Goal: Task Accomplishment & Management: Manage account settings

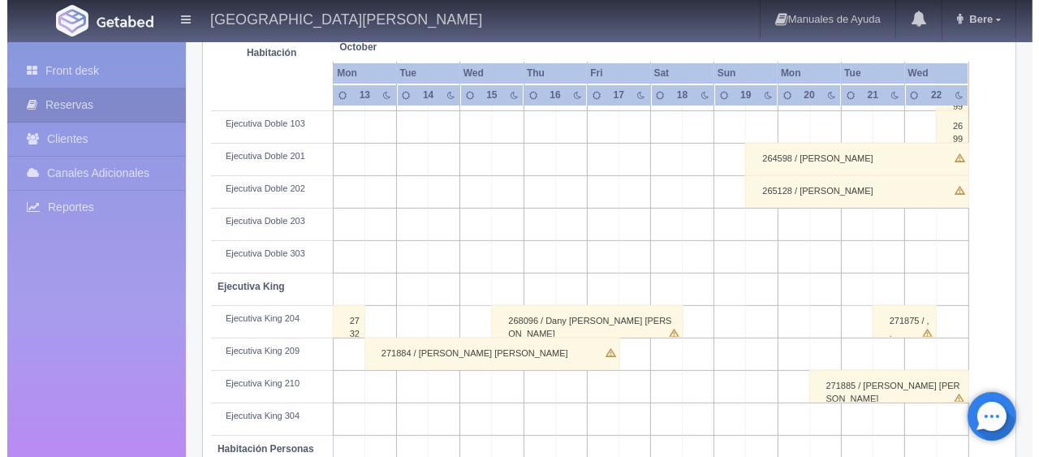
scroll to position [135, 0]
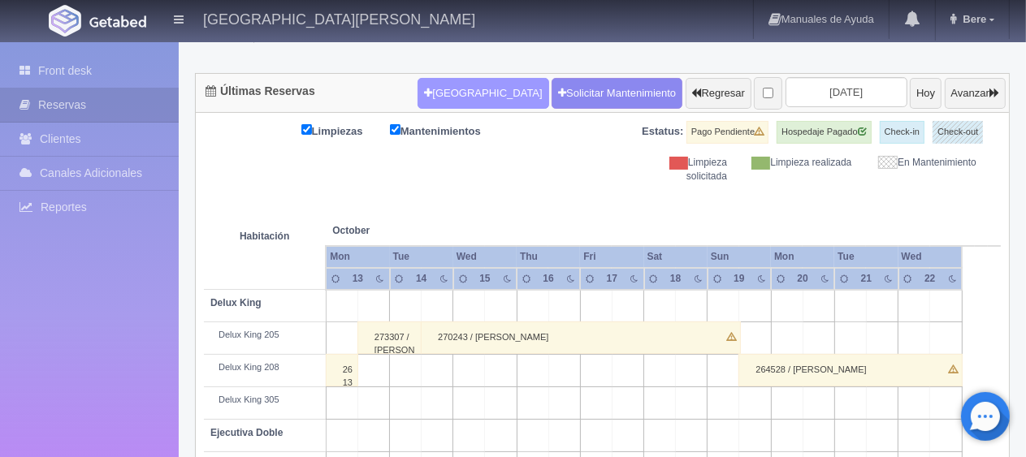
click at [445, 94] on button "Nueva Reserva" at bounding box center [482, 93] width 131 height 31
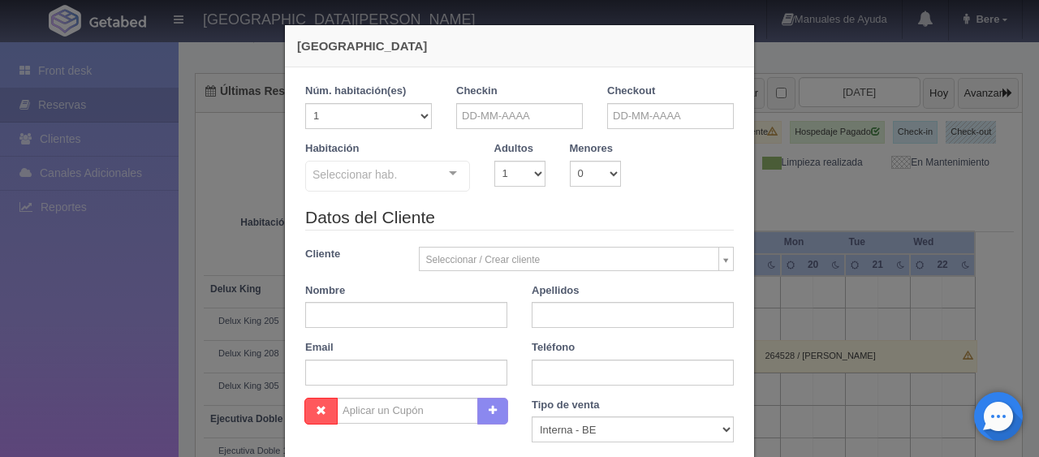
checkbox input "false"
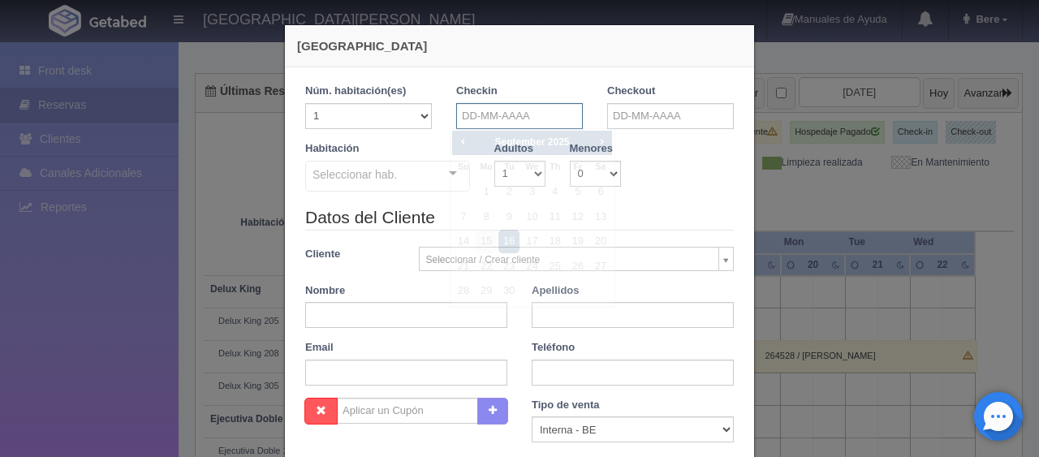
click at [486, 119] on input "text" at bounding box center [519, 116] width 127 height 26
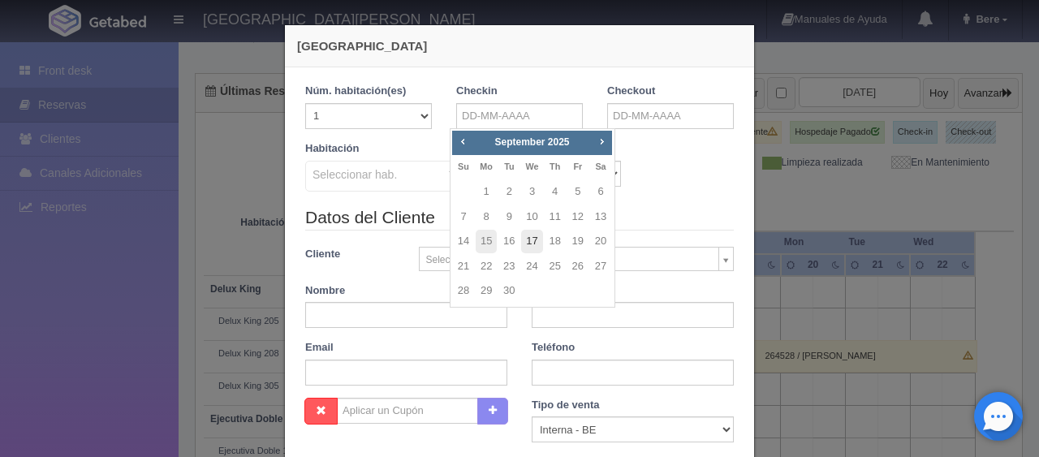
click at [523, 238] on link "17" at bounding box center [531, 242] width 21 height 24
type input "17-09-2025"
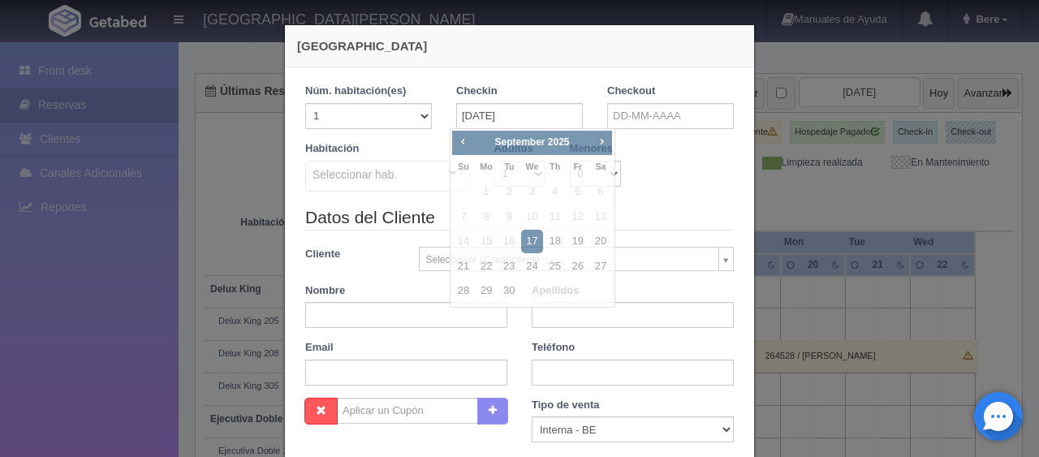
checkbox input "false"
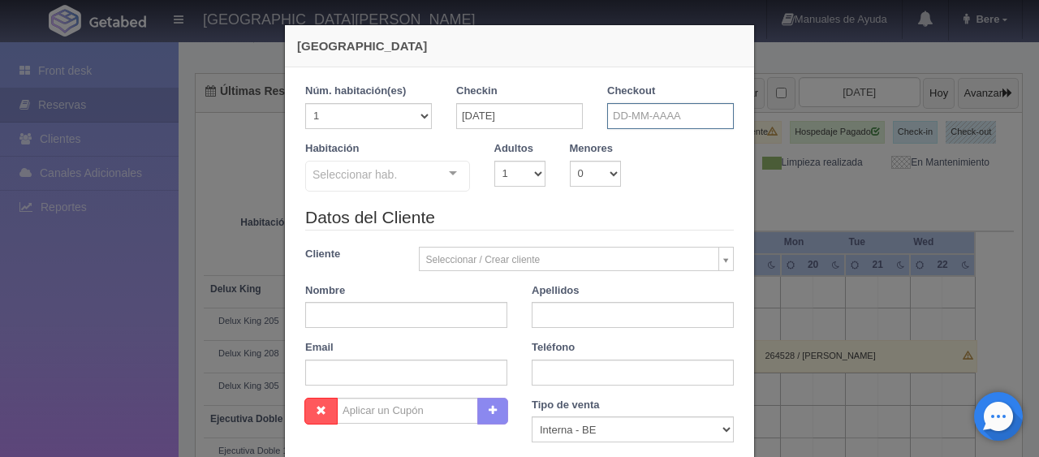
click at [636, 116] on input "text" at bounding box center [670, 116] width 127 height 26
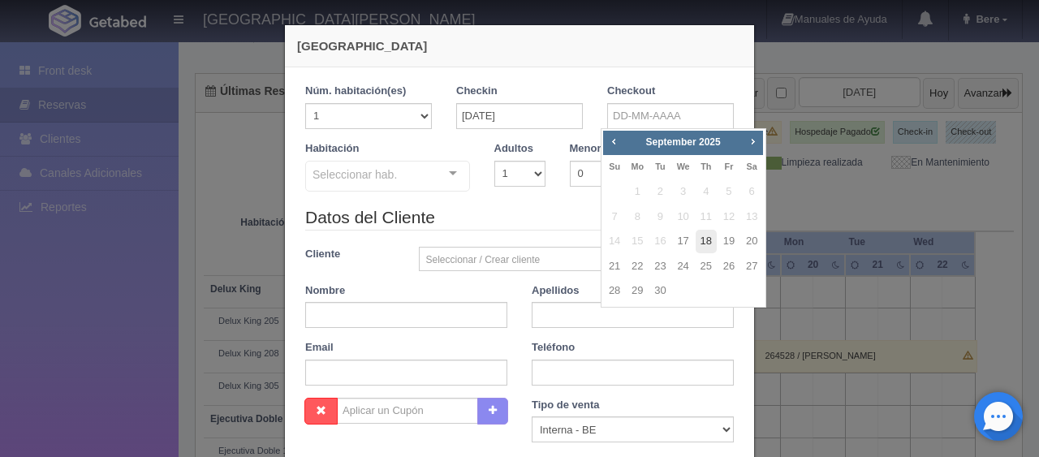
click at [711, 243] on link "18" at bounding box center [706, 242] width 21 height 24
type input "18-09-2025"
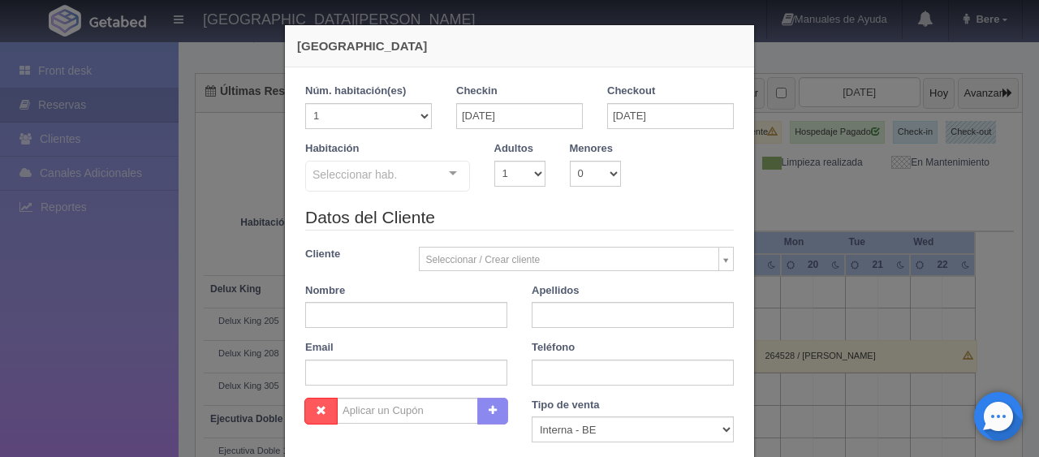
click at [451, 181] on div at bounding box center [453, 174] width 32 height 24
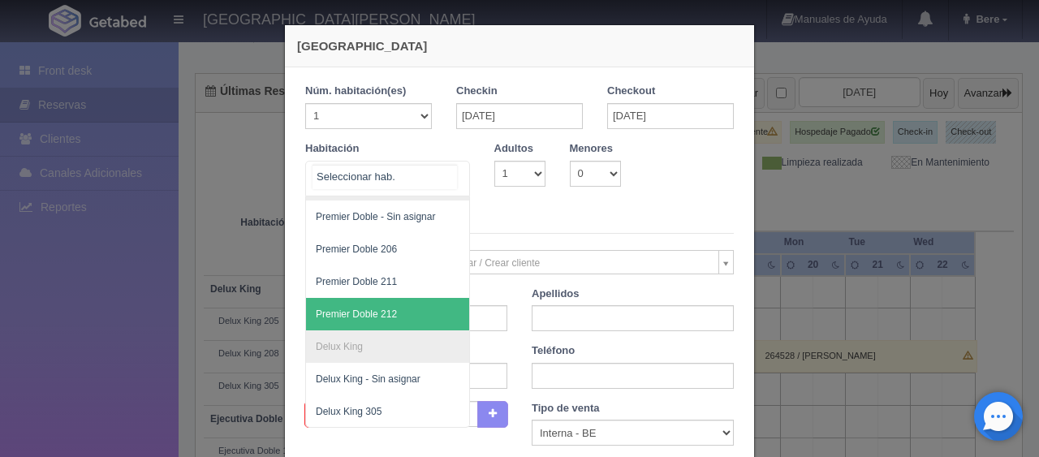
scroll to position [253, 0]
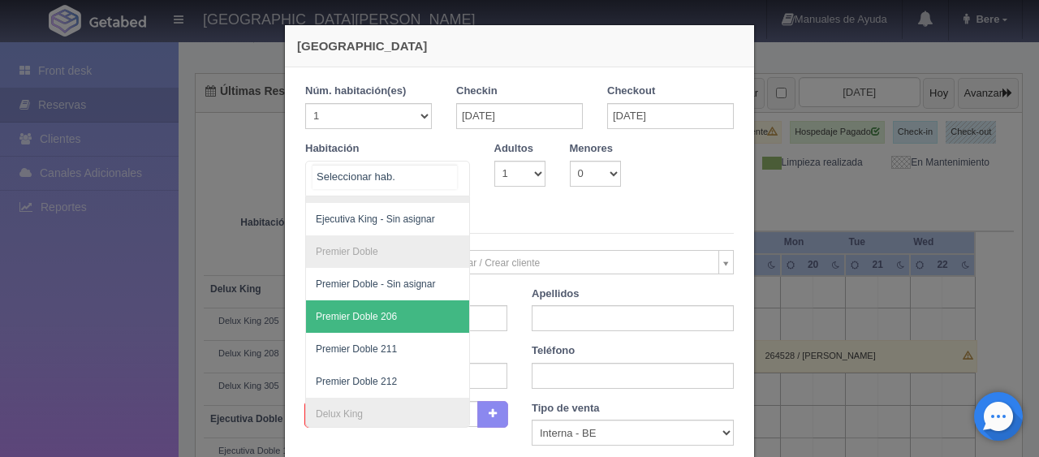
click at [406, 320] on span "Premier Doble 206" at bounding box center [442, 316] width 273 height 32
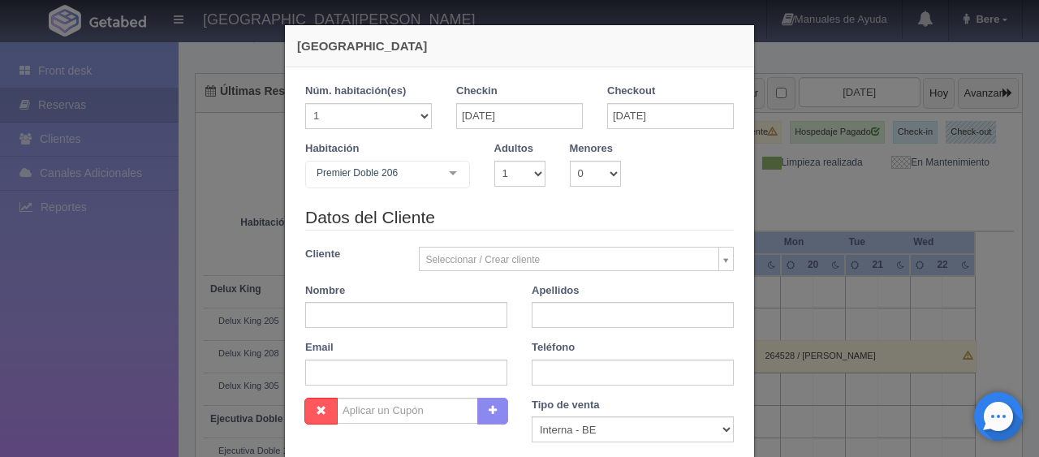
checkbox input "false"
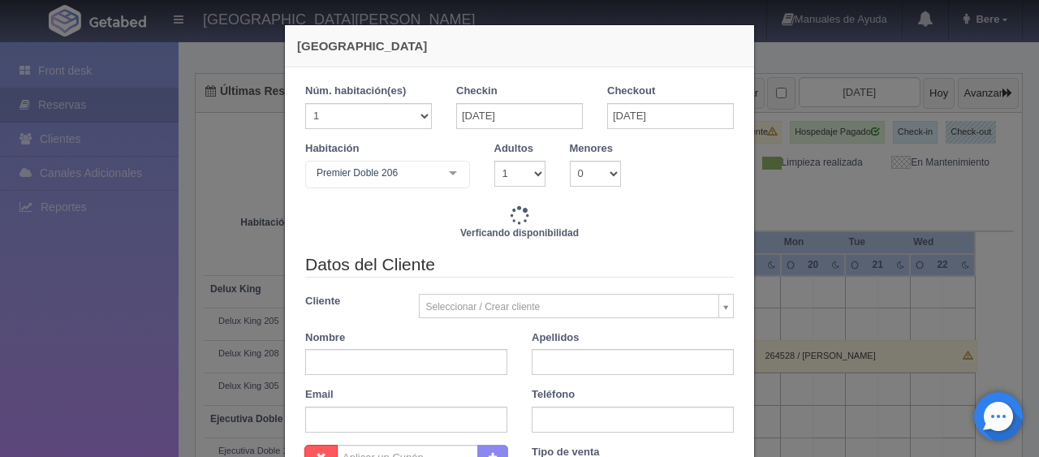
scroll to position [162, 0]
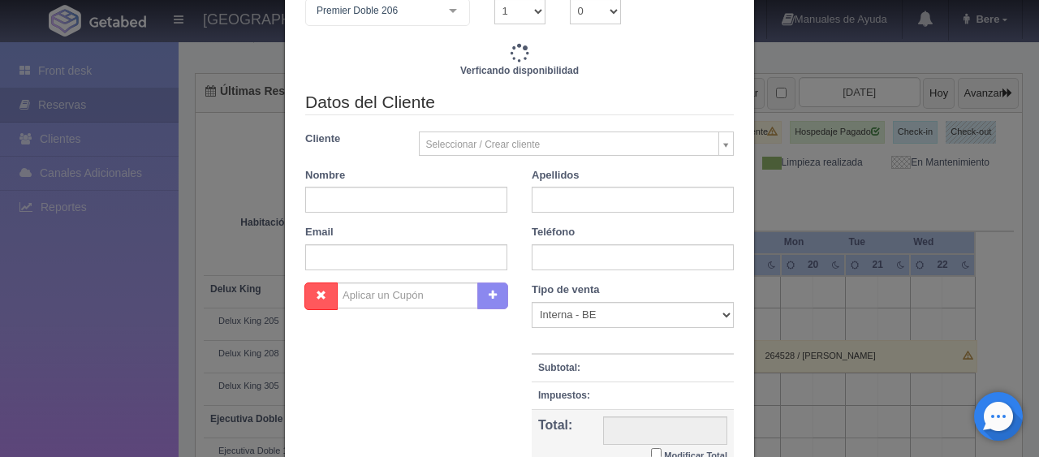
type input "1399.00"
checkbox input "false"
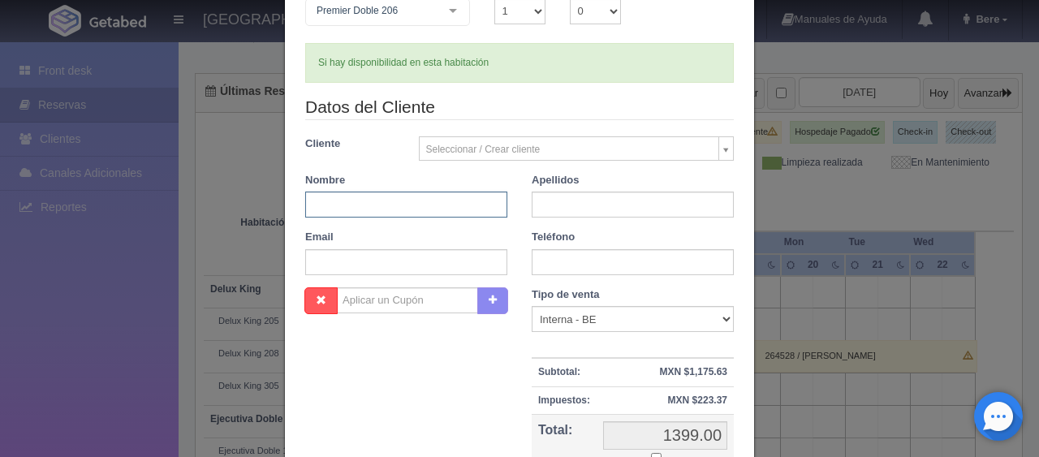
click at [355, 193] on input "text" at bounding box center [406, 205] width 202 height 26
paste input "coord.compras@florenciorosas.com"
drag, startPoint x: 487, startPoint y: 212, endPoint x: 277, endPoint y: 212, distance: 210.3
click at [284, 212] on div "Nueva Reserva 1 Núm. habitación(es) 1 2 3 4 5 6 7 8 9 10 11 12 13 14 15 16 17 1…" at bounding box center [519, 236] width 471 height 749
type input "Araceli"
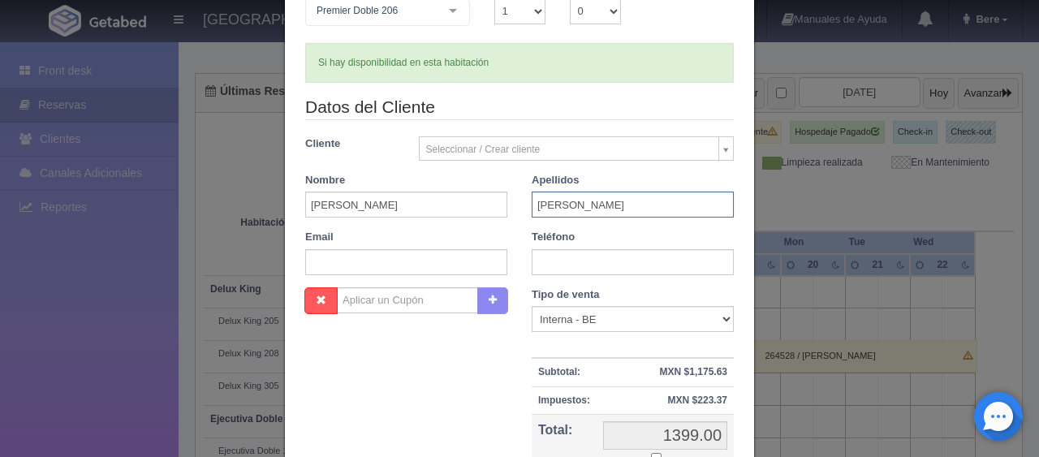
type input "Mejia"
click at [623, 265] on input "text" at bounding box center [633, 262] width 202 height 26
paste input "[PHONE_NUMBER]"
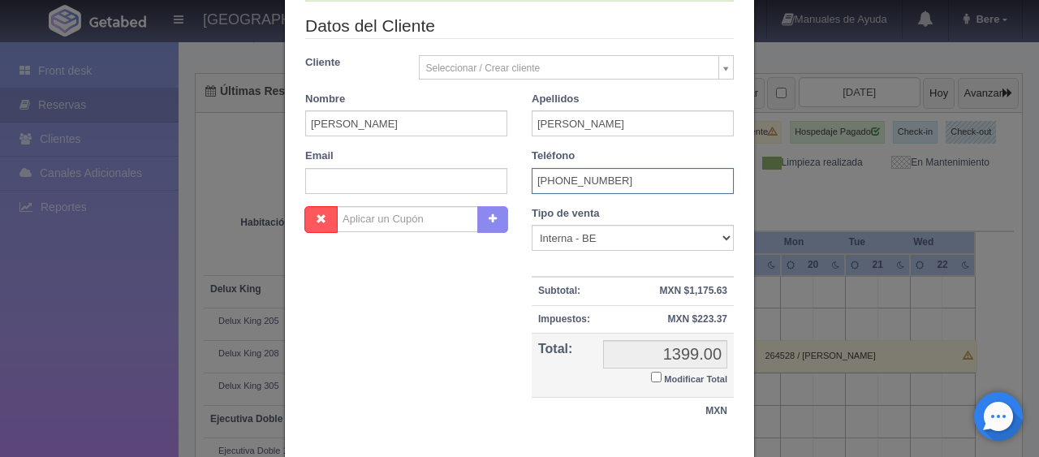
type input "[PHONE_NUMBER]"
click at [617, 232] on select "Correo Electronico Interna - BE Llamada OTA Externa Otro WALK IN" at bounding box center [633, 238] width 202 height 26
select select "phone"
click at [532, 225] on select "Correo Electronico Interna - BE Llamada OTA Externa Otro WALK IN" at bounding box center [633, 238] width 202 height 26
click at [651, 375] on input "Modificar Total" at bounding box center [656, 377] width 11 height 11
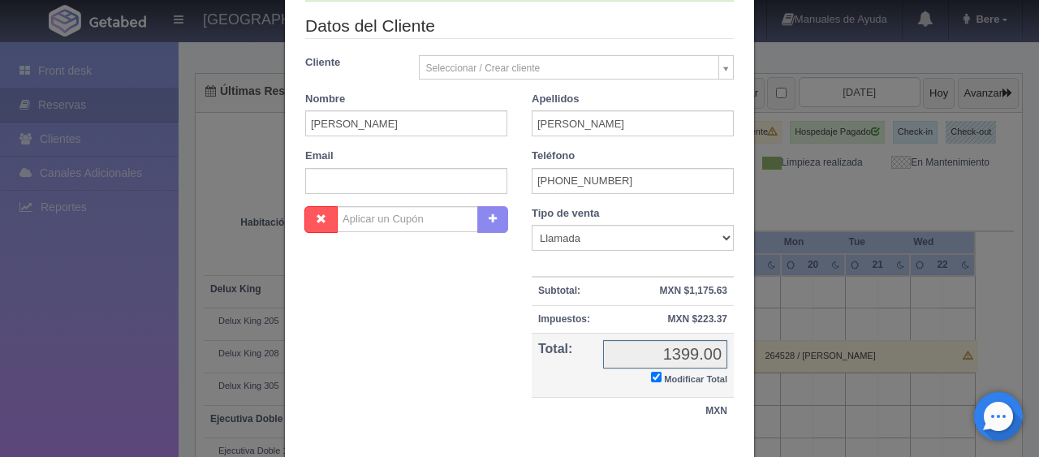
checkbox input "true"
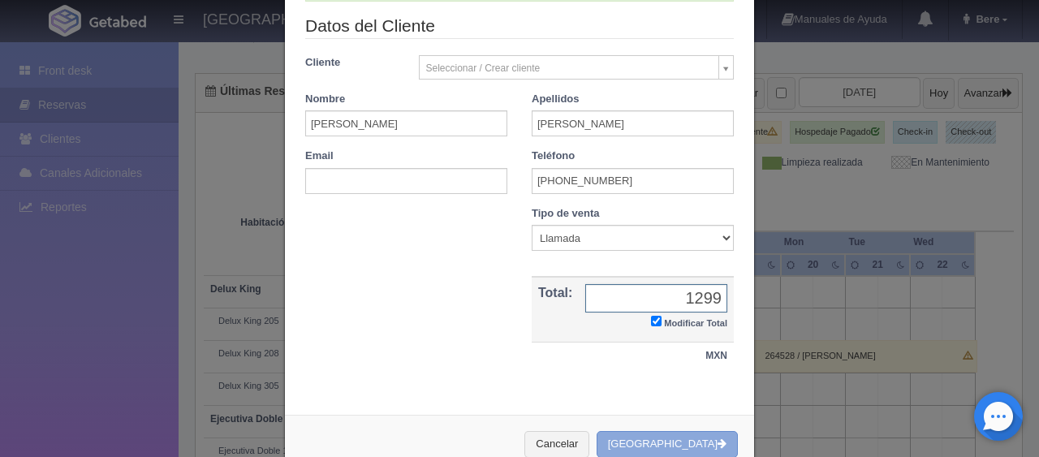
type input "1299"
click at [685, 448] on button "[GEOGRAPHIC_DATA]" at bounding box center [667, 444] width 141 height 27
click at [685, 448] on div "Cancelar Crear Reserva" at bounding box center [519, 444] width 469 height 59
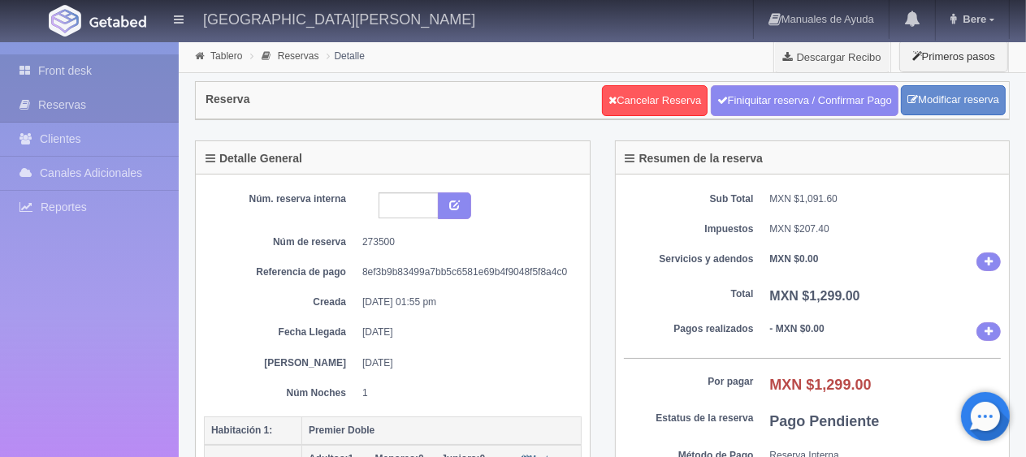
click at [75, 61] on link "Front desk" at bounding box center [89, 70] width 179 height 33
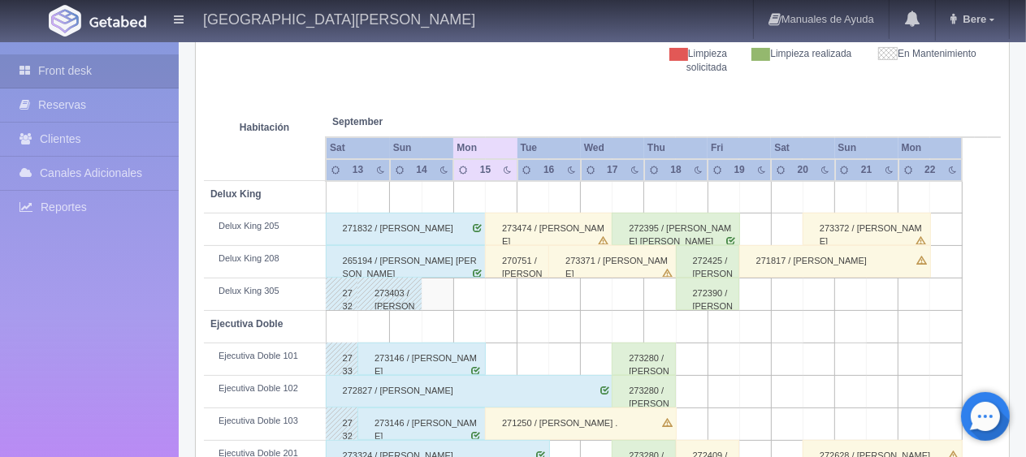
scroll to position [406, 0]
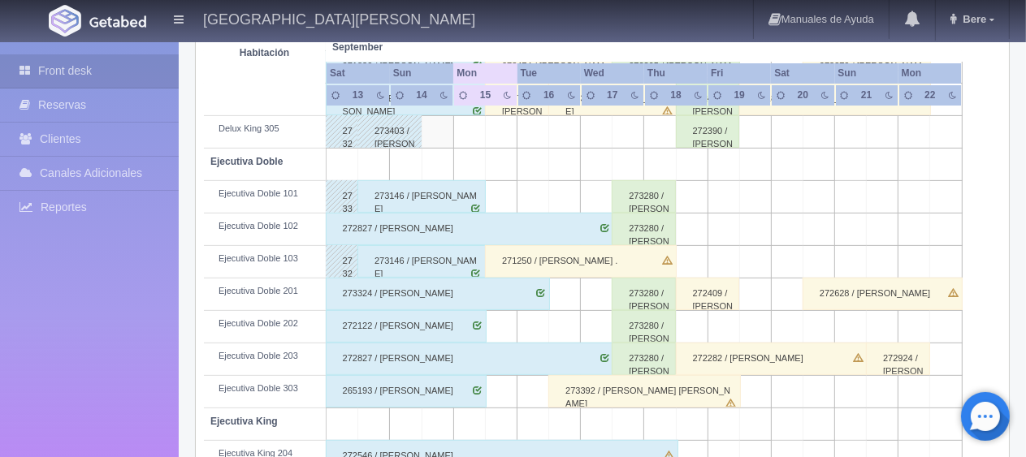
click at [455, 193] on div "273146 / Bianca Azucena Velarde Arellano" at bounding box center [421, 196] width 128 height 32
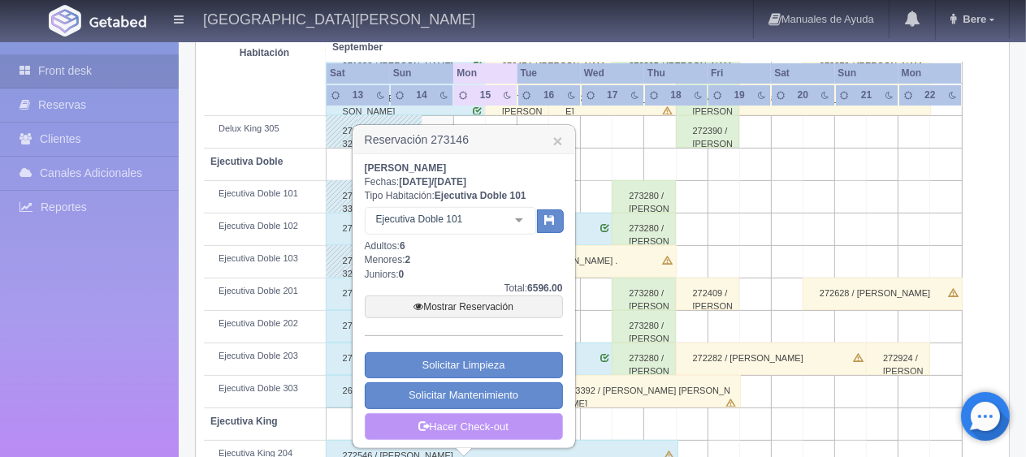
click at [507, 429] on link "Hacer Check-out" at bounding box center [464, 427] width 198 height 28
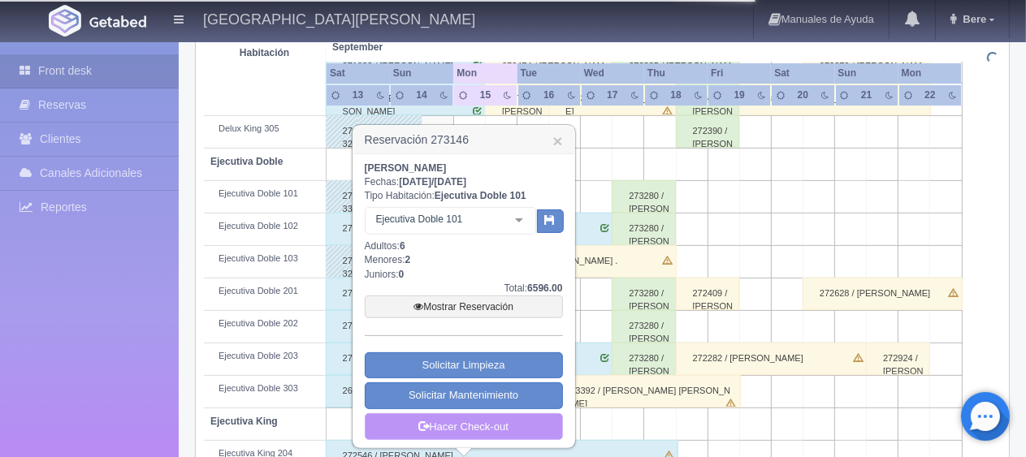
click at [519, 428] on link "Hacer Check-out" at bounding box center [464, 427] width 198 height 28
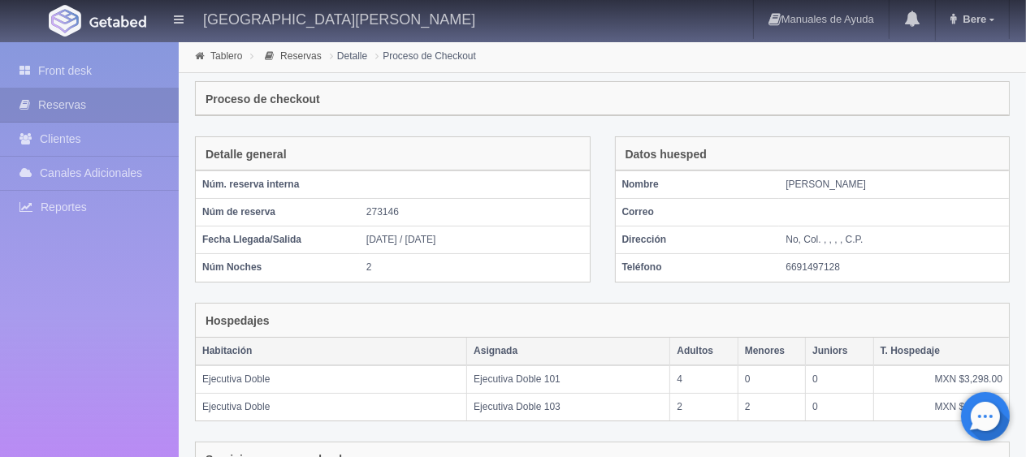
scroll to position [387, 0]
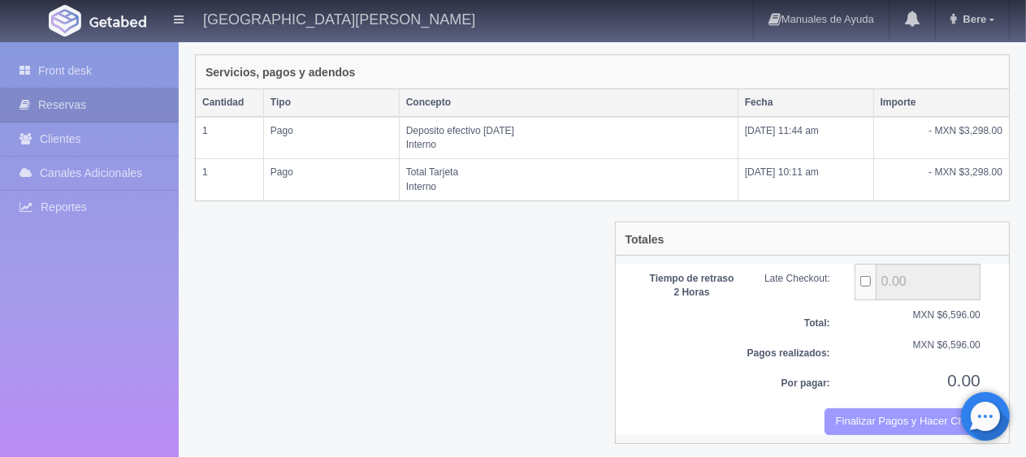
click at [855, 410] on button "Finalizar Pagos y Hacer Checkout" at bounding box center [902, 421] width 156 height 27
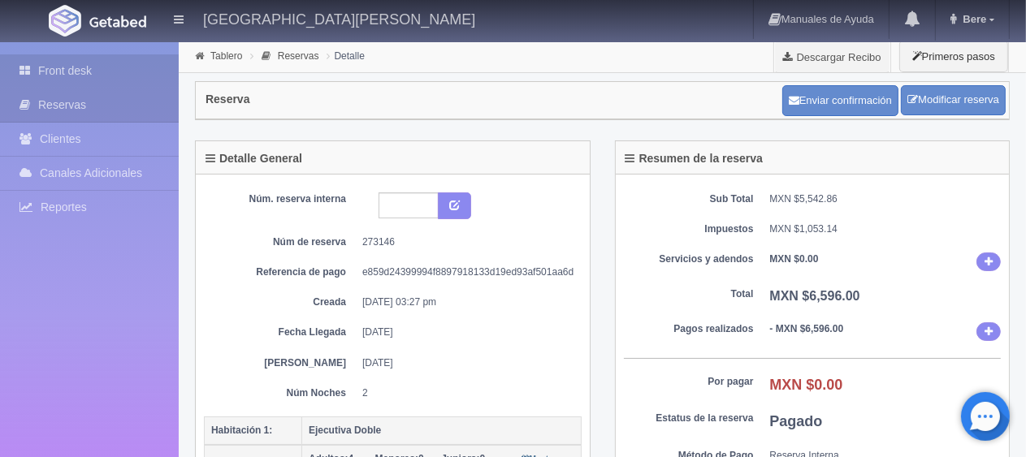
click at [104, 67] on link "Front desk" at bounding box center [89, 70] width 179 height 33
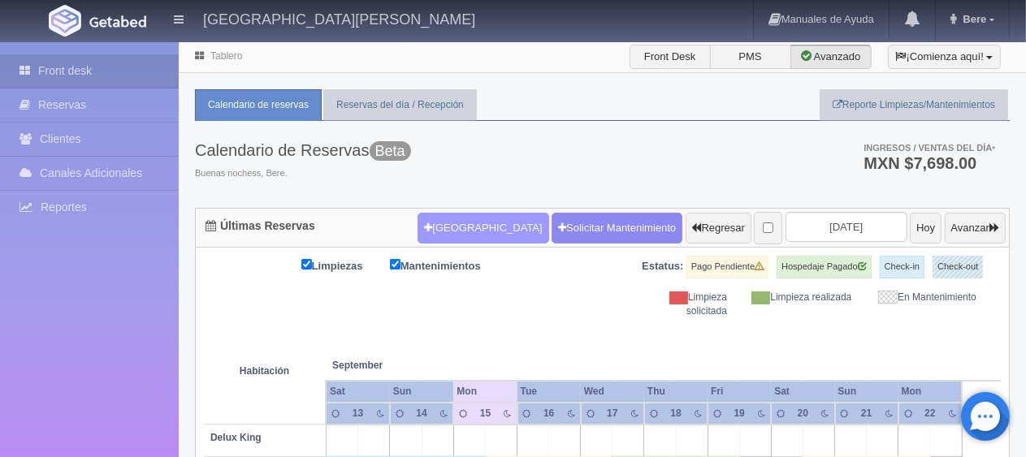
click at [469, 227] on button "[GEOGRAPHIC_DATA]" at bounding box center [482, 228] width 131 height 31
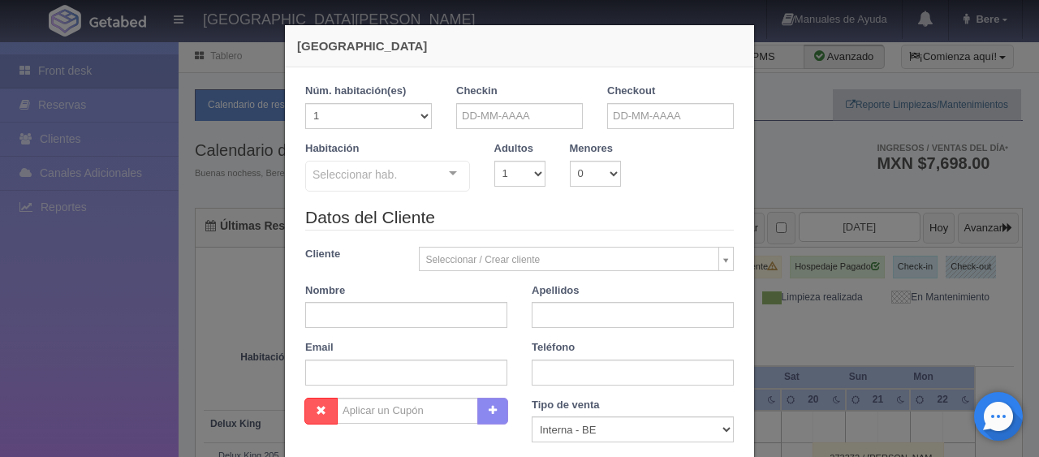
checkbox input "false"
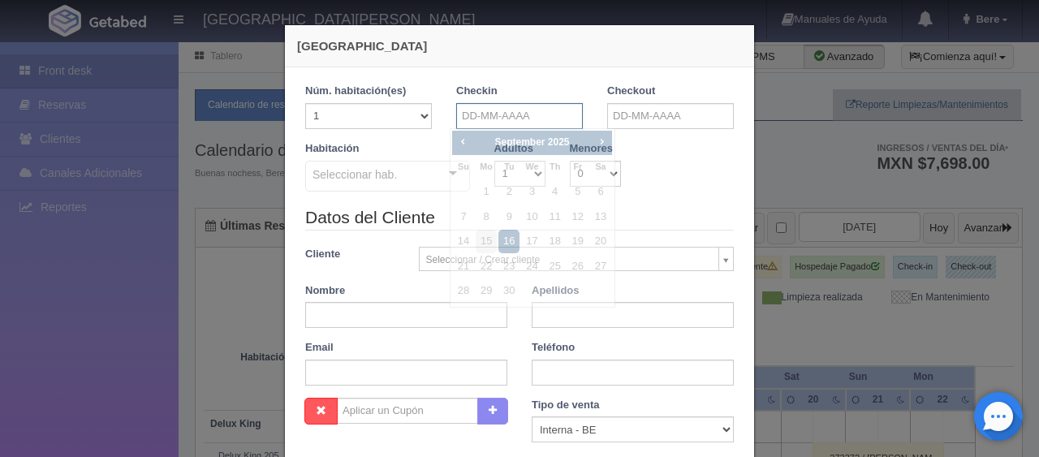
click at [522, 116] on input "text" at bounding box center [519, 116] width 127 height 26
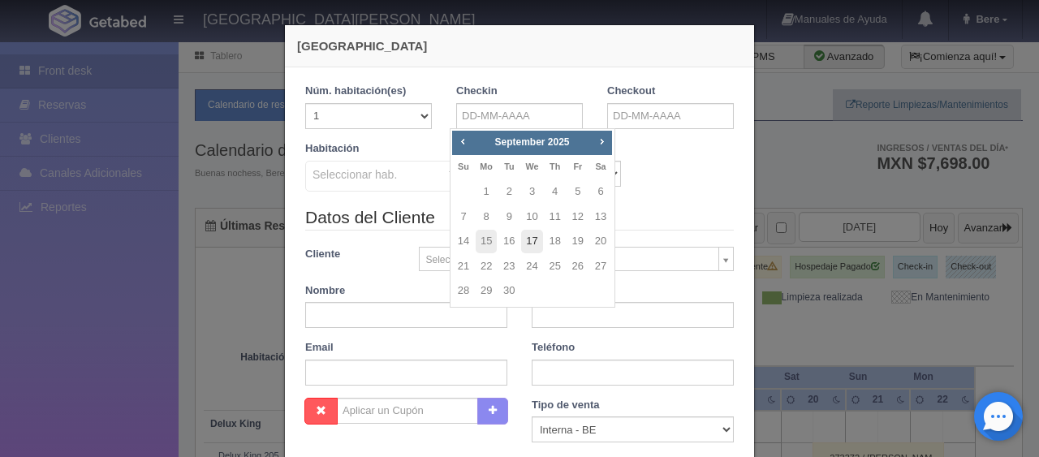
click at [533, 245] on link "17" at bounding box center [531, 242] width 21 height 24
type input "[DATE]"
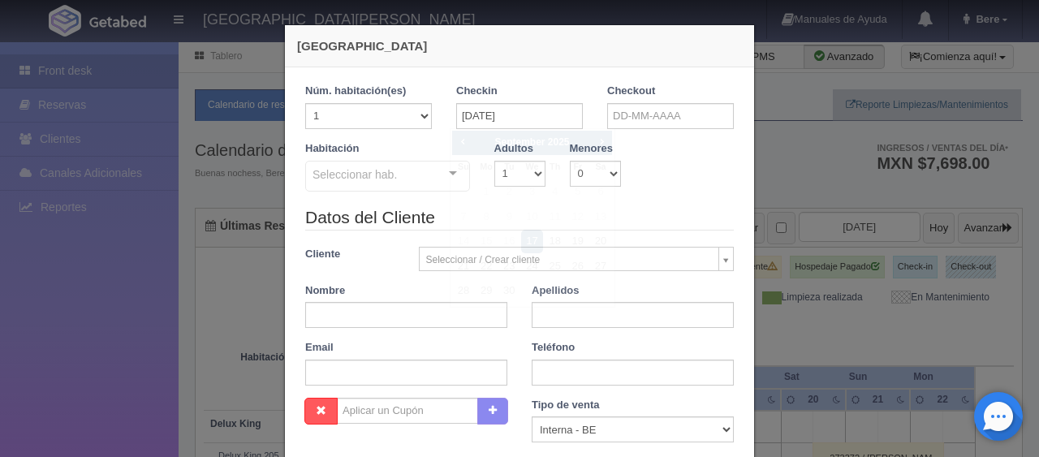
checkbox input "false"
click at [672, 113] on input "text" at bounding box center [670, 116] width 127 height 26
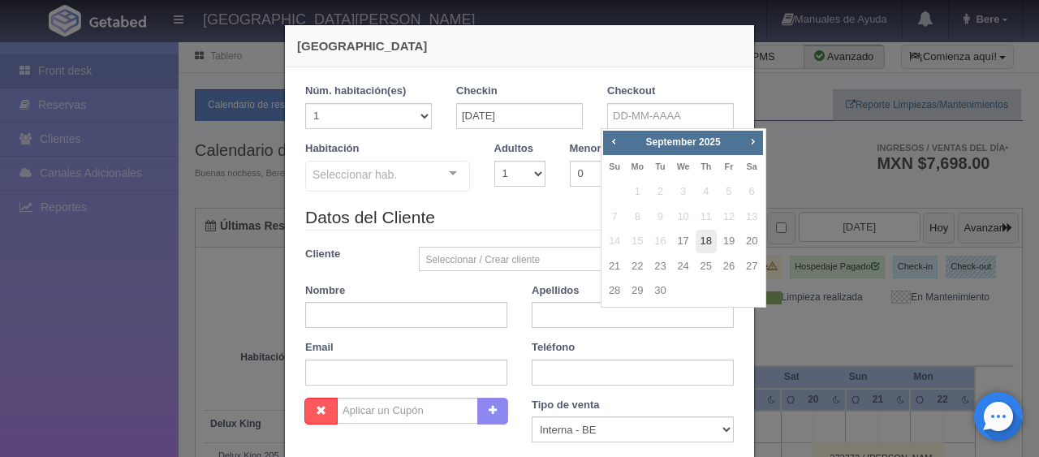
click at [702, 242] on link "18" at bounding box center [706, 242] width 21 height 24
type input "[DATE]"
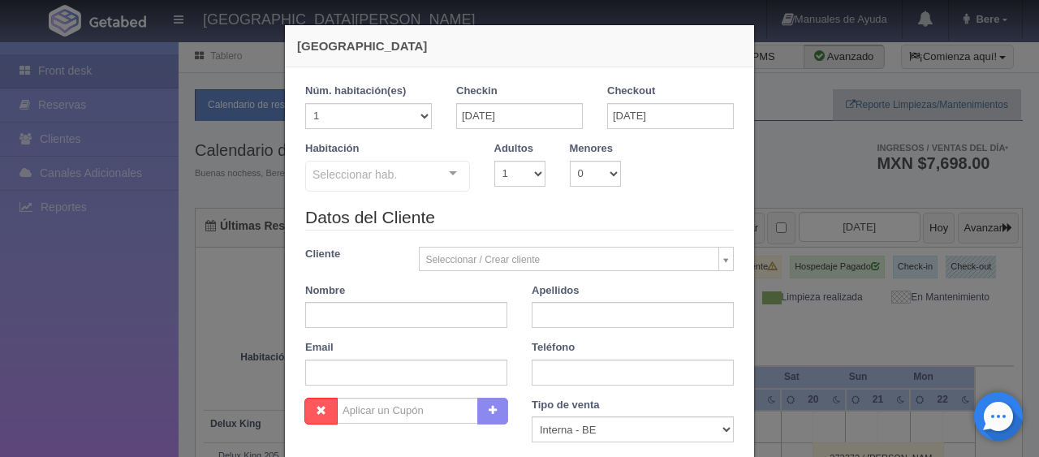
click at [421, 182] on div "Seleccionar hab." at bounding box center [387, 176] width 165 height 31
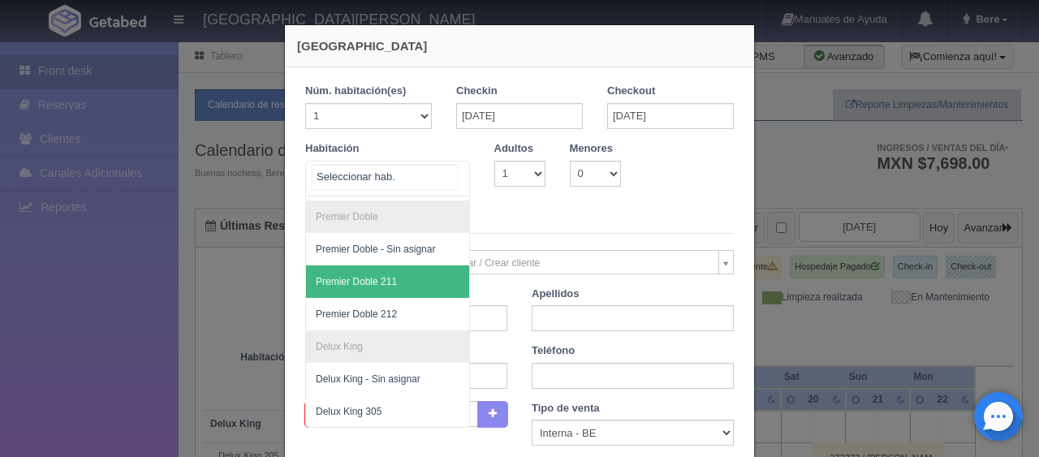
scroll to position [81, 0]
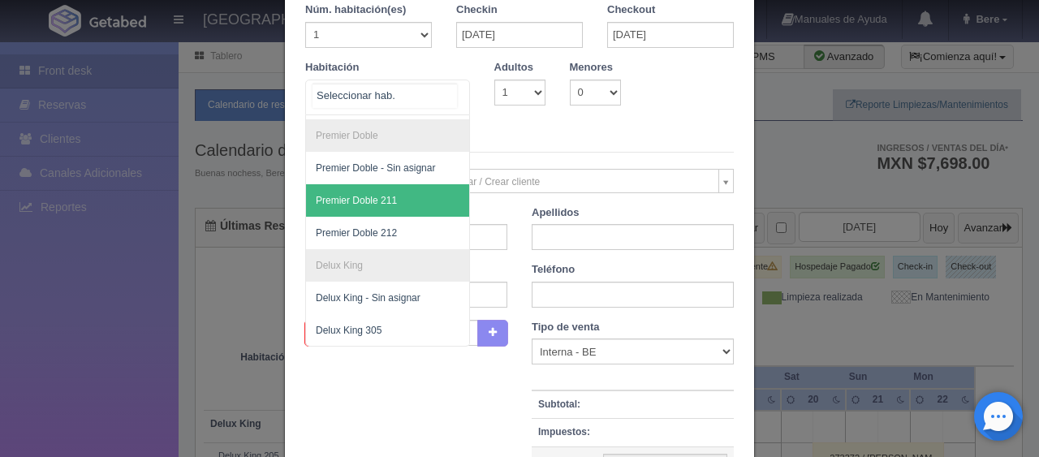
click at [396, 189] on span "Premier Doble 211" at bounding box center [442, 200] width 273 height 32
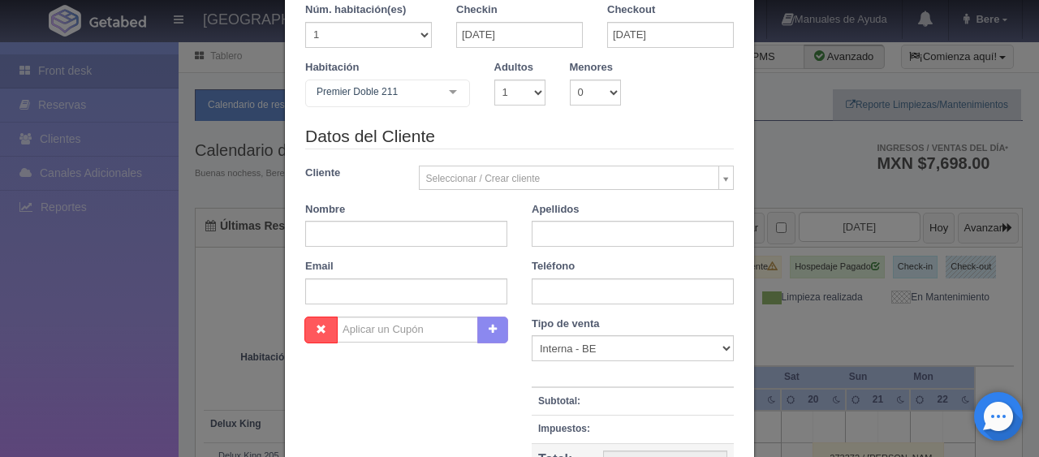
checkbox input "false"
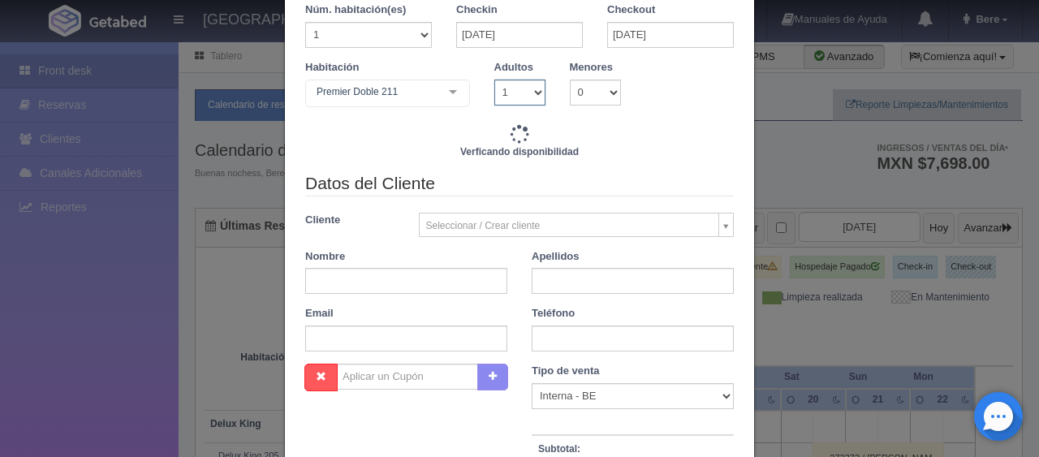
click at [514, 94] on select "1 2 3 4 5 6 7 8 9 10" at bounding box center [519, 93] width 51 height 26
type input "1399.00"
checkbox input "false"
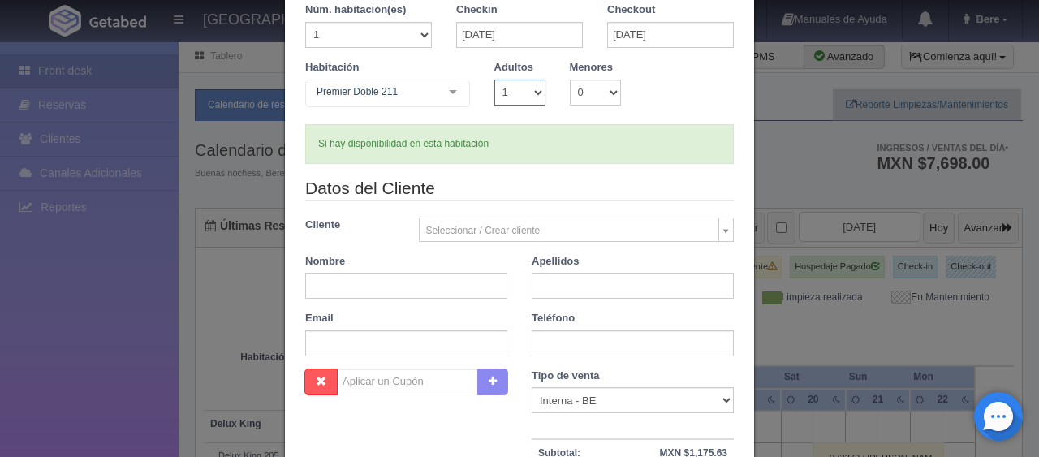
click at [528, 89] on select "1 2 3 4 5 6 7 8 9 10" at bounding box center [519, 93] width 51 height 26
click at [409, 283] on input "text" at bounding box center [406, 286] width 202 height 26
type input "Martha"
type input "p"
click at [594, 283] on input "Parraq" at bounding box center [633, 286] width 202 height 26
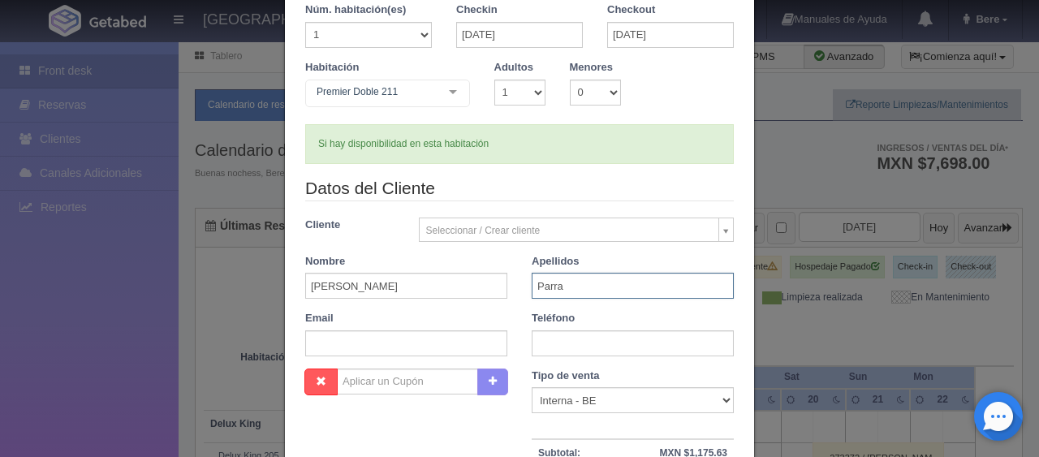
type input "Parra"
type input "3112377017"
click at [616, 402] on select "Correo Electronico Interna - BE Llamada OTA Externa Otro WALK IN" at bounding box center [633, 400] width 202 height 26
select select "phone"
click at [532, 387] on select "Correo Electronico Interna - BE Llamada OTA Externa Otro WALK IN" at bounding box center [633, 400] width 202 height 26
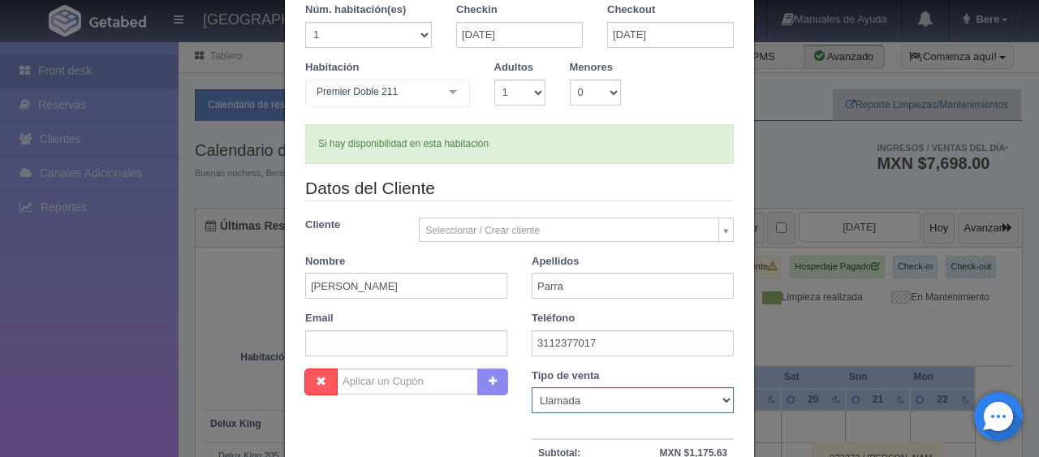
scroll to position [244, 0]
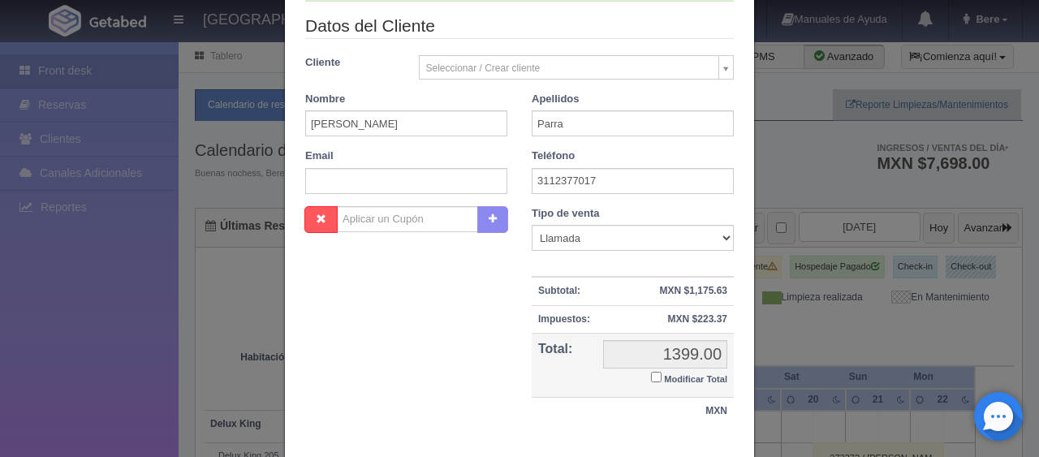
click at [651, 375] on input "Modificar Total" at bounding box center [656, 377] width 11 height 11
checkbox input "true"
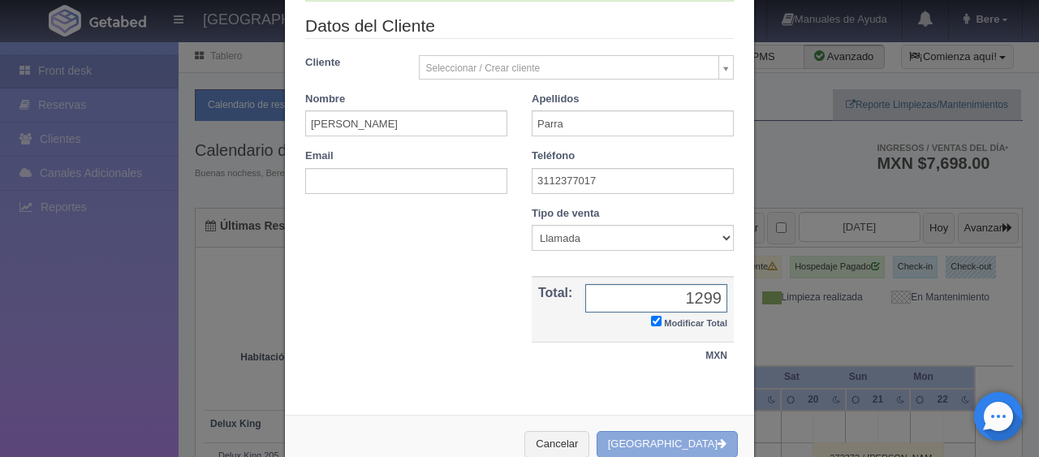
type input "1299"
click at [693, 443] on button "Crear Reserva" at bounding box center [667, 444] width 141 height 27
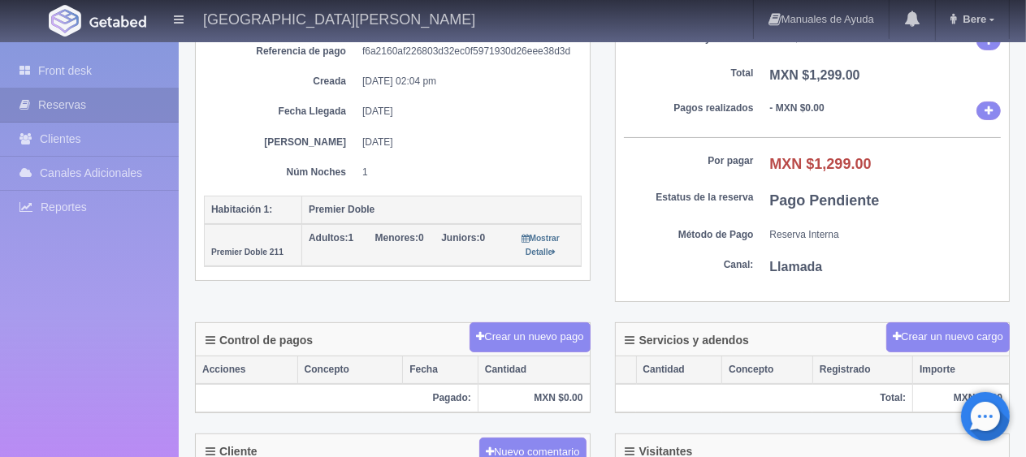
scroll to position [383, 0]
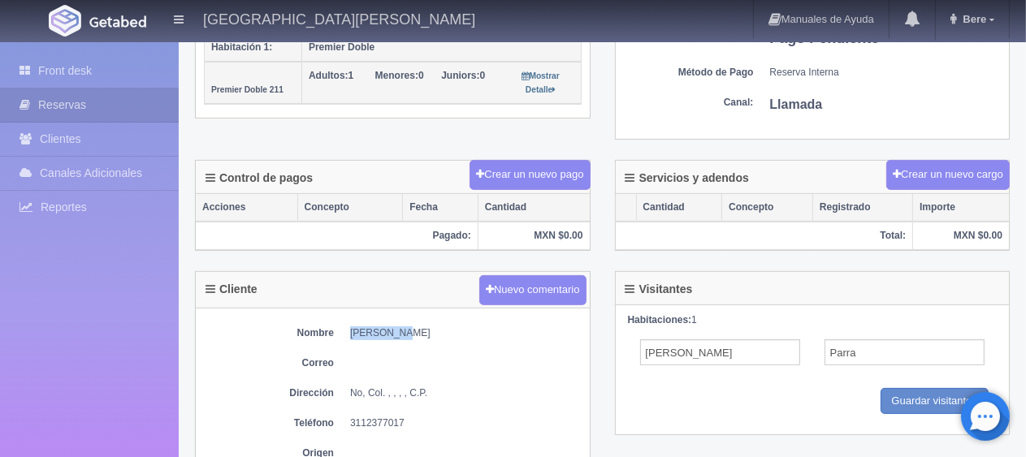
drag, startPoint x: 349, startPoint y: 329, endPoint x: 399, endPoint y: 329, distance: 49.5
click at [399, 329] on dd "[PERSON_NAME]" at bounding box center [465, 333] width 231 height 14
click at [427, 333] on dd "[PERSON_NAME]" at bounding box center [465, 333] width 231 height 14
drag, startPoint x: 349, startPoint y: 327, endPoint x: 404, endPoint y: 326, distance: 54.4
click at [404, 326] on dd "[PERSON_NAME]" at bounding box center [465, 333] width 231 height 14
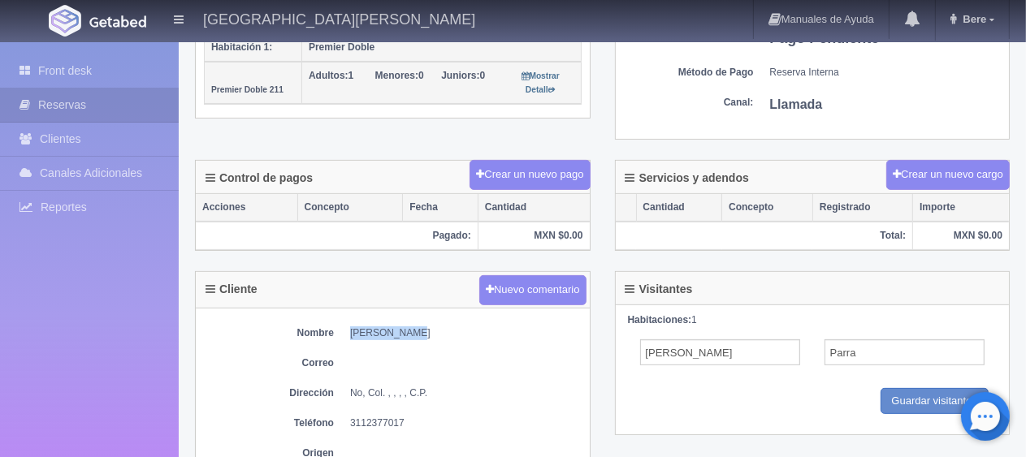
copy dd "Martha Parra"
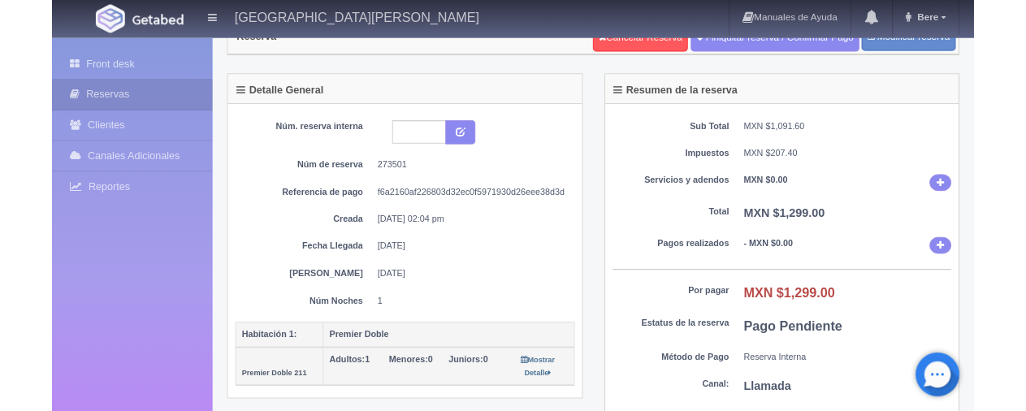
scroll to position [0, 0]
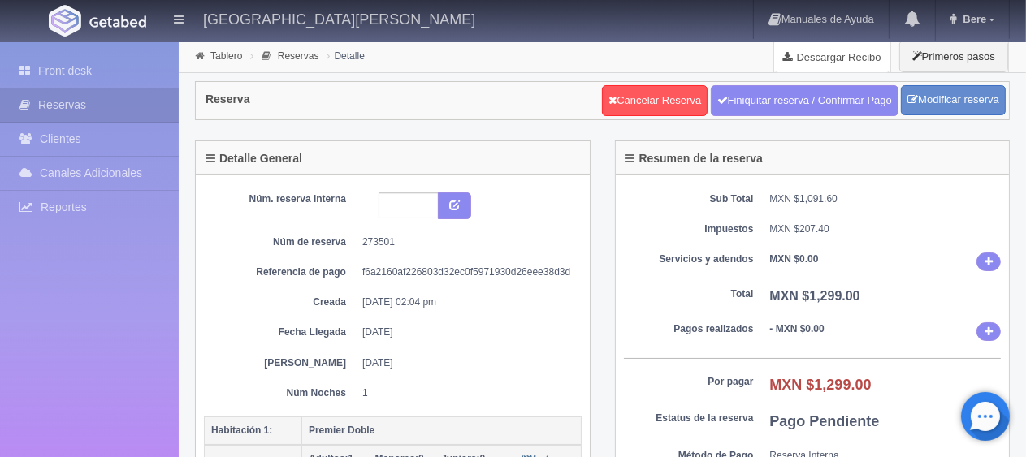
click at [867, 56] on link "Descargar Recibo" at bounding box center [832, 57] width 116 height 32
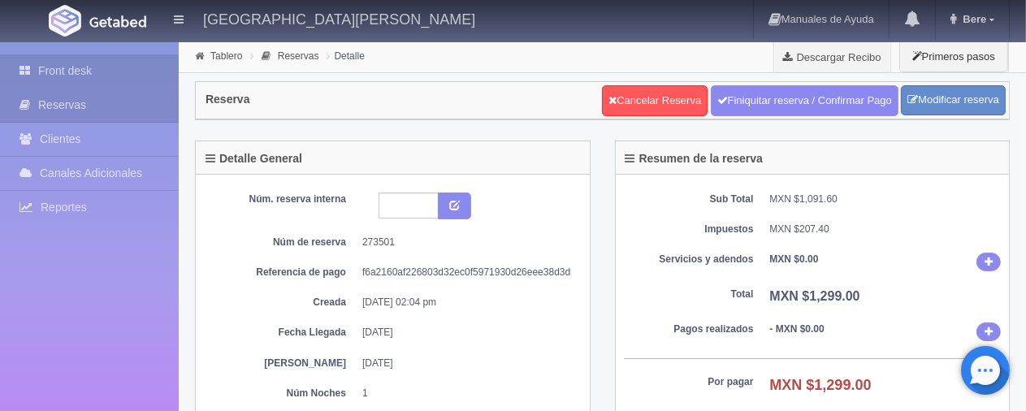
click at [93, 73] on link "Front desk" at bounding box center [89, 70] width 179 height 33
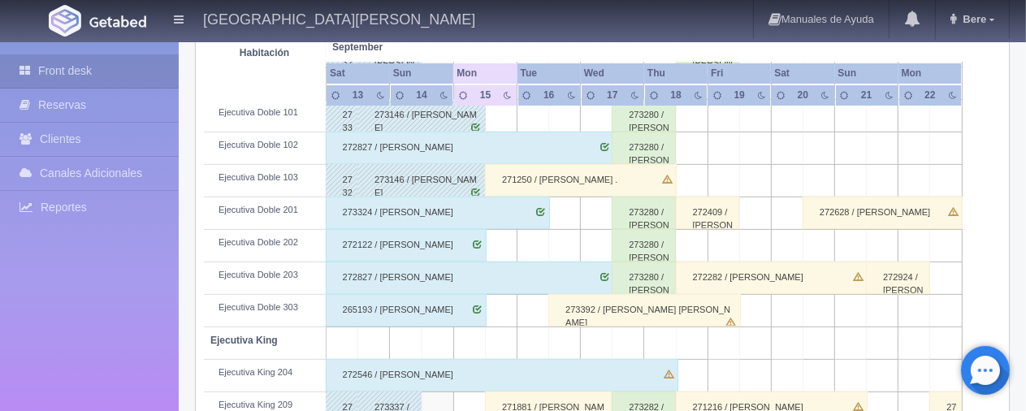
scroll to position [568, 0]
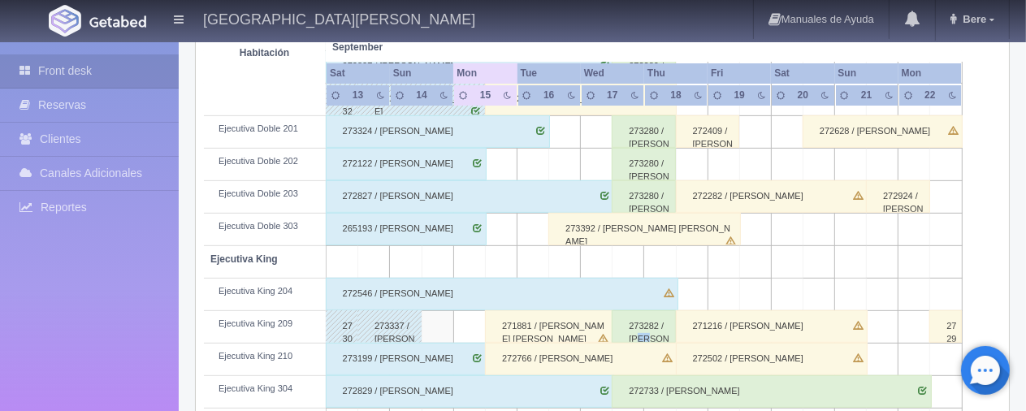
click at [639, 332] on div "273282 / [PERSON_NAME]" at bounding box center [643, 326] width 64 height 32
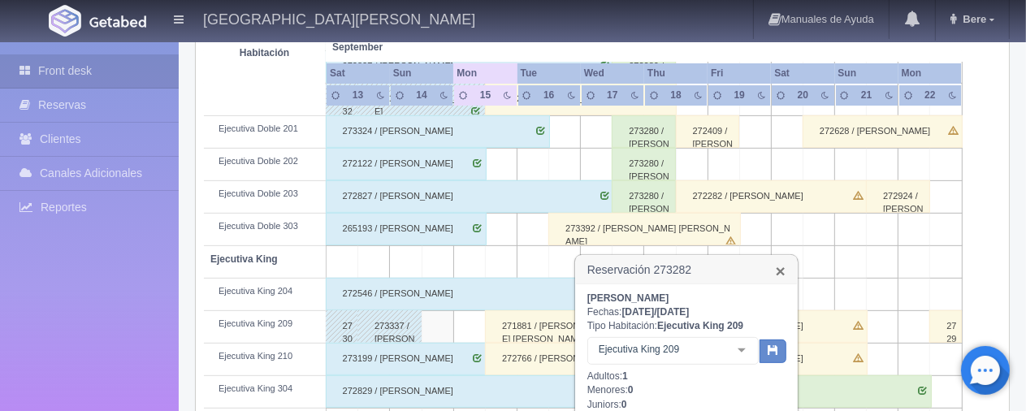
click at [783, 272] on link "×" at bounding box center [780, 270] width 10 height 17
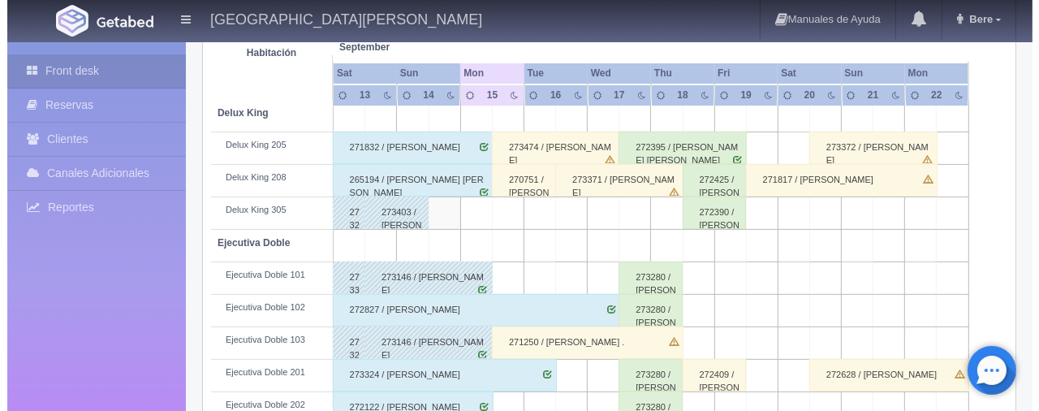
scroll to position [0, 0]
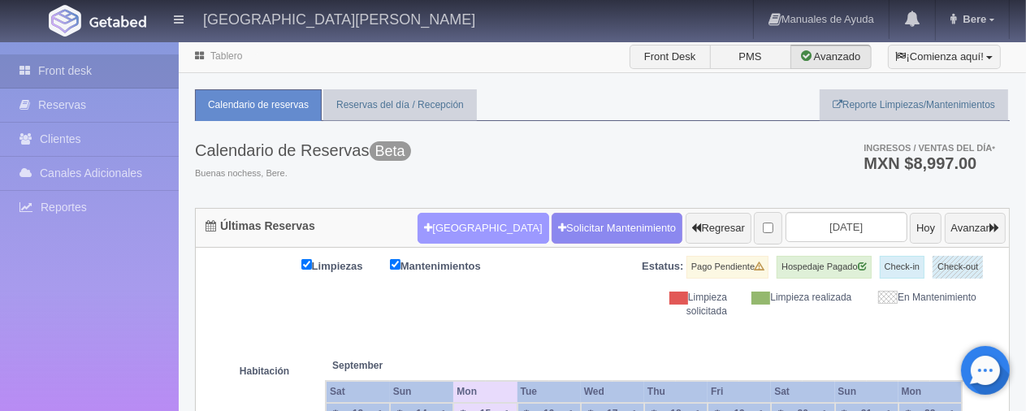
click at [445, 231] on button "Nueva Reserva" at bounding box center [482, 228] width 131 height 31
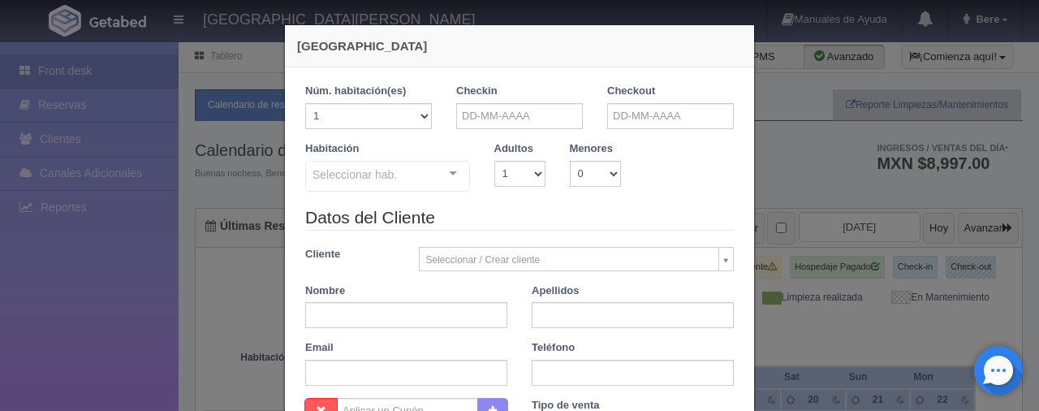
checkbox input "false"
click at [505, 106] on input "text" at bounding box center [519, 116] width 127 height 26
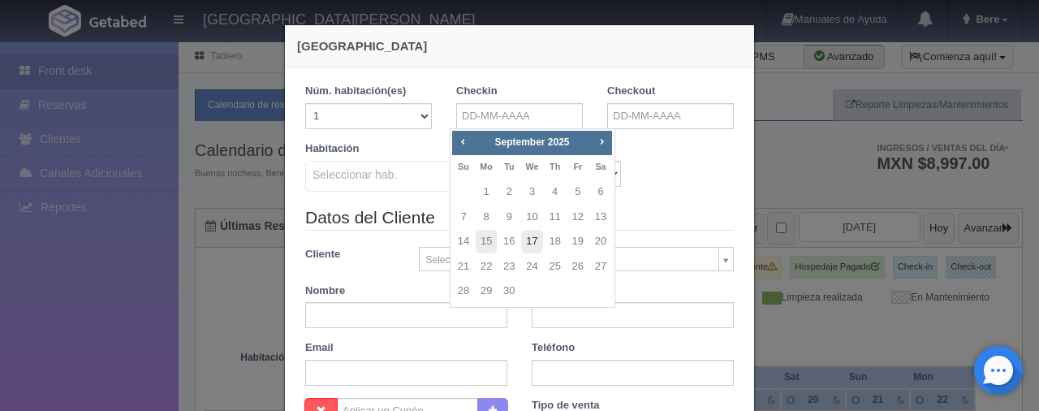
click at [525, 241] on link "17" at bounding box center [531, 242] width 21 height 24
type input "[DATE]"
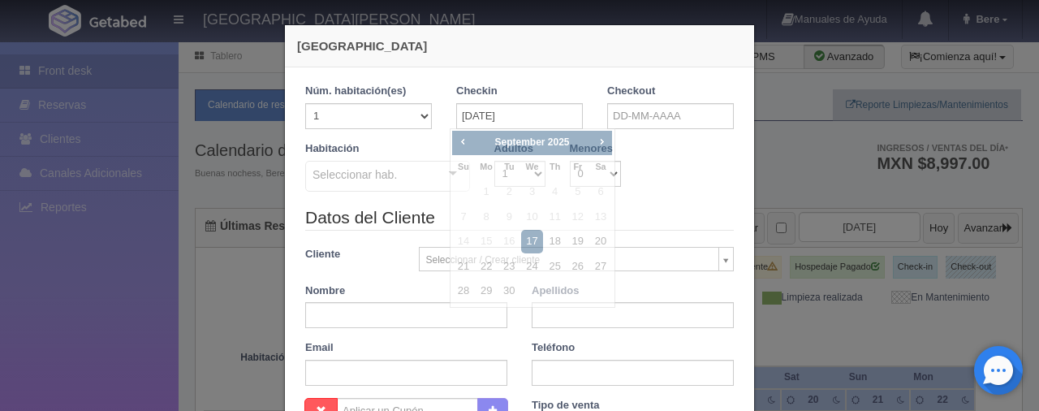
checkbox input "false"
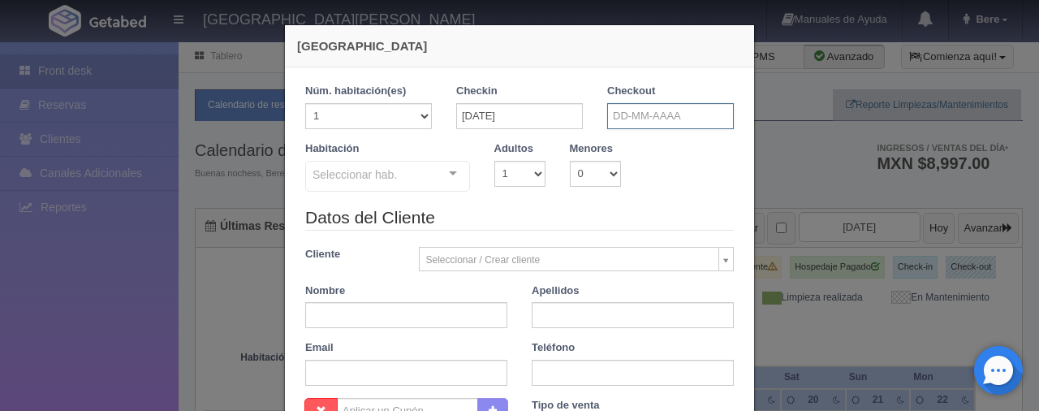
click at [663, 113] on input "text" at bounding box center [670, 116] width 127 height 26
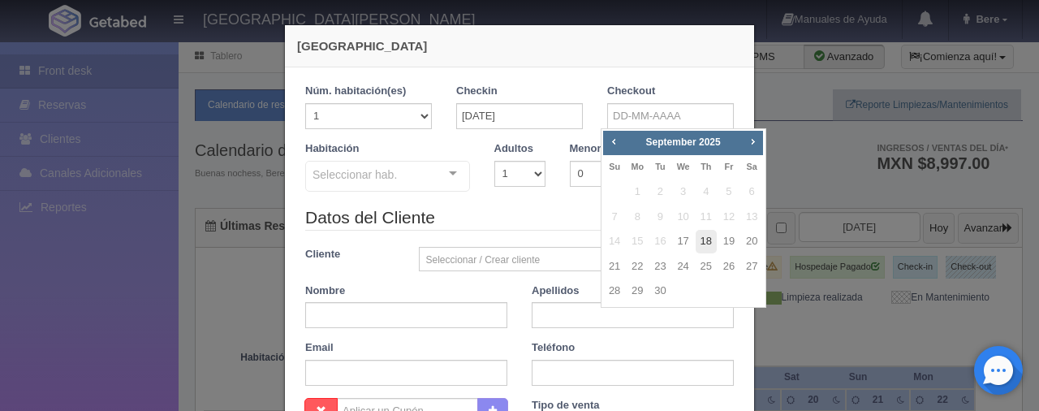
click at [700, 238] on link "18" at bounding box center [706, 242] width 21 height 24
type input "18-09-2025"
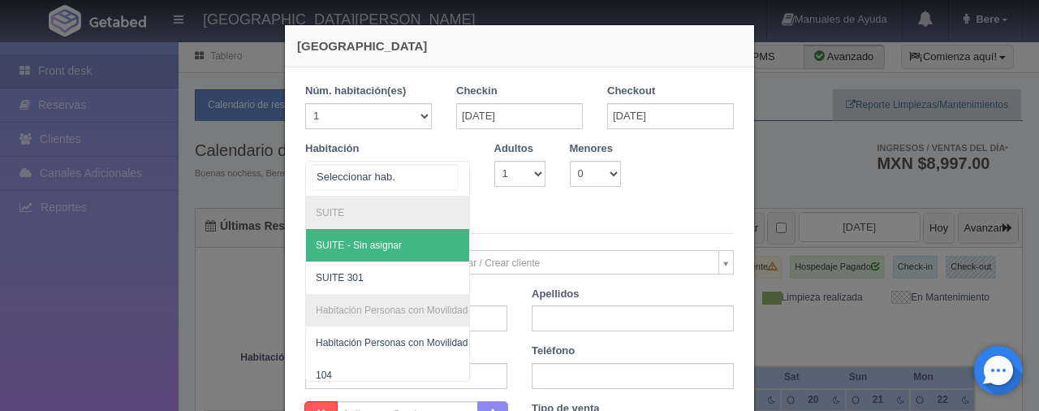
click at [434, 173] on div "SUITE SUITE - Sin asignar SUITE 301 Habitación Personas con Movilidad Reducida …" at bounding box center [387, 179] width 165 height 36
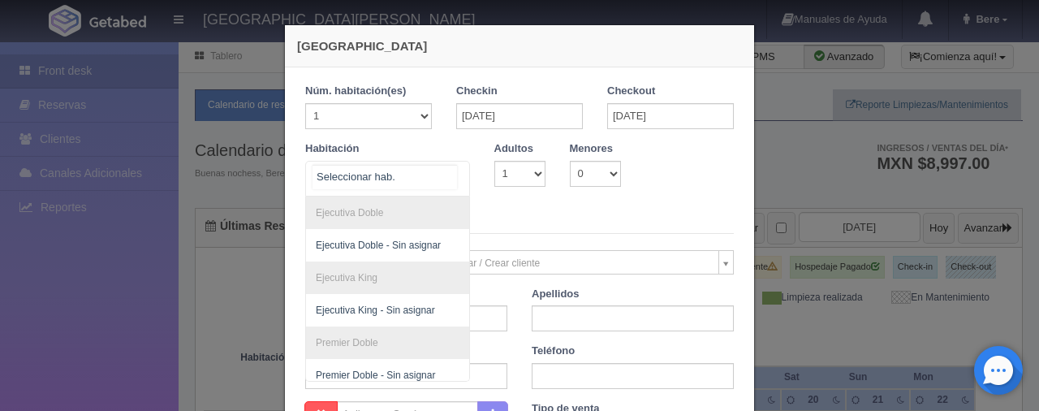
scroll to position [315, 0]
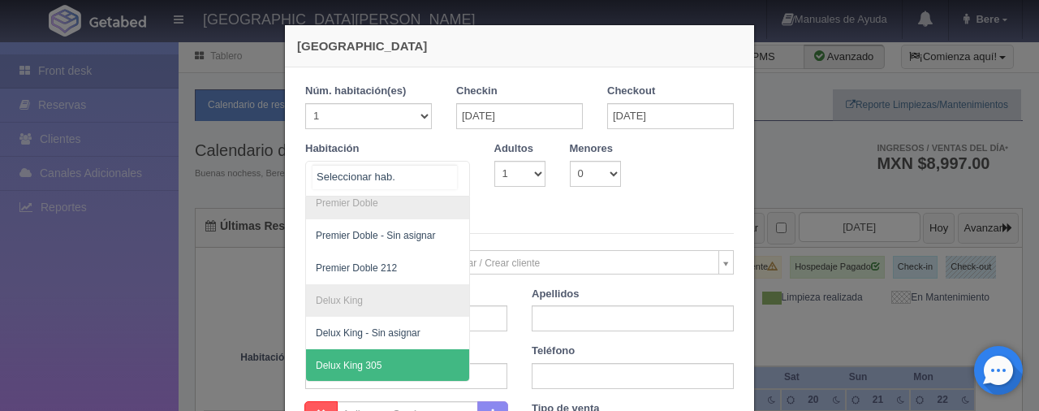
click at [378, 352] on span "Delux King 305" at bounding box center [442, 365] width 273 height 32
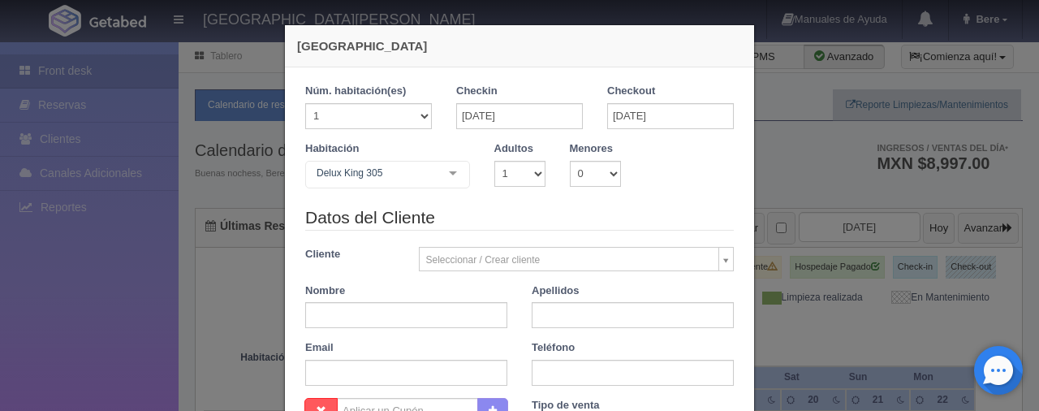
checkbox input "false"
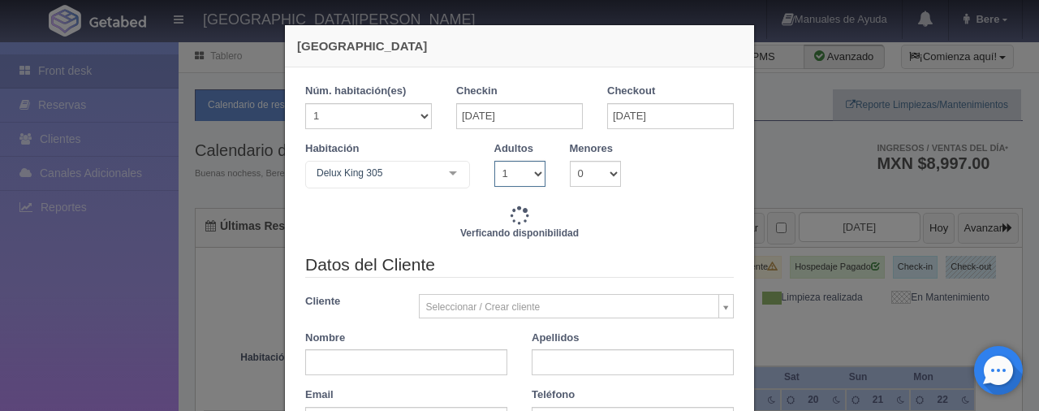
click at [516, 167] on select "1 2 3 4 5 6 7 8 9 10" at bounding box center [519, 174] width 51 height 26
select select "2"
click at [494, 161] on select "1 2 3 4 5 6 7 8 9 10" at bounding box center [519, 174] width 51 height 26
type input "1299.00"
checkbox input "false"
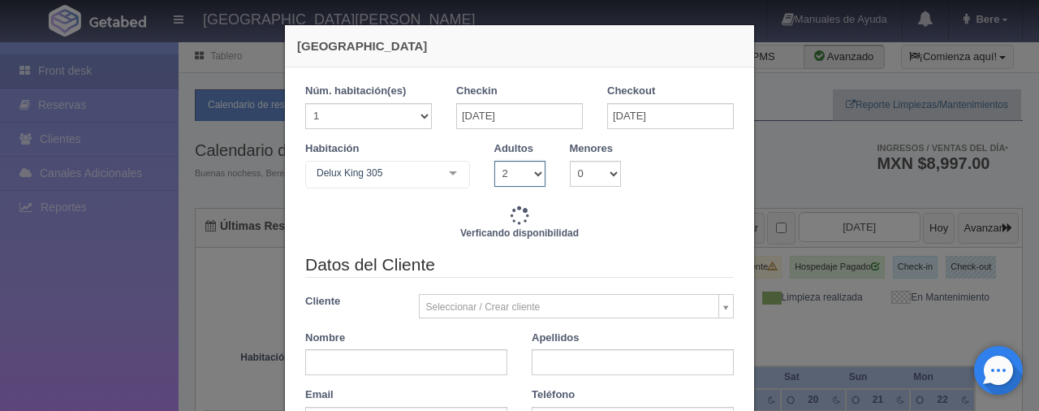
checkbox input "false"
type input "1499.00"
checkbox input "false"
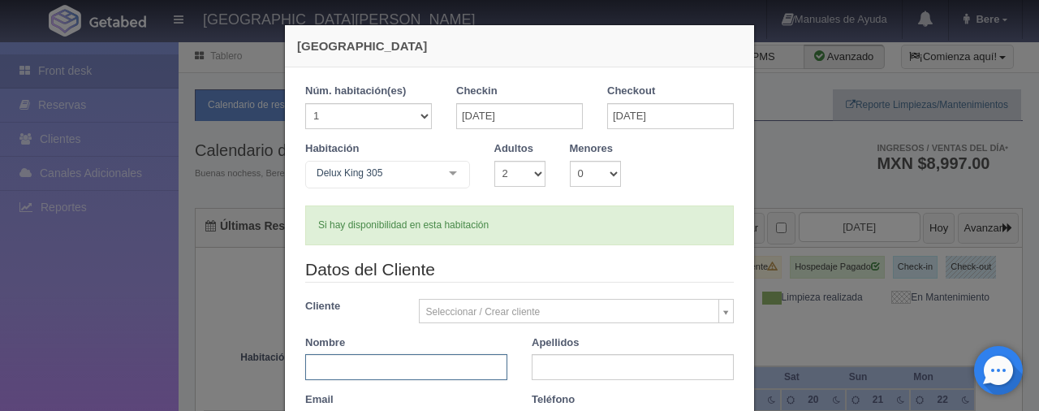
drag, startPoint x: 427, startPoint y: 372, endPoint x: 391, endPoint y: 356, distance: 40.0
click at [391, 356] on input "text" at bounding box center [406, 367] width 202 height 26
type input "m"
type input "Martha"
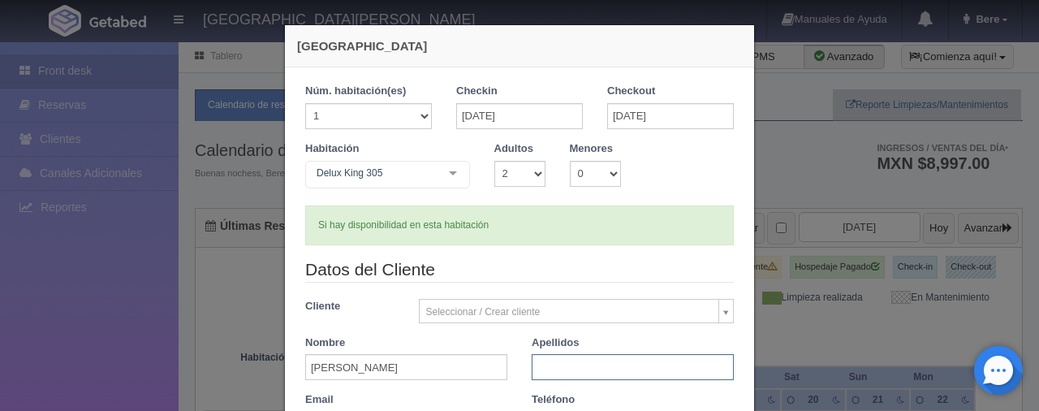
type input "p"
type input "Parra"
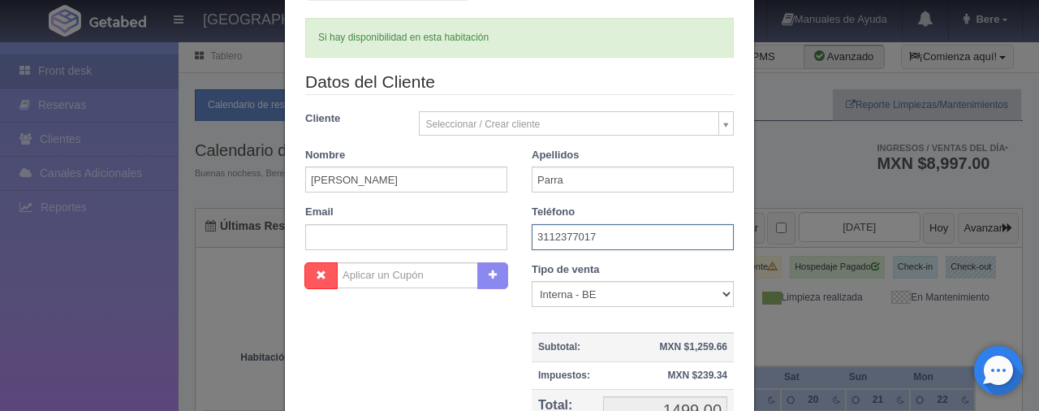
scroll to position [269, 0]
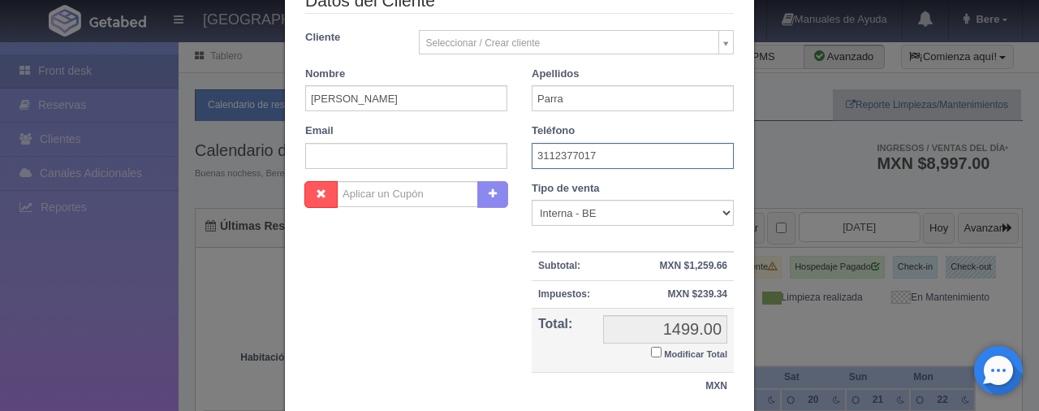
type input "3112377017"
click at [651, 350] on input "Modificar Total" at bounding box center [656, 352] width 11 height 11
checkbox input "true"
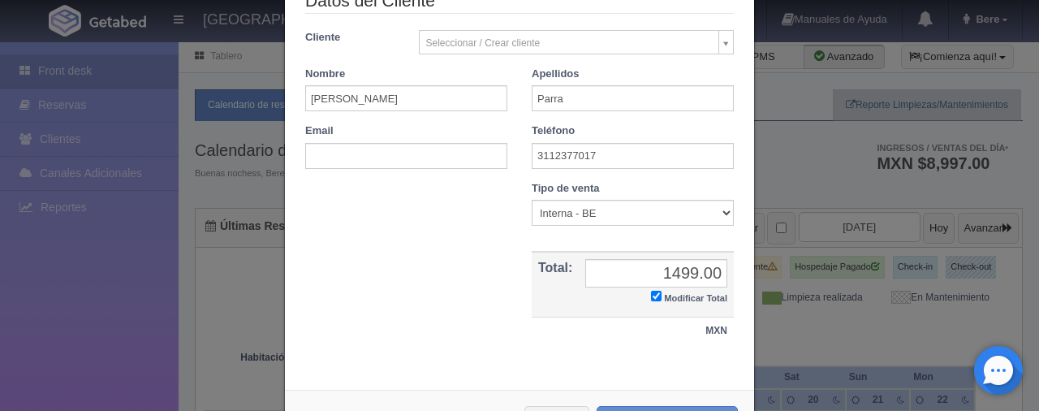
click at [650, 350] on div "Nombre Cupón : Descuentos : Tipo de venta Correo Electronico Interna - BE Llama…" at bounding box center [519, 271] width 453 height 180
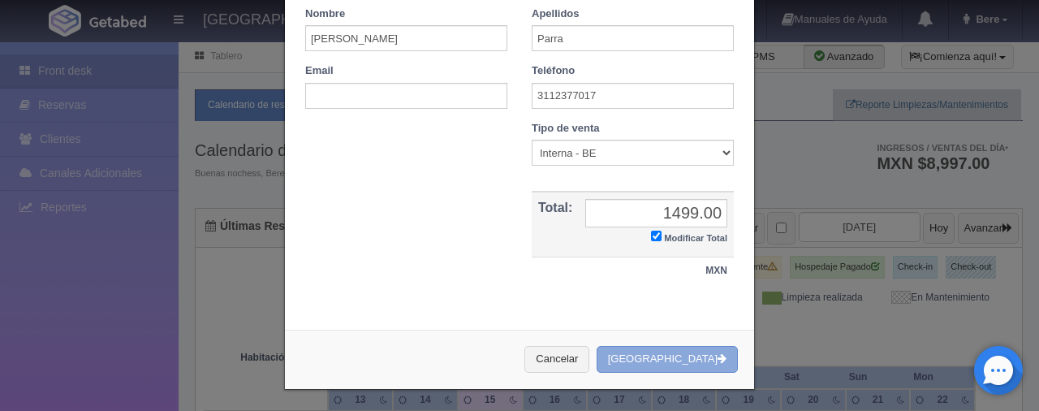
click at [690, 356] on button "Crear Reserva" at bounding box center [667, 359] width 141 height 27
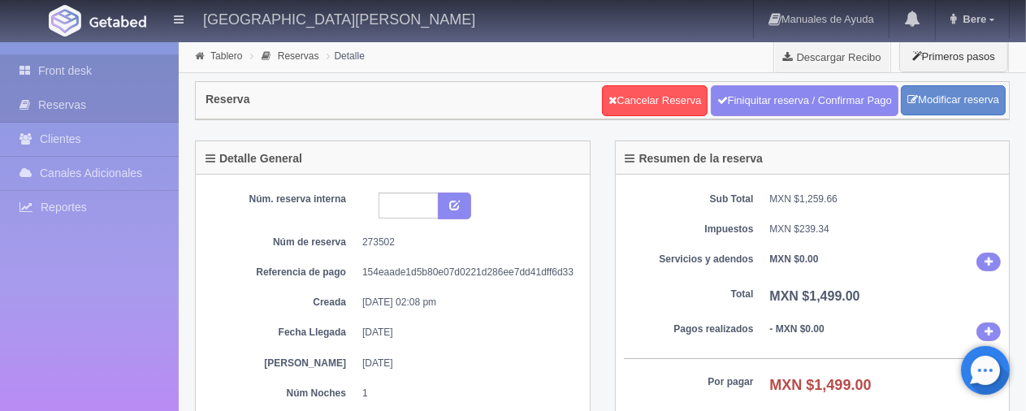
click at [119, 67] on link "Front desk" at bounding box center [89, 70] width 179 height 33
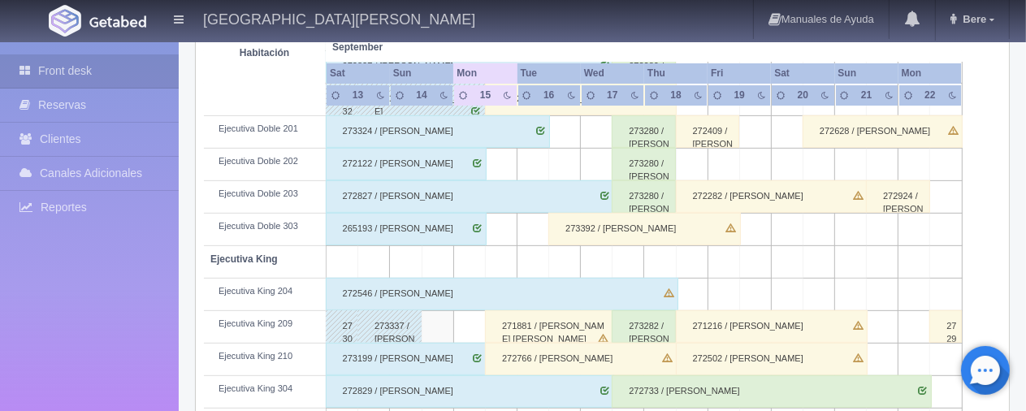
scroll to position [244, 0]
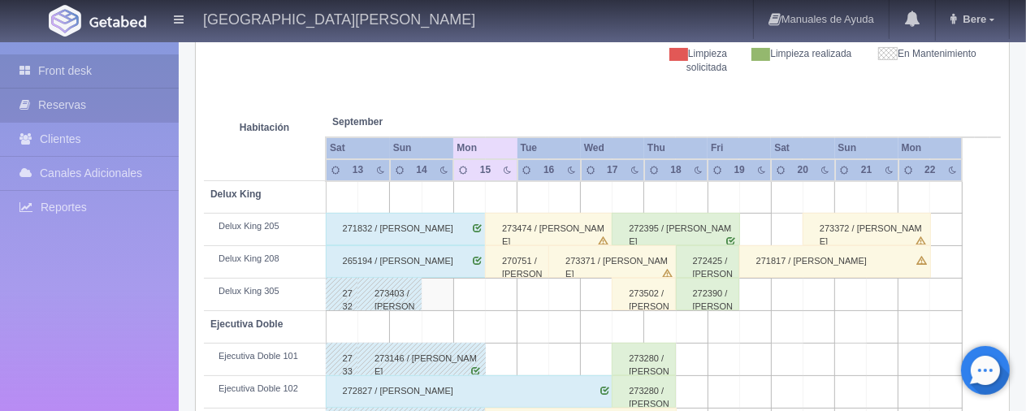
click at [107, 115] on link "Reservas" at bounding box center [89, 105] width 179 height 33
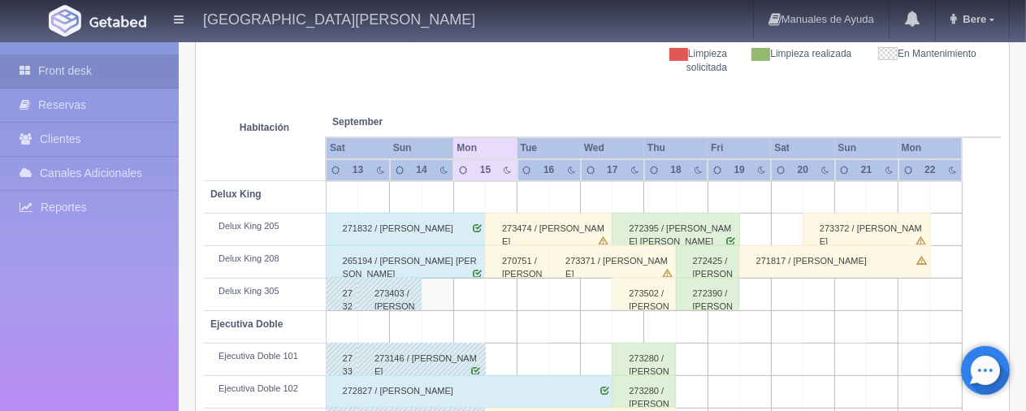
scroll to position [325, 0]
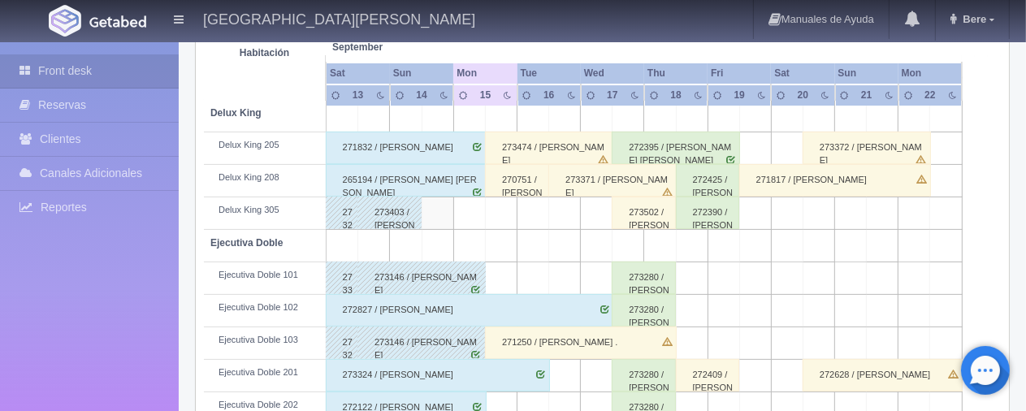
click at [660, 216] on div "273502 / [PERSON_NAME]" at bounding box center [643, 212] width 64 height 32
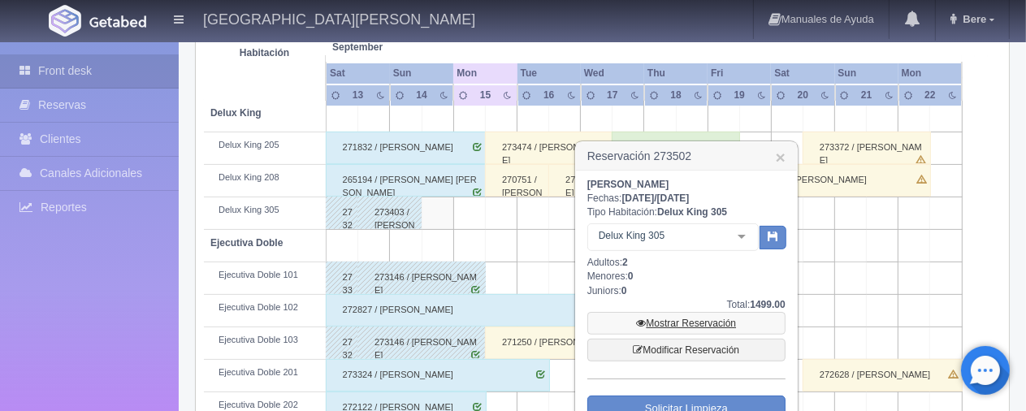
click at [681, 315] on link "Mostrar Reservación" at bounding box center [686, 323] width 198 height 23
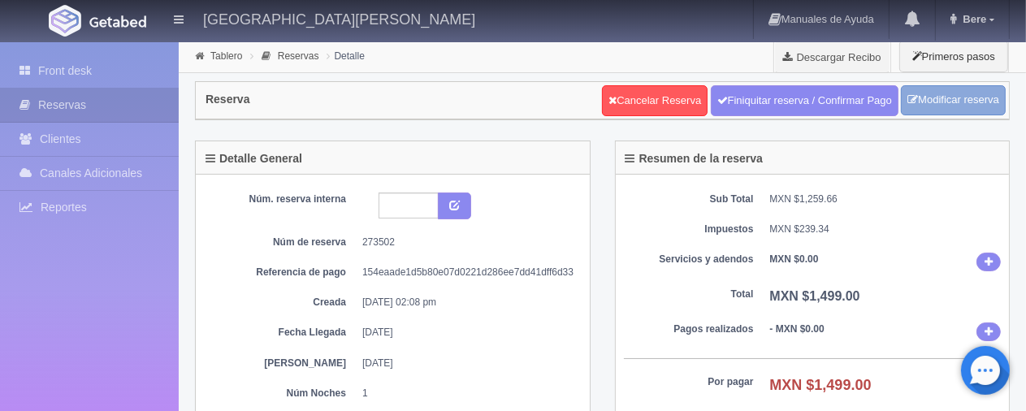
click at [926, 102] on link "Modificar reserva" at bounding box center [952, 100] width 105 height 30
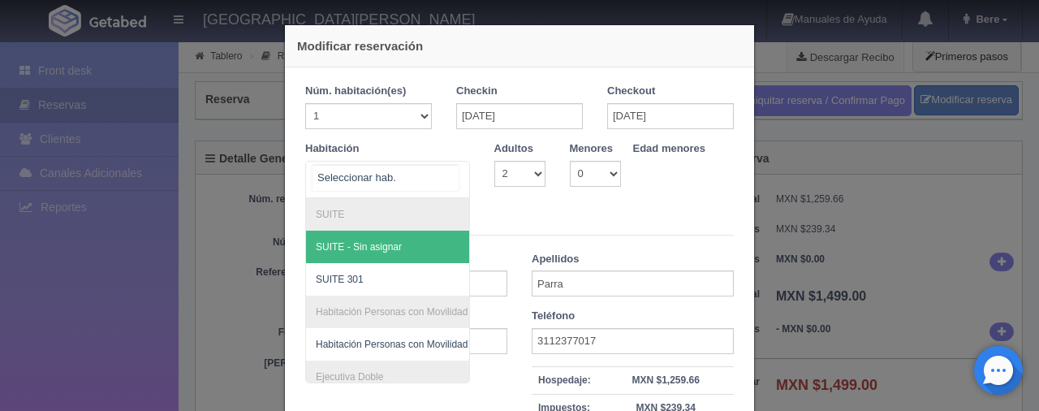
click at [450, 171] on div at bounding box center [453, 177] width 32 height 31
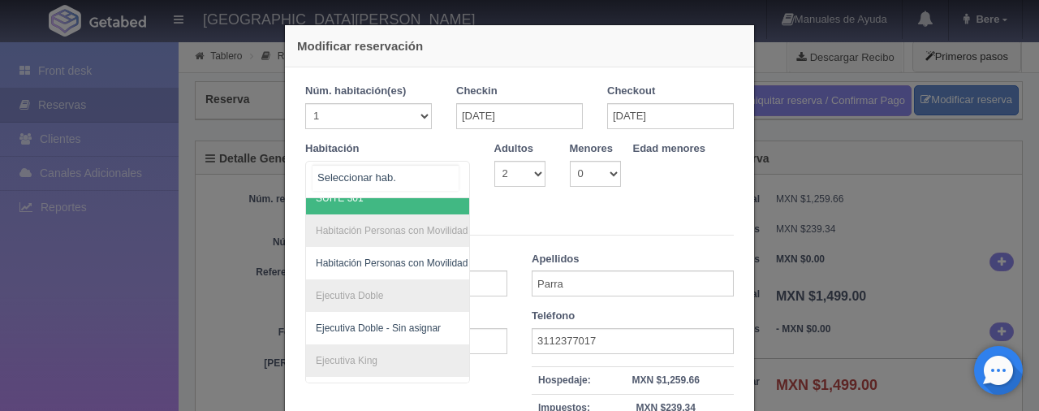
scroll to position [244, 0]
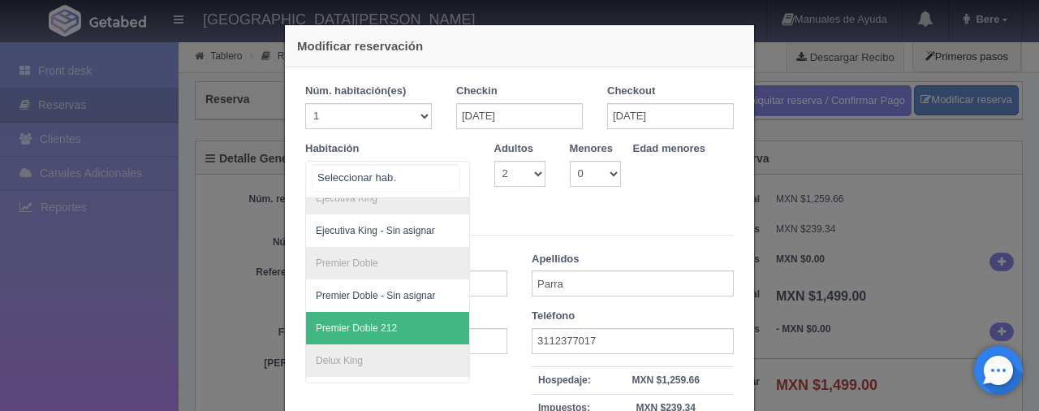
click at [397, 326] on span "Premier Doble 212" at bounding box center [442, 328] width 273 height 32
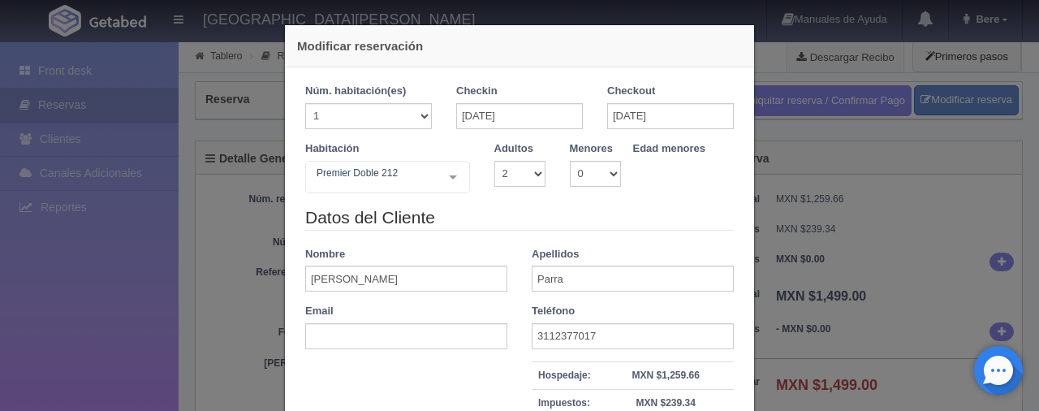
checkbox input "false"
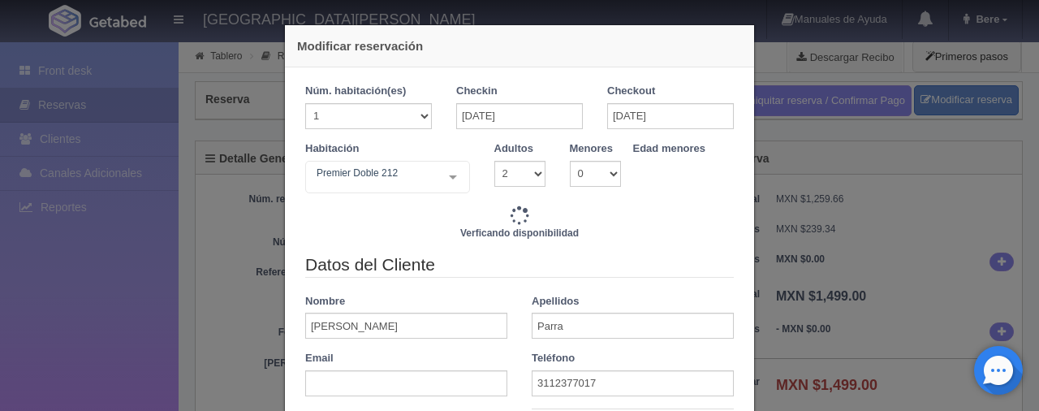
type input "1649.00"
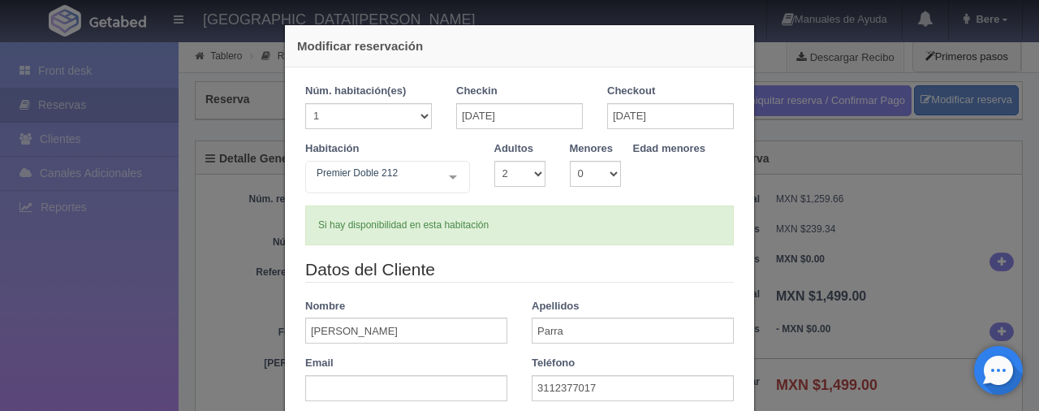
scroll to position [162, 0]
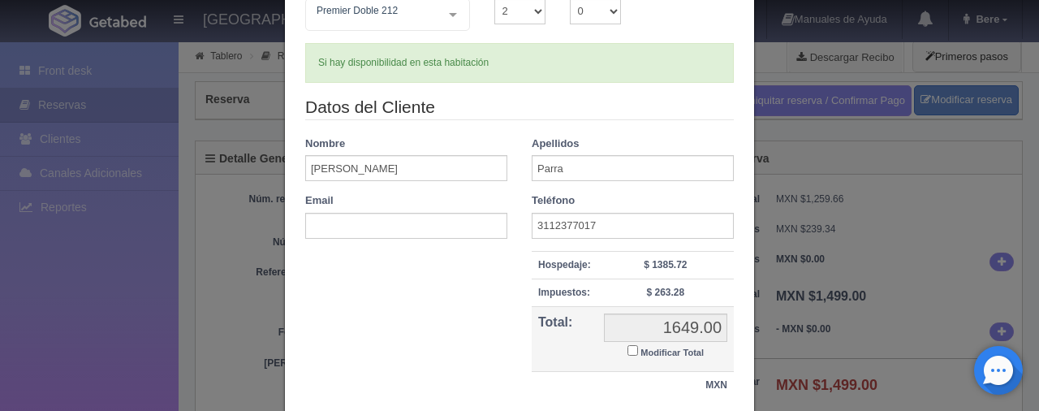
click at [620, 348] on td "1649.00 1649.00 Modificar Total" at bounding box center [666, 339] width 136 height 65
click at [628, 348] on input "Modificar Total" at bounding box center [633, 350] width 11 height 11
checkbox input "true"
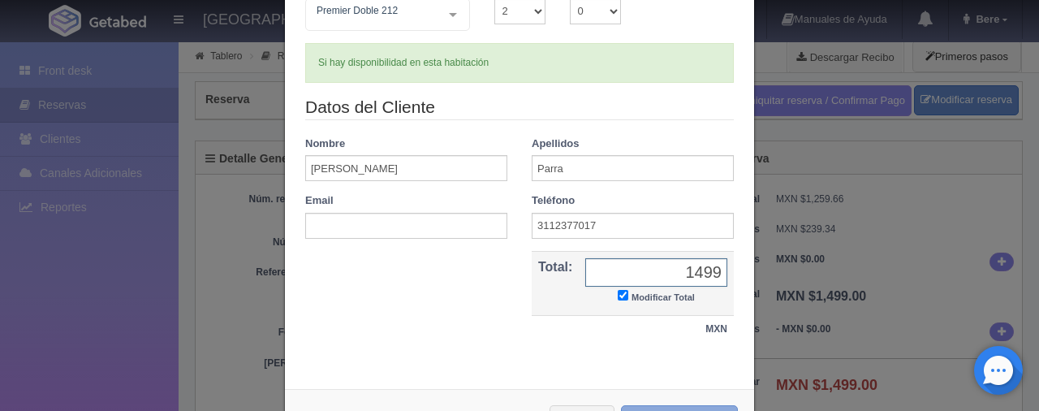
type input "1499"
click at [698, 406] on button "Modificar Reserva" at bounding box center [679, 418] width 117 height 27
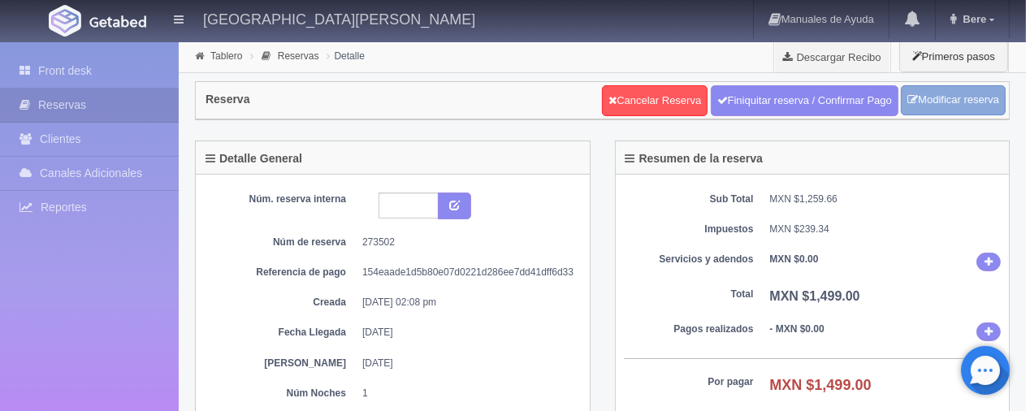
drag, startPoint x: 773, startPoint y: 106, endPoint x: 932, endPoint y: 100, distance: 159.2
click at [927, 101] on div "Cancelar Reserva Finiquitar reserva / Confirmar Pago Modificar reserva" at bounding box center [804, 100] width 404 height 32
click at [942, 92] on link "Modificar reserva" at bounding box center [952, 100] width 105 height 30
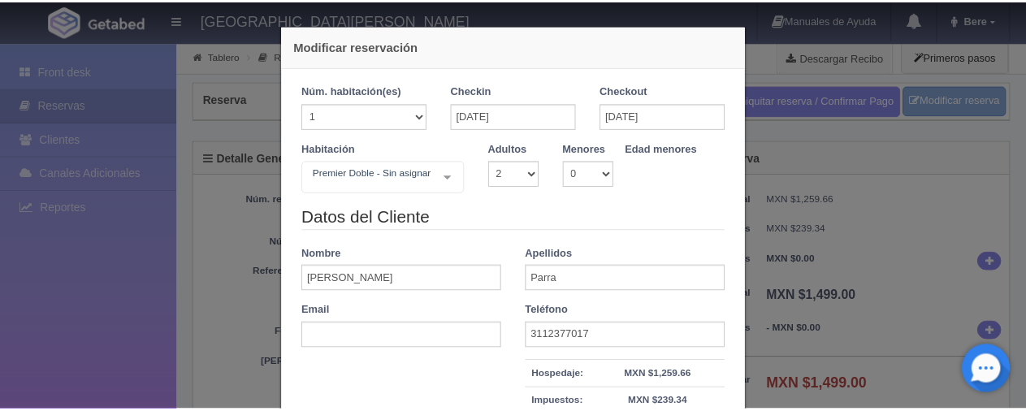
scroll to position [162, 0]
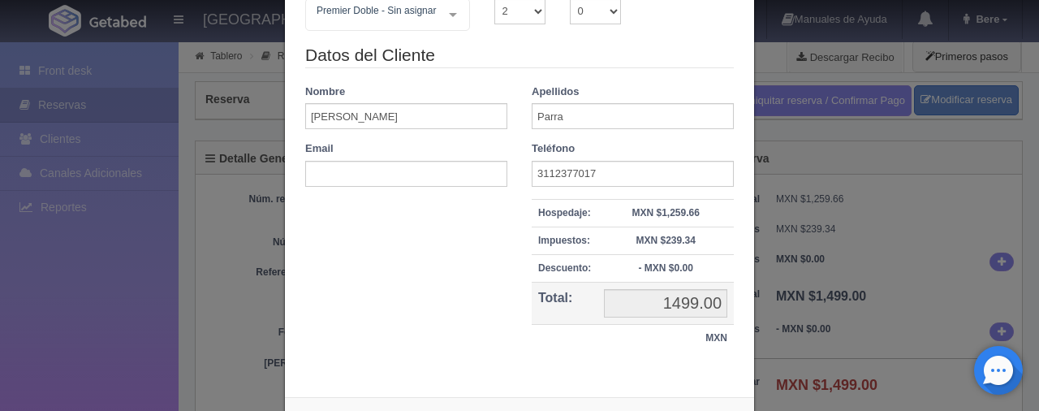
click at [115, 200] on div "Modificar reservación Núm. habitación(es) 1 2 3 4 5 6 7 8 9 10 11 12 13 14 15 1…" at bounding box center [519, 205] width 1039 height 411
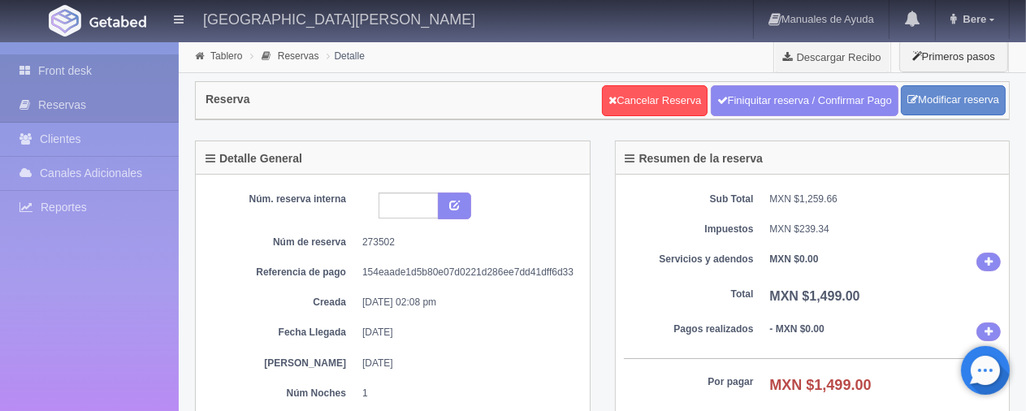
click at [78, 55] on link "Front desk" at bounding box center [89, 70] width 179 height 33
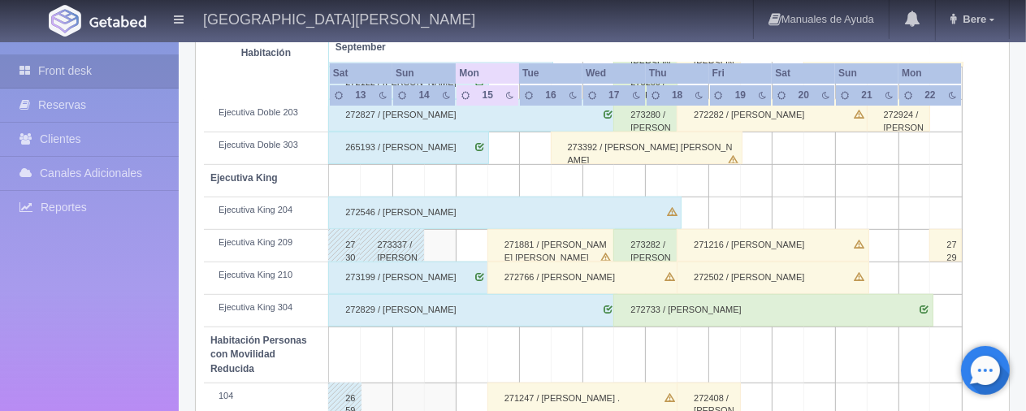
scroll to position [812, 0]
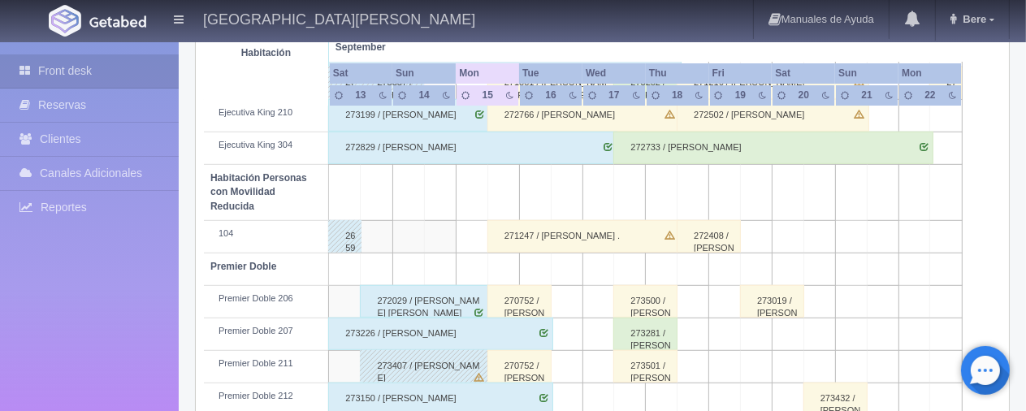
click at [516, 291] on div "270752 / [PERSON_NAME]" at bounding box center [519, 301] width 64 height 32
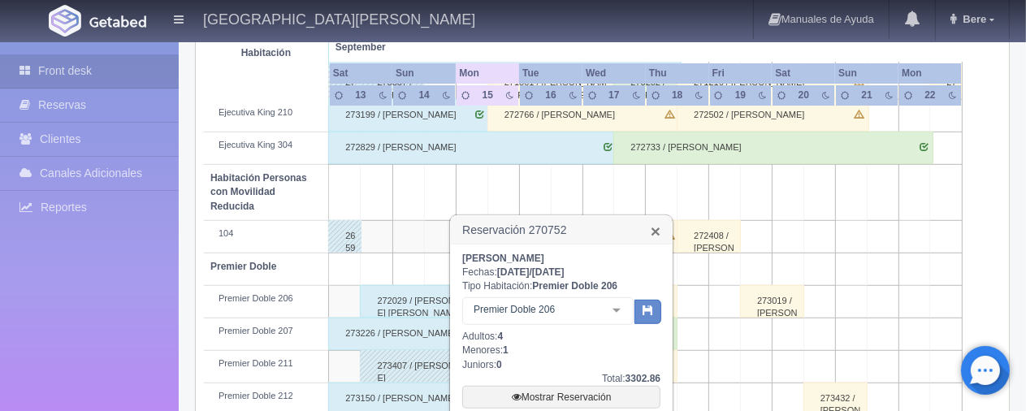
click at [652, 232] on link "×" at bounding box center [655, 230] width 10 height 17
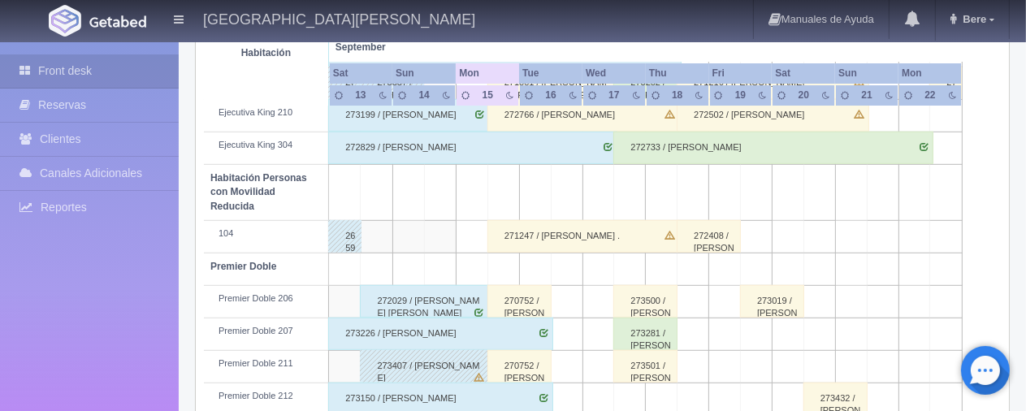
click at [649, 287] on div "273500 / [PERSON_NAME]" at bounding box center [645, 301] width 64 height 32
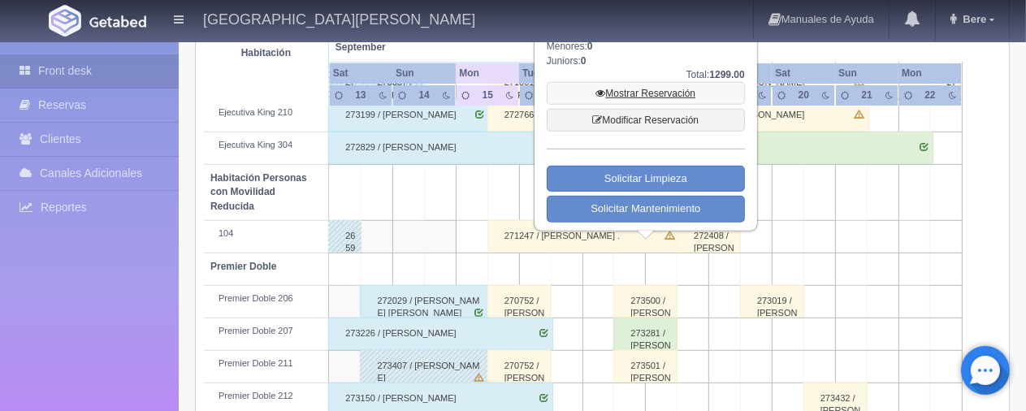
click at [663, 96] on link "Mostrar Reservación" at bounding box center [645, 93] width 198 height 23
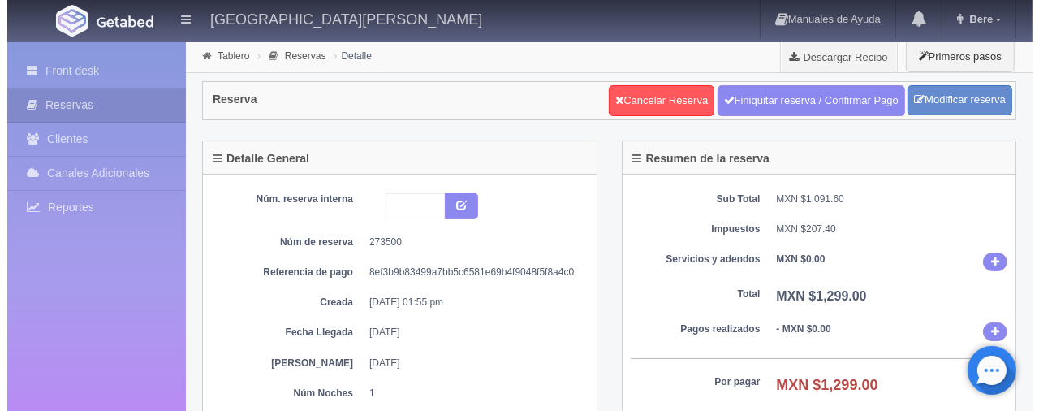
scroll to position [244, 0]
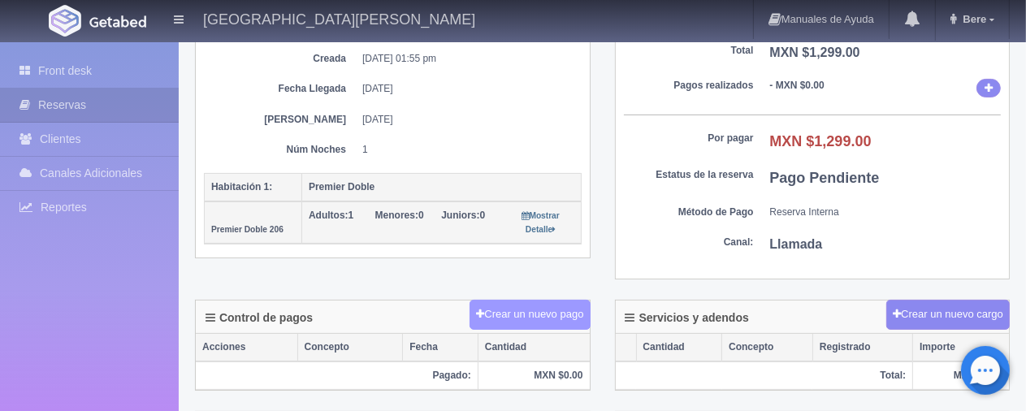
click at [552, 310] on button "Crear un nuevo pago" at bounding box center [529, 315] width 120 height 30
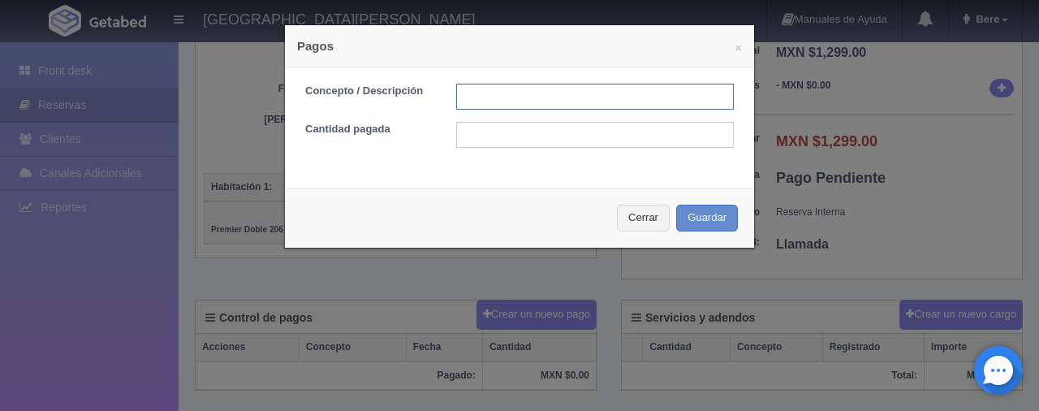
click at [598, 97] on input "text" at bounding box center [595, 97] width 278 height 26
type input "Total Tarjeta `paypal"
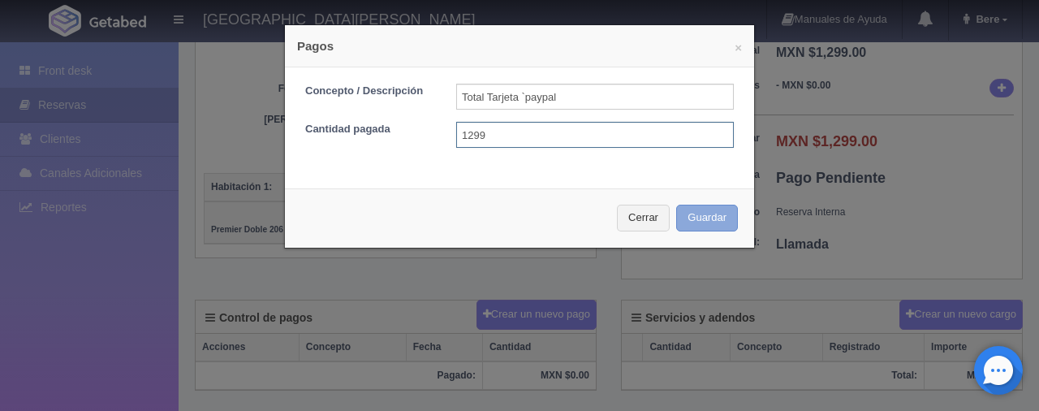
type input "1299"
click at [698, 217] on button "Guardar" at bounding box center [707, 218] width 62 height 27
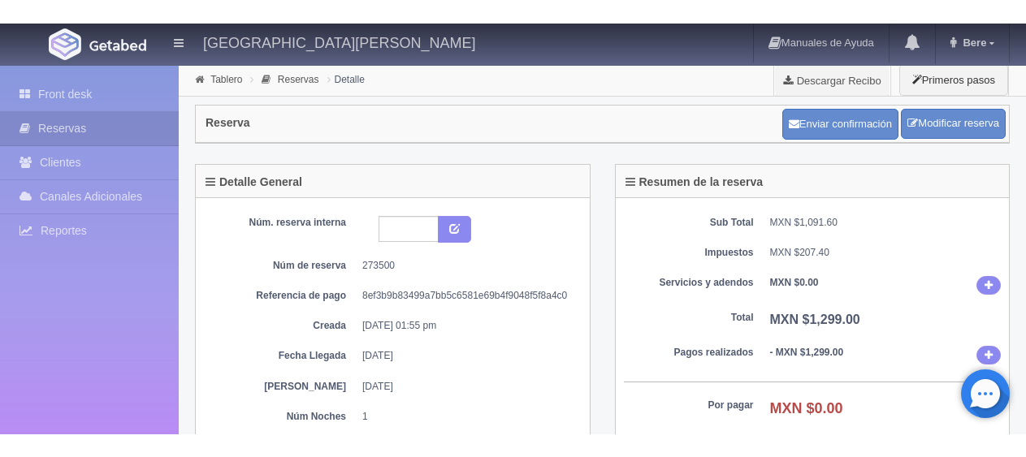
scroll to position [242, 0]
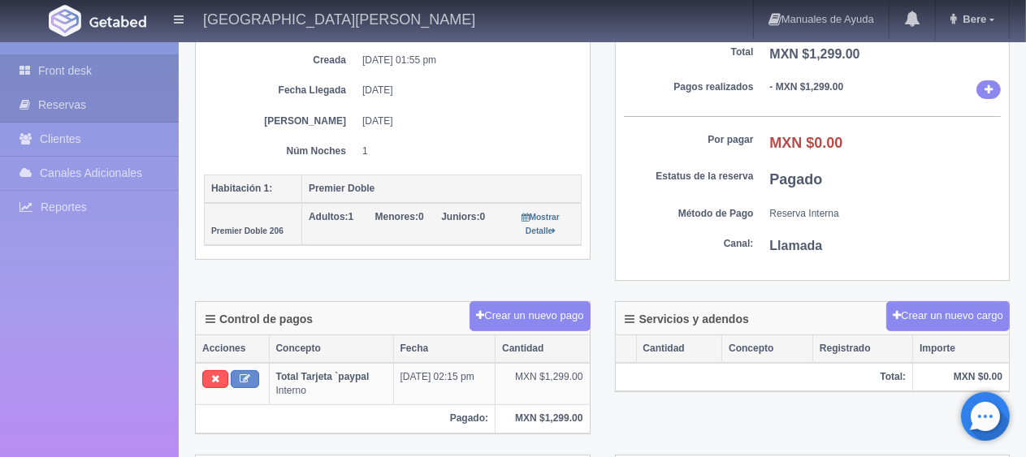
click at [100, 64] on link "Front desk" at bounding box center [89, 70] width 179 height 33
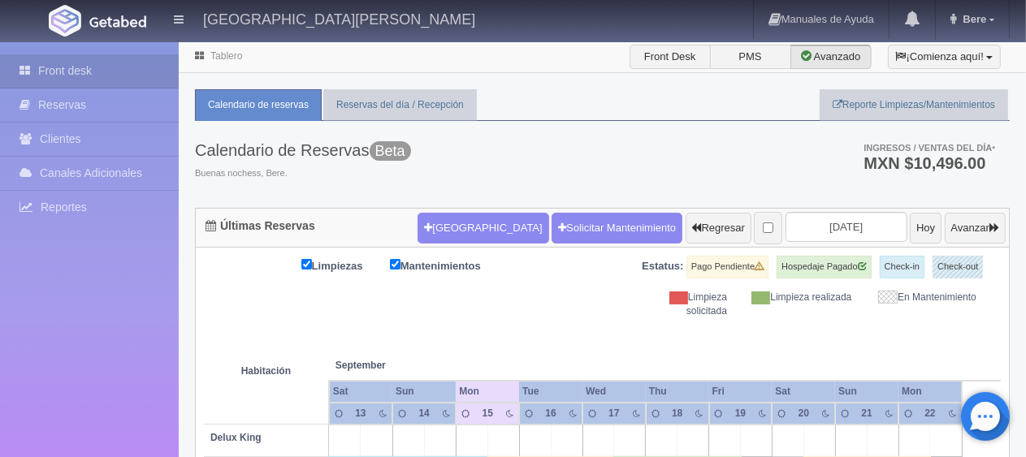
scroll to position [244, 0]
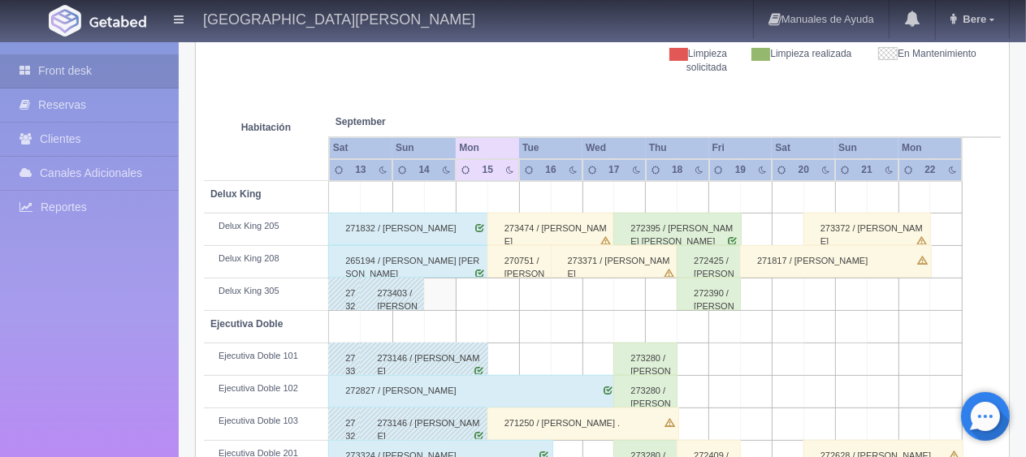
click at [460, 230] on div "271832 / [PERSON_NAME]" at bounding box center [408, 229] width 161 height 32
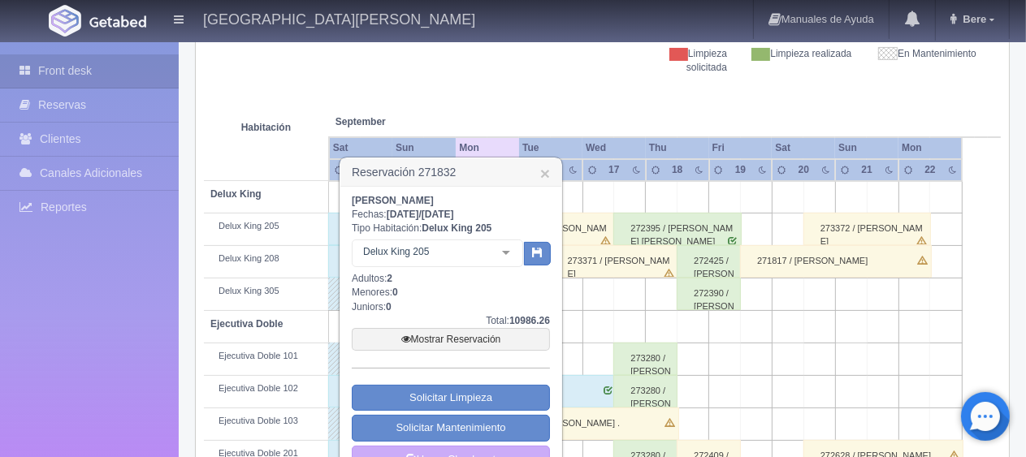
scroll to position [487, 0]
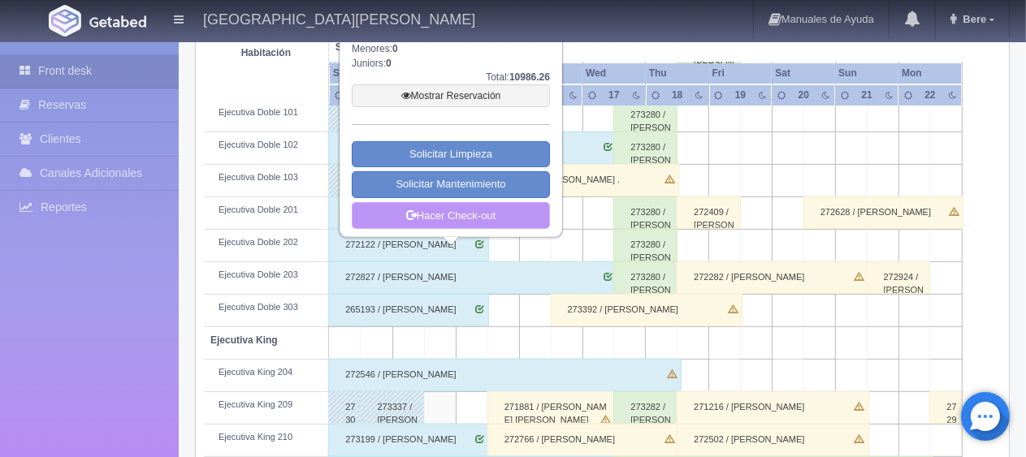
click at [484, 213] on link "Hacer Check-out" at bounding box center [451, 216] width 198 height 28
click at [484, 217] on link "Hacer Check-out" at bounding box center [451, 216] width 198 height 28
click at [482, 218] on link "Hacer Check-out" at bounding box center [451, 216] width 198 height 28
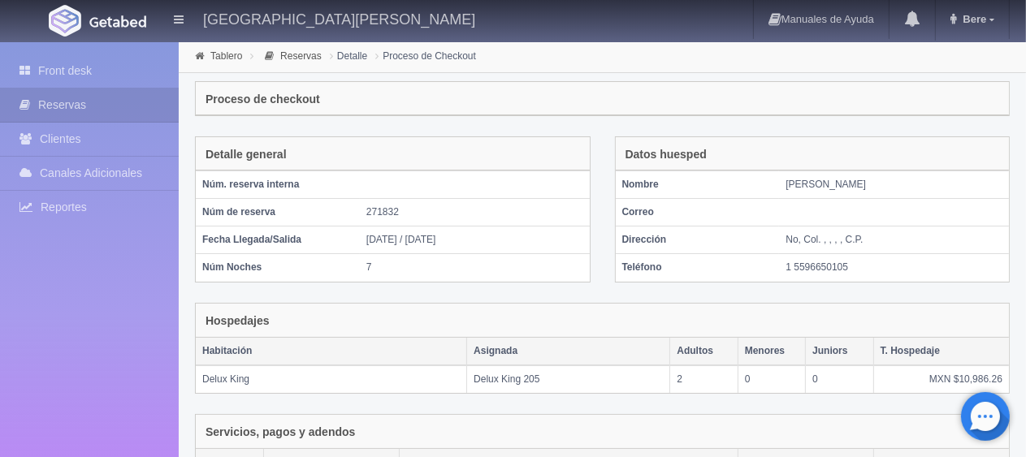
scroll to position [325, 0]
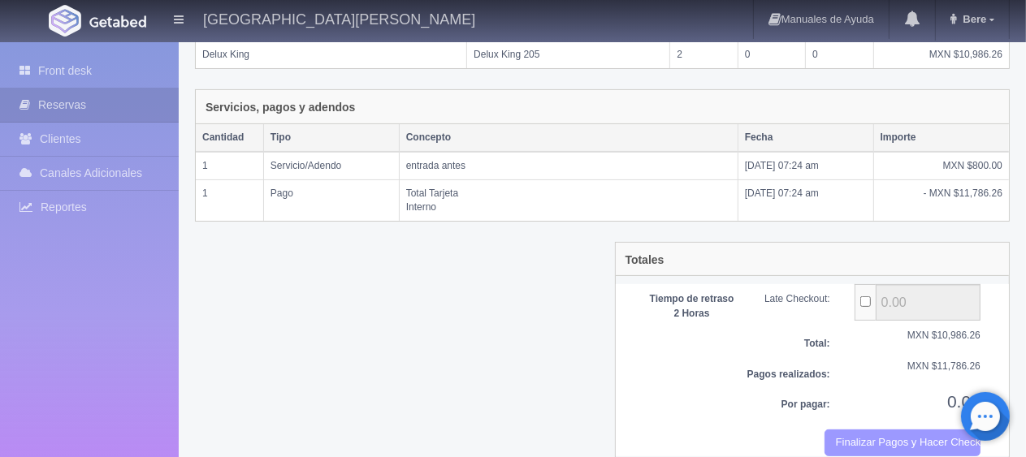
drag, startPoint x: 824, startPoint y: 429, endPoint x: 573, endPoint y: 49, distance: 455.4
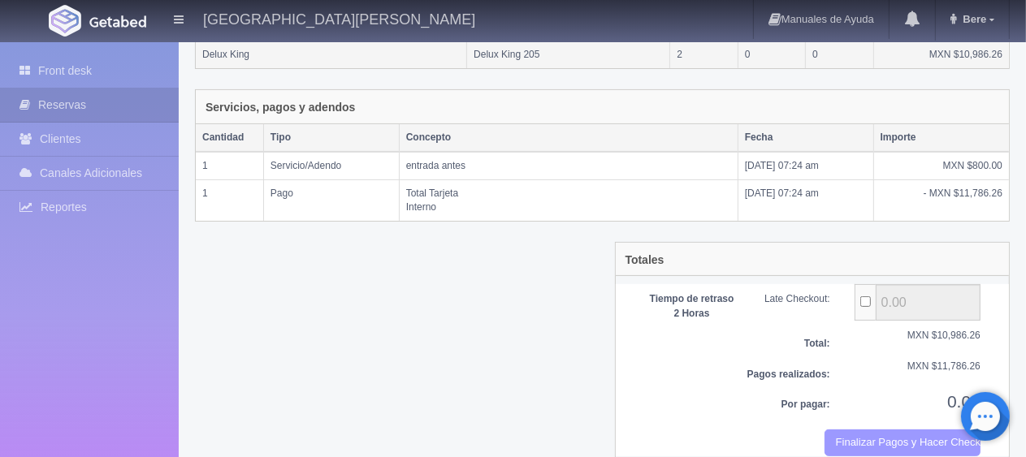
click at [824, 430] on button "Finalizar Pagos y Hacer Checkout" at bounding box center [902, 443] width 156 height 27
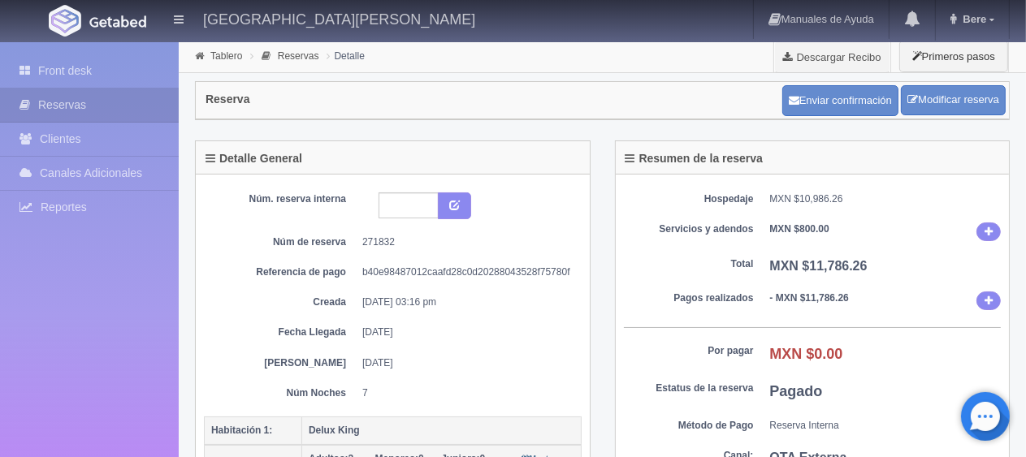
scroll to position [162, 0]
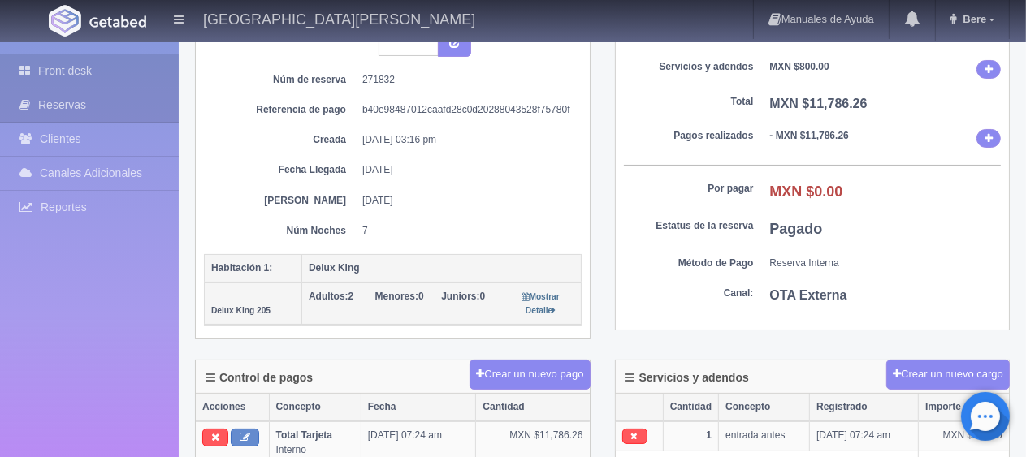
click at [95, 61] on link "Front desk" at bounding box center [89, 70] width 179 height 33
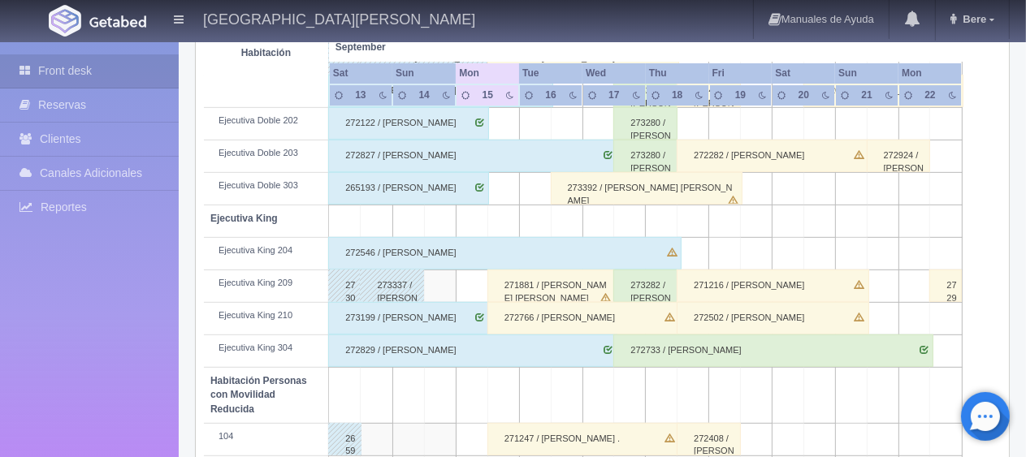
scroll to position [771, 0]
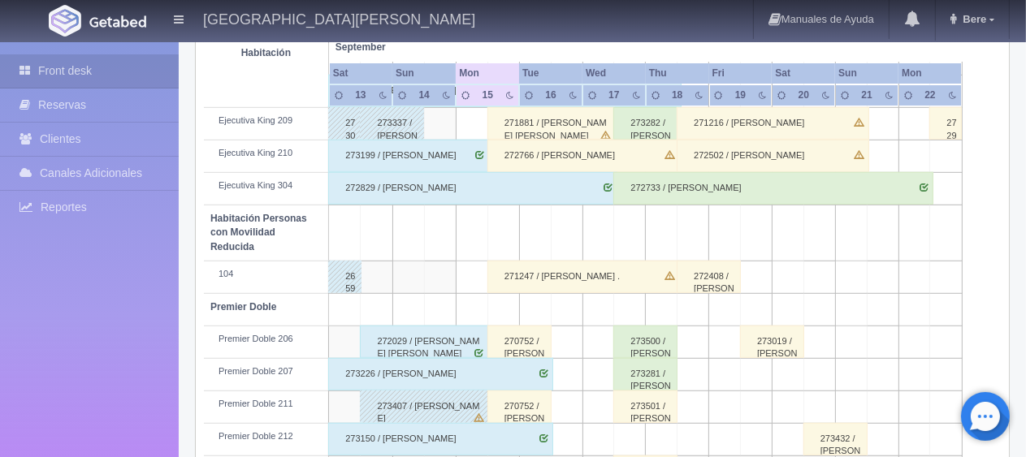
click at [659, 326] on div "273500 / [PERSON_NAME]" at bounding box center [645, 342] width 64 height 32
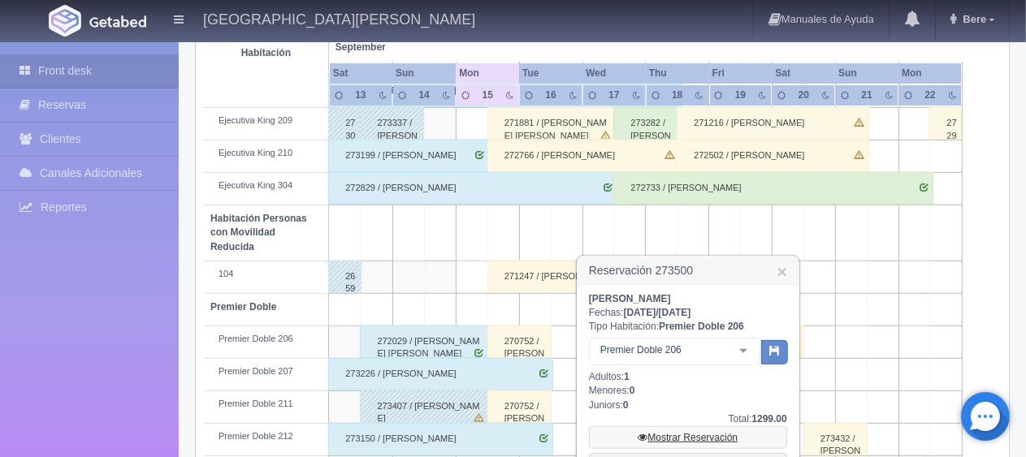
click at [715, 432] on link "Mostrar Reservación" at bounding box center [688, 437] width 198 height 23
click at [714, 432] on link "Mostrar Reservación" at bounding box center [688, 437] width 198 height 23
click at [711, 432] on link "Mostrar Reservación" at bounding box center [688, 437] width 198 height 23
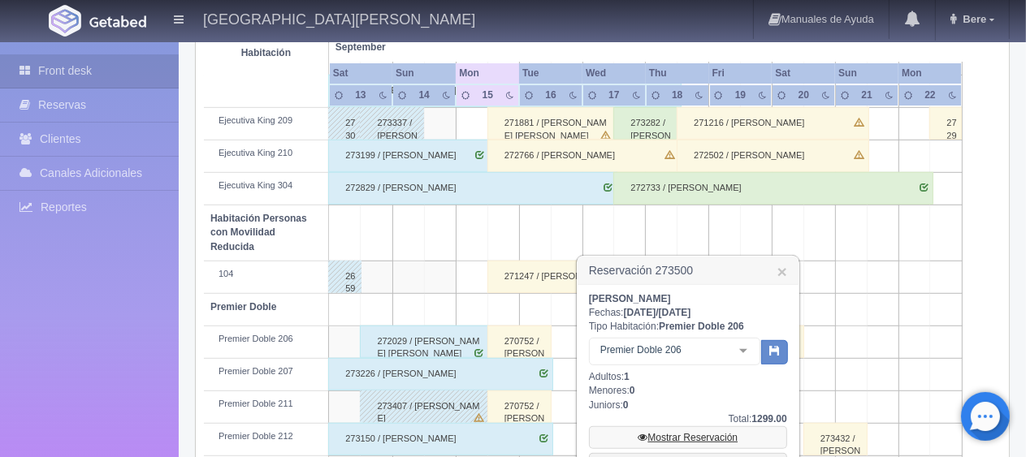
click at [711, 433] on link "Mostrar Reservación" at bounding box center [688, 437] width 198 height 23
click at [711, 434] on link "Mostrar Reservación" at bounding box center [688, 437] width 198 height 23
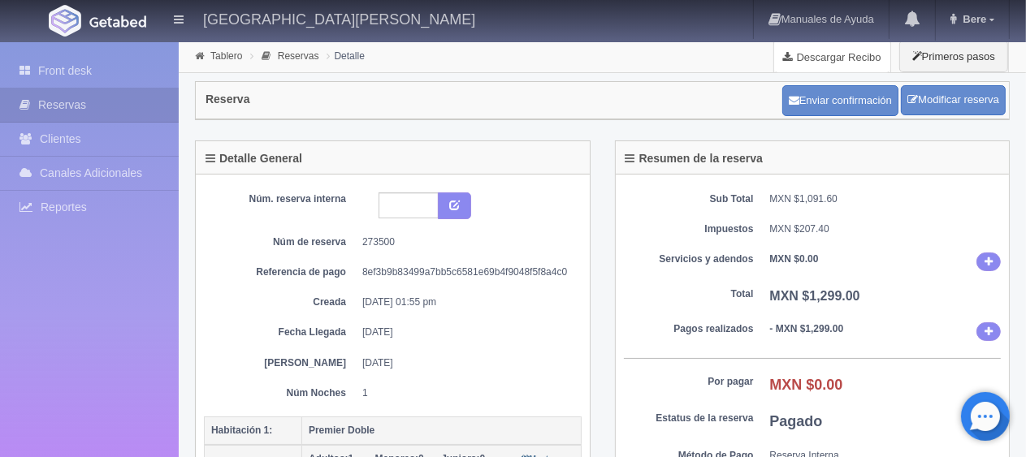
click at [847, 62] on link "Descargar Recibo" at bounding box center [832, 57] width 116 height 32
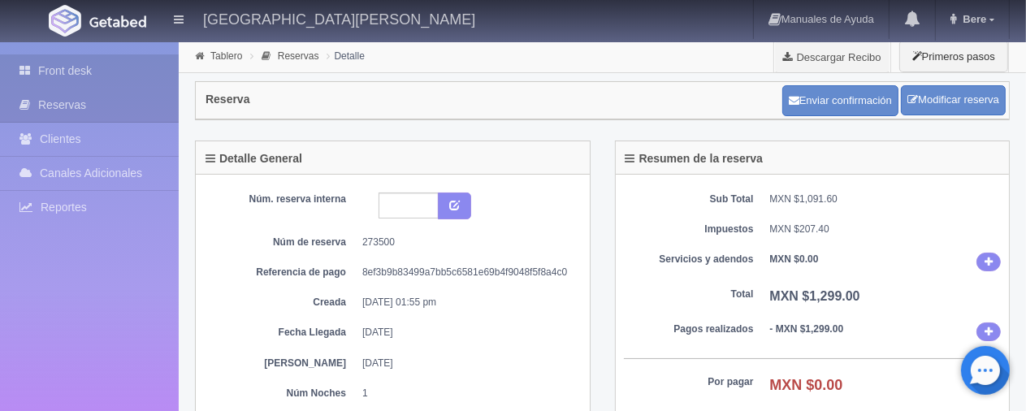
click at [118, 76] on link "Front desk" at bounding box center [89, 70] width 179 height 33
click at [116, 76] on link "Front desk" at bounding box center [89, 70] width 179 height 33
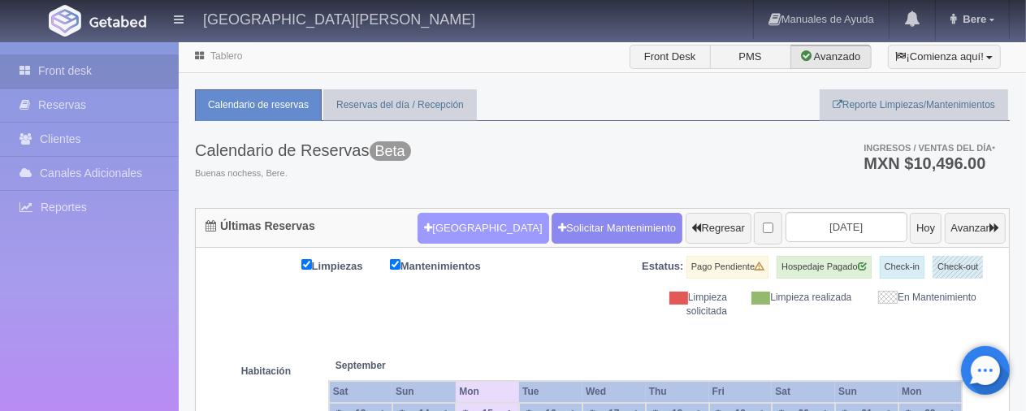
click at [439, 229] on button "[GEOGRAPHIC_DATA]" at bounding box center [482, 228] width 131 height 31
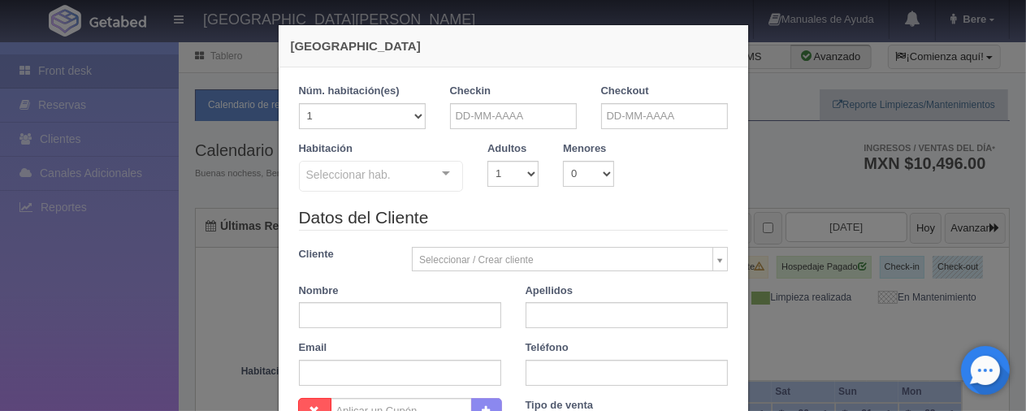
checkbox input "false"
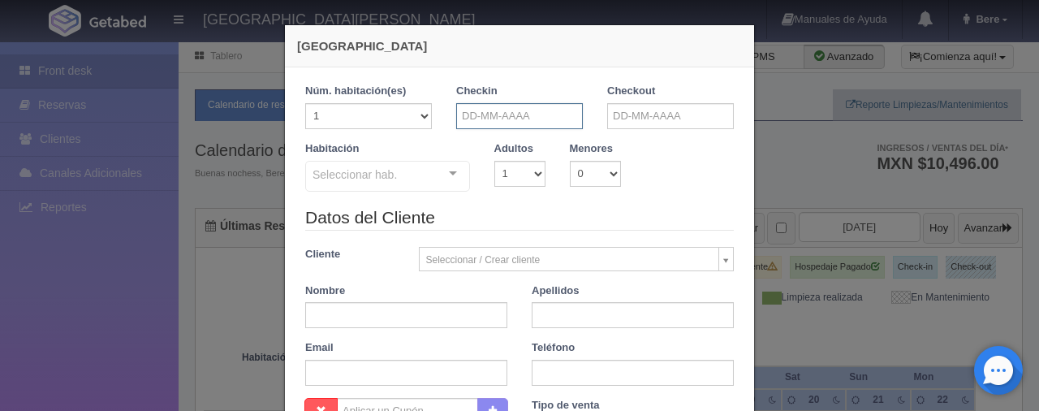
click at [501, 103] on input "text" at bounding box center [519, 116] width 127 height 26
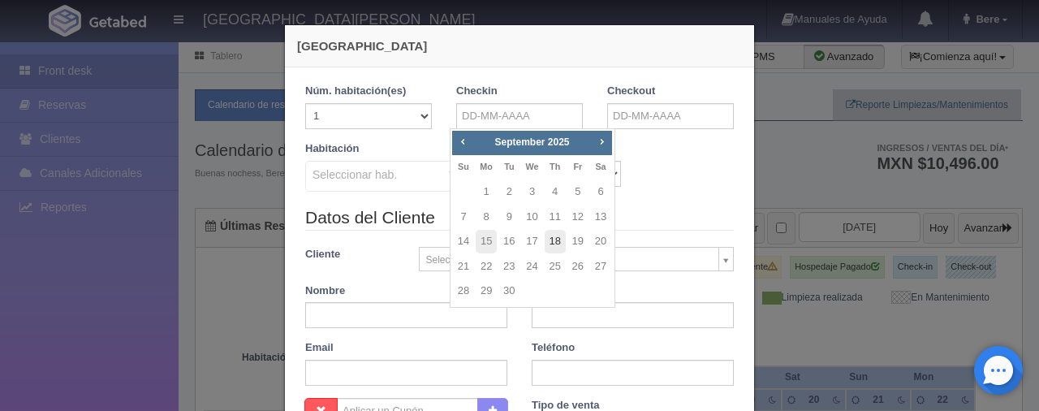
click at [560, 235] on link "18" at bounding box center [555, 242] width 21 height 24
type input "[DATE]"
checkbox input "false"
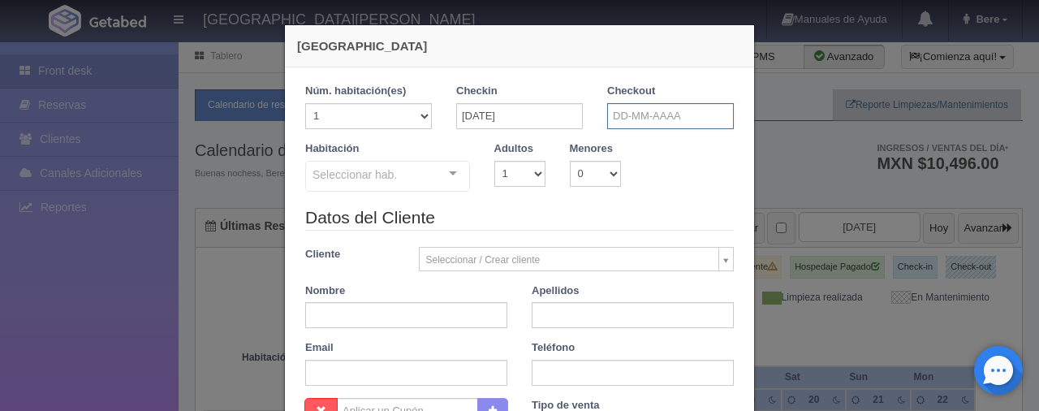
click at [644, 109] on input "text" at bounding box center [670, 116] width 127 height 26
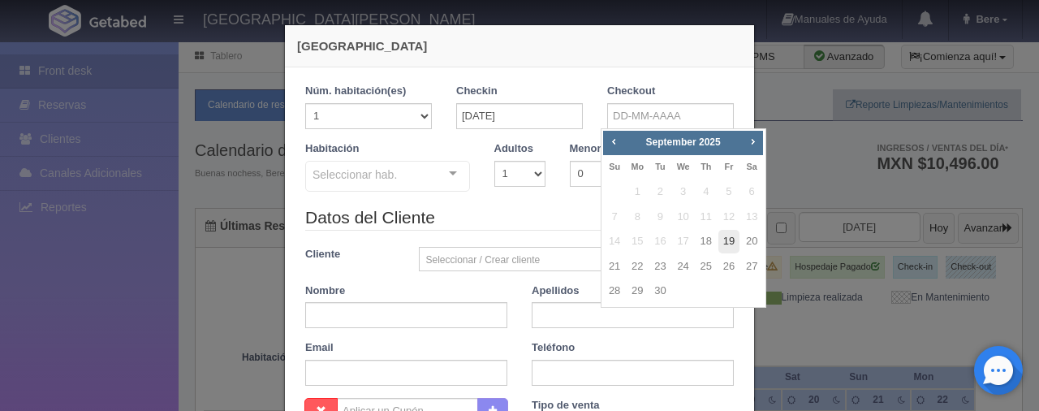
click at [731, 239] on link "19" at bounding box center [729, 242] width 21 height 24
type input "[DATE]"
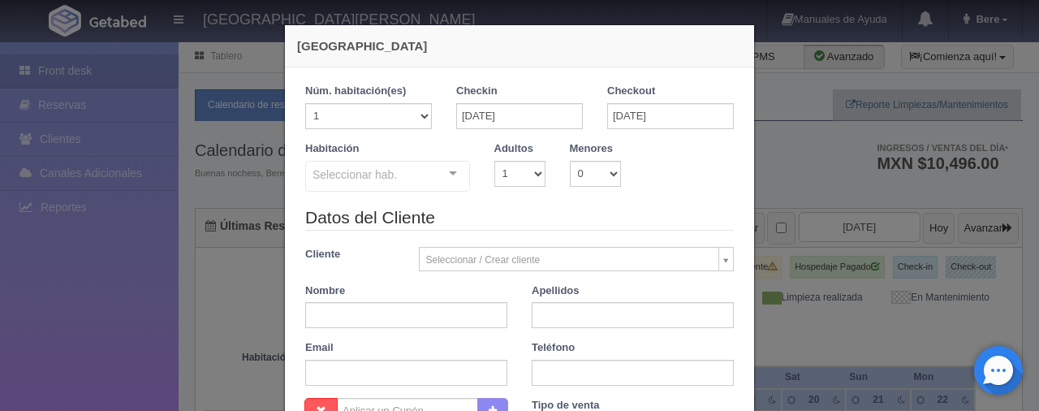
checkbox input "false"
click at [425, 176] on div "Seleccionar hab." at bounding box center [387, 176] width 165 height 31
click at [408, 112] on select "1 2 3 4 5 6 7 8 9 10 11 12 13 14 15 16 17 18 19 20" at bounding box center [368, 116] width 127 height 26
select select "2"
click at [305, 103] on select "1 2 3 4 5 6 7 8 9 10 11 12 13 14 15 16 17 18 19 20" at bounding box center [368, 116] width 127 height 26
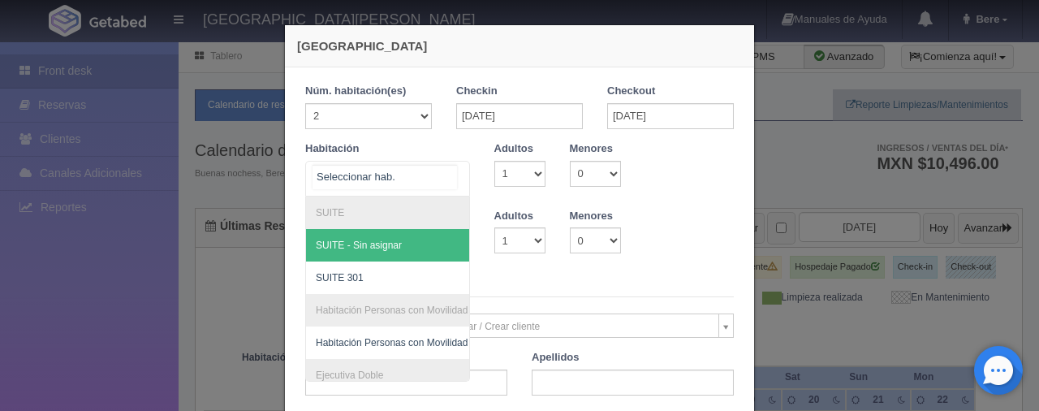
click at [420, 171] on div at bounding box center [387, 179] width 165 height 36
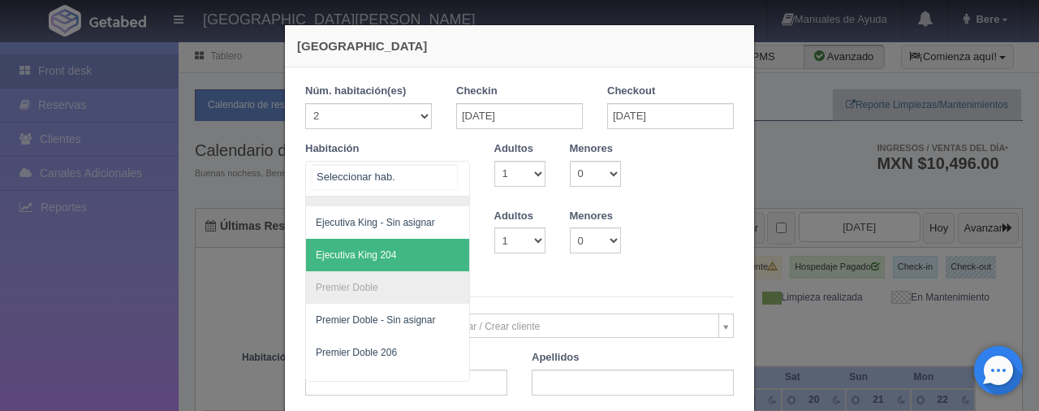
scroll to position [299, 0]
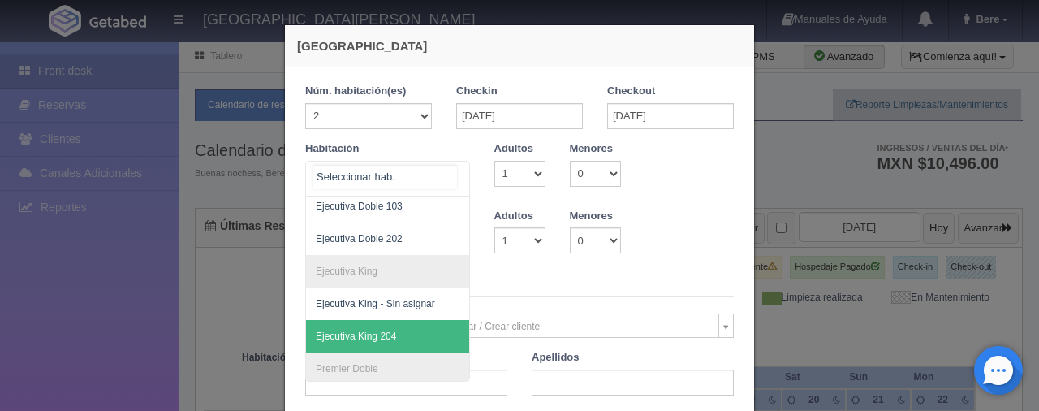
click at [421, 329] on span "Ejecutiva King 204" at bounding box center [442, 336] width 273 height 32
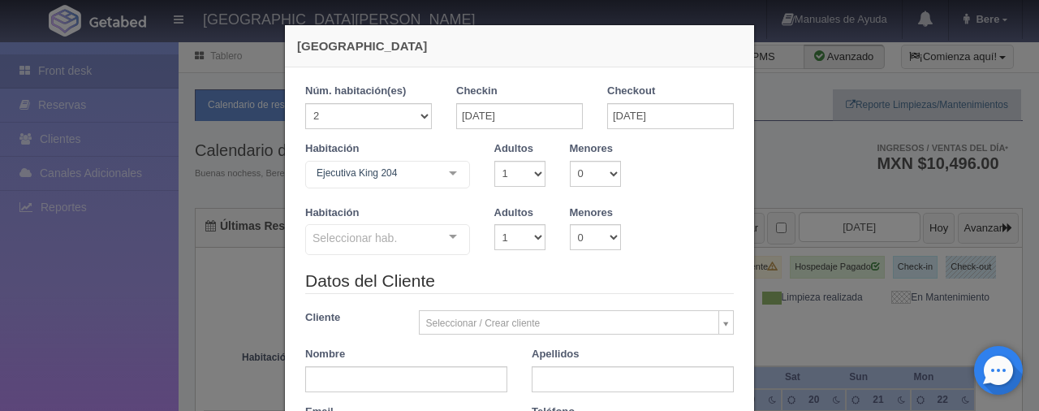
checkbox input "false"
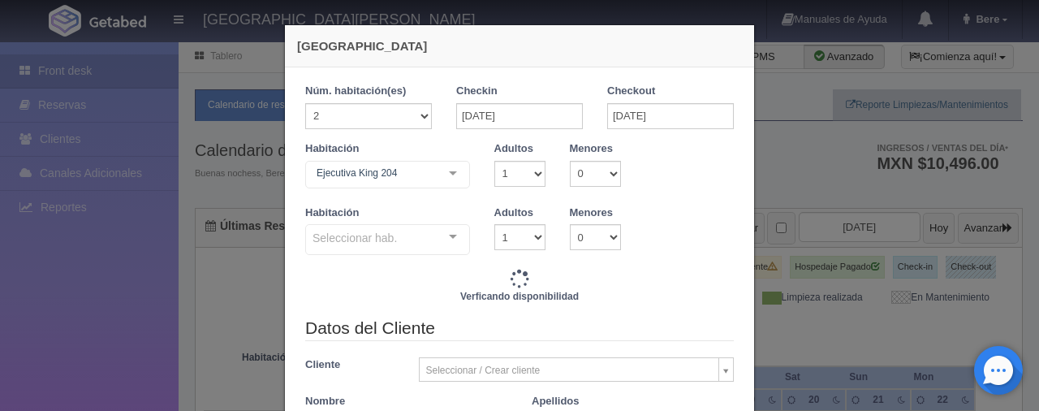
click at [431, 235] on div "Seleccionar hab. Ejecutiva King Ejecutiva King - Sin asignar Ejecutiva King 204…" at bounding box center [387, 240] width 165 height 32
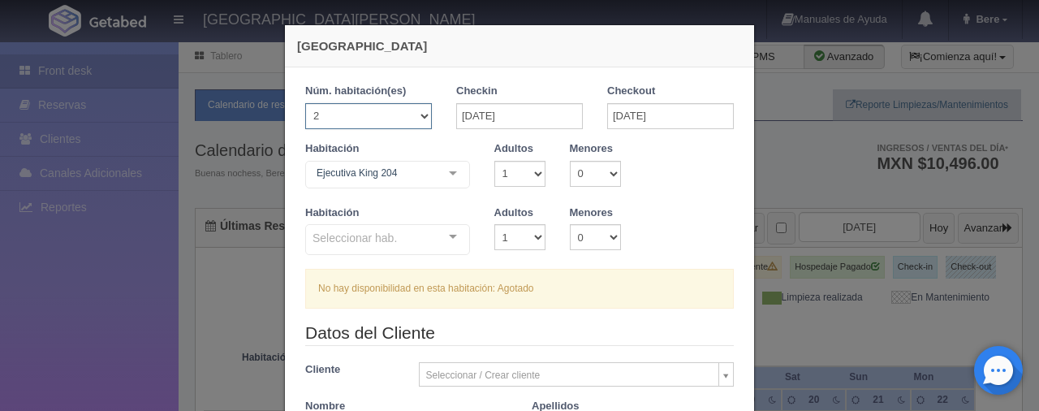
click at [406, 121] on select "1 2 3 4 5 6 7 8 9 10 11 12 13 14 15 16 17 18 19 20" at bounding box center [368, 116] width 127 height 26
select select "1"
click at [305, 103] on select "1 2 3 4 5 6 7 8 9 10 11 12 13 14 15 16 17 18 19 20" at bounding box center [368, 116] width 127 height 26
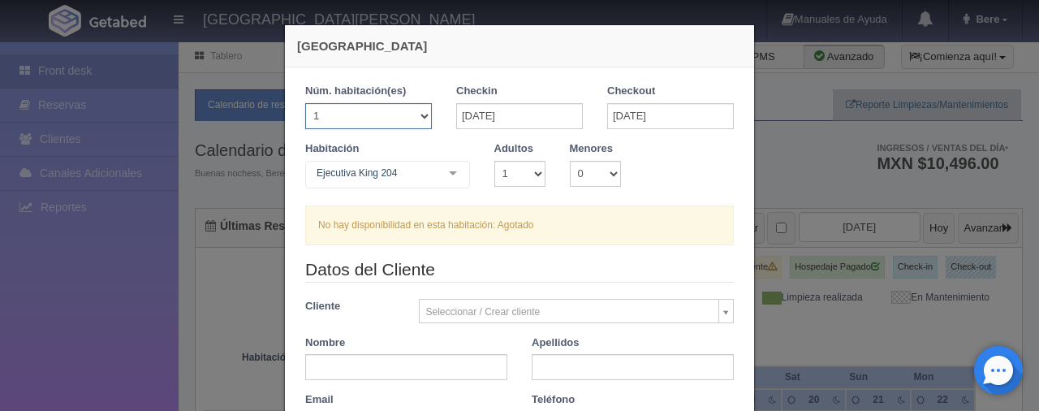
checkbox input "false"
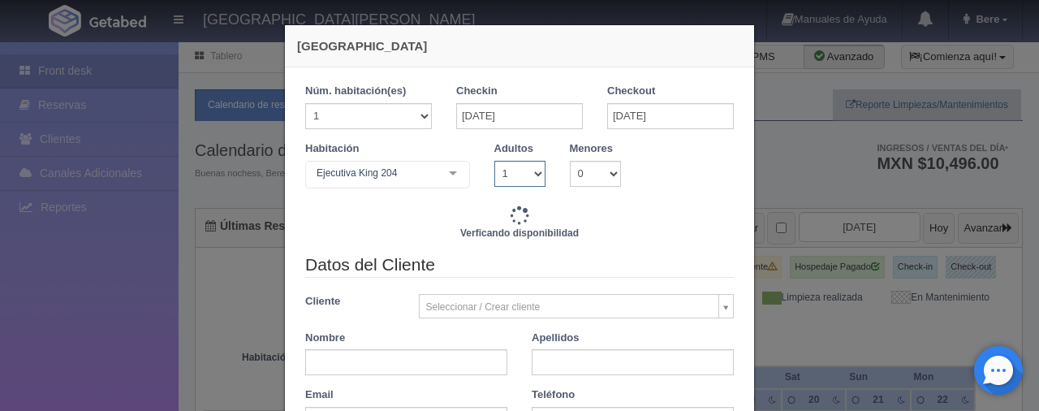
click at [516, 171] on select "1 2 3 4 5 6 7 8 9 10" at bounding box center [519, 174] width 51 height 26
type input "1299.00"
checkbox input "false"
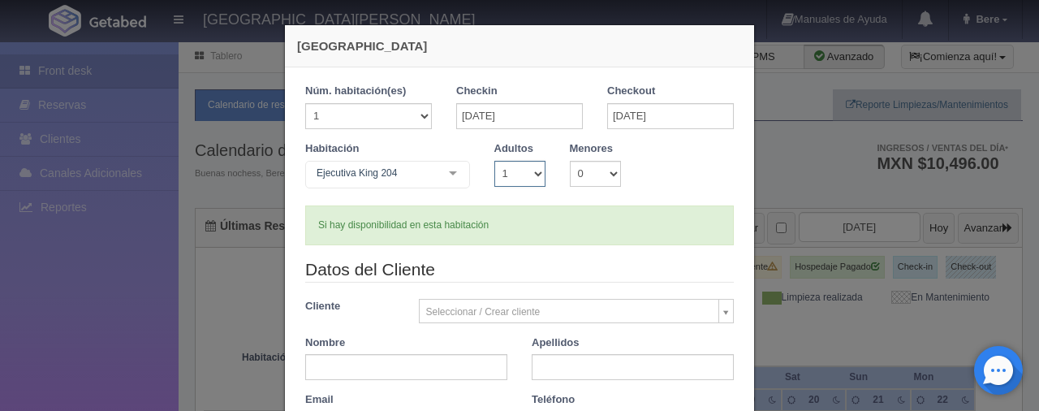
select select "2"
click at [494, 161] on select "1 2 3 4 5 6 7 8 9 10" at bounding box center [519, 174] width 51 height 26
checkbox input "false"
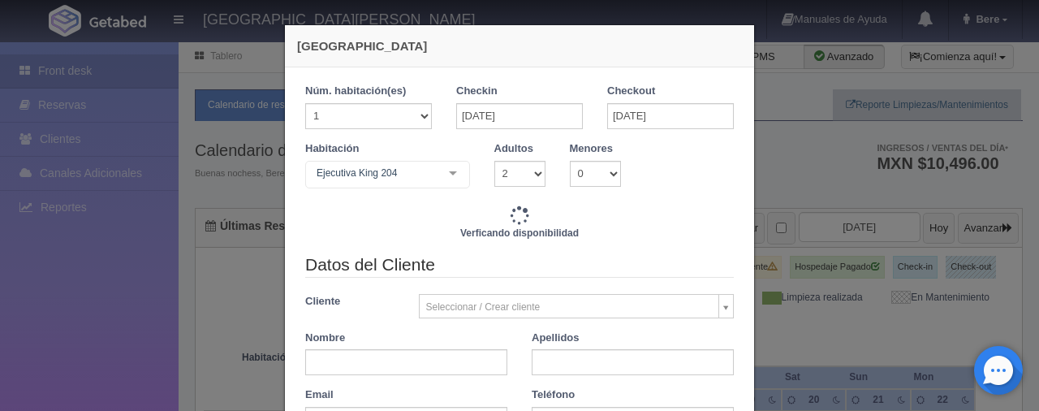
type input "1549.00"
checkbox input "false"
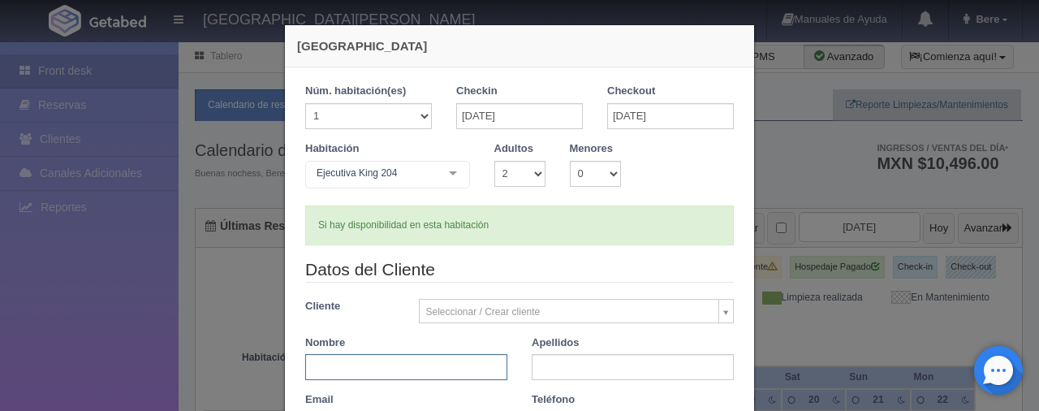
click at [433, 374] on input "text" at bounding box center [406, 367] width 202 height 26
type input "Mario"
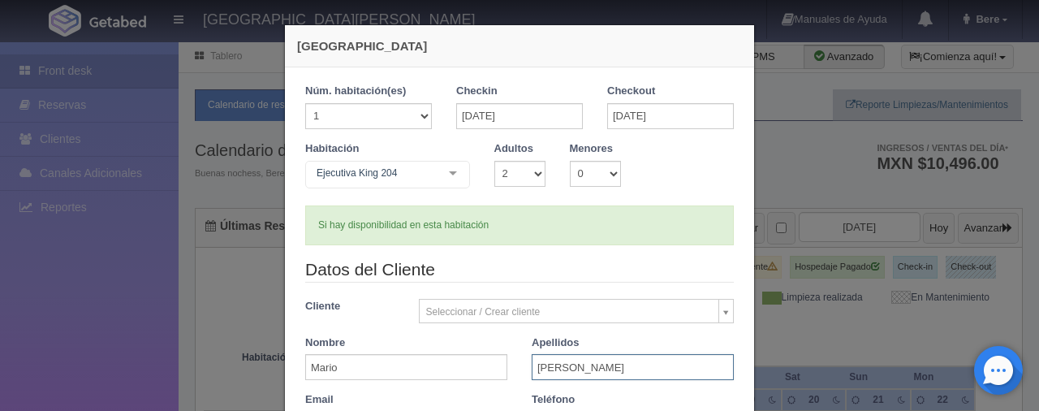
type input "Gutierrez"
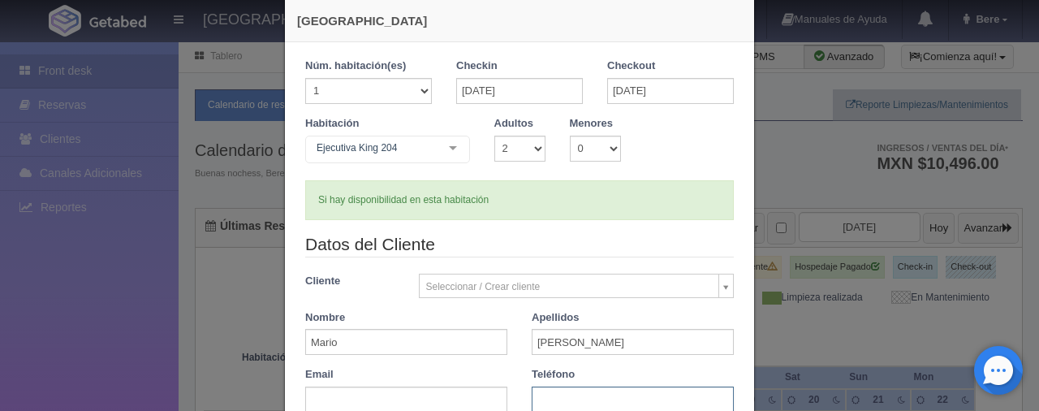
click at [619, 398] on input "text" at bounding box center [633, 400] width 202 height 26
paste input "33 3465 6606"
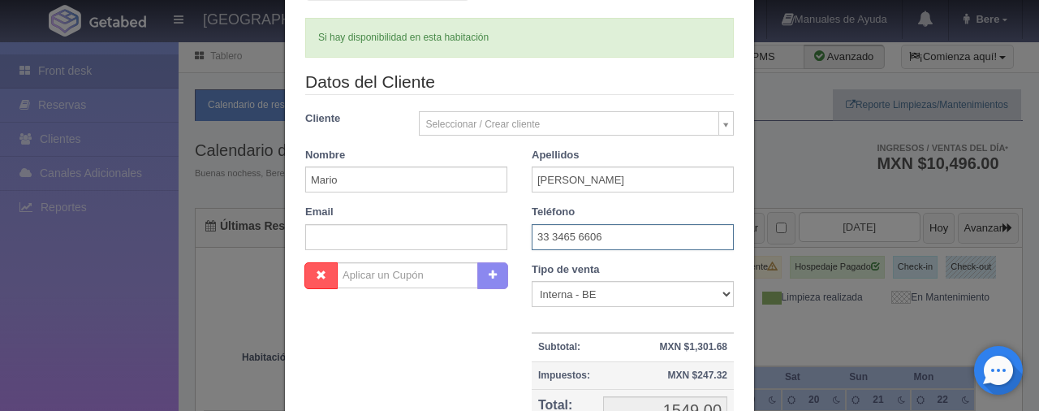
scroll to position [269, 0]
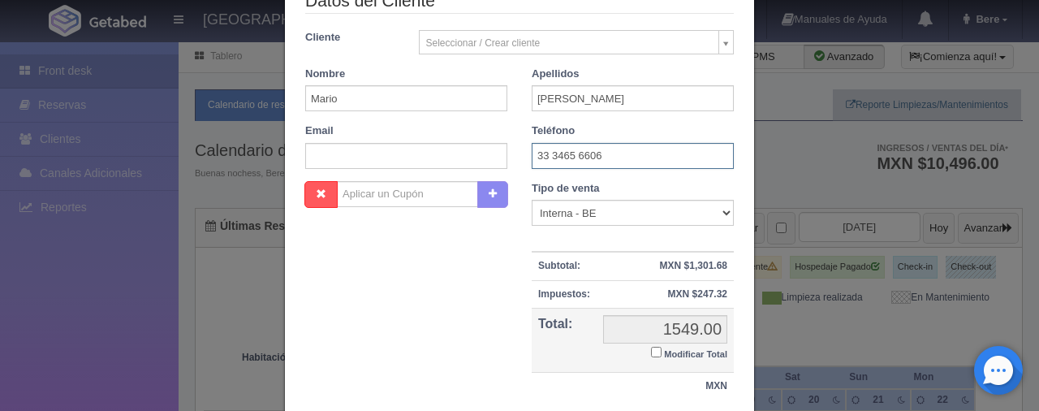
type input "33 3465 6606"
click at [652, 348] on input "Modificar Total" at bounding box center [656, 352] width 11 height 11
checkbox input "true"
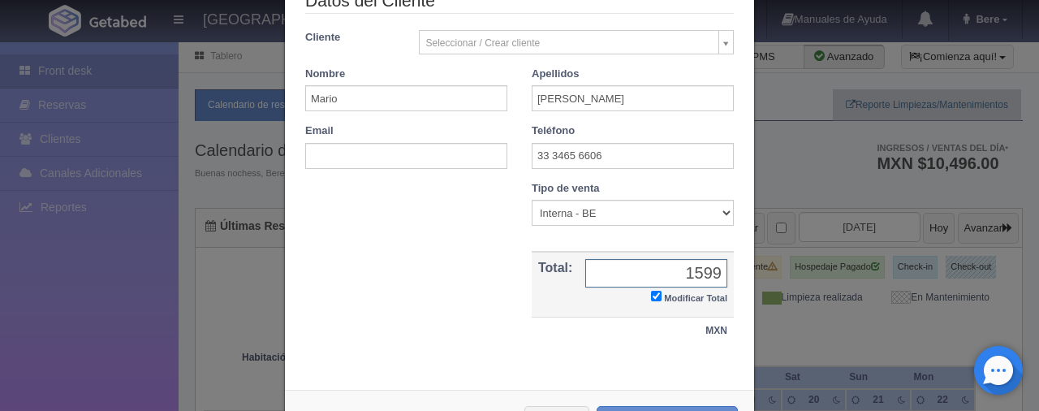
scroll to position [329, 0]
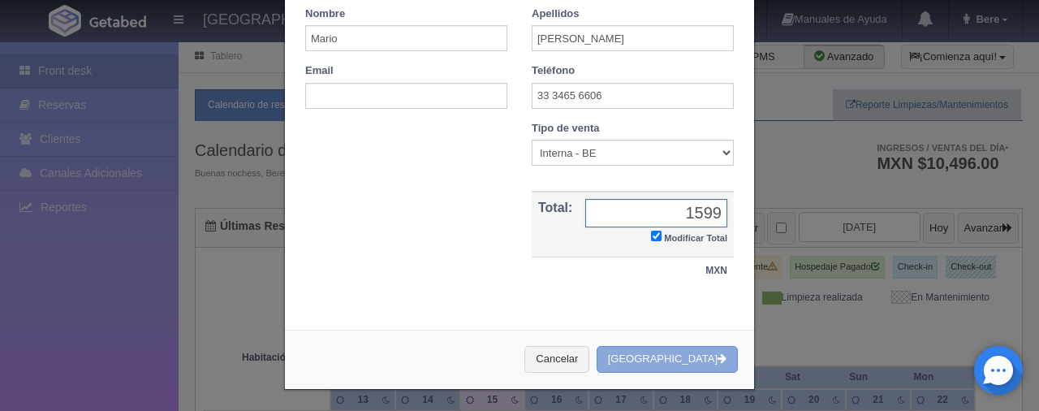
type input "1599"
click at [710, 349] on button "Crear Reserva" at bounding box center [667, 359] width 141 height 27
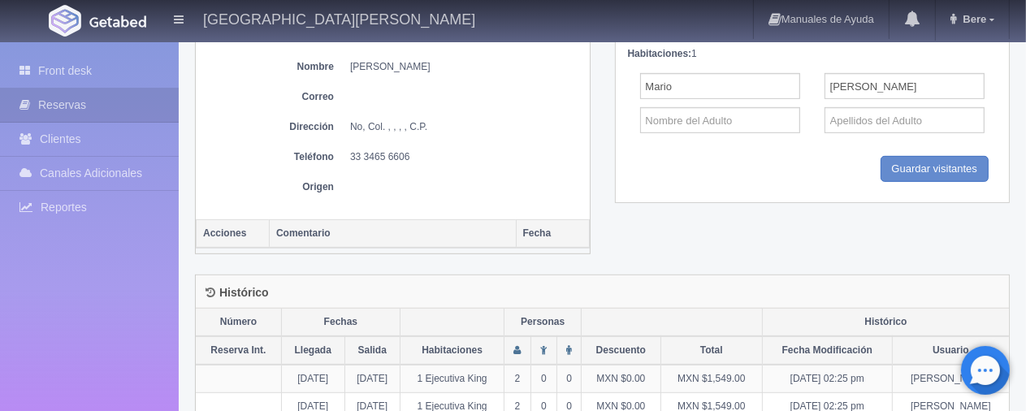
scroll to position [406, 0]
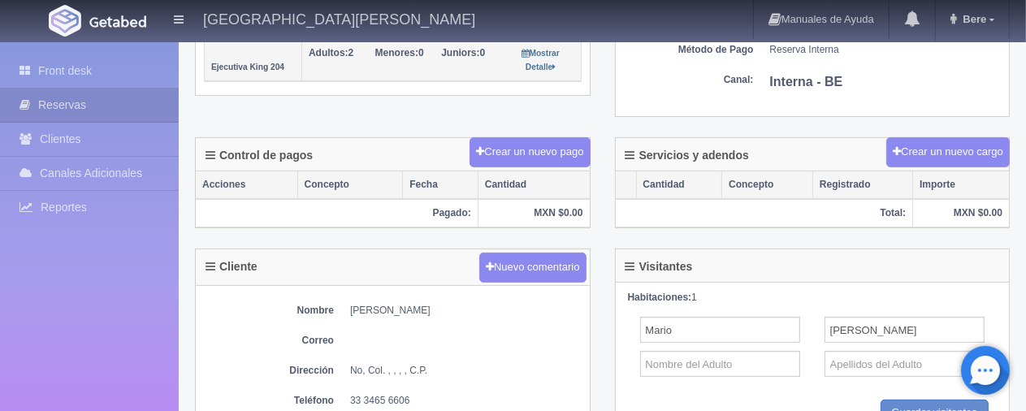
click at [427, 313] on div "Nombre [PERSON_NAME] Correo Dirección No, Col. , , , , C.P. Teléfono [PHONE_NUM…" at bounding box center [393, 374] width 394 height 177
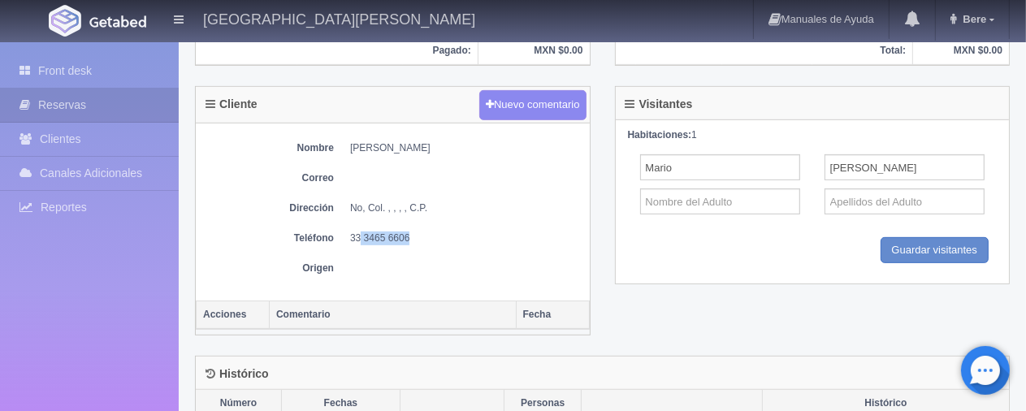
drag, startPoint x: 364, startPoint y: 234, endPoint x: 426, endPoint y: 233, distance: 62.5
click at [426, 233] on dd "33 3465 6606" at bounding box center [465, 238] width 231 height 14
drag, startPoint x: 348, startPoint y: 139, endPoint x: 425, endPoint y: 149, distance: 77.8
click at [425, 149] on dl "Nombre [PERSON_NAME]" at bounding box center [393, 148] width 378 height 14
copy dd "[PERSON_NAME]"
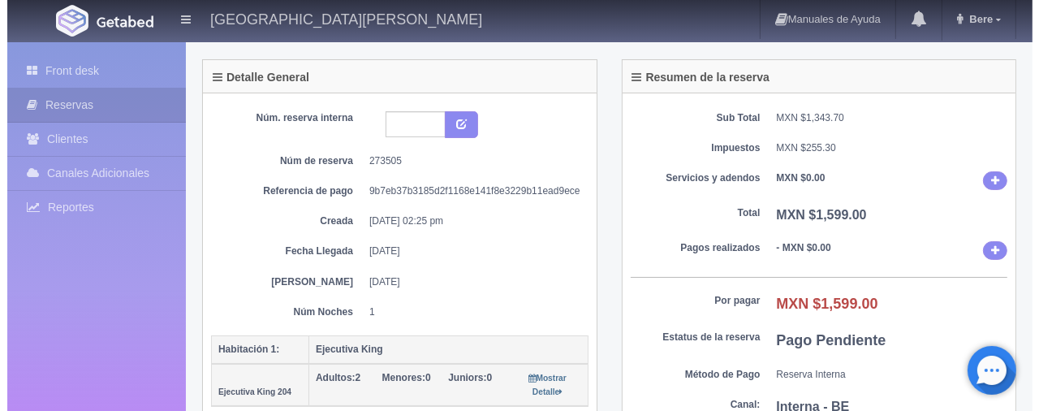
scroll to position [0, 0]
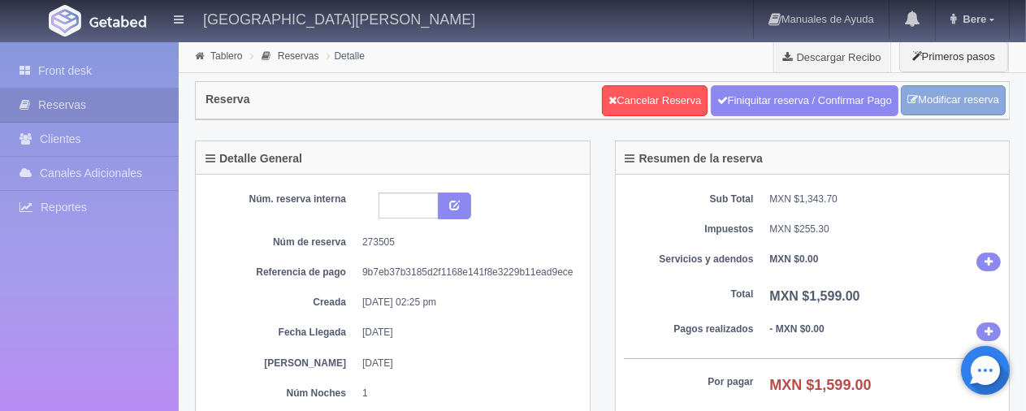
click at [926, 101] on link "Modificar reserva" at bounding box center [952, 100] width 105 height 30
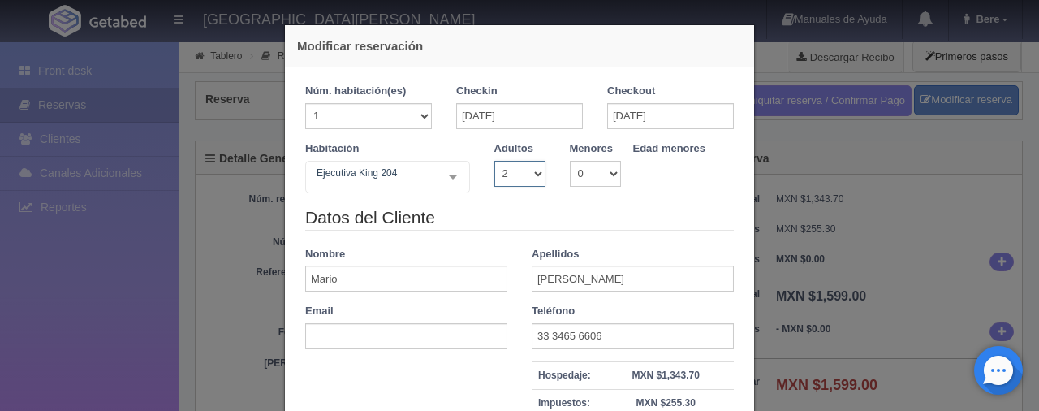
click at [523, 175] on select "1 2 3 4 5 6 7 8 9 10" at bounding box center [519, 174] width 51 height 26
click at [494, 161] on select "1 2 3 4 5 6 7 8 9 10" at bounding box center [519, 174] width 51 height 26
click at [524, 171] on select "1 2 3 4 5 6 7 8 9 10" at bounding box center [519, 174] width 51 height 26
select select "3"
click at [494, 161] on select "1 2 3 4 5 6 7 8 9 10" at bounding box center [519, 174] width 51 height 26
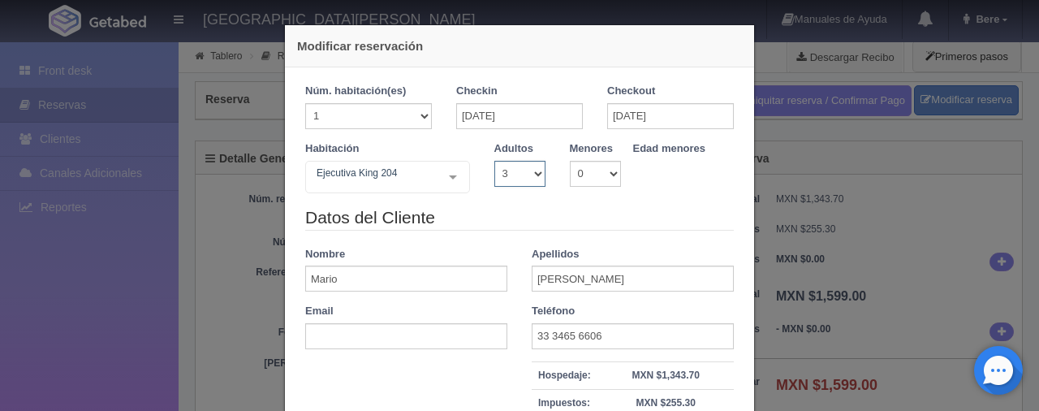
click at [526, 170] on select "1 2 3 4 5 6 7 8 9 10" at bounding box center [519, 174] width 51 height 26
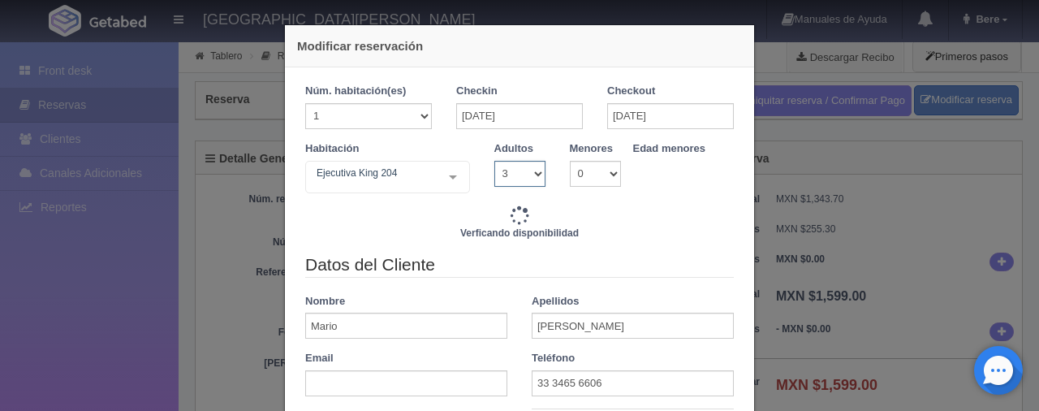
select select "2"
click at [494, 161] on select "1 2 3 4 5 6 7 8 9 10" at bounding box center [519, 174] width 51 height 26
type input "1799.00"
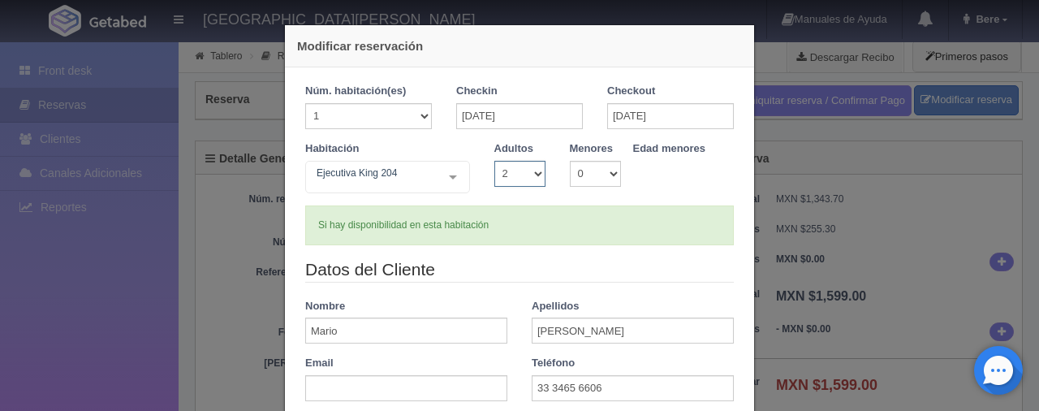
scroll to position [162, 0]
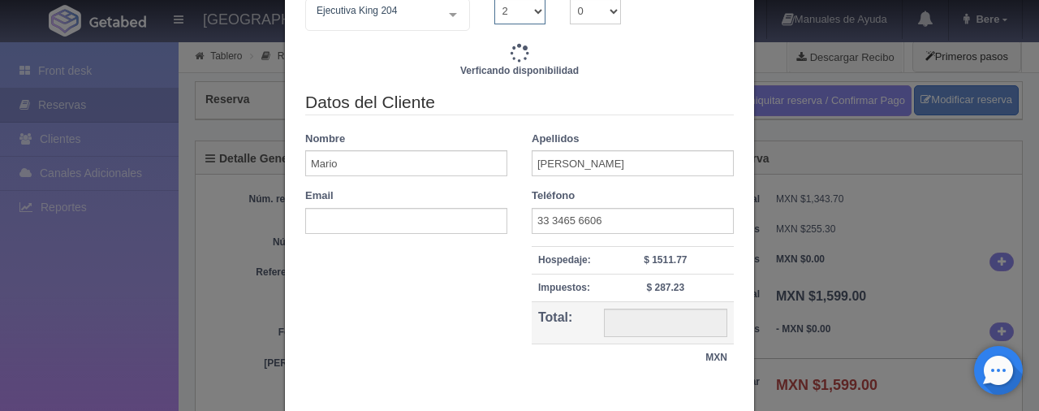
type input "1549.00"
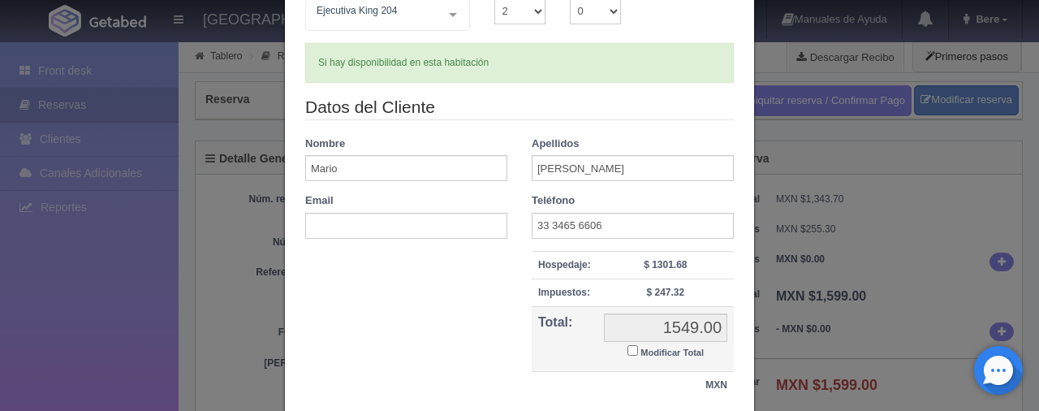
click at [628, 349] on input "Modificar Total" at bounding box center [633, 350] width 11 height 11
checkbox input "true"
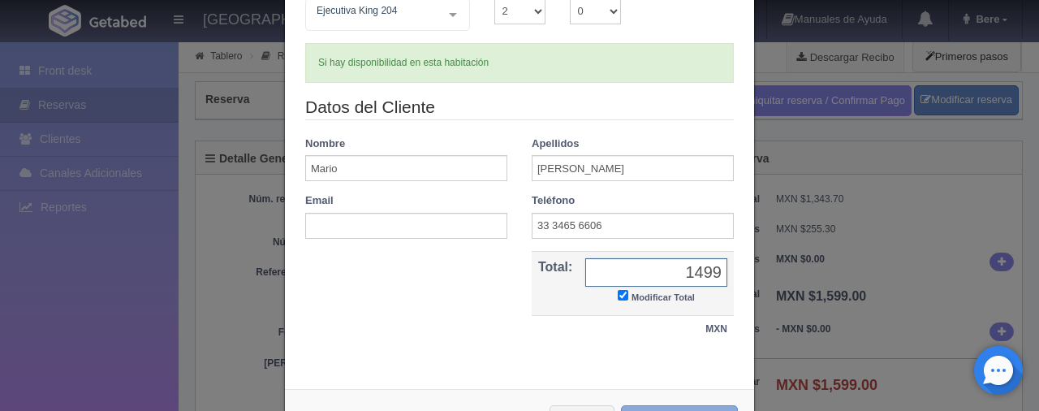
type input "1499"
drag, startPoint x: 679, startPoint y: 408, endPoint x: 578, endPoint y: 50, distance: 372.0
click at [679, 408] on button "Modificar Reserva" at bounding box center [679, 418] width 117 height 27
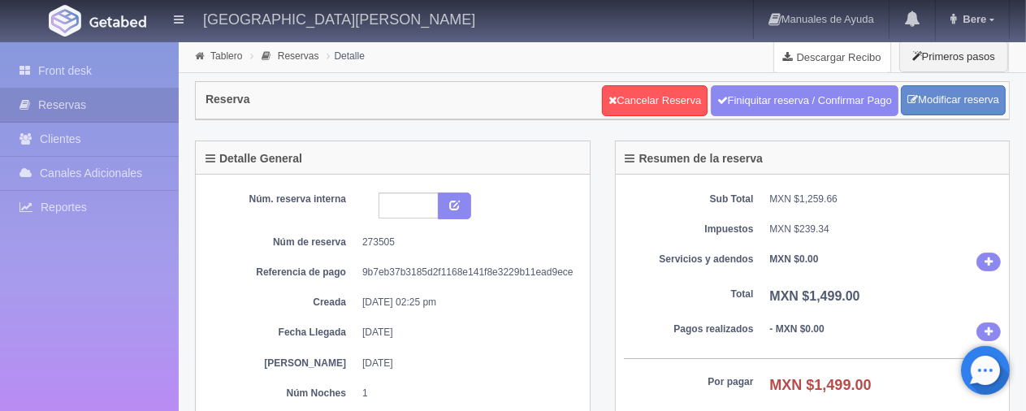
click at [851, 52] on link "Descargar Recibo" at bounding box center [832, 57] width 116 height 32
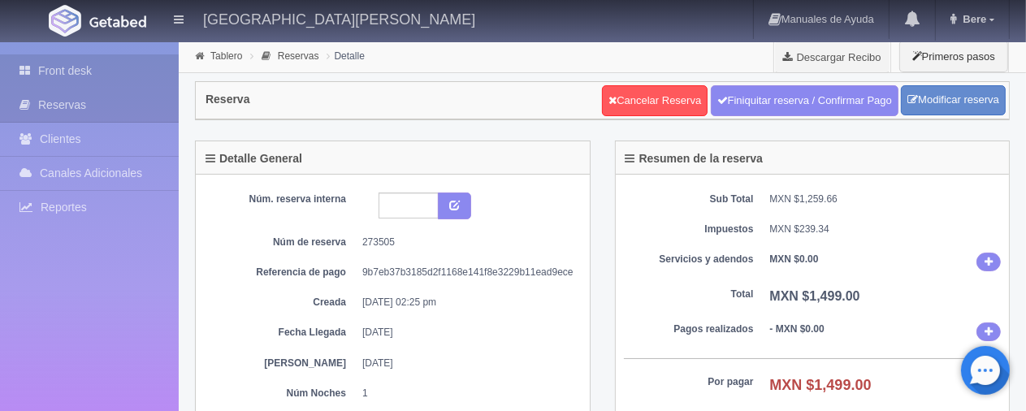
click at [69, 73] on link "Front desk" at bounding box center [89, 70] width 179 height 33
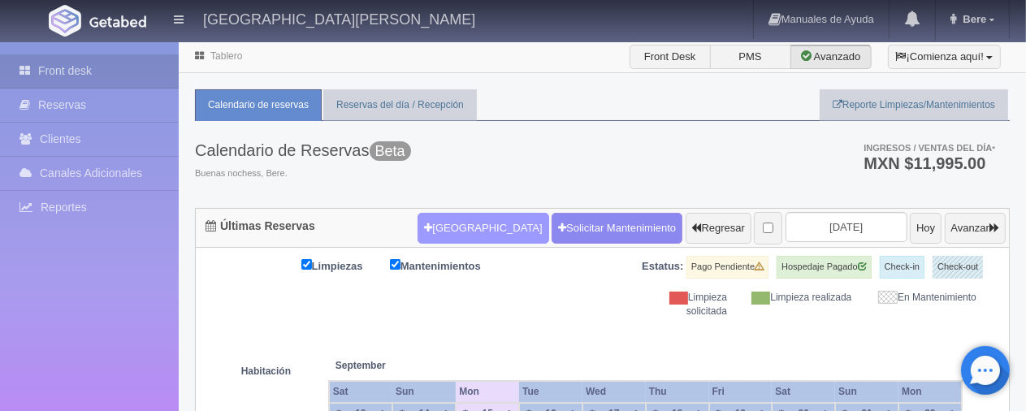
click at [478, 224] on button "[GEOGRAPHIC_DATA]" at bounding box center [482, 228] width 131 height 31
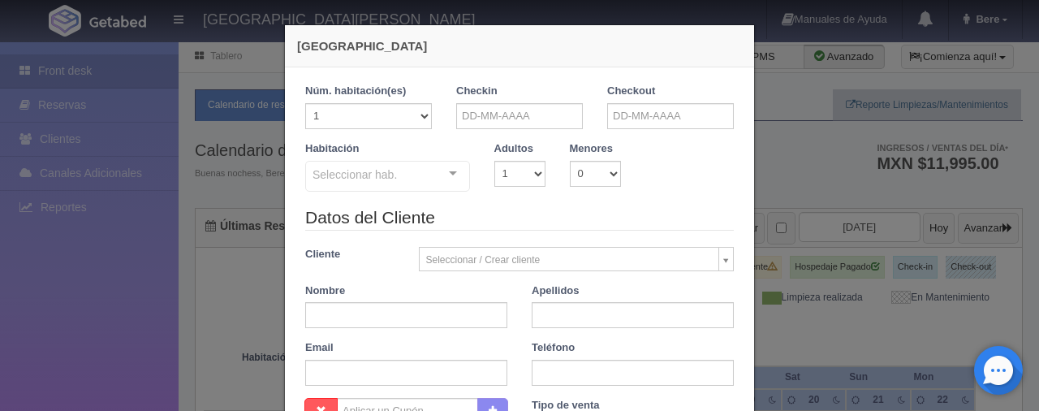
checkbox input "false"
click at [535, 120] on input "text" at bounding box center [519, 116] width 127 height 26
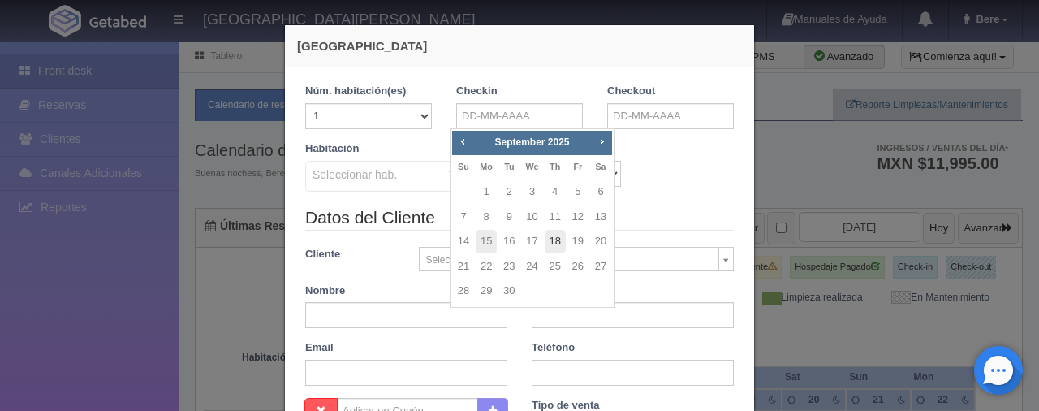
click at [551, 240] on link "18" at bounding box center [555, 242] width 21 height 24
type input "18-09-2025"
checkbox input "false"
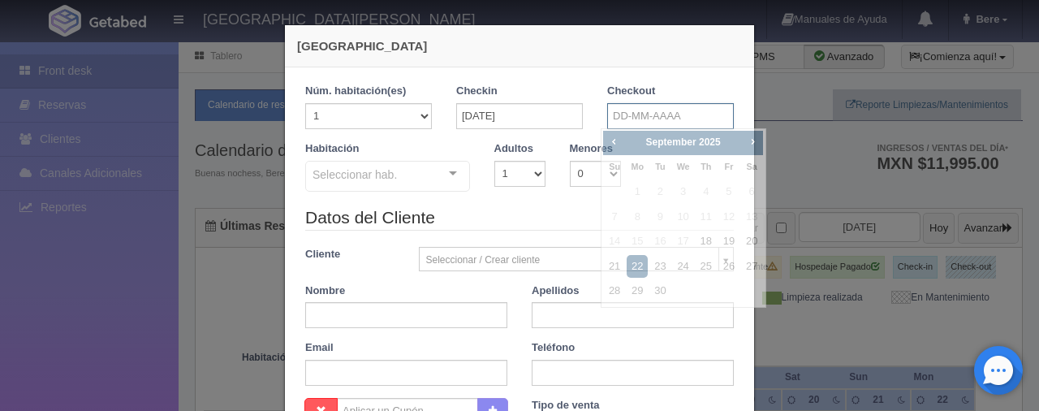
click at [614, 115] on input "text" at bounding box center [670, 116] width 127 height 26
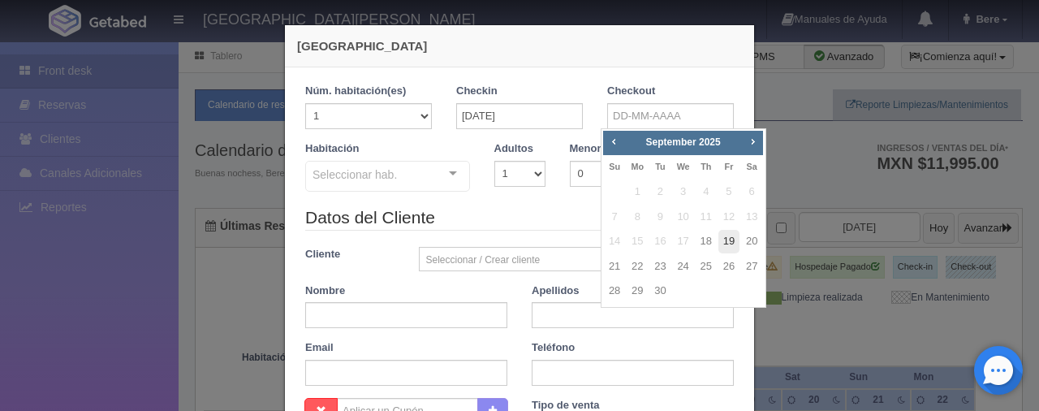
click at [726, 238] on link "19" at bounding box center [729, 242] width 21 height 24
type input "19-09-2025"
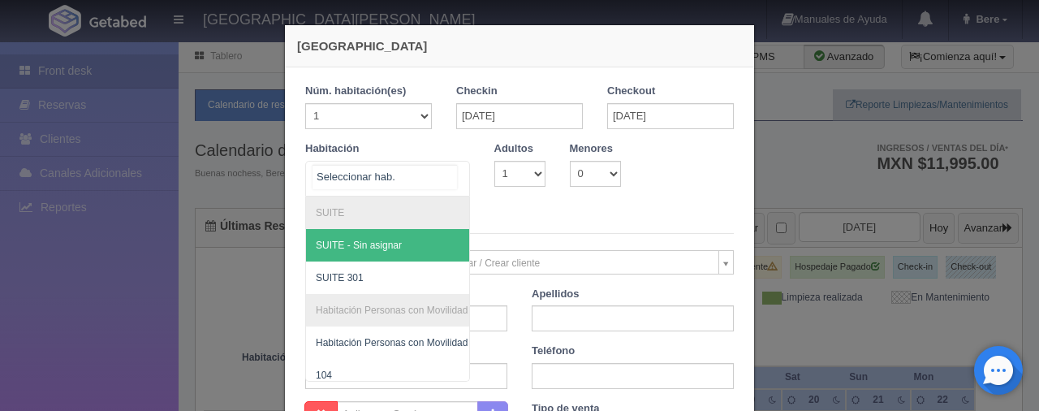
click at [451, 171] on div at bounding box center [453, 174] width 32 height 24
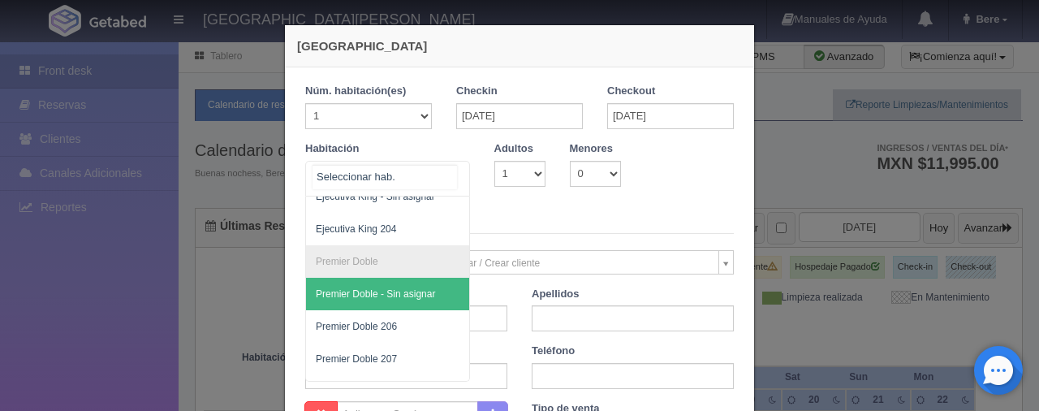
scroll to position [244, 0]
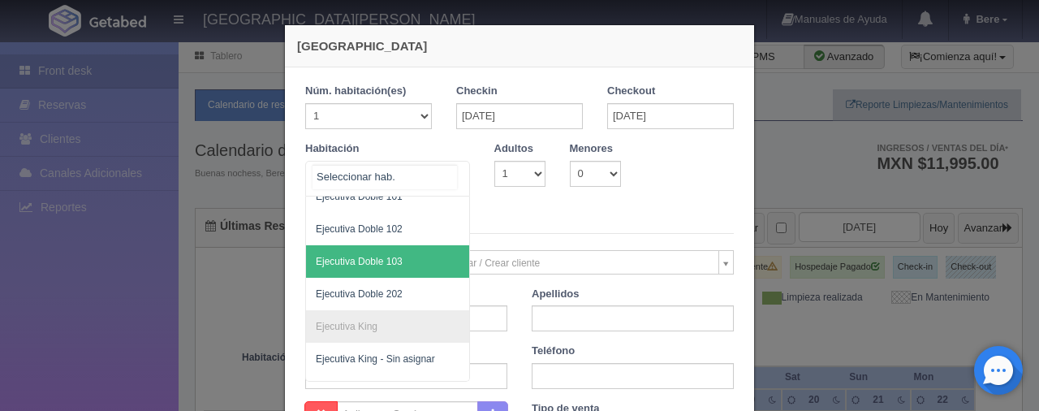
click at [408, 255] on span "Ejecutiva Doble 103" at bounding box center [442, 261] width 273 height 32
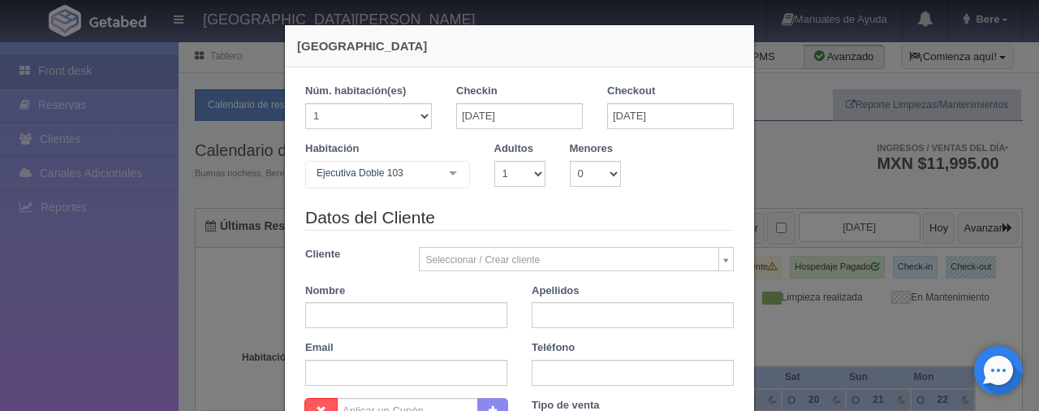
checkbox input "false"
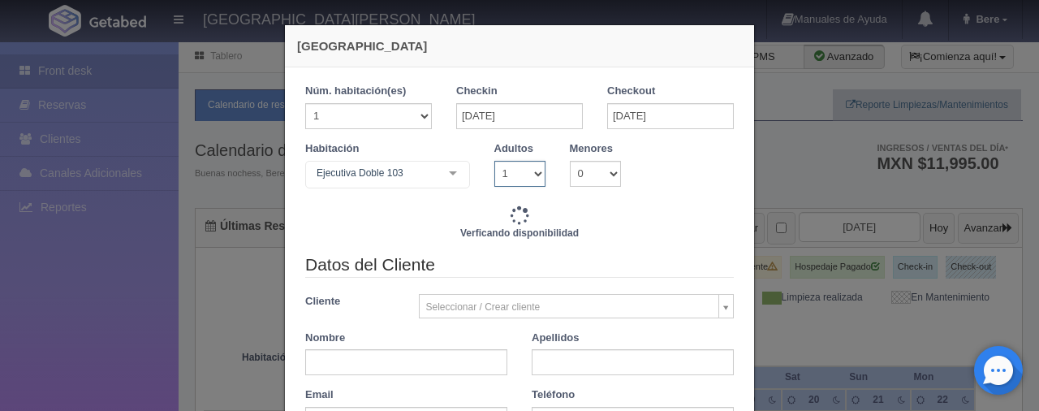
click at [529, 165] on select "1 2 3 4 5 6 7 8 9 10" at bounding box center [519, 174] width 51 height 26
type input "1299.00"
checkbox input "false"
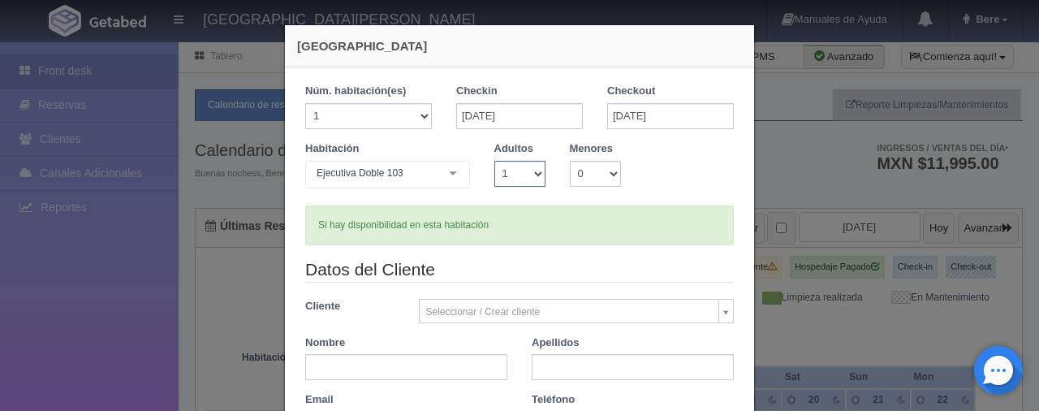
select select "2"
click at [494, 161] on select "1 2 3 4 5 6 7 8 9 10" at bounding box center [519, 174] width 51 height 26
checkbox input "false"
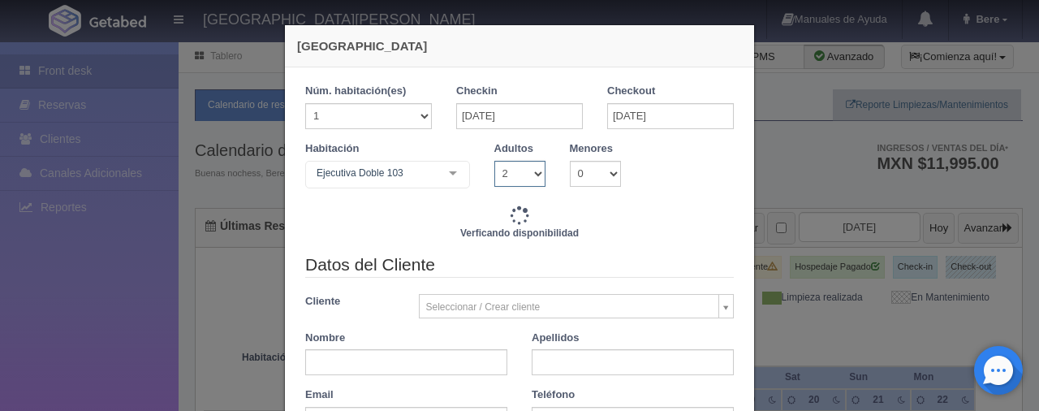
type input "1549.00"
checkbox input "false"
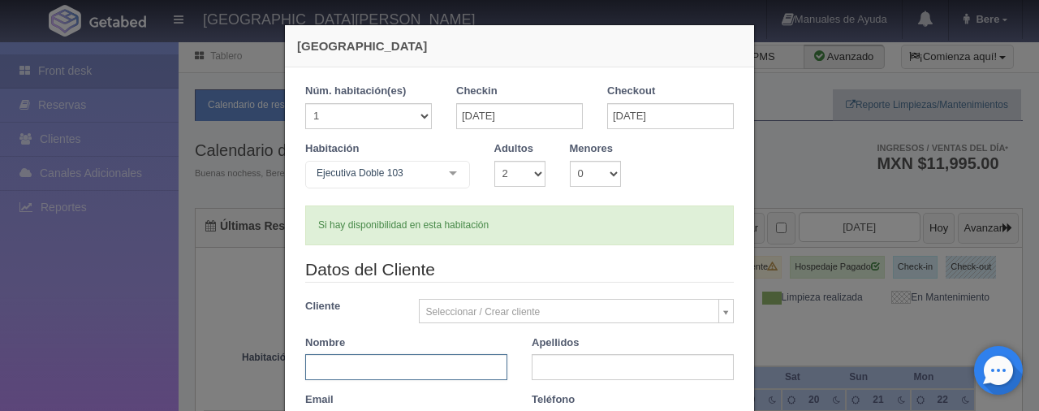
click at [469, 362] on input "text" at bounding box center [406, 367] width 202 height 26
type input "m"
type input "Mario"
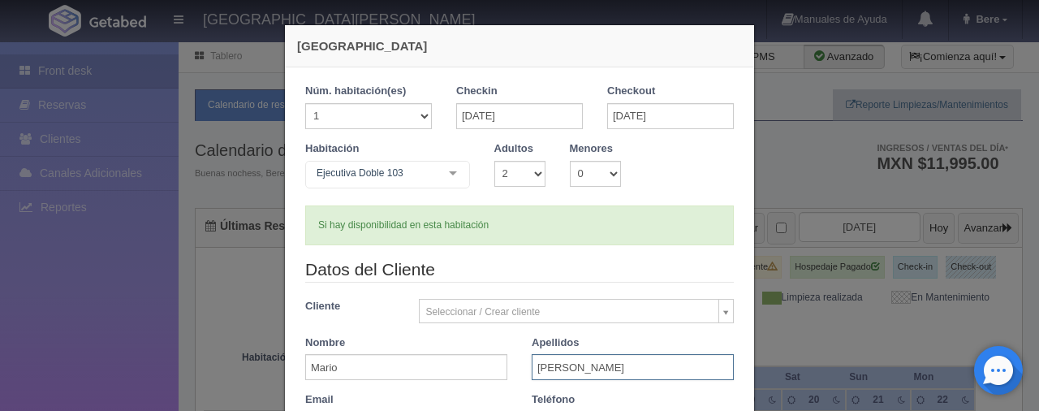
type input "Gutierrez"
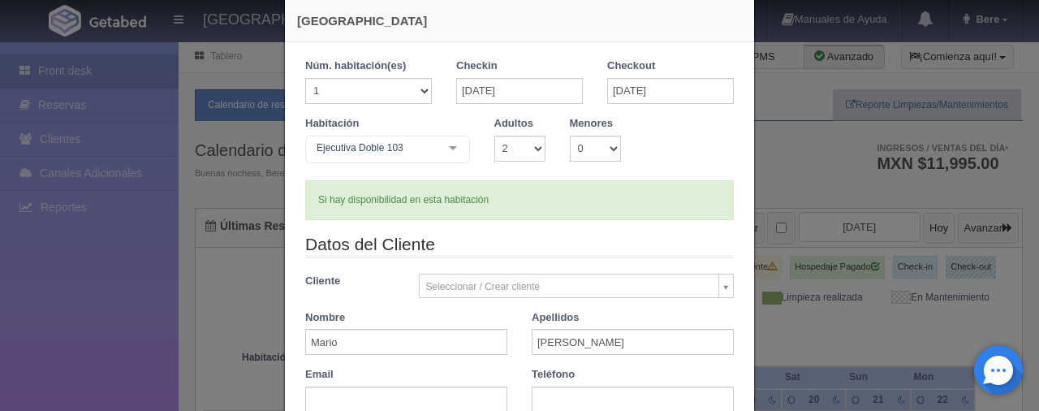
scroll to position [257, 0]
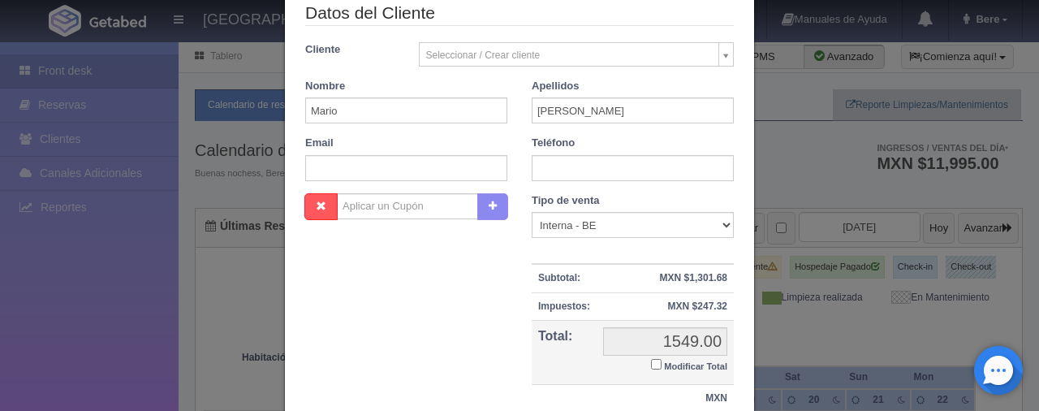
click at [651, 361] on input "Modificar Total" at bounding box center [656, 364] width 11 height 11
checkbox input "true"
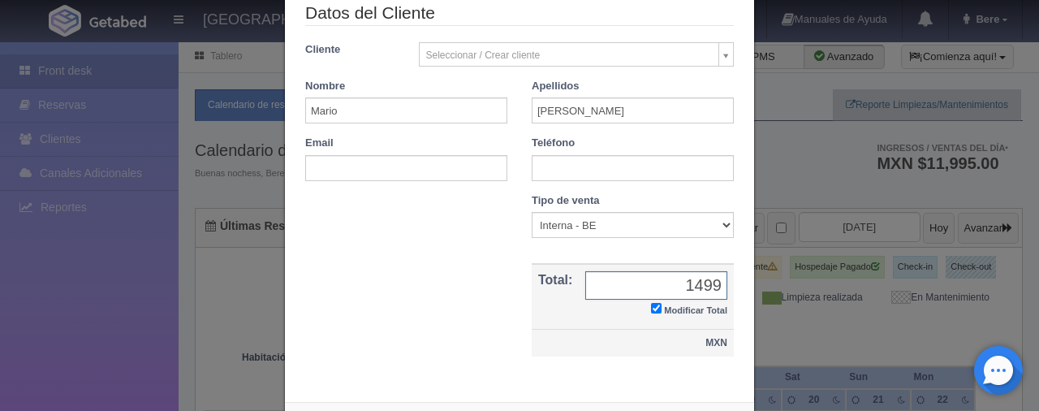
type input "1499"
click at [721, 343] on td "MXN" at bounding box center [633, 343] width 202 height 28
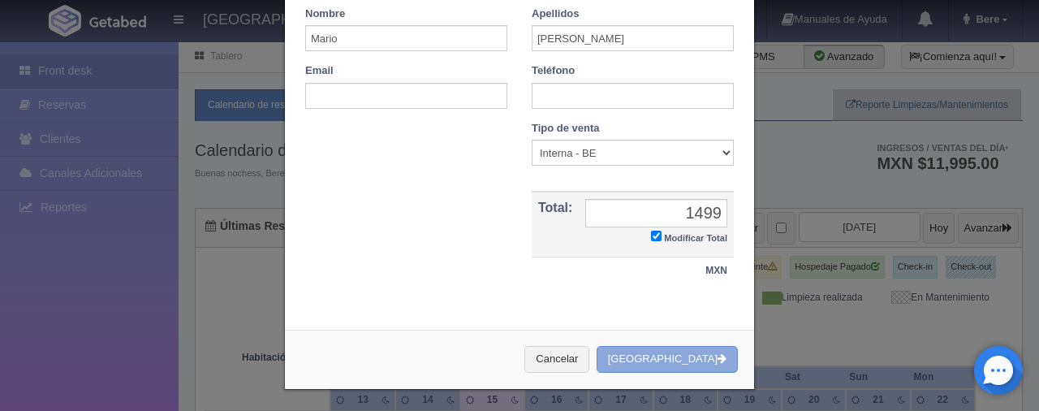
click at [718, 355] on icon "button" at bounding box center [722, 358] width 9 height 11
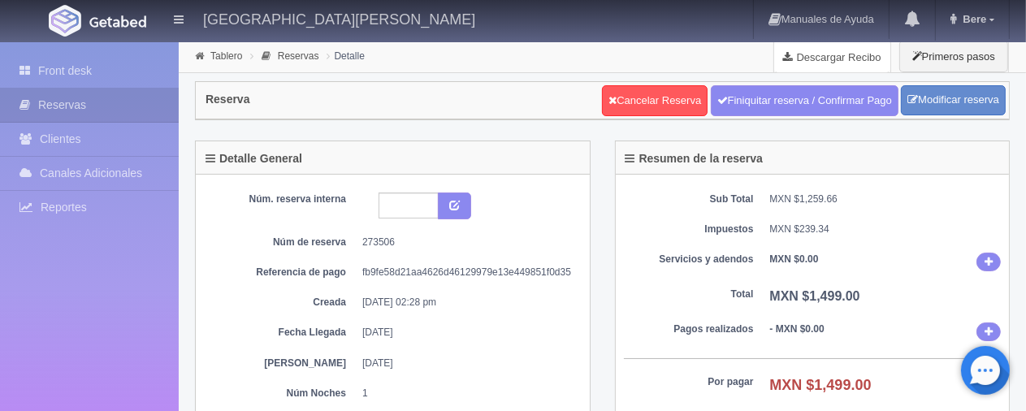
click at [818, 55] on link "Descargar Recibo" at bounding box center [832, 57] width 116 height 32
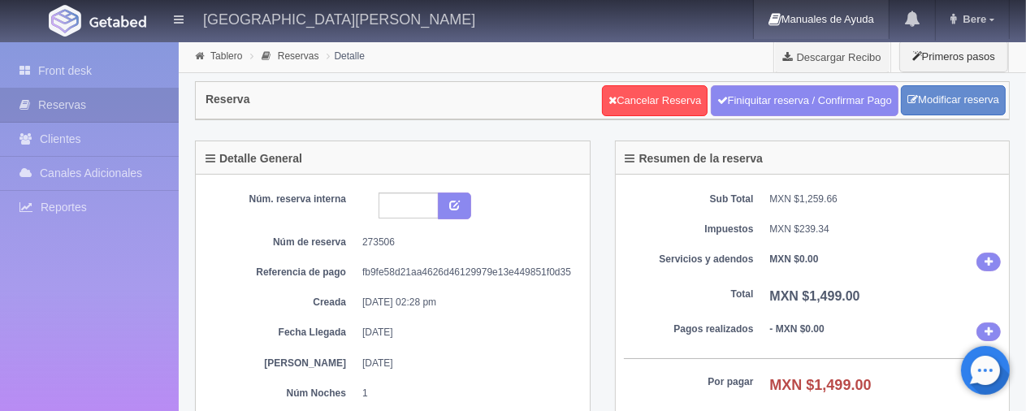
click at [804, 37] on link "Manuales de Ayuda" at bounding box center [821, 19] width 135 height 39
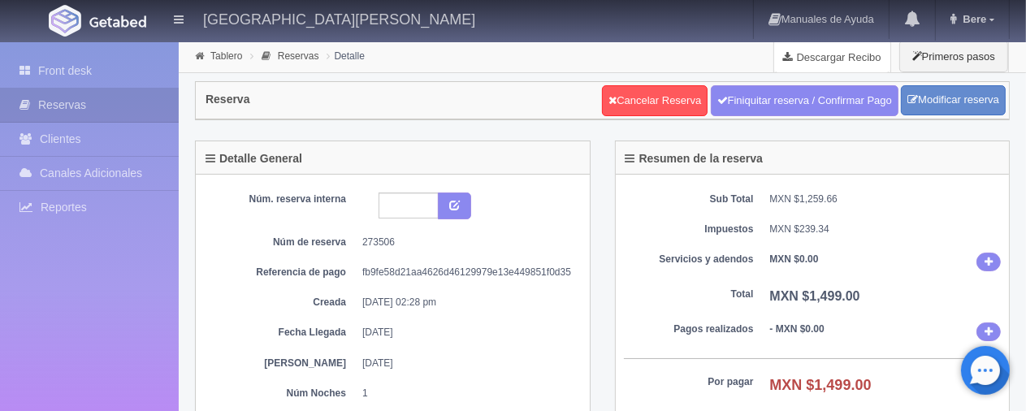
click at [827, 58] on link "Descargar Recibo" at bounding box center [832, 57] width 116 height 32
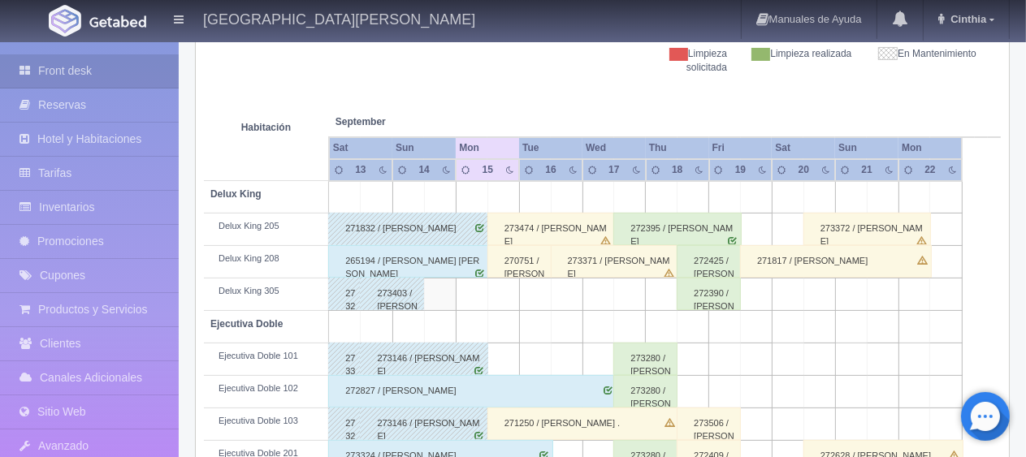
scroll to position [325, 0]
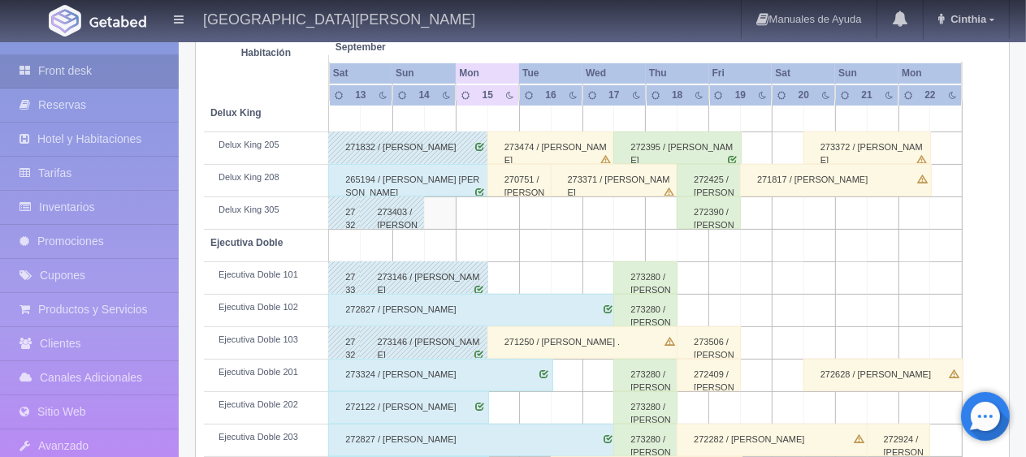
click at [455, 405] on div "272122 / [PERSON_NAME]" at bounding box center [408, 407] width 161 height 32
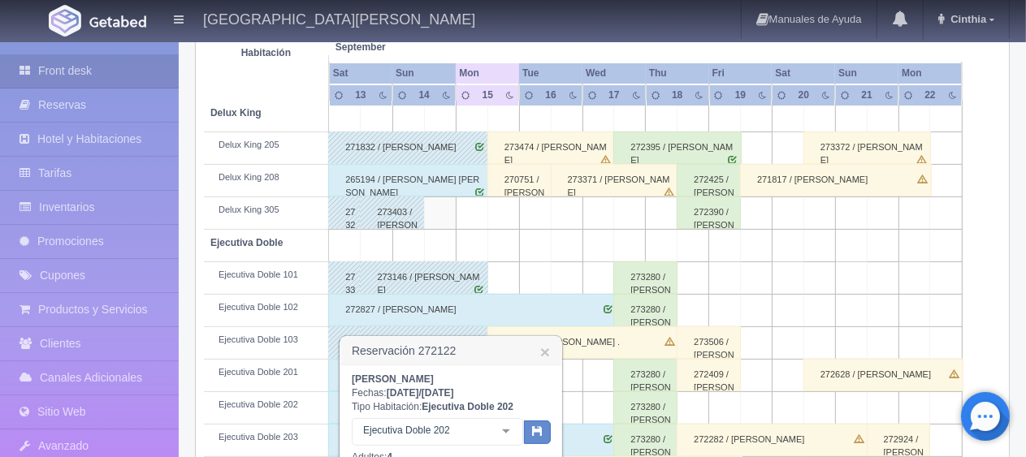
scroll to position [568, 0]
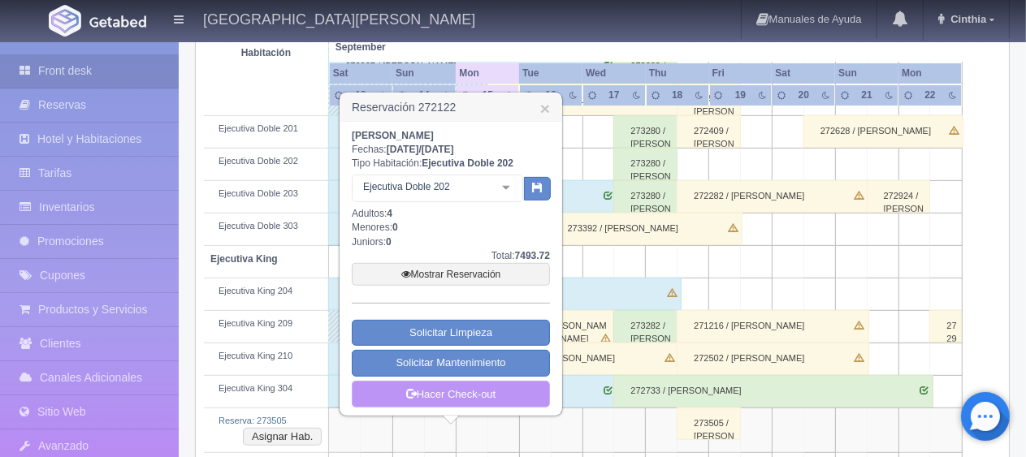
click at [507, 396] on link "Hacer Check-out" at bounding box center [451, 395] width 198 height 28
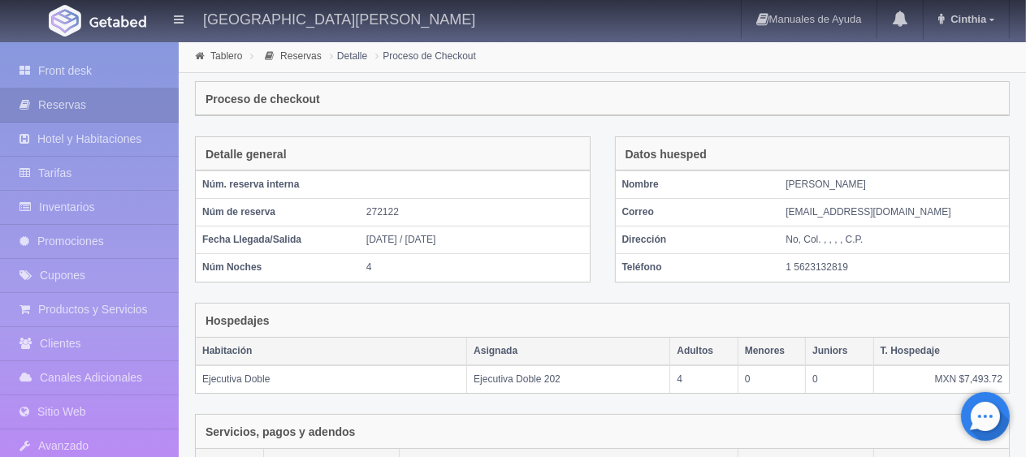
scroll to position [318, 0]
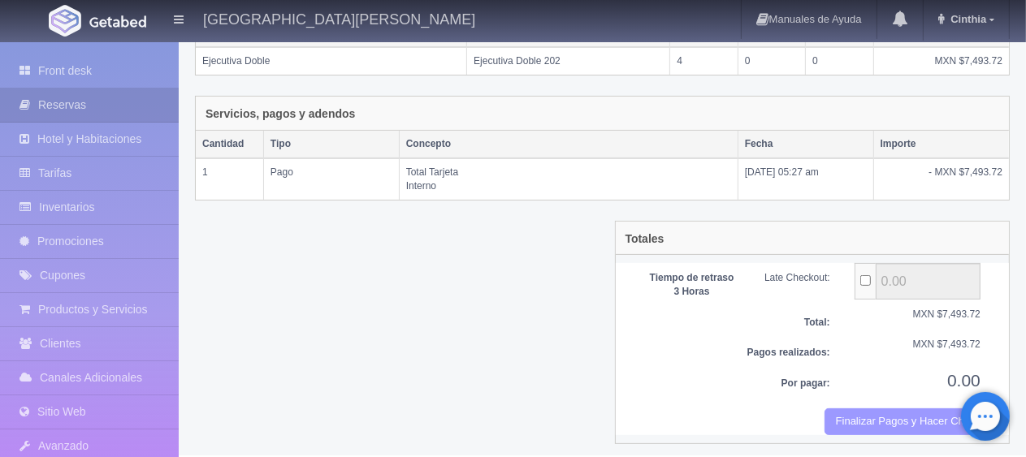
click at [854, 417] on button "Finalizar Pagos y Hacer Checkout" at bounding box center [902, 421] width 156 height 27
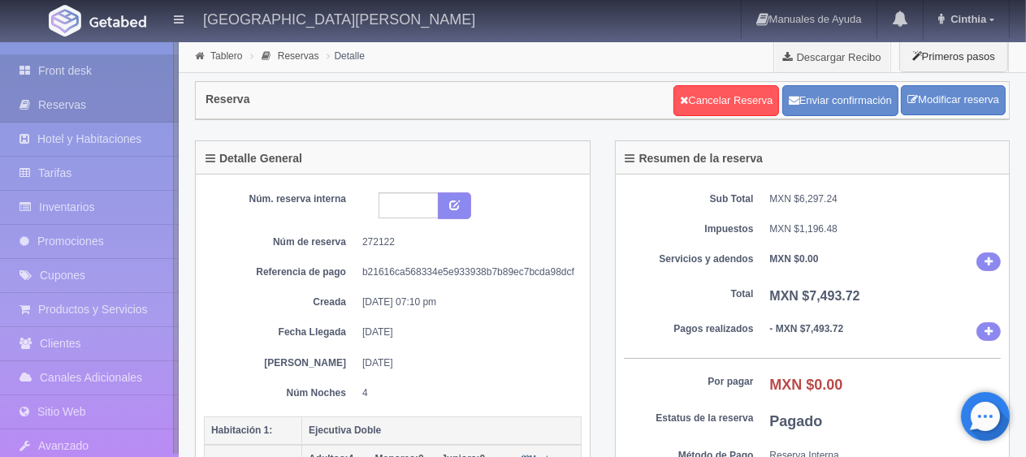
click at [110, 58] on link "Front desk" at bounding box center [89, 70] width 179 height 33
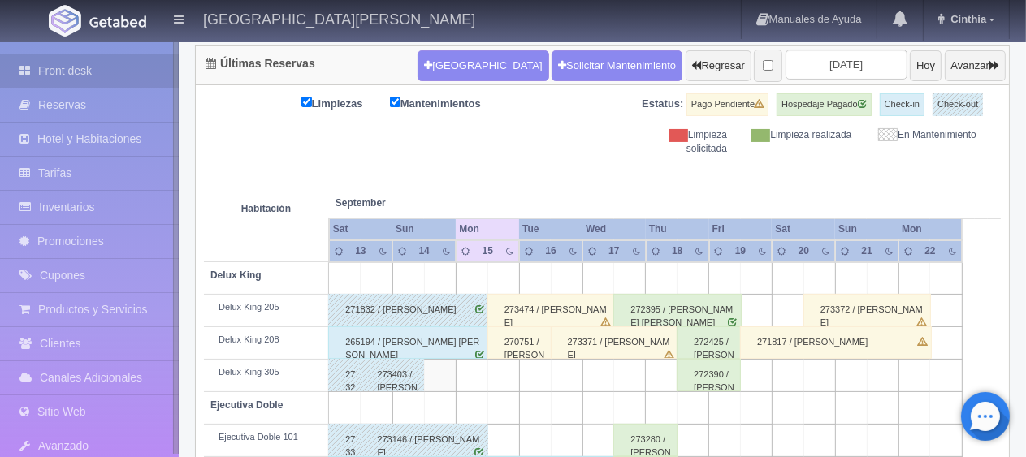
scroll to position [406, 0]
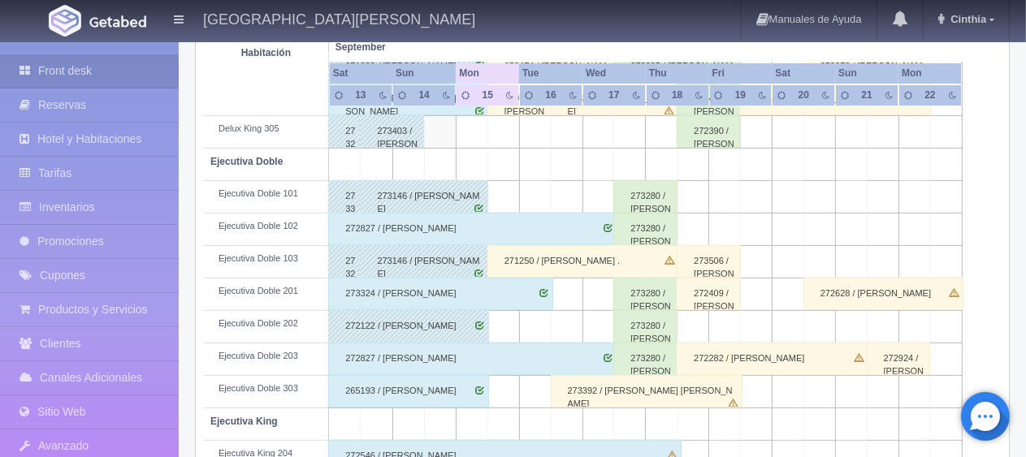
click at [460, 394] on div "265193 / Carolina Lacy" at bounding box center [408, 391] width 161 height 32
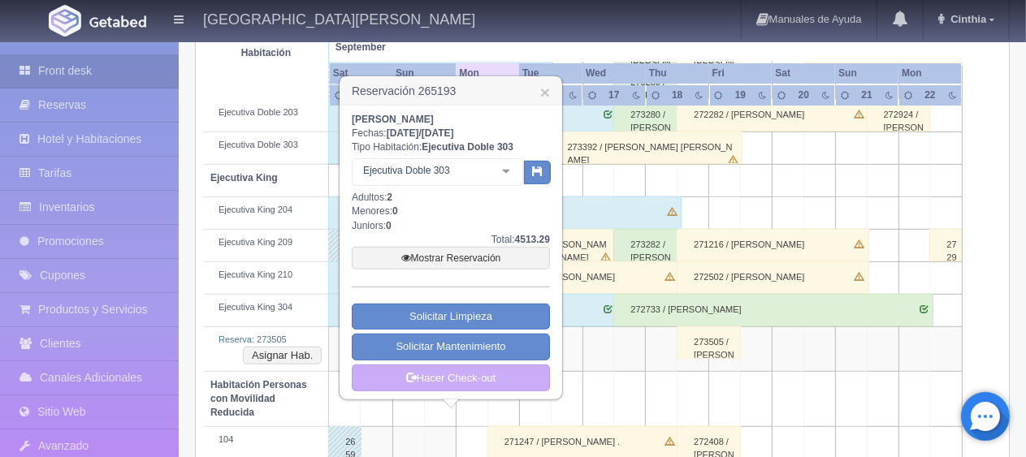
scroll to position [731, 0]
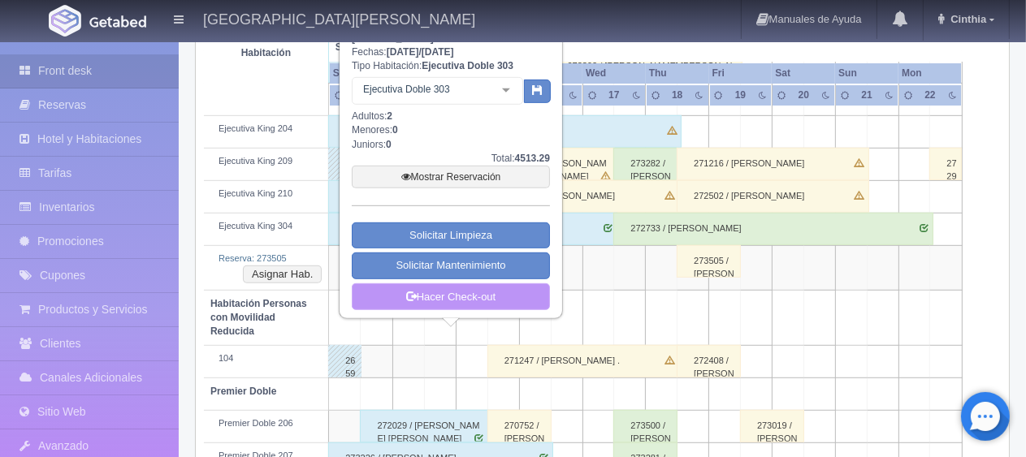
click at [527, 296] on link "Hacer Check-out" at bounding box center [451, 297] width 198 height 28
click at [529, 296] on link "Hacer Check-out" at bounding box center [451, 297] width 198 height 28
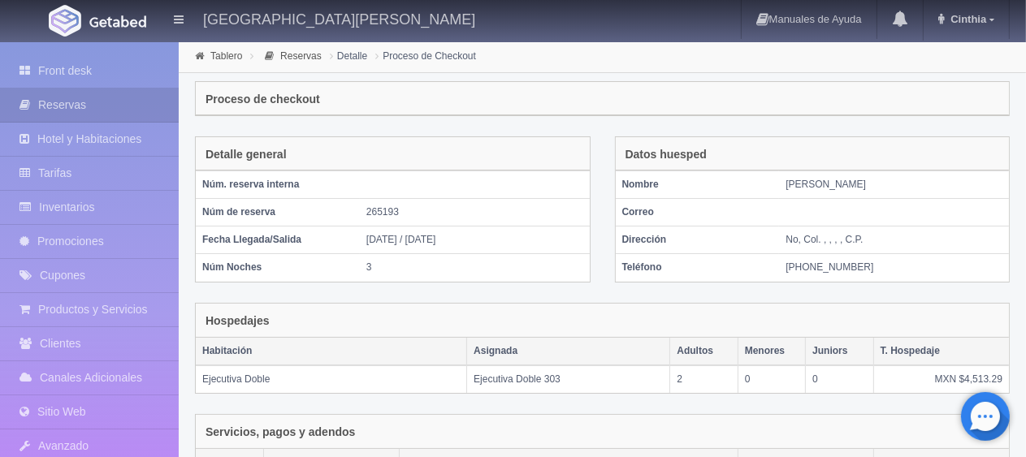
scroll to position [318, 0]
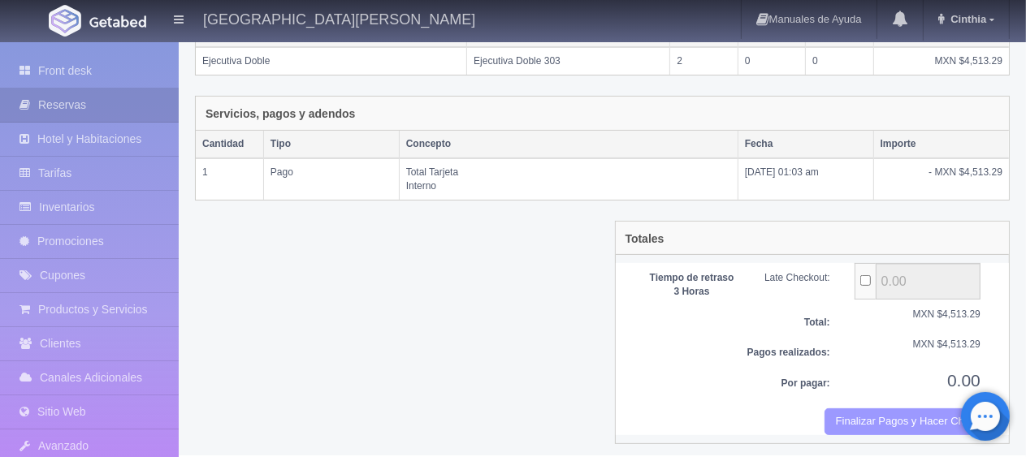
click at [883, 417] on button "Finalizar Pagos y Hacer Checkout" at bounding box center [902, 421] width 156 height 27
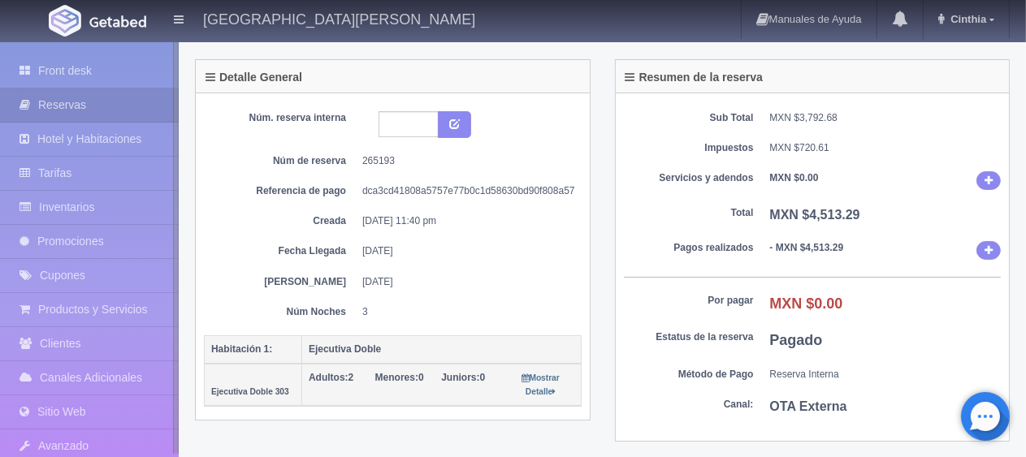
scroll to position [162, 0]
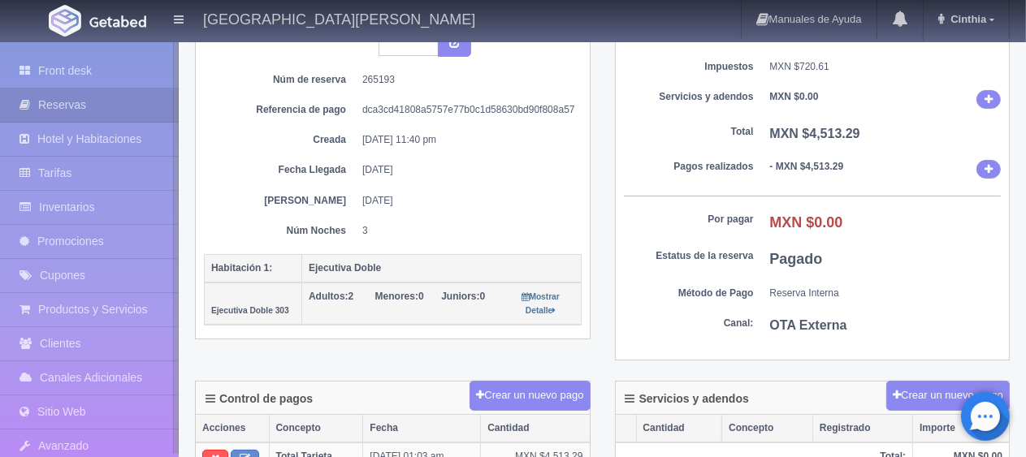
click at [99, 53] on div "Front desk Reservas Hotel y Habitaciones Tarifas Inventarios Promociones Cupone…" at bounding box center [89, 270] width 179 height 457
click at [122, 74] on link "Front desk" at bounding box center [89, 70] width 179 height 33
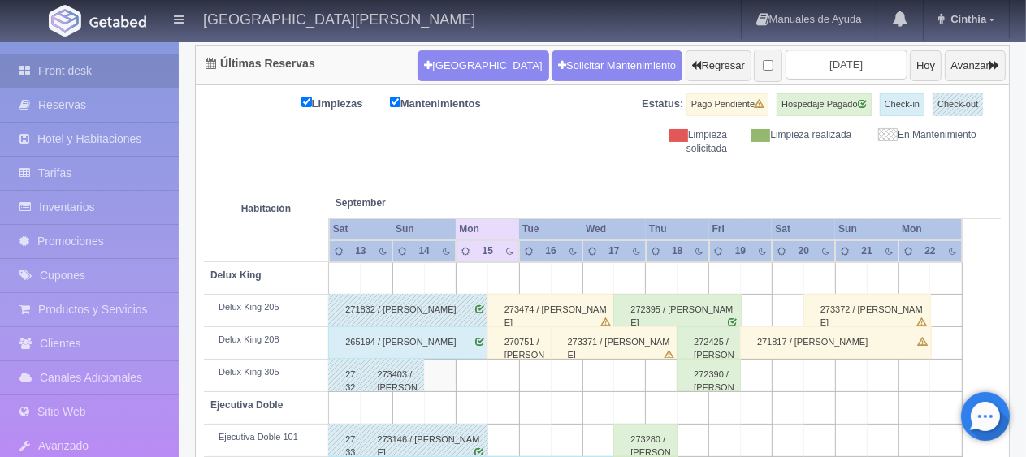
scroll to position [244, 0]
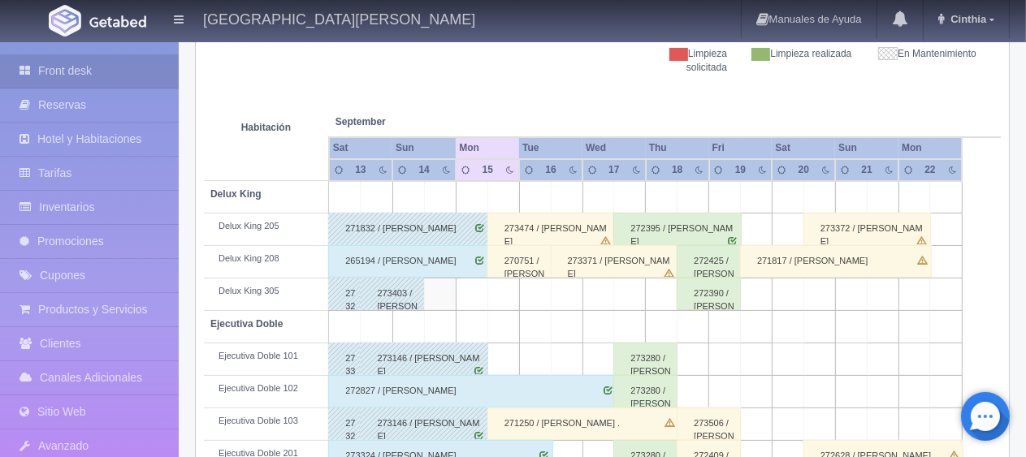
click at [470, 266] on div "265194 / [PERSON_NAME]" at bounding box center [408, 261] width 161 height 32
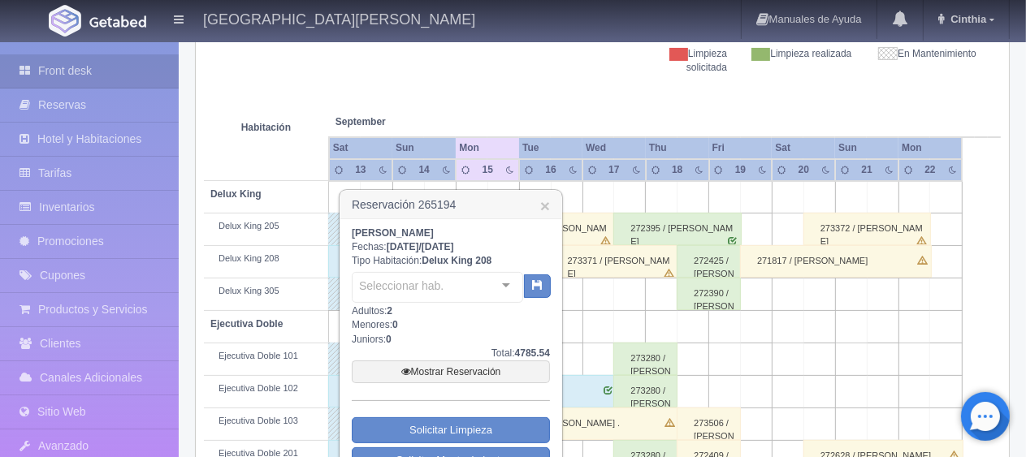
scroll to position [406, 0]
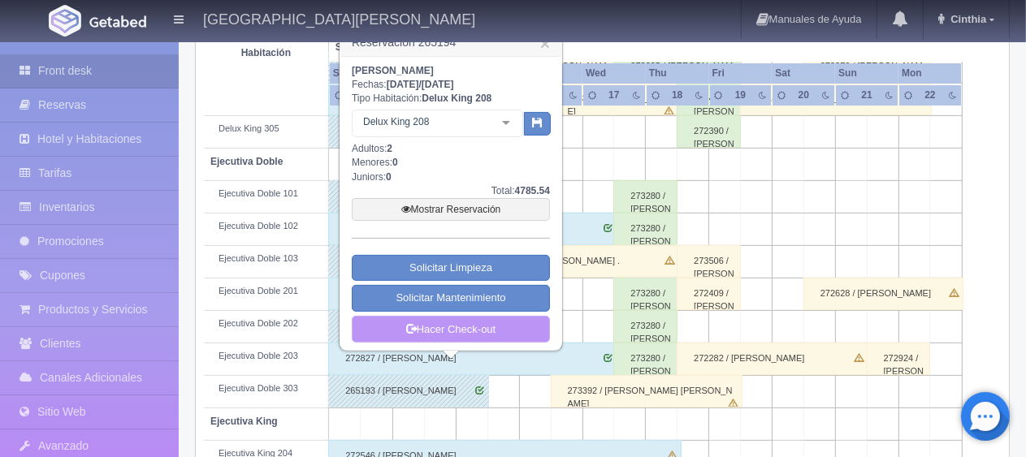
click at [494, 329] on link "Hacer Check-out" at bounding box center [451, 330] width 198 height 28
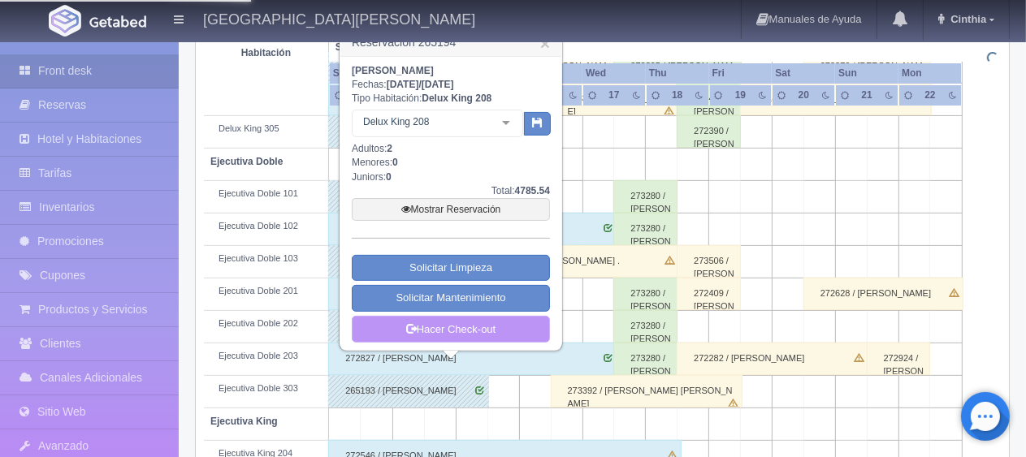
click at [494, 329] on link "Hacer Check-out" at bounding box center [451, 330] width 198 height 28
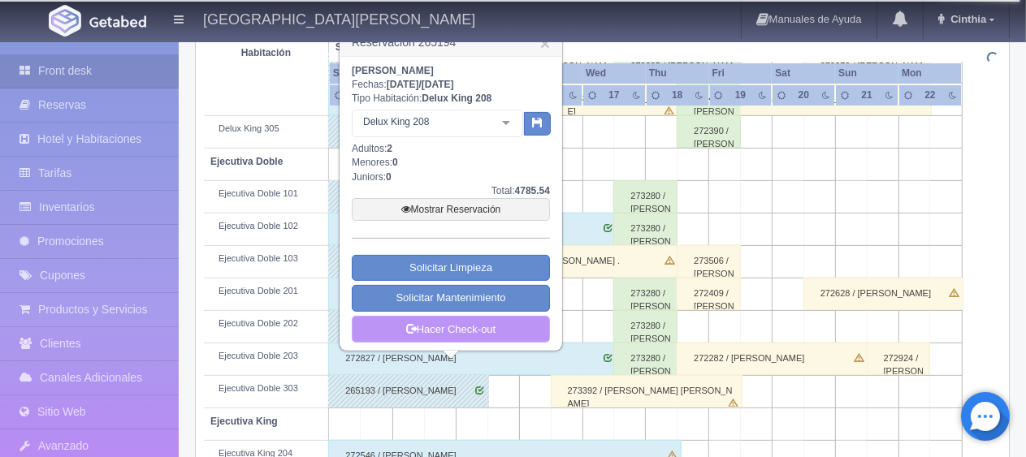
click at [494, 329] on link "Hacer Check-out" at bounding box center [451, 330] width 198 height 28
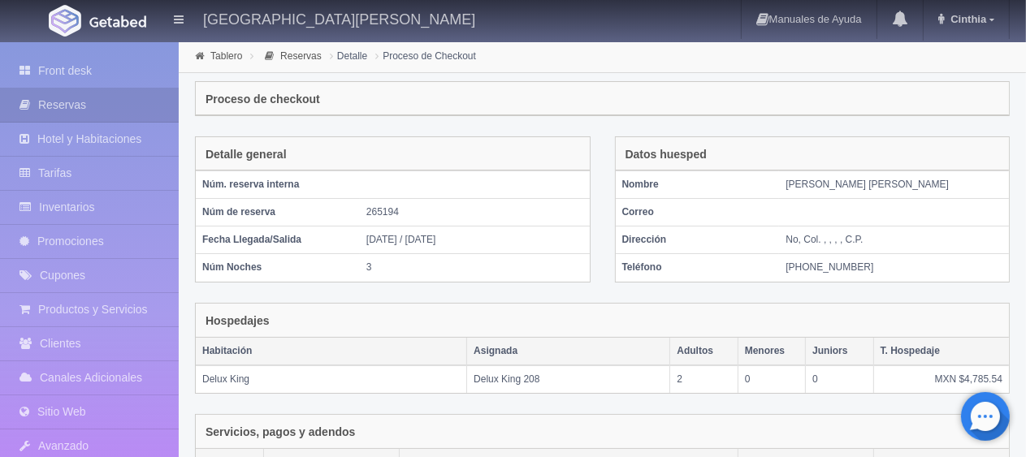
scroll to position [318, 0]
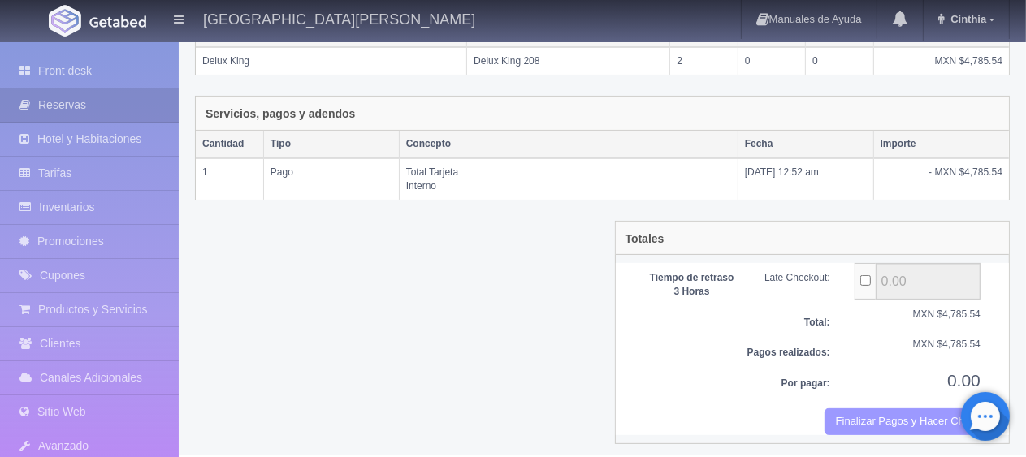
click at [890, 411] on button "Finalizar Pagos y Hacer Checkout" at bounding box center [902, 421] width 156 height 27
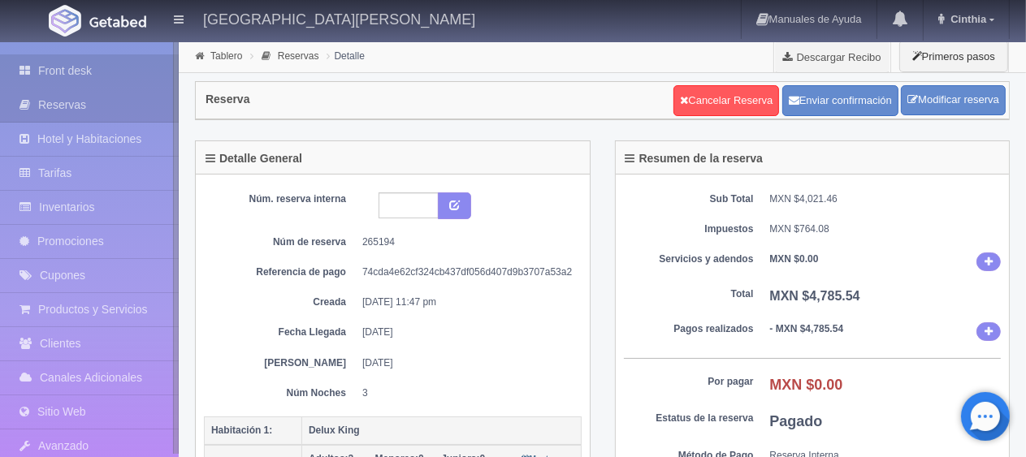
click at [123, 61] on link "Front desk" at bounding box center [89, 70] width 179 height 33
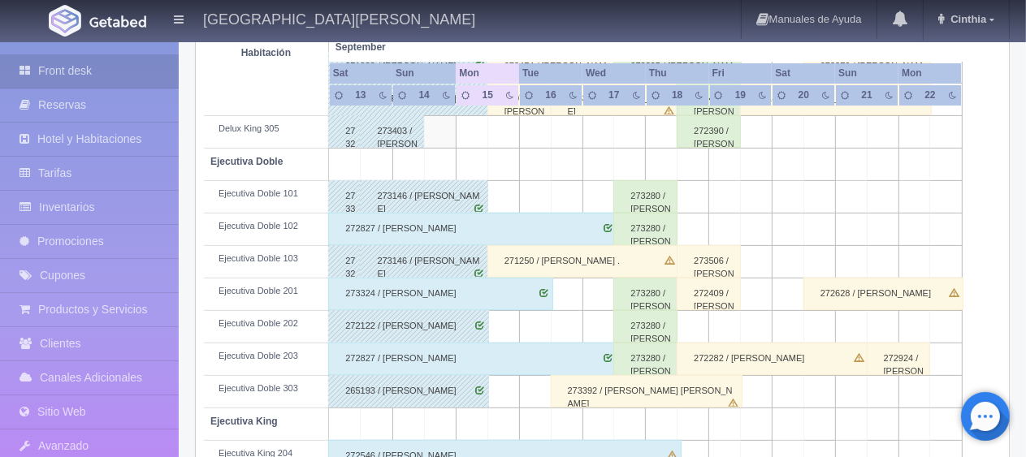
scroll to position [568, 0]
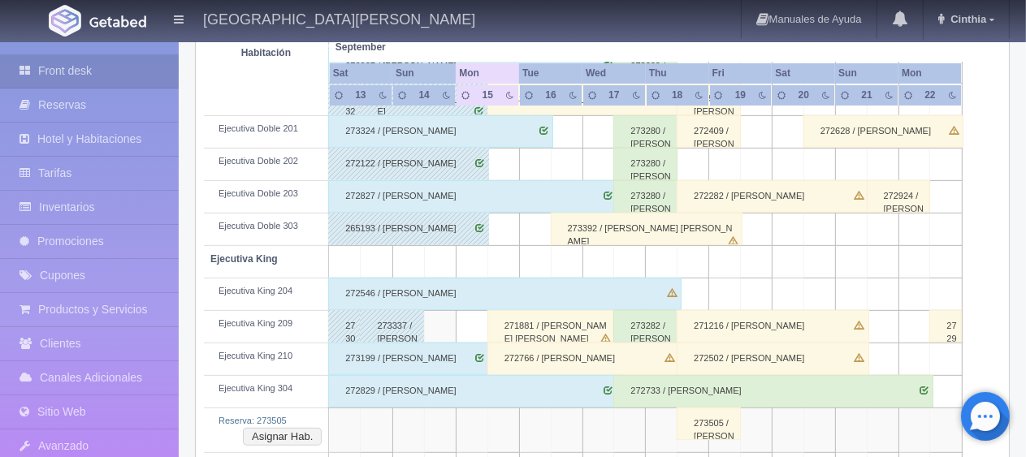
click at [471, 359] on div "273199 / [PERSON_NAME]" at bounding box center [408, 359] width 161 height 32
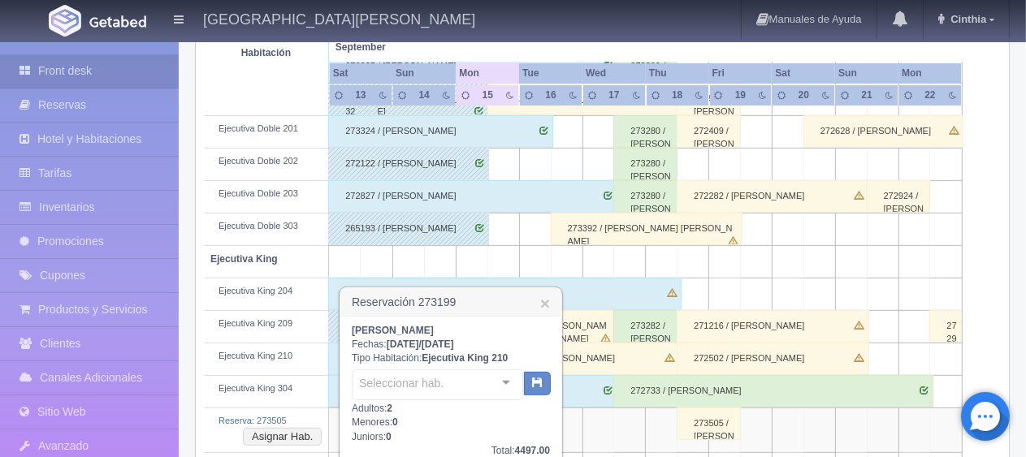
scroll to position [812, 0]
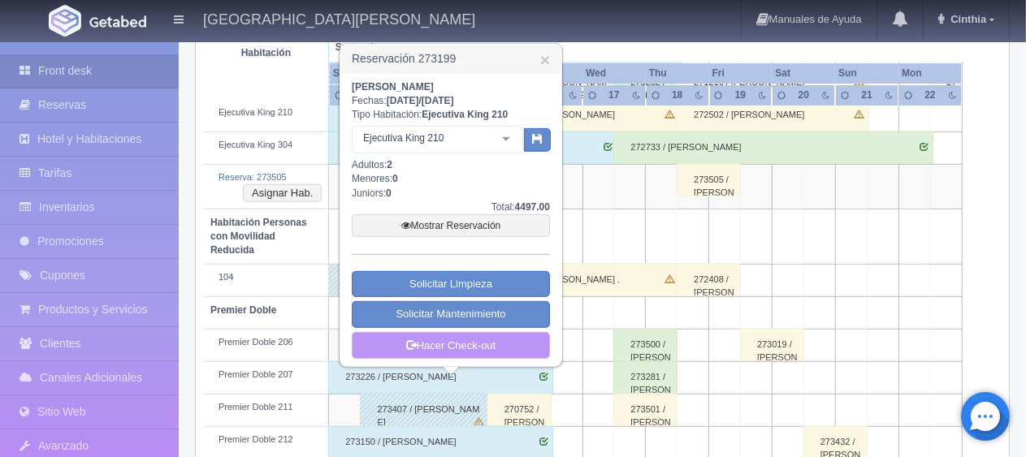
click at [482, 343] on link "Hacer Check-out" at bounding box center [451, 346] width 198 height 28
click at [483, 343] on link "Hacer Check-out" at bounding box center [451, 346] width 198 height 28
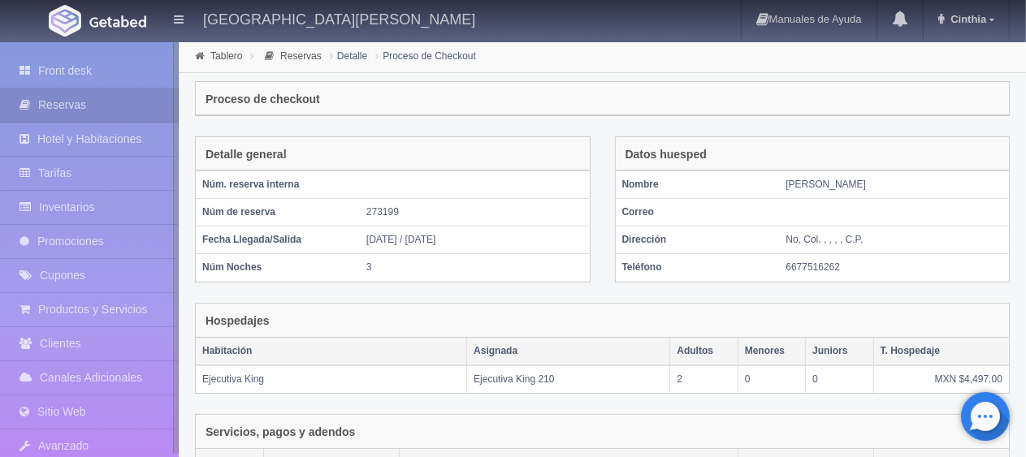
scroll to position [360, 0]
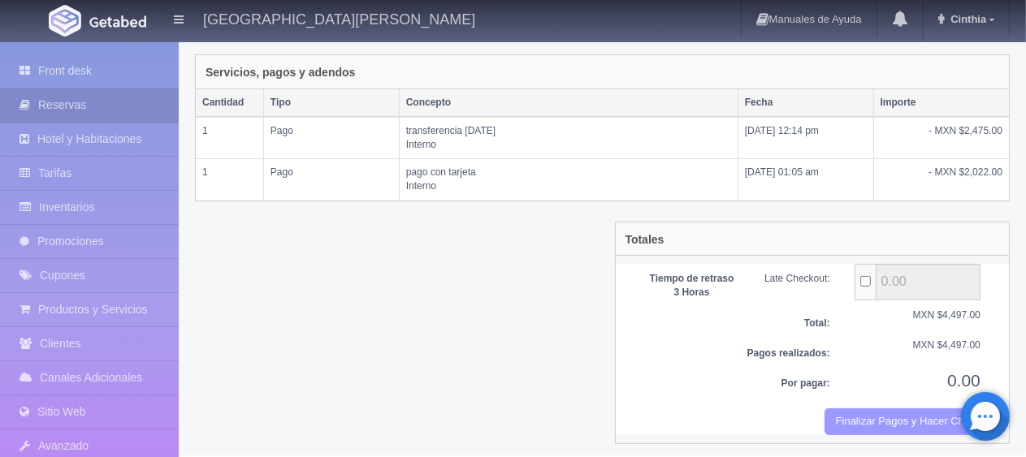
click at [870, 412] on button "Finalizar Pagos y Hacer Checkout" at bounding box center [902, 421] width 156 height 27
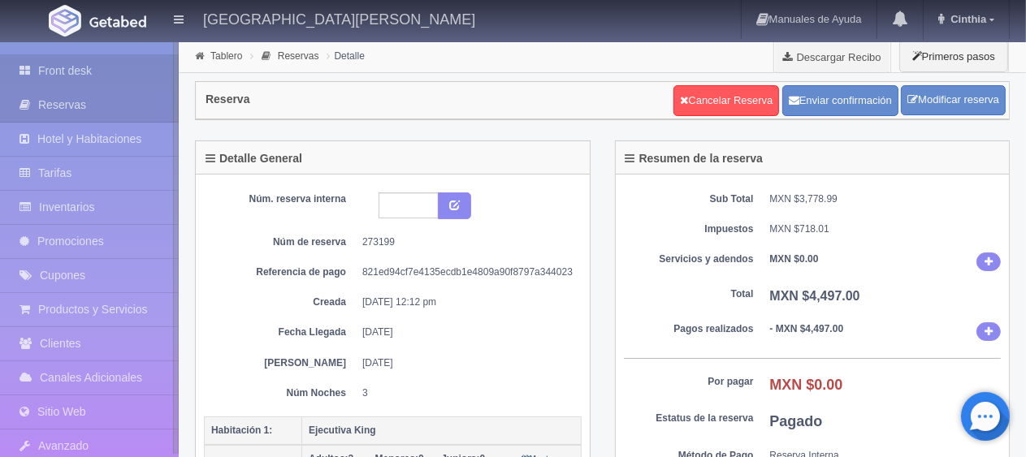
click at [114, 75] on link "Front desk" at bounding box center [89, 70] width 179 height 33
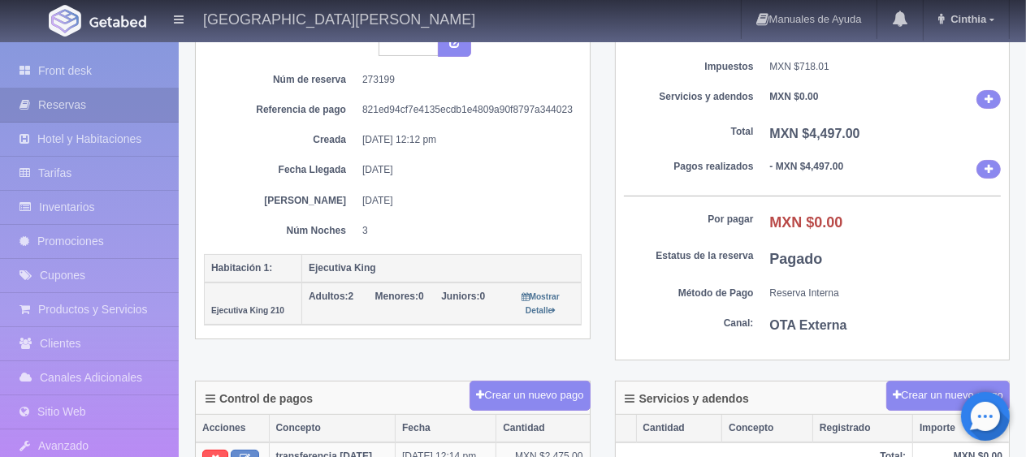
scroll to position [244, 0]
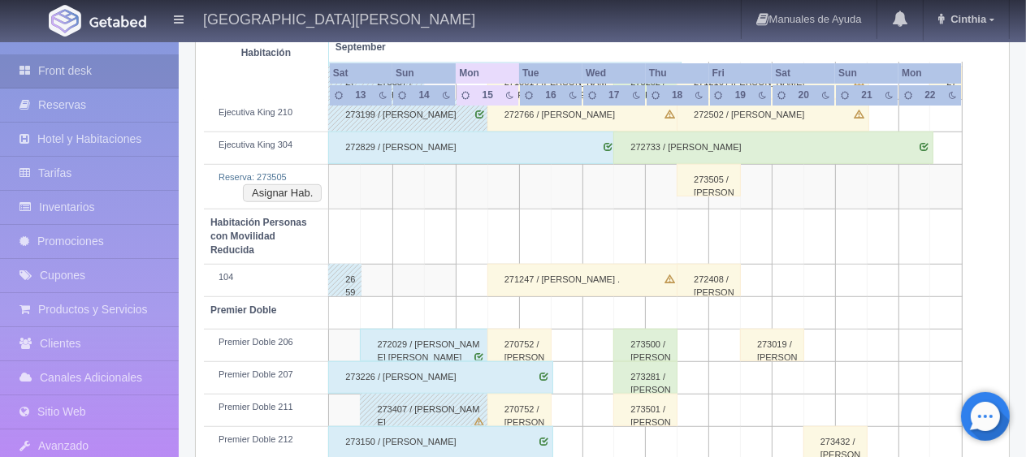
scroll to position [650, 0]
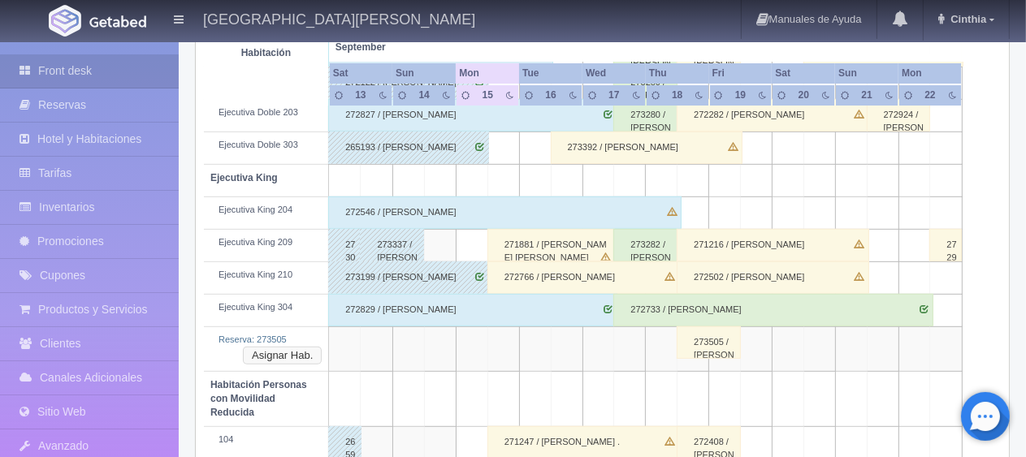
click at [305, 352] on button "Asignar Hab." at bounding box center [282, 356] width 79 height 18
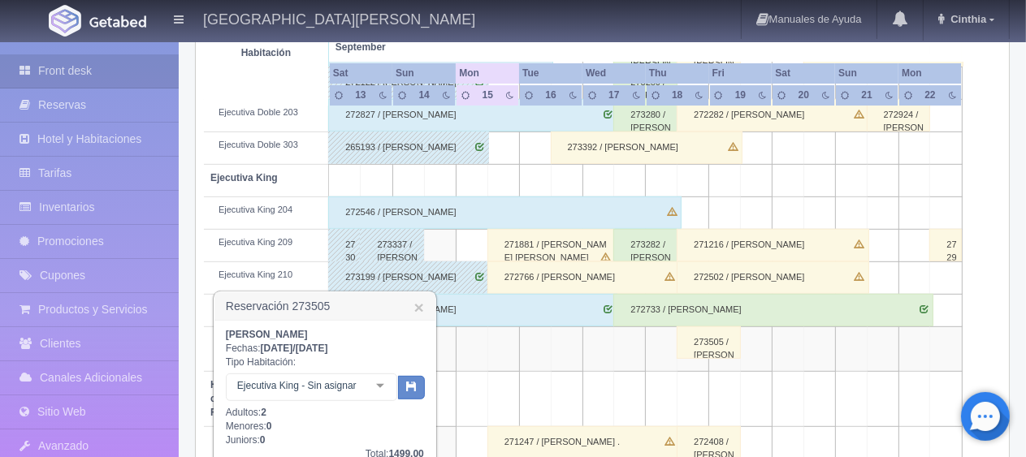
click at [373, 387] on div at bounding box center [380, 386] width 32 height 24
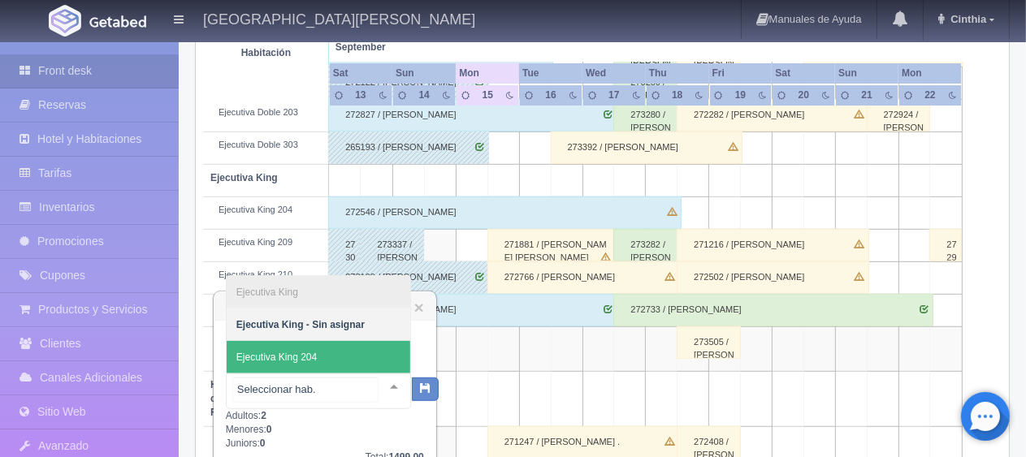
click at [365, 343] on span "Ejecutiva King 204" at bounding box center [319, 357] width 184 height 32
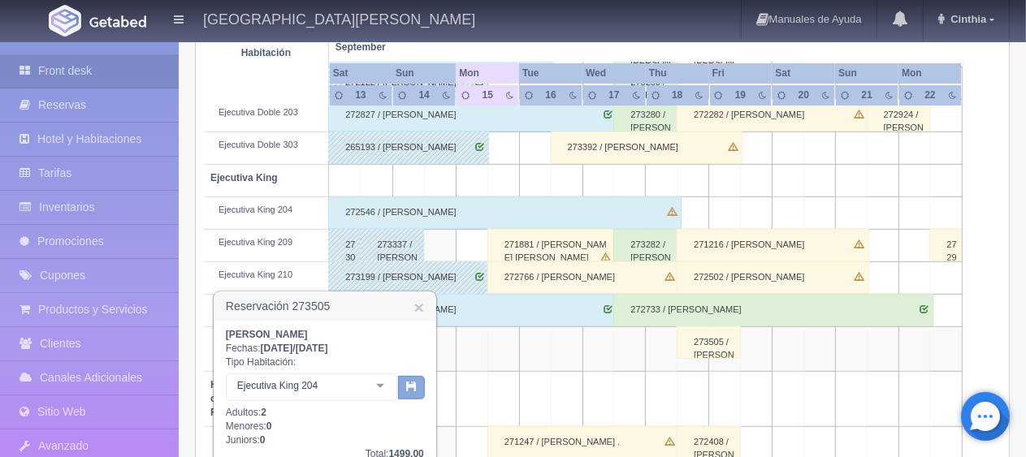
click at [403, 388] on button "button" at bounding box center [411, 388] width 27 height 24
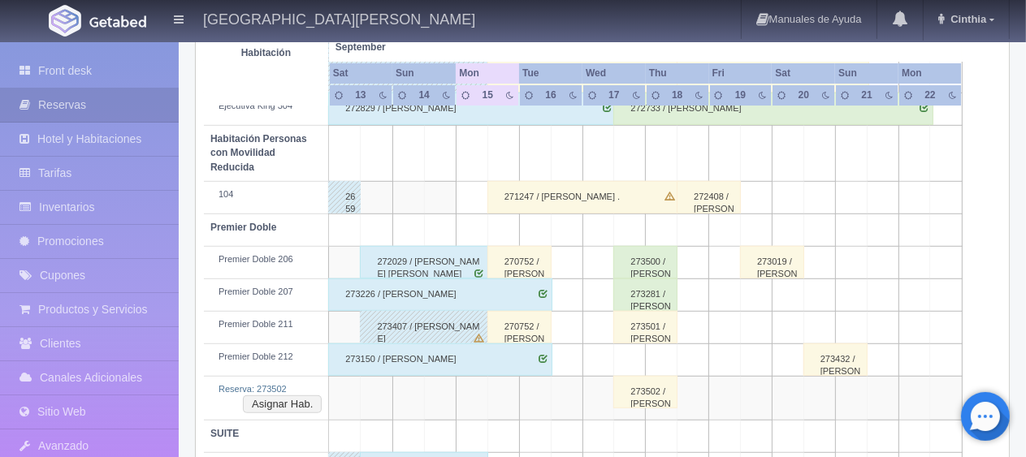
scroll to position [896, 0]
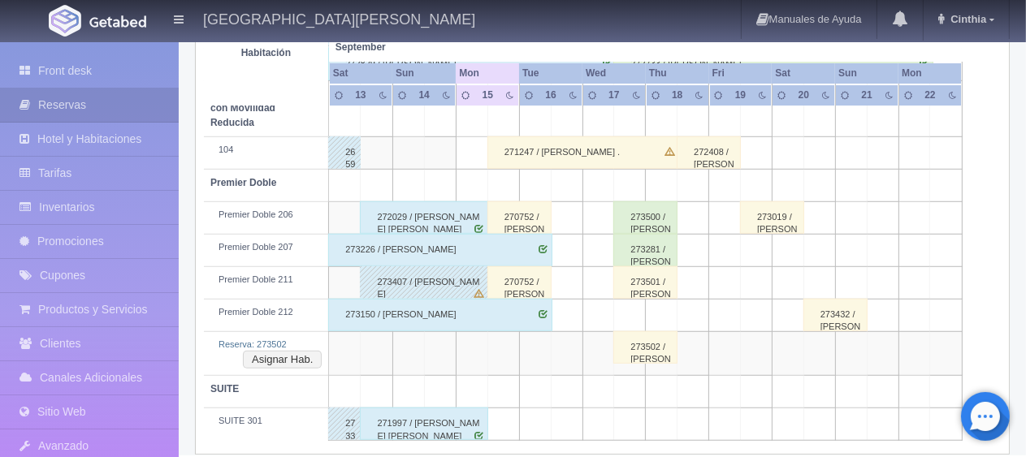
click at [462, 201] on div "272029 / [PERSON_NAME] [PERSON_NAME]" at bounding box center [424, 217] width 128 height 32
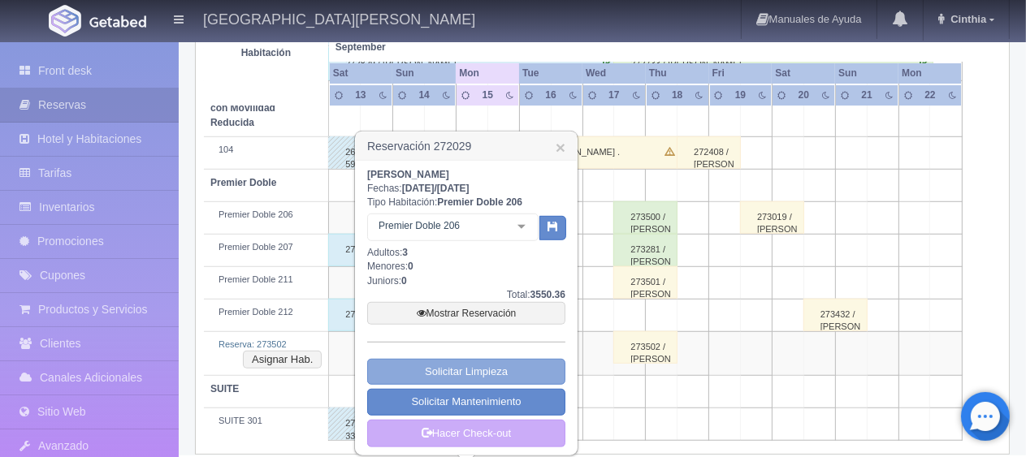
scroll to position [900, 0]
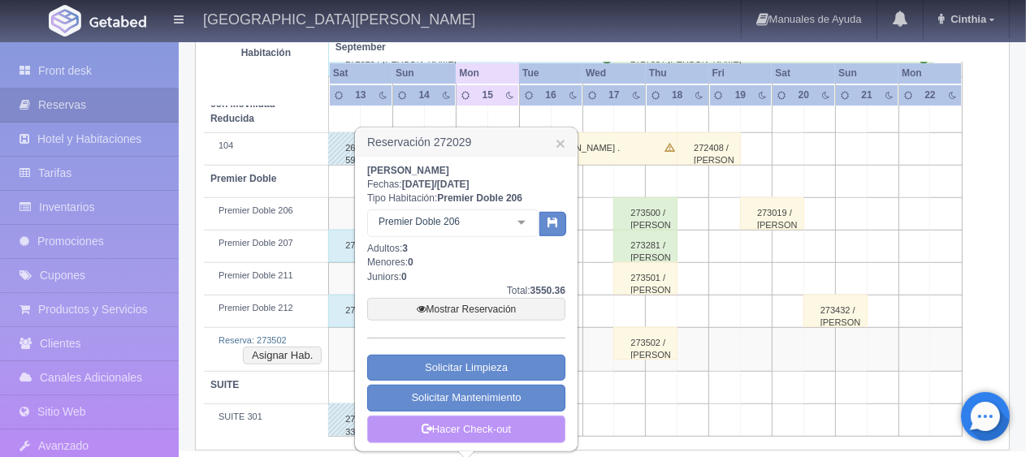
click at [538, 433] on link "Hacer Check-out" at bounding box center [466, 430] width 198 height 28
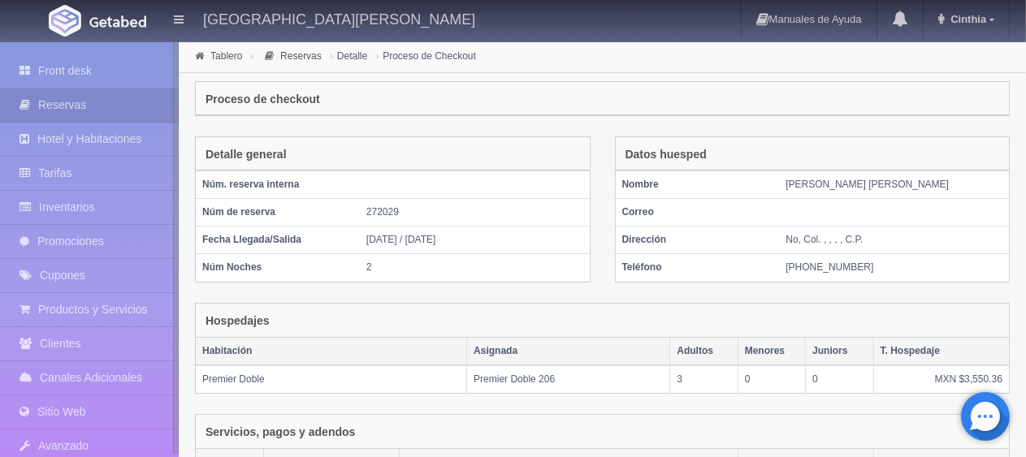
scroll to position [318, 0]
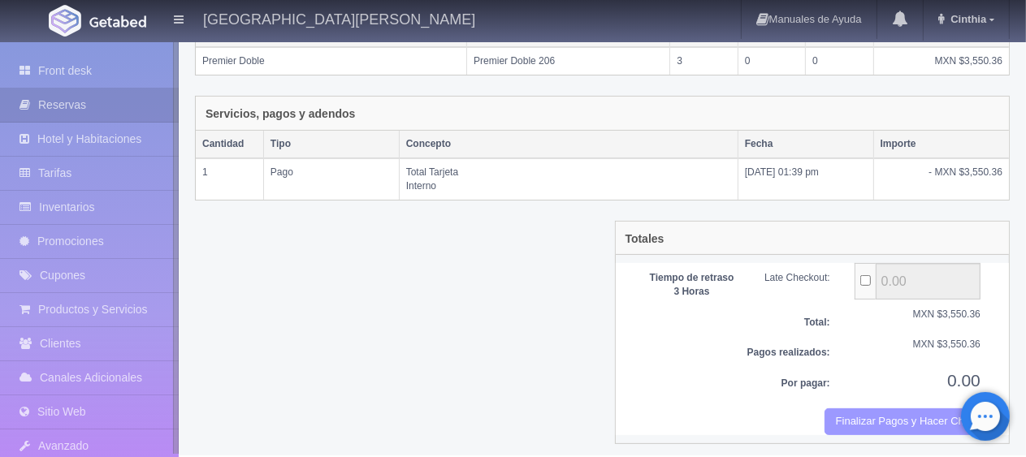
click at [862, 422] on button "Finalizar Pagos y Hacer Checkout" at bounding box center [902, 421] width 156 height 27
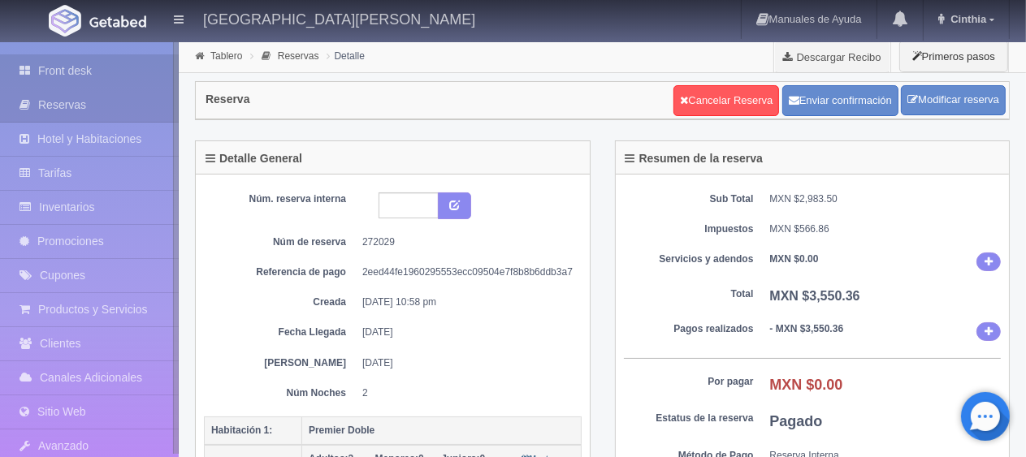
click at [47, 64] on link "Front desk" at bounding box center [89, 70] width 179 height 33
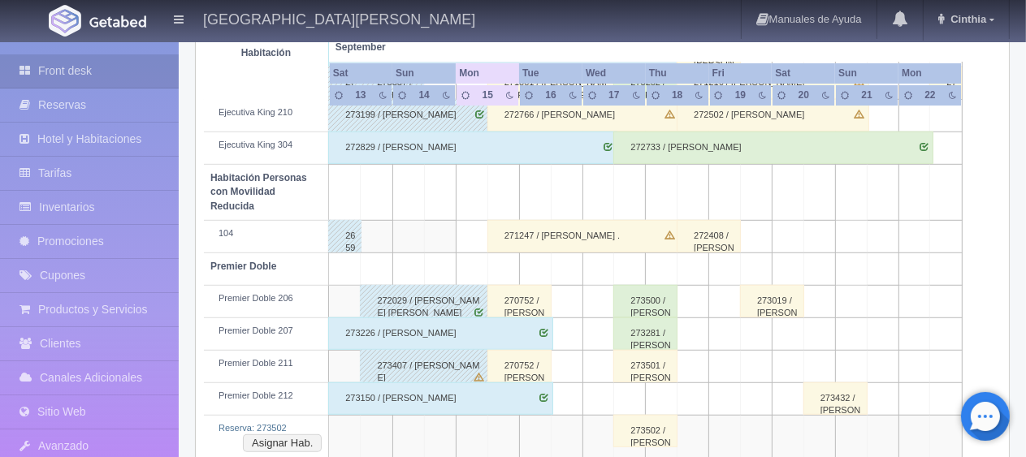
scroll to position [896, 0]
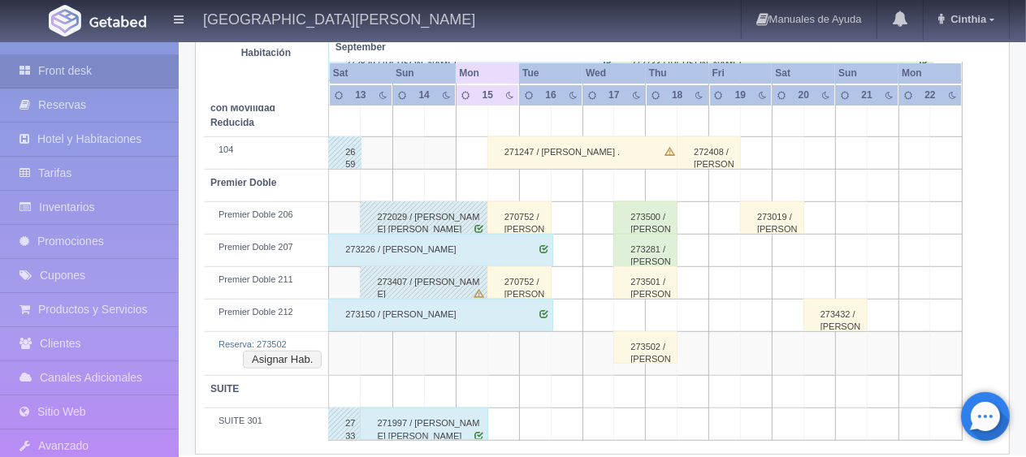
click at [471, 408] on div "271997 / Hector Manuel Ramirez Garcia" at bounding box center [424, 424] width 128 height 32
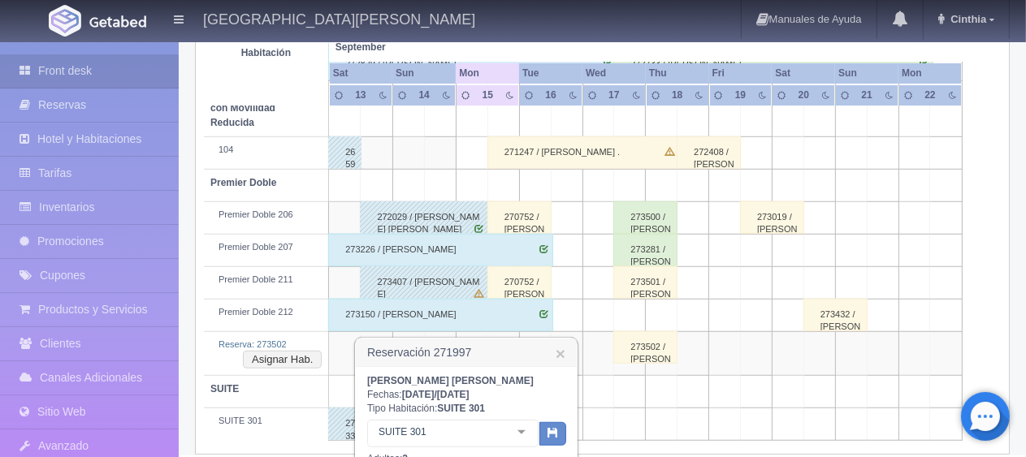
scroll to position [1105, 0]
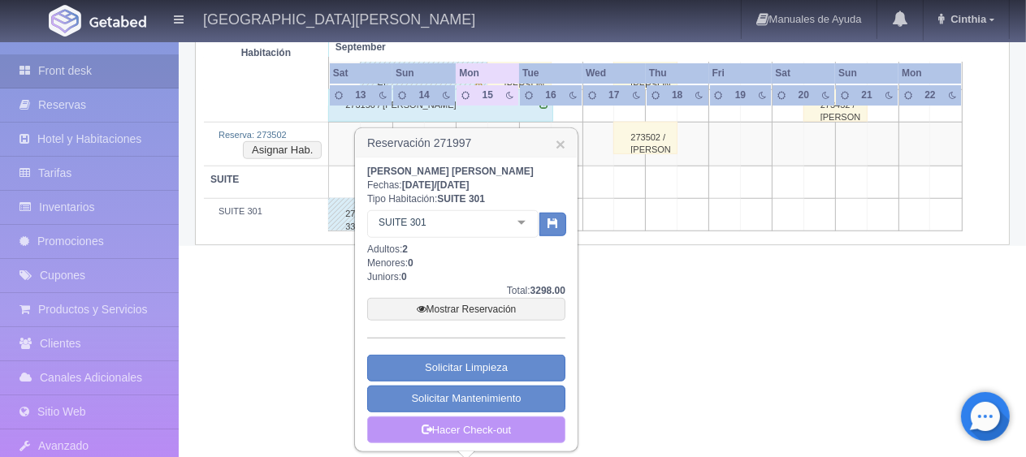
click at [488, 438] on link "Hacer Check-out" at bounding box center [466, 431] width 198 height 28
click at [484, 430] on link "Hacer Check-out" at bounding box center [466, 431] width 198 height 28
click at [482, 430] on link "Hacer Check-out" at bounding box center [466, 431] width 198 height 28
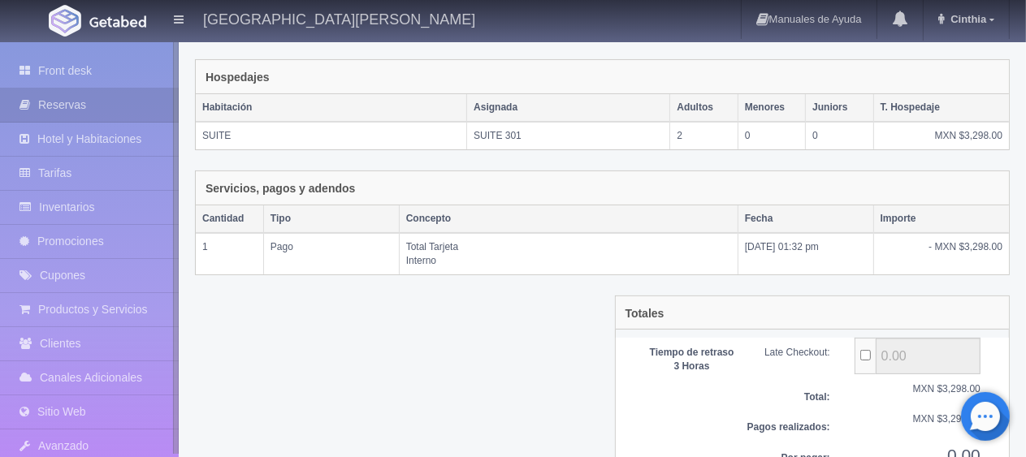
scroll to position [318, 0]
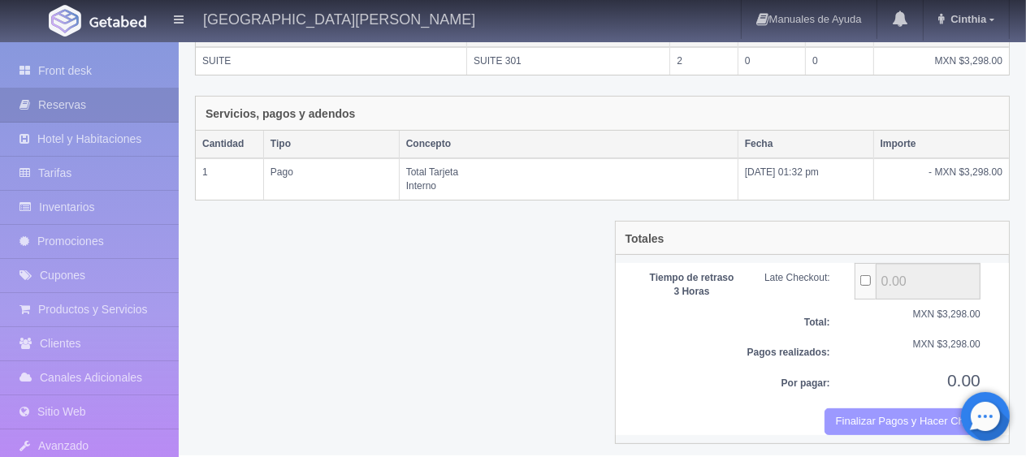
click at [897, 408] on button "Finalizar Pagos y Hacer Checkout" at bounding box center [902, 421] width 156 height 27
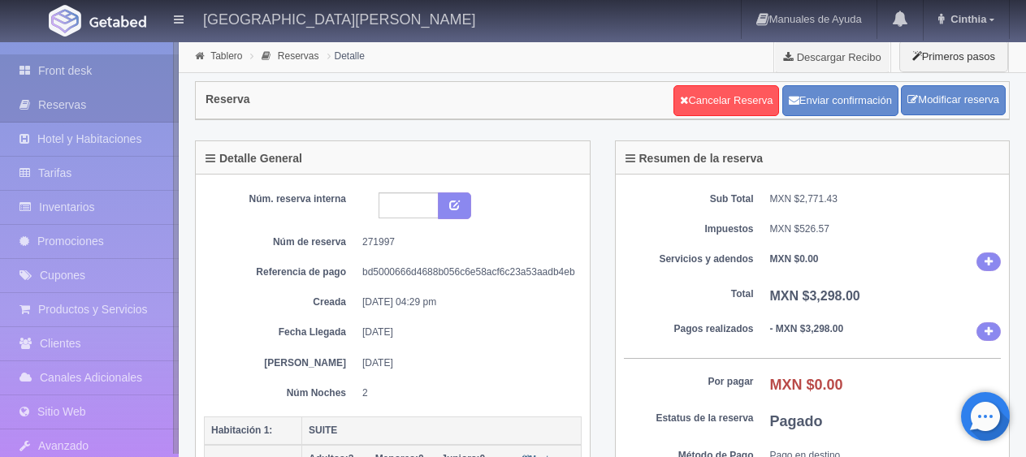
click at [84, 63] on link "Front desk" at bounding box center [89, 70] width 179 height 33
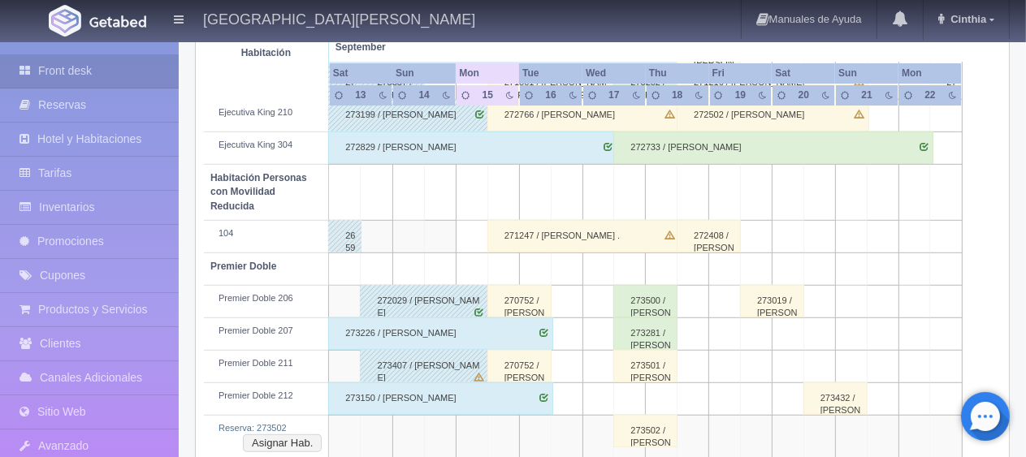
scroll to position [896, 0]
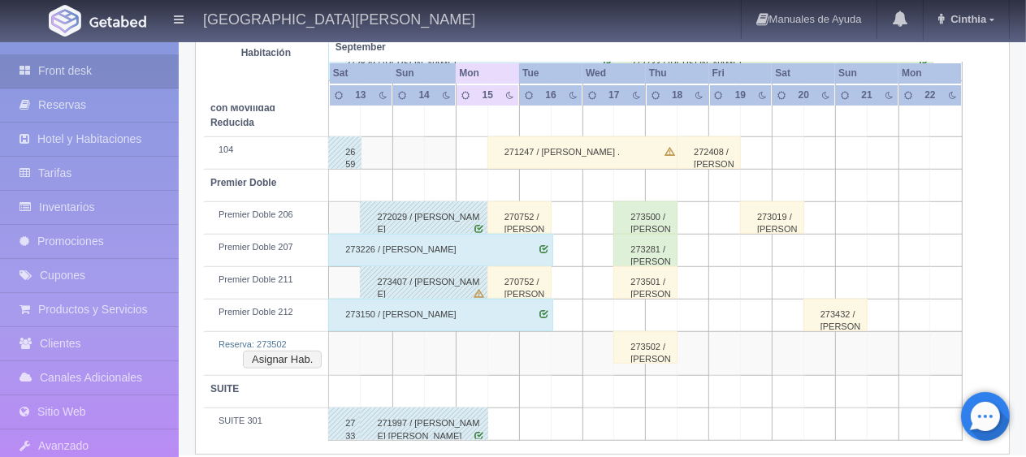
click at [287, 339] on div "Reserva: 273502 Asignar Hab." at bounding box center [265, 345] width 111 height 13
click at [292, 351] on button "Asignar Hab." at bounding box center [282, 360] width 79 height 18
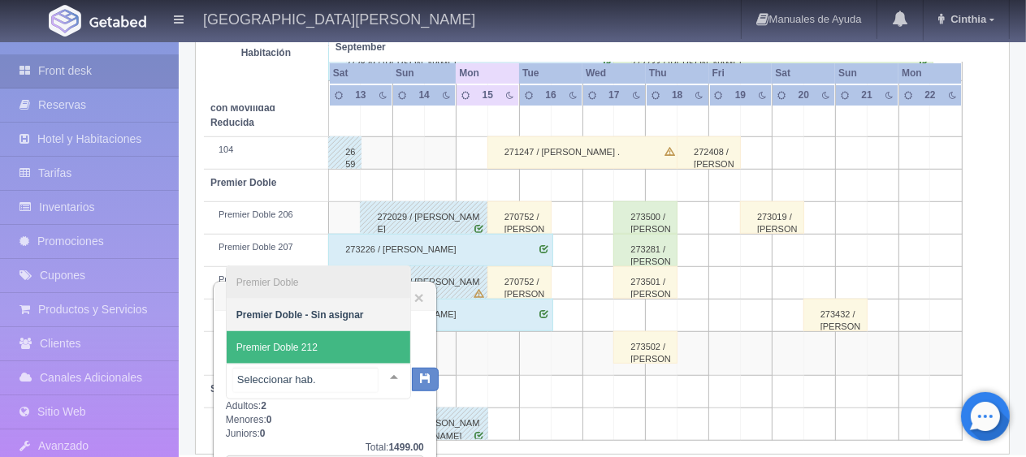
click at [356, 350] on span "Premier Doble 212" at bounding box center [319, 347] width 184 height 32
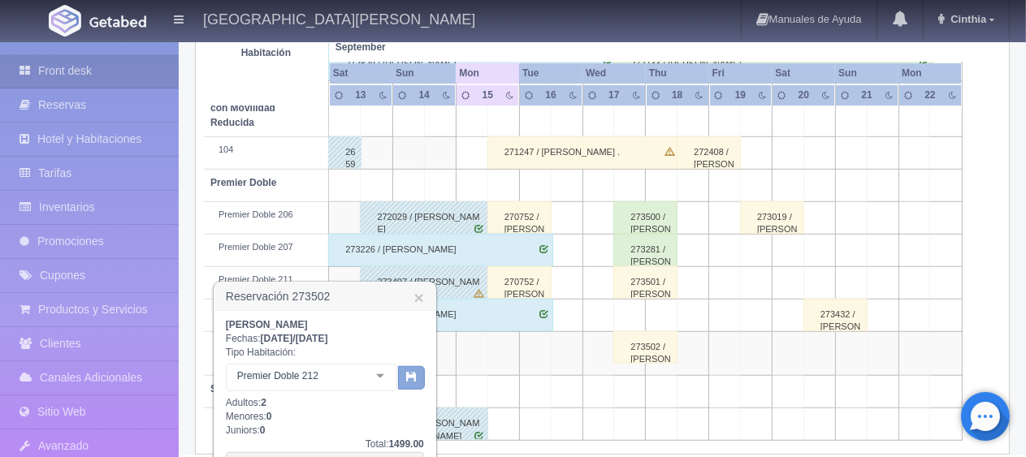
click at [409, 377] on icon "button" at bounding box center [411, 376] width 11 height 11
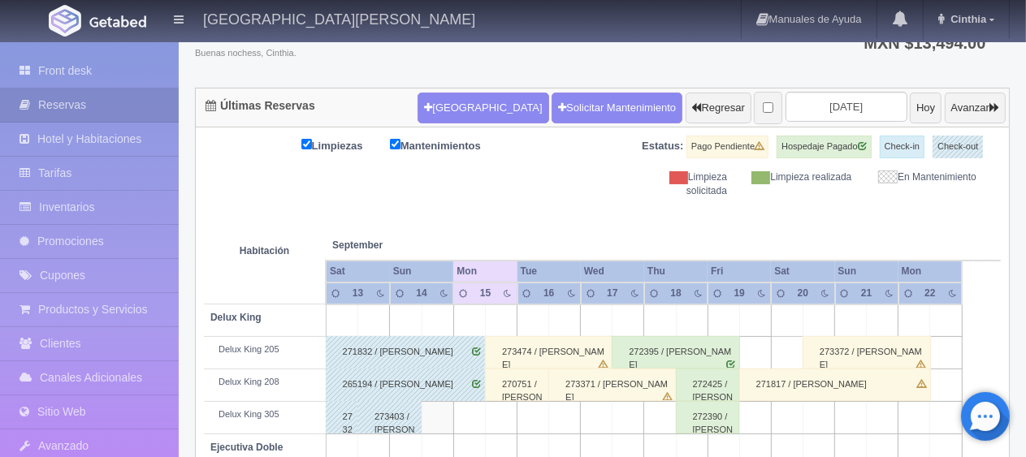
scroll to position [364, 0]
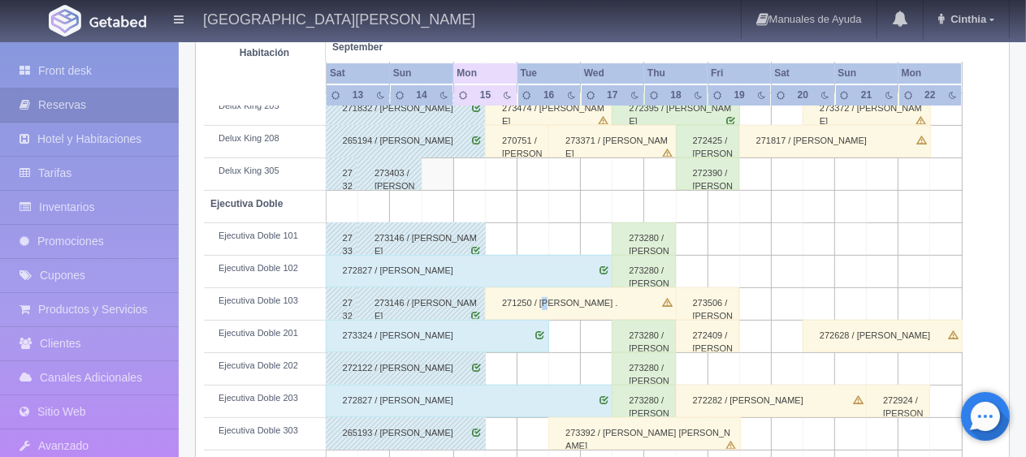
click at [549, 297] on div "271250 / [PERSON_NAME] ." at bounding box center [581, 303] width 192 height 32
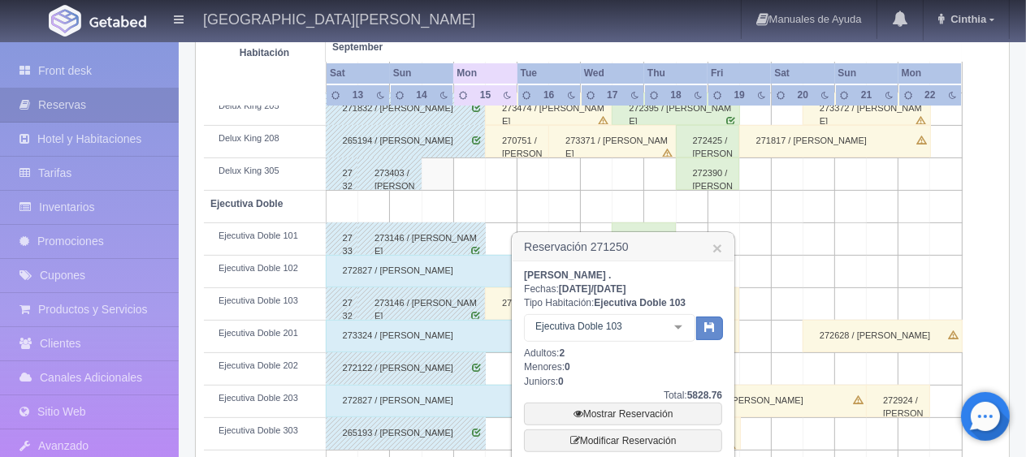
scroll to position [526, 0]
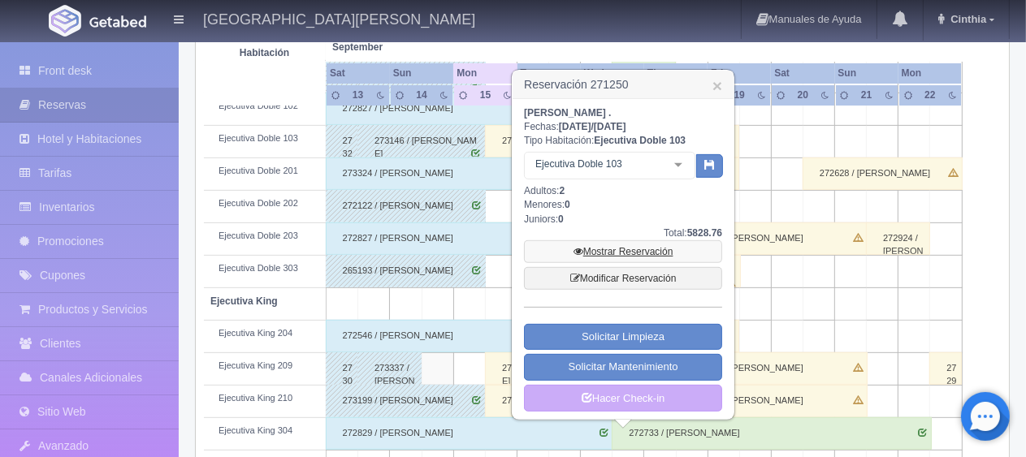
click at [629, 243] on link "Mostrar Reservación" at bounding box center [623, 251] width 198 height 23
click at [630, 247] on link "Mostrar Reservación" at bounding box center [623, 251] width 198 height 23
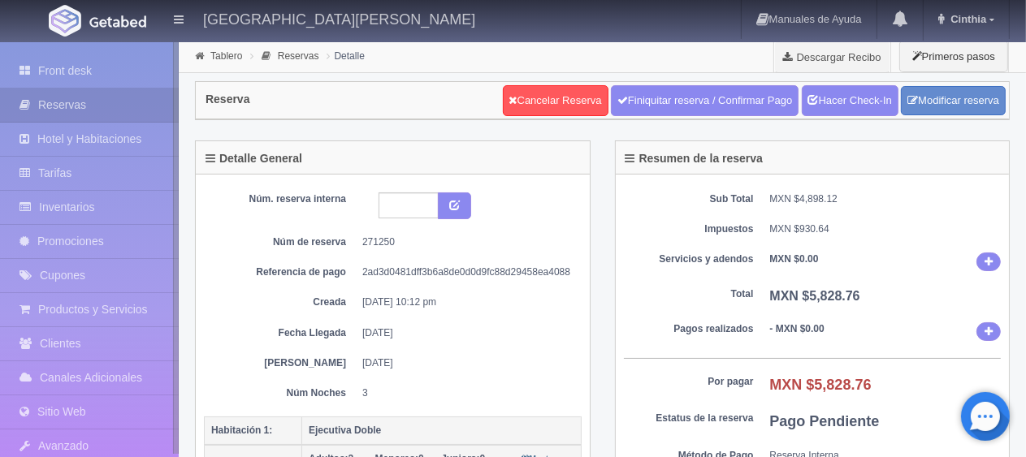
scroll to position [406, 0]
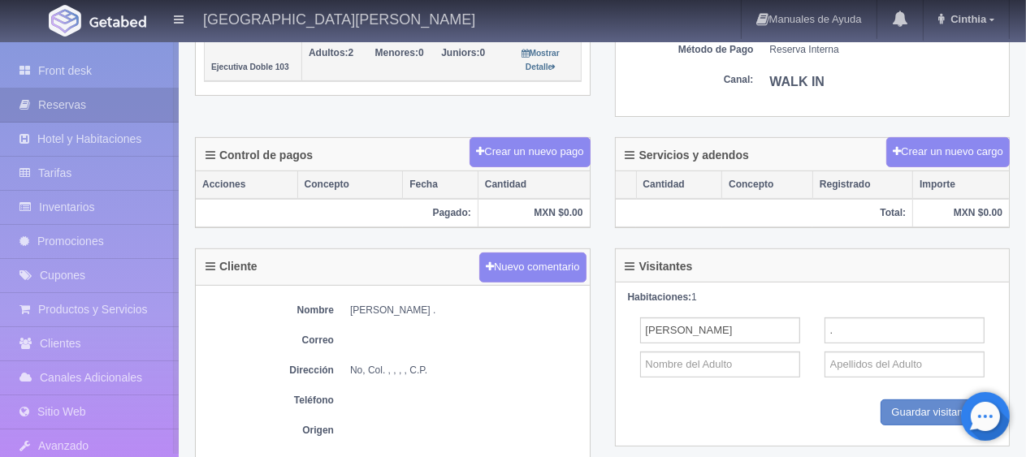
click at [490, 136] on div "Crear un nuevo pago" at bounding box center [529, 151] width 120 height 31
click at [499, 143] on button "Crear un nuevo pago" at bounding box center [529, 152] width 120 height 30
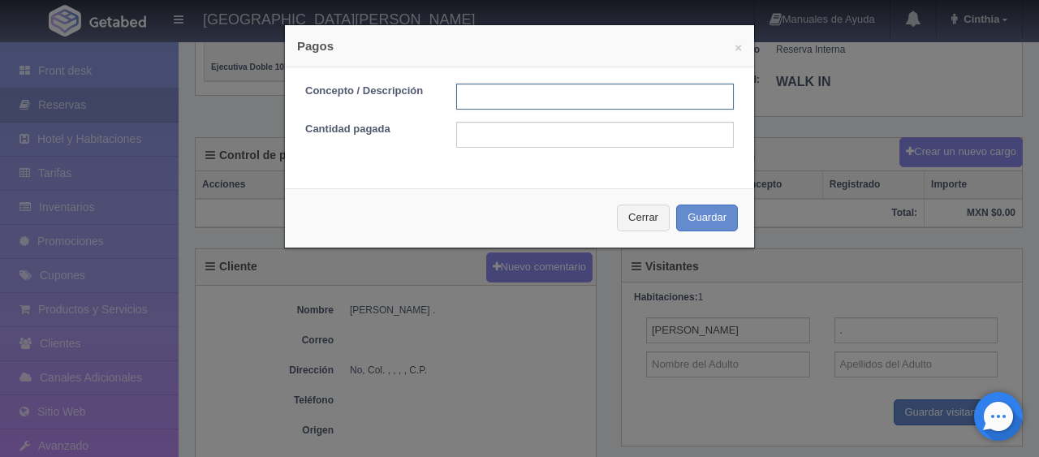
click at [513, 101] on input "text" at bounding box center [595, 97] width 278 height 26
type input "Total Tarjeta"
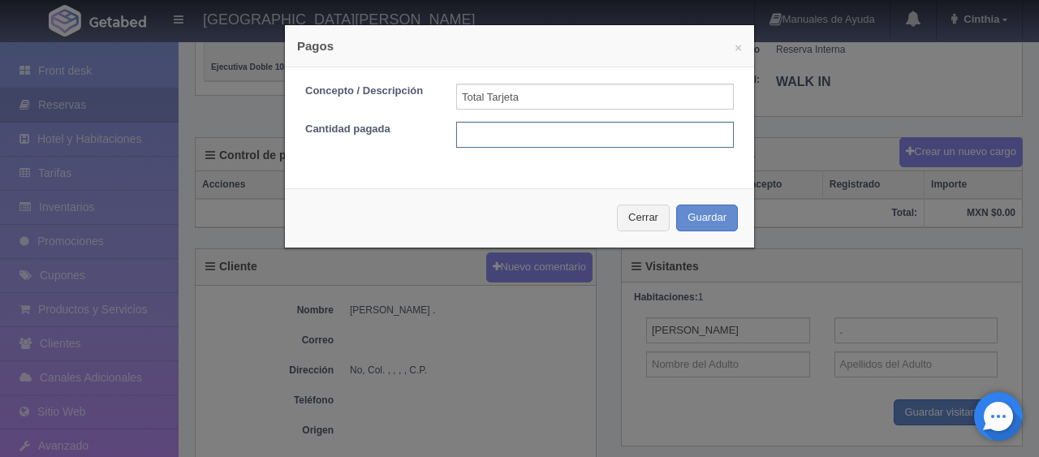
click at [551, 131] on input "text" at bounding box center [595, 135] width 278 height 26
click at [845, 228] on div "× Pagos Concepto / Descripción Total Tarjeta Cantidad pagada Cerrar Guardar" at bounding box center [519, 228] width 1039 height 457
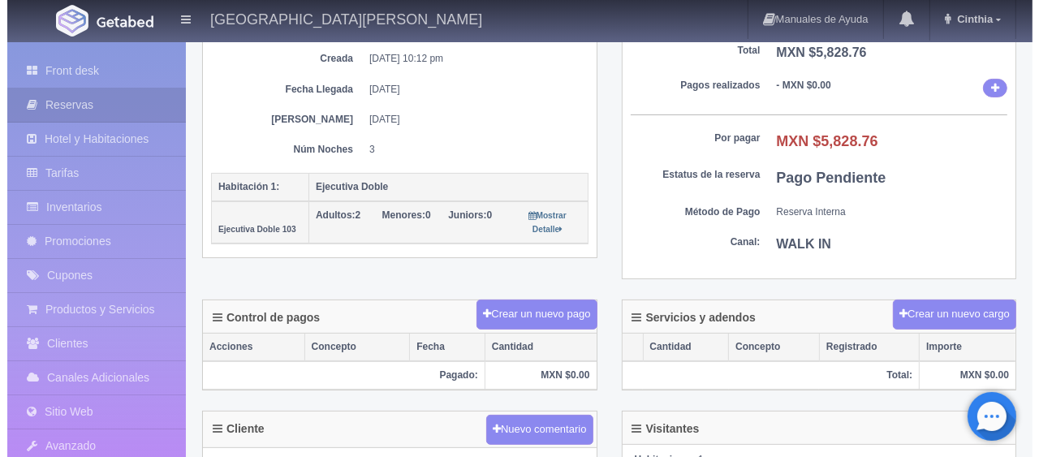
scroll to position [162, 0]
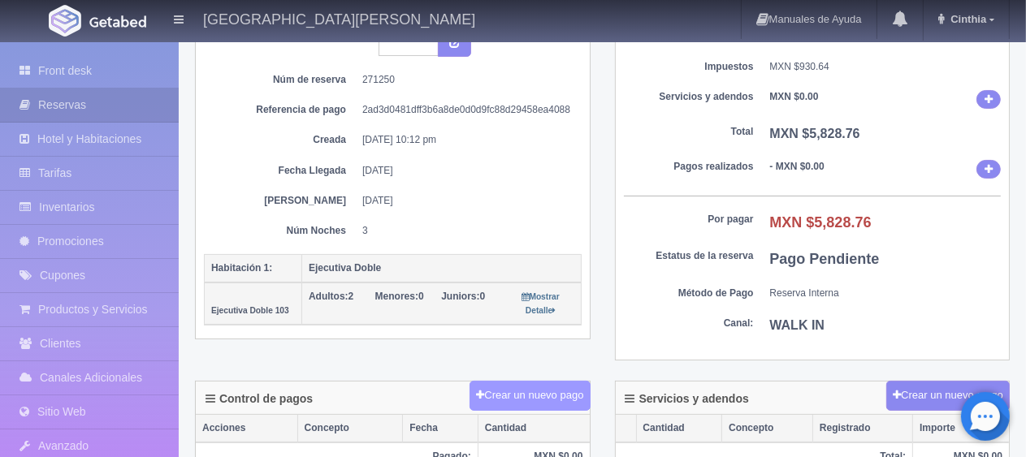
click at [517, 388] on button "Crear un nuevo pago" at bounding box center [529, 396] width 120 height 30
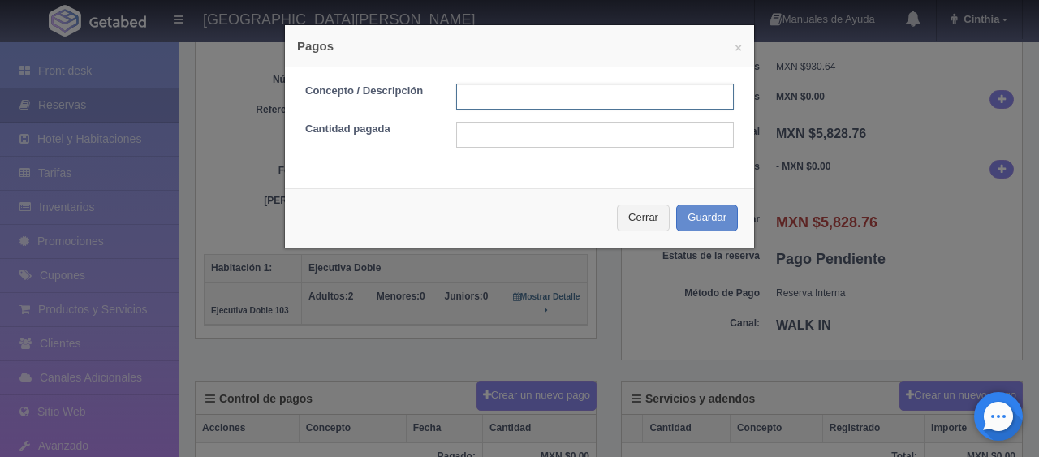
click at [527, 96] on input "text" at bounding box center [595, 97] width 278 height 26
type input "Total Tarjeta"
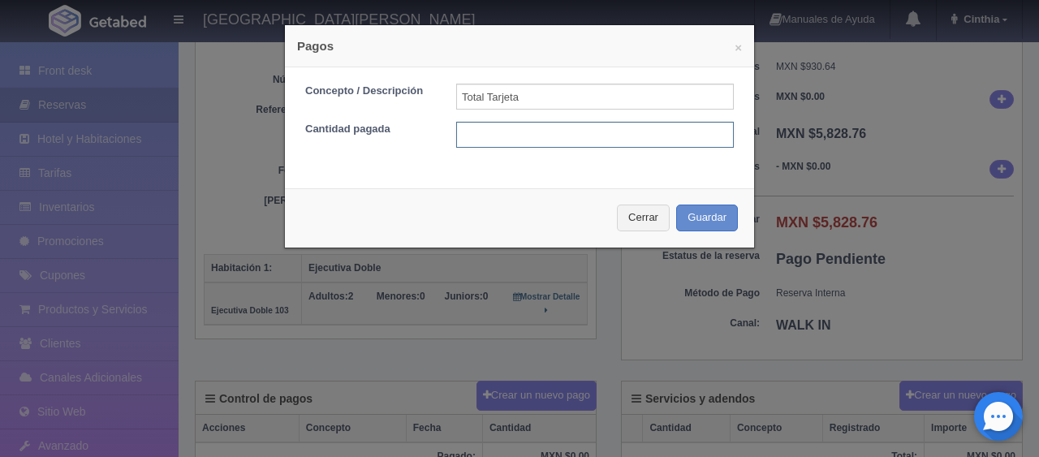
click at [548, 125] on input "text" at bounding box center [595, 135] width 278 height 26
type input "5828.76"
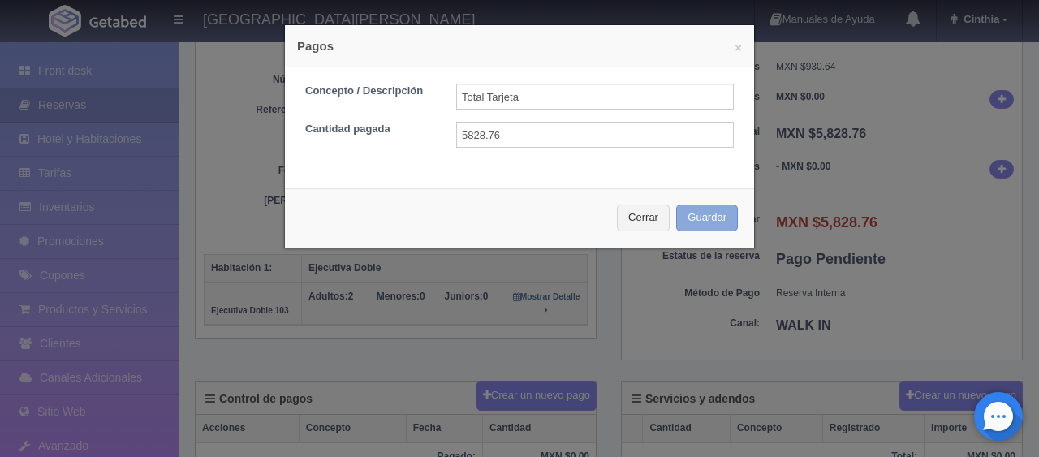
click at [704, 217] on button "Guardar" at bounding box center [707, 218] width 62 height 27
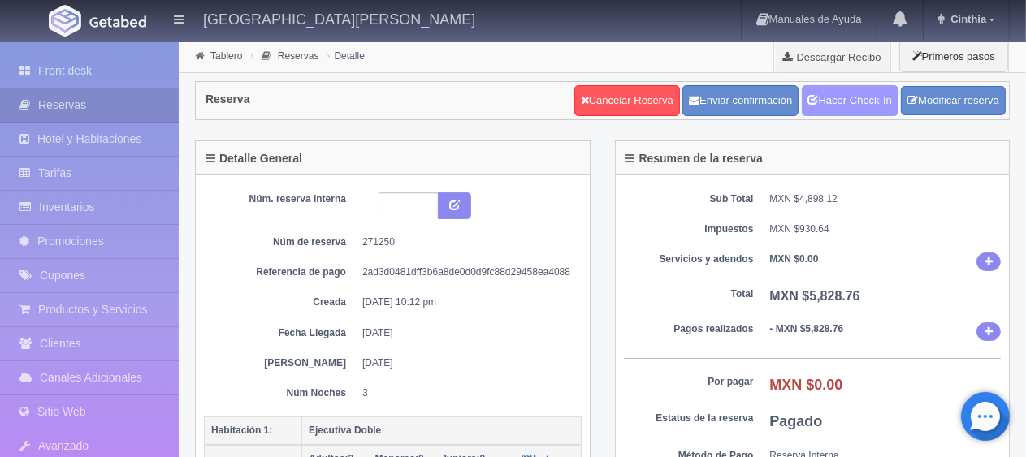
click at [836, 110] on link "Hacer Check-In" at bounding box center [849, 100] width 97 height 31
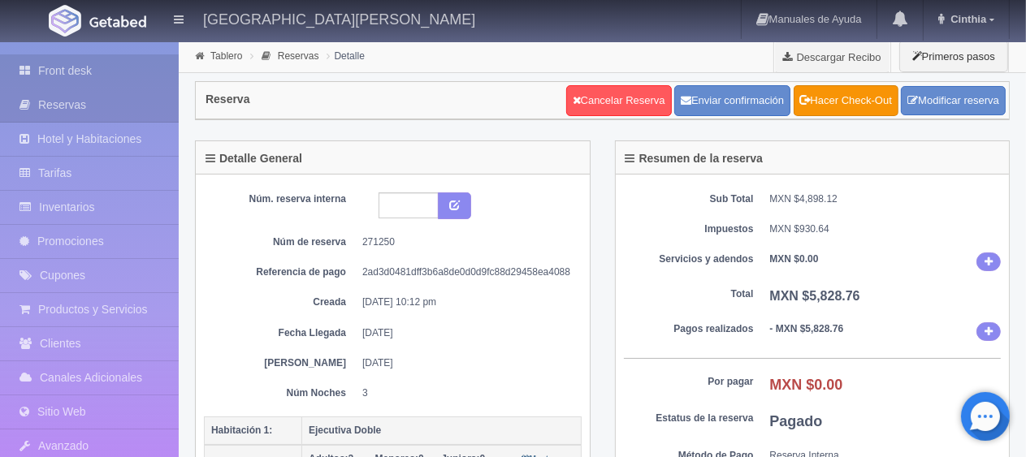
click at [127, 74] on link "Front desk" at bounding box center [89, 70] width 179 height 33
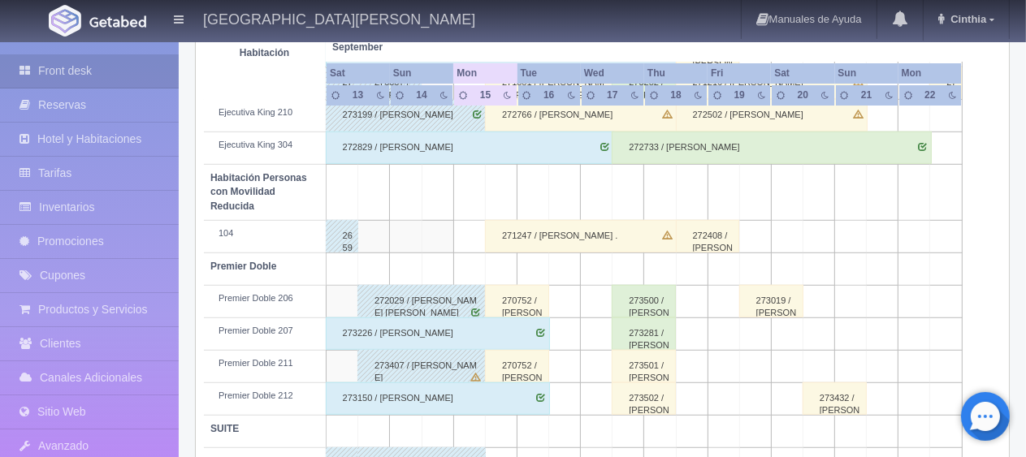
scroll to position [866, 0]
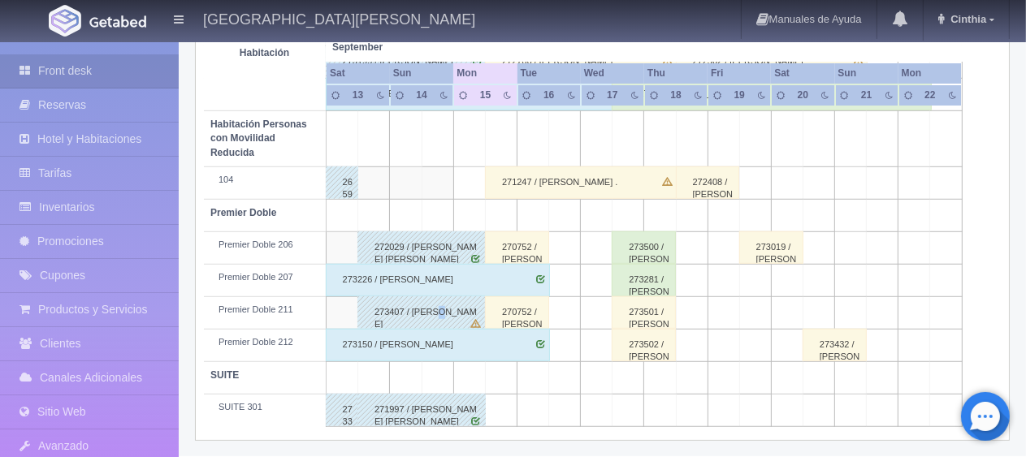
click at [435, 309] on div "273407 / Mariely Canales" at bounding box center [421, 312] width 128 height 32
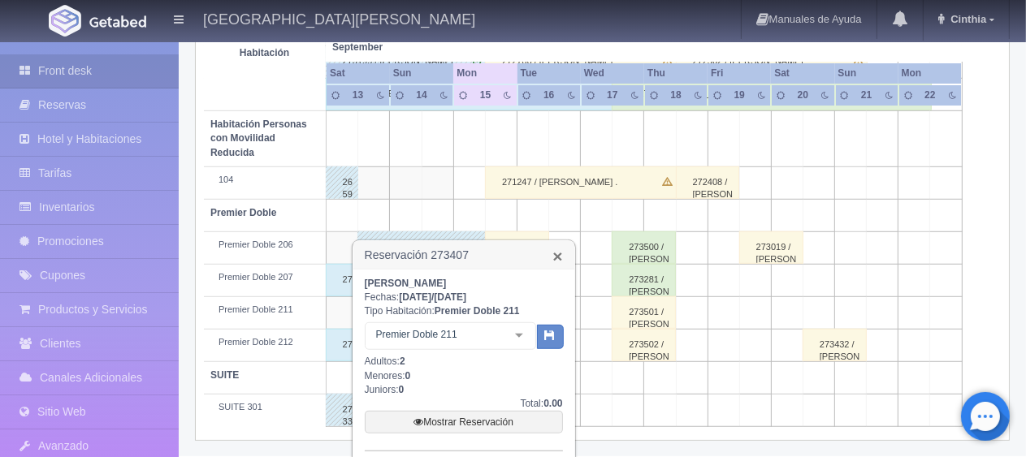
click at [559, 254] on link "×" at bounding box center [557, 256] width 10 height 17
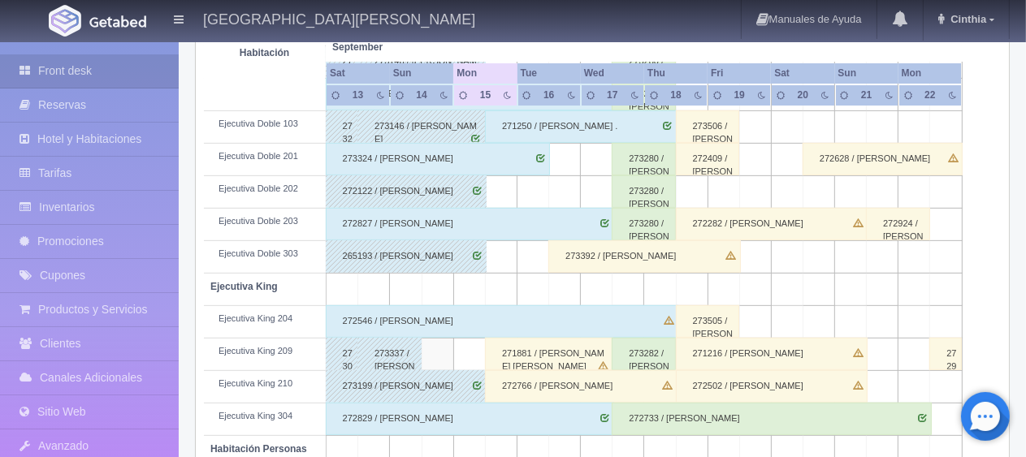
scroll to position [622, 0]
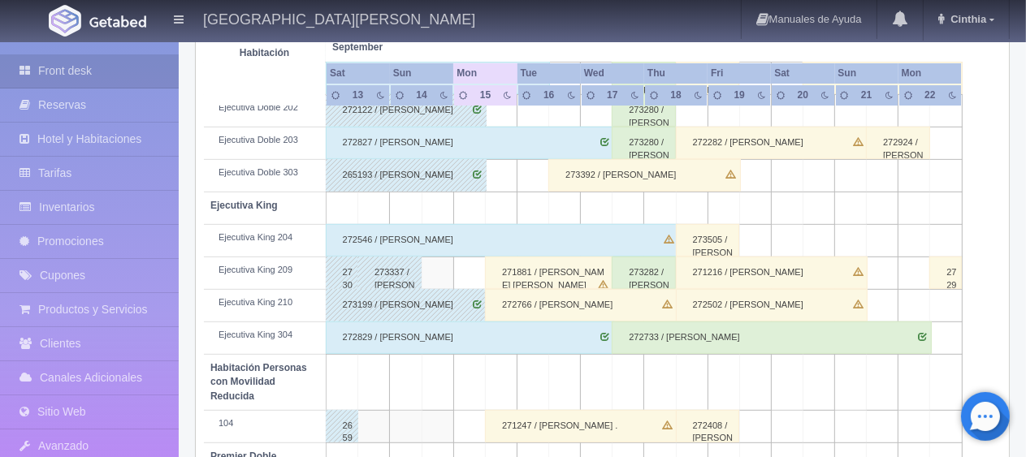
click at [557, 417] on div "271247 / Tellez Maribel ." at bounding box center [581, 426] width 192 height 32
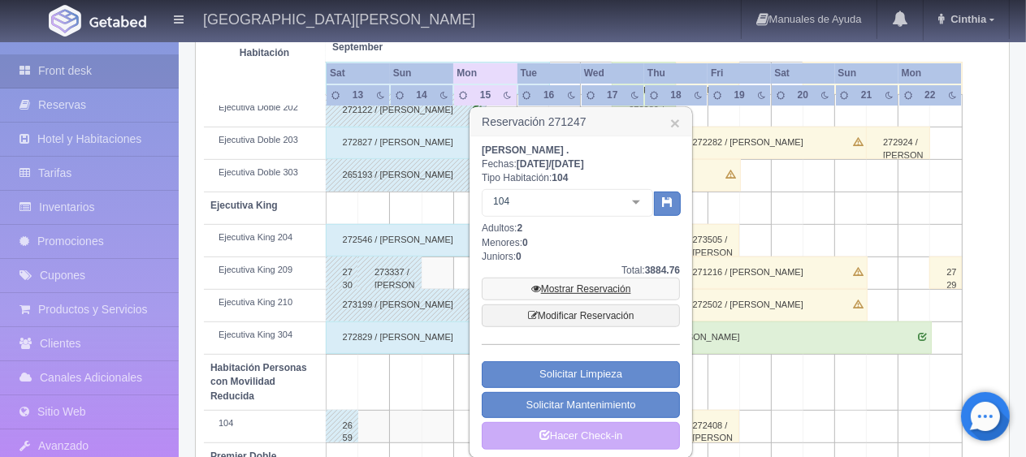
click at [585, 285] on link "Mostrar Reservación" at bounding box center [581, 289] width 198 height 23
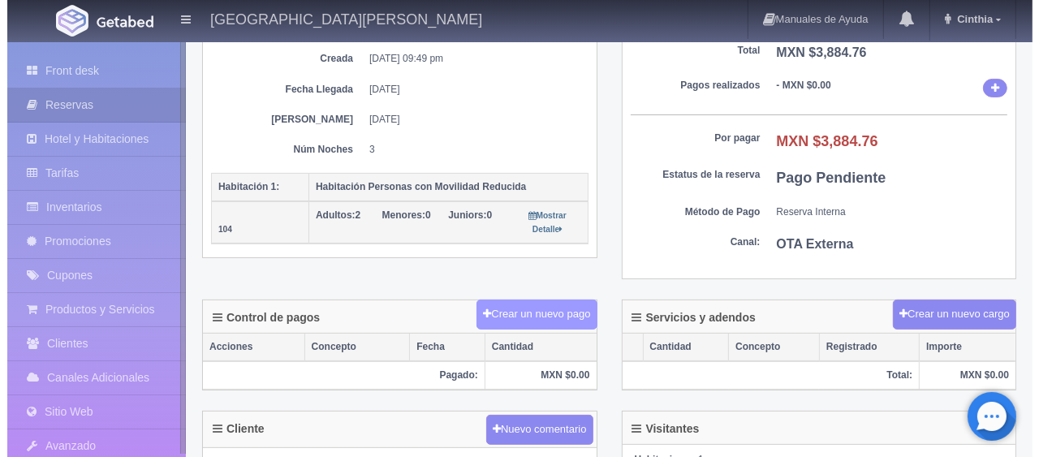
scroll to position [244, 0]
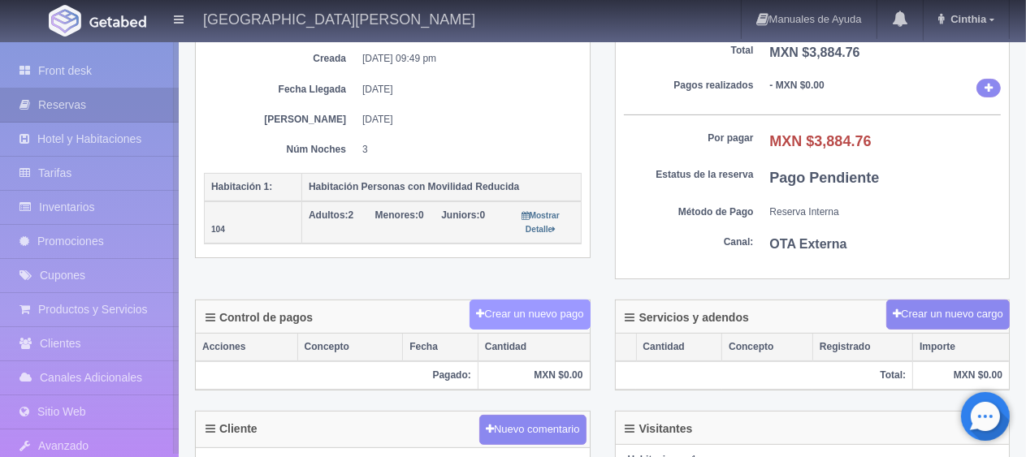
click at [559, 307] on button "Crear un nuevo pago" at bounding box center [529, 315] width 120 height 30
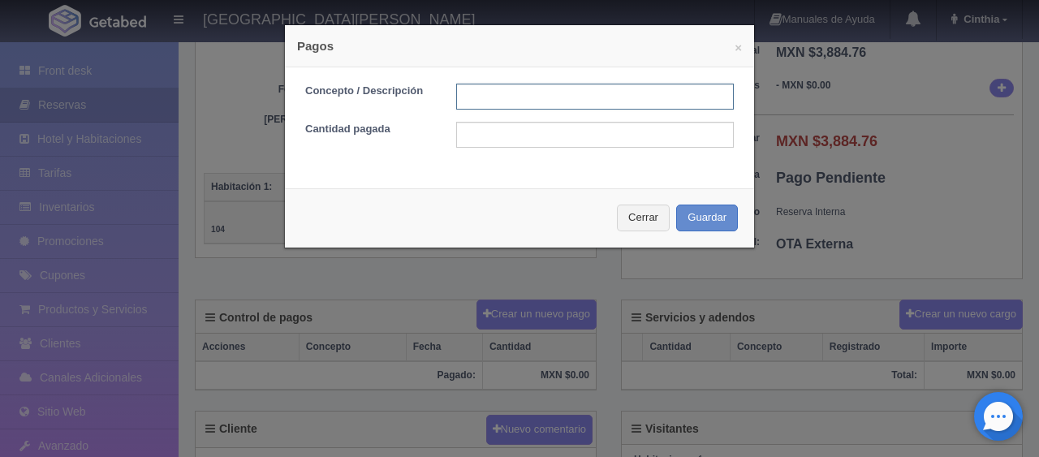
click at [542, 91] on input "text" at bounding box center [595, 97] width 278 height 26
type input "Total Tarjeta"
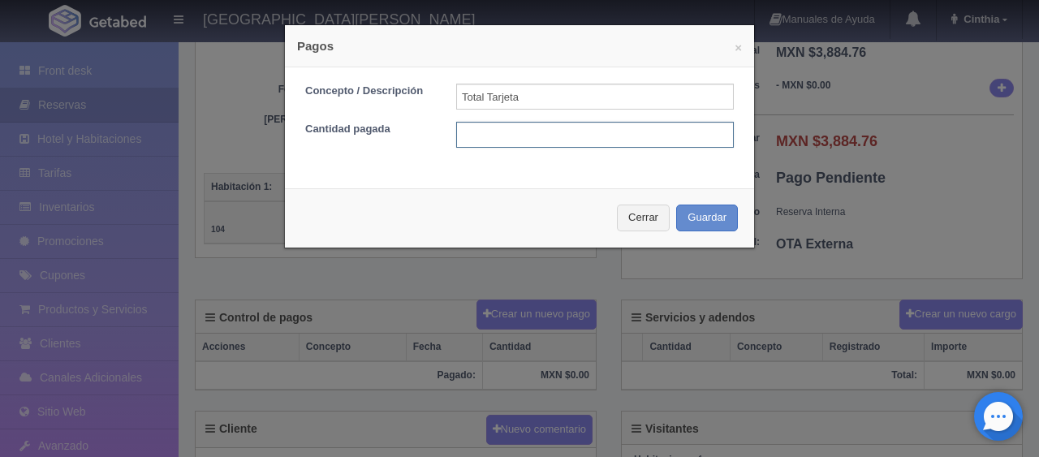
click at [574, 132] on input "text" at bounding box center [595, 135] width 278 height 26
type input "3884.76"
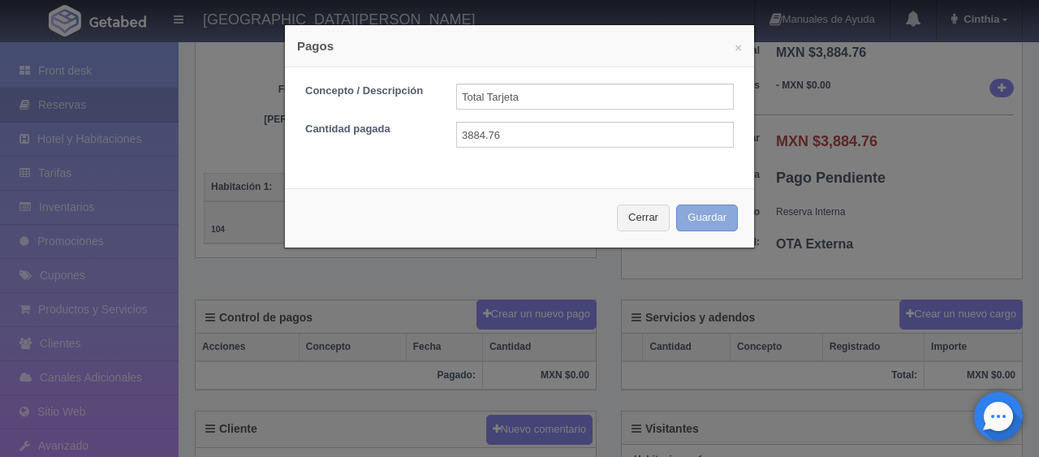
click at [704, 209] on button "Guardar" at bounding box center [707, 218] width 62 height 27
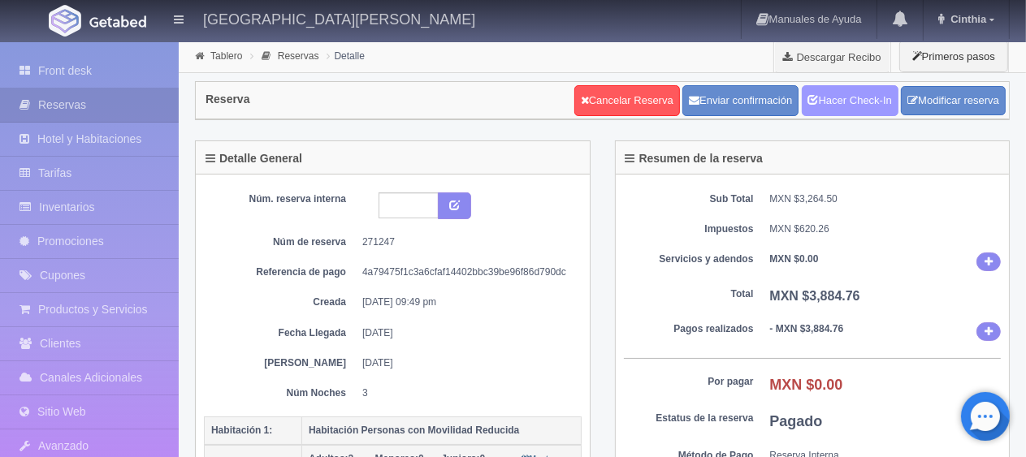
click at [854, 97] on link "Hacer Check-In" at bounding box center [849, 100] width 97 height 31
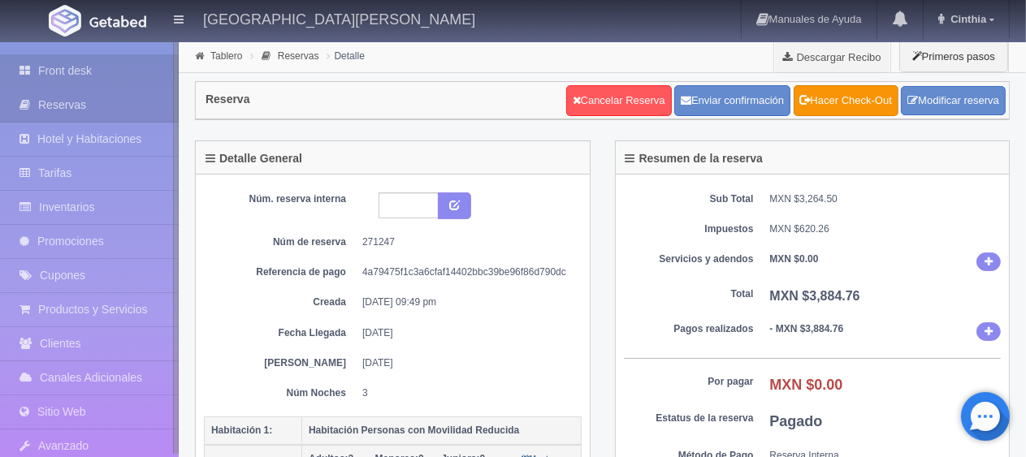
click at [54, 68] on link "Front desk" at bounding box center [89, 70] width 179 height 33
click at [51, 67] on link "Front desk" at bounding box center [89, 70] width 179 height 33
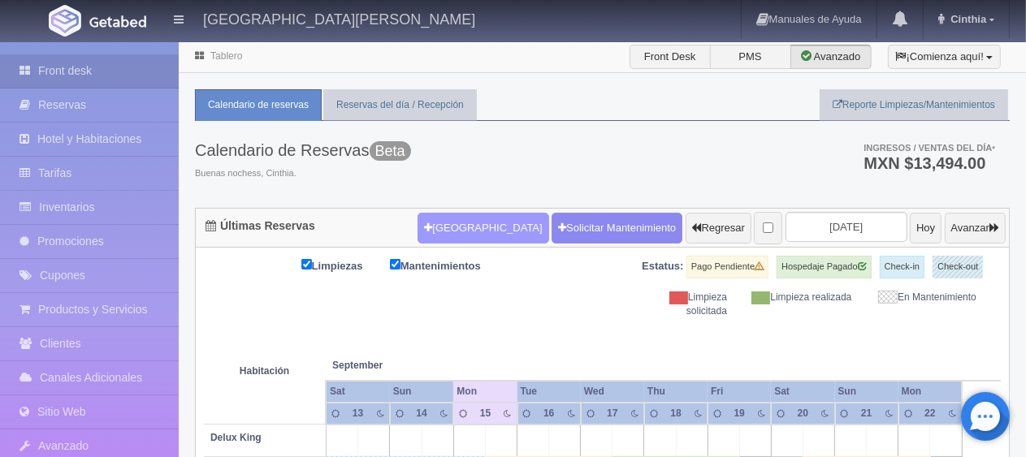
click at [477, 229] on button "[GEOGRAPHIC_DATA]" at bounding box center [482, 228] width 131 height 31
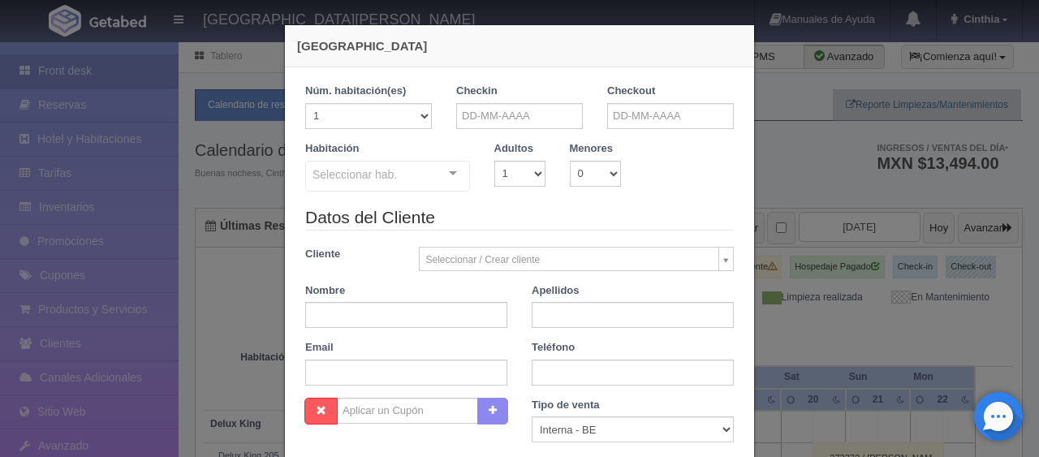
checkbox input "false"
click at [506, 112] on input "text" at bounding box center [519, 116] width 127 height 26
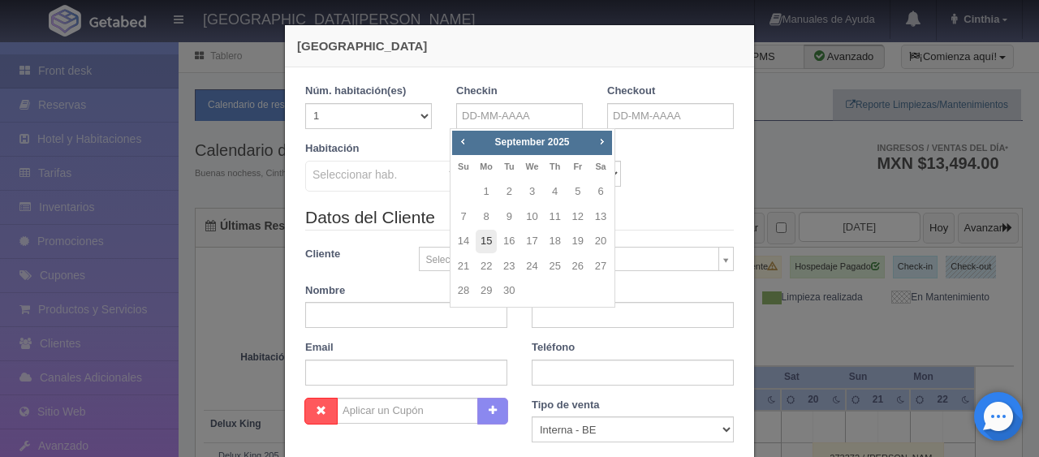
click at [493, 245] on link "15" at bounding box center [486, 242] width 21 height 24
type input "15-09-2025"
checkbox input "false"
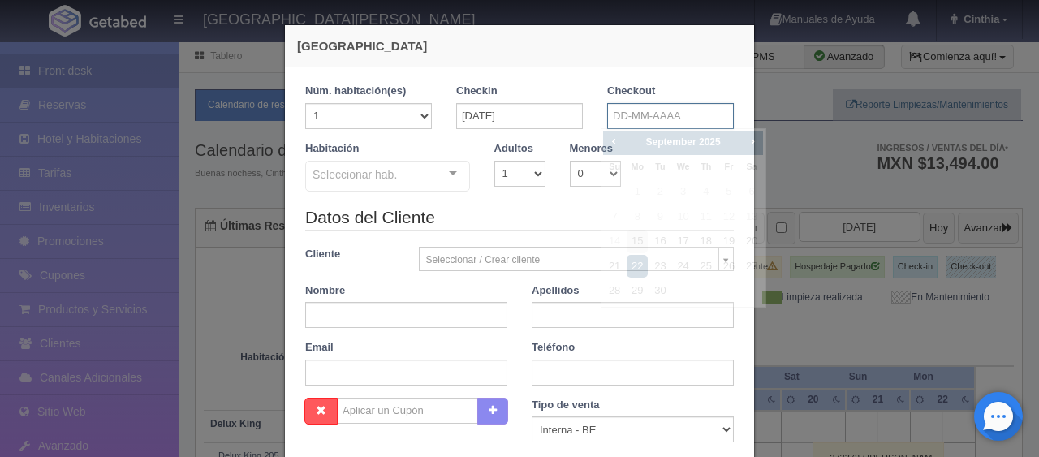
click at [643, 112] on input "text" at bounding box center [670, 116] width 127 height 26
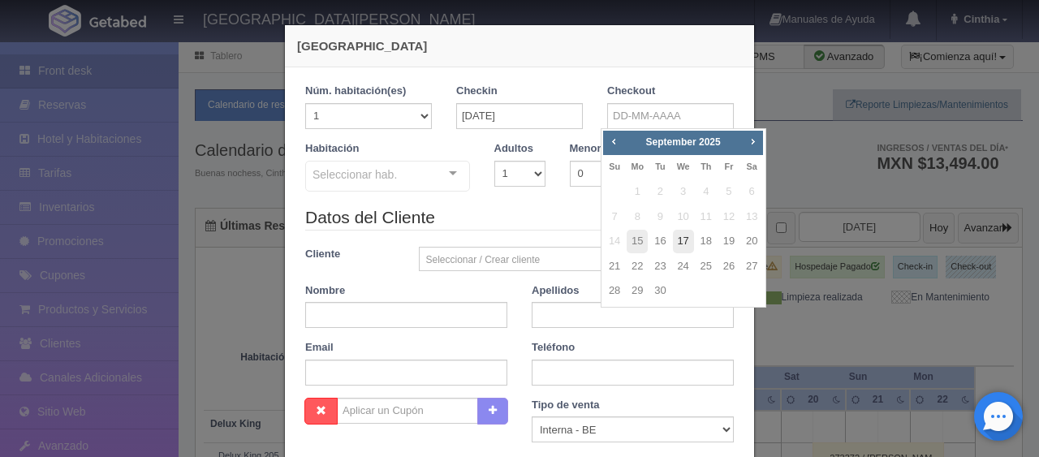
click at [682, 242] on link "17" at bounding box center [683, 242] width 21 height 24
type input "17-09-2025"
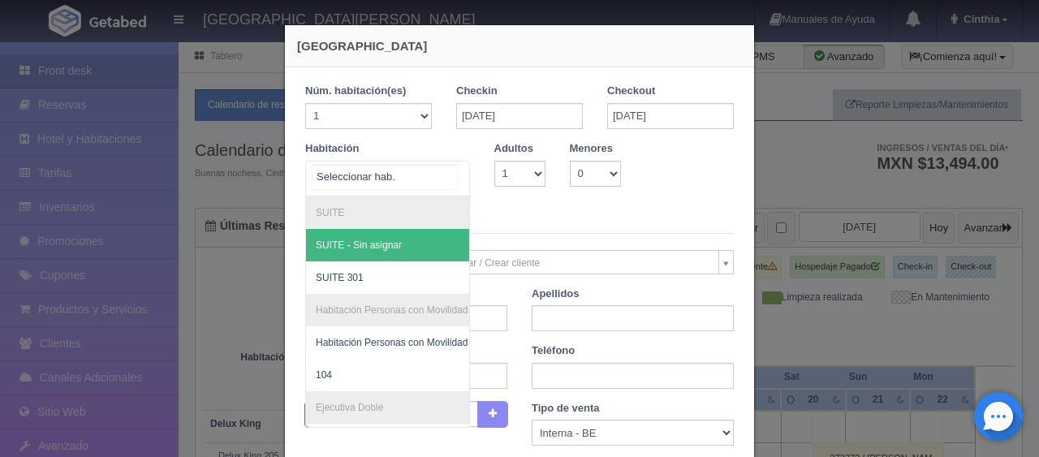
click at [410, 177] on div at bounding box center [387, 179] width 165 height 36
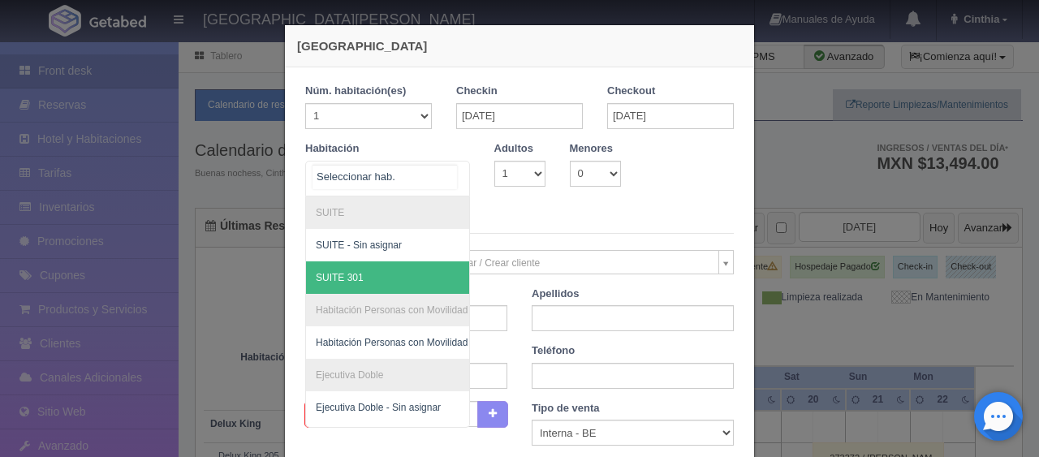
scroll to position [81, 0]
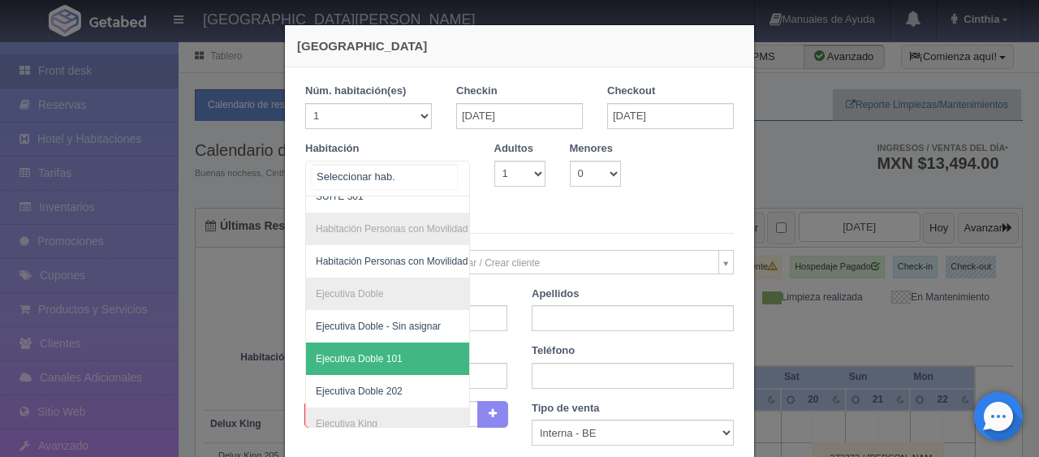
click at [382, 357] on span "Ejecutiva Doble 101" at bounding box center [359, 358] width 87 height 11
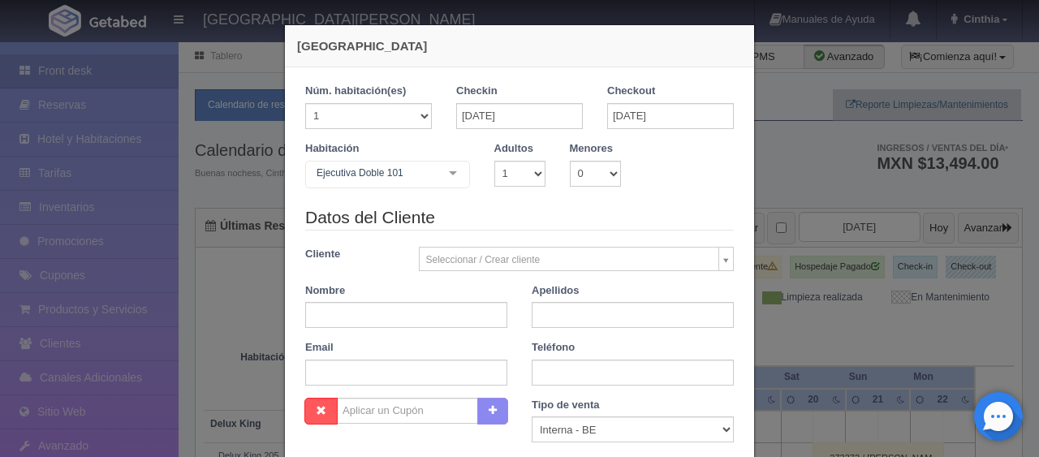
checkbox input "false"
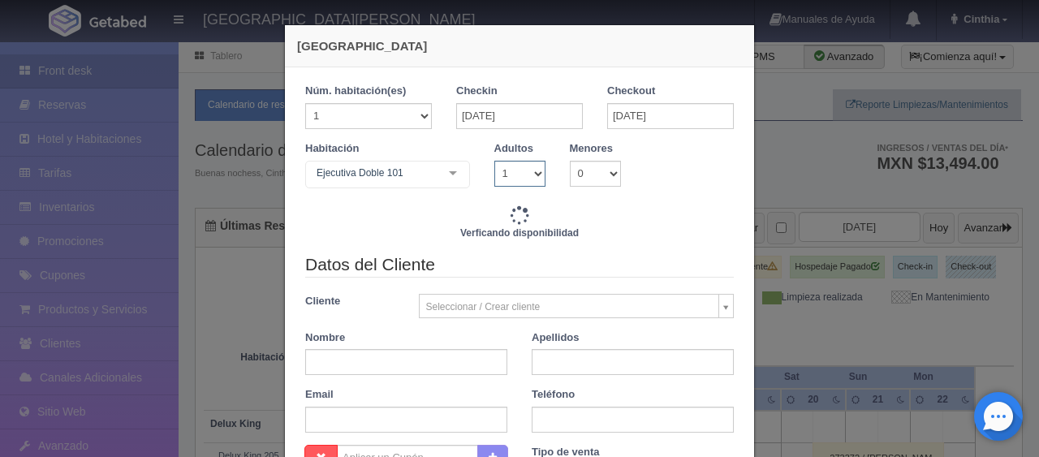
click at [510, 168] on select "1 2 3 4 5 6 7 8 9 10" at bounding box center [519, 174] width 51 height 26
select select "2"
click at [494, 161] on select "1 2 3 4 5 6 7 8 9 10" at bounding box center [519, 174] width 51 height 26
checkbox input "false"
type input "2598.00"
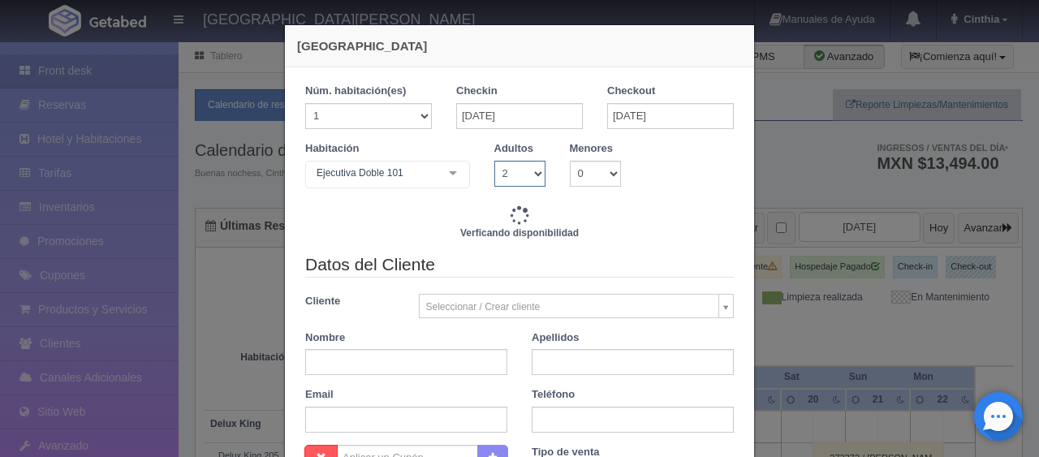
checkbox input "false"
click at [451, 366] on input "text" at bounding box center [406, 362] width 202 height 26
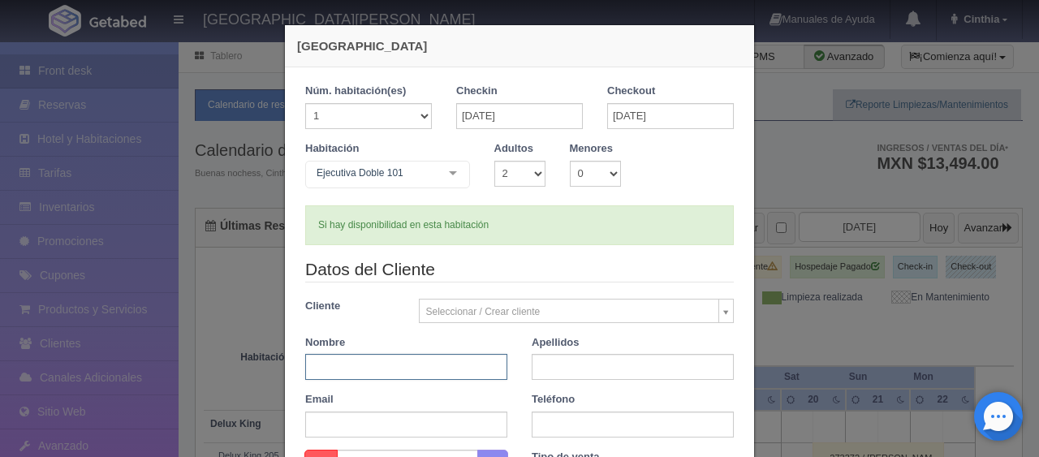
type input "3098.00"
checkbox input "false"
paste input "Hector Manuel Ramirez Garcia"
drag, startPoint x: 464, startPoint y: 368, endPoint x: 386, endPoint y: 378, distance: 79.4
click at [410, 382] on div "Datos del Cliente Cliente Seleccionar / Crear cliente Nuevo Cliente Adriana Nav…" at bounding box center [519, 353] width 453 height 192
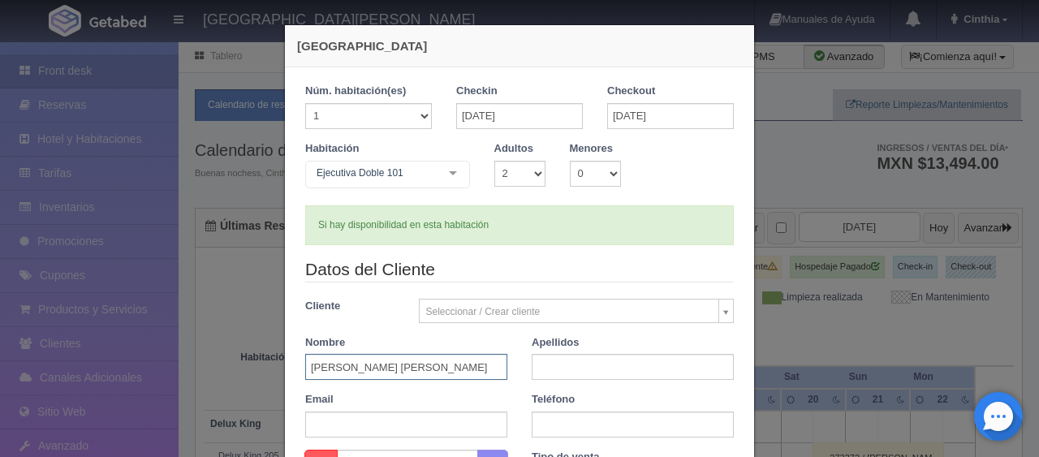
click at [372, 369] on input "Hector Manuel Ramirez Garcia" at bounding box center [406, 367] width 202 height 26
click at [374, 368] on input "Hector Manuel Ramirez Garcia" at bounding box center [406, 367] width 202 height 26
drag, startPoint x: 375, startPoint y: 368, endPoint x: 447, endPoint y: 369, distance: 72.3
click at [430, 368] on input "Hector Manuel Ramirez Garcia" at bounding box center [406, 367] width 202 height 26
click at [447, 369] on input "Hector Manuel Ramirez Garcia" at bounding box center [406, 367] width 202 height 26
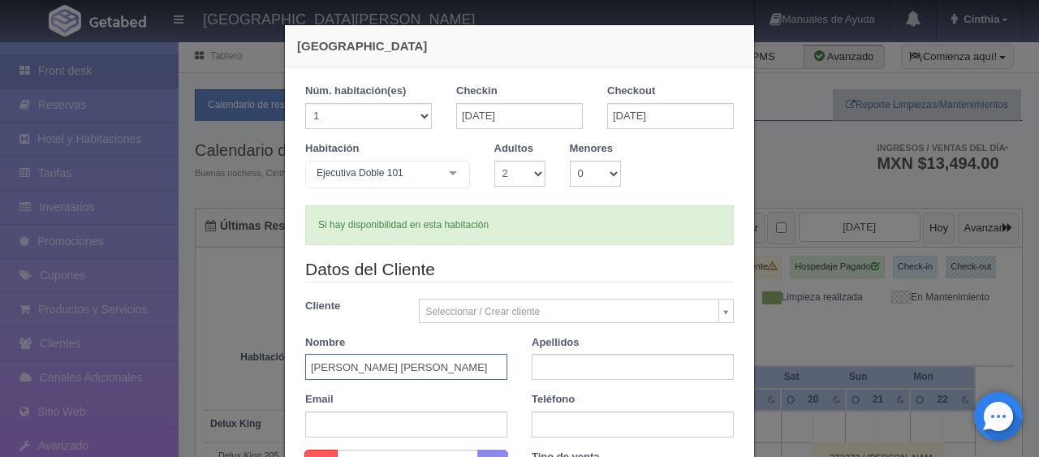
drag, startPoint x: 458, startPoint y: 368, endPoint x: 376, endPoint y: 368, distance: 82.0
click at [376, 368] on input "Hector Manuel Ramirez Garcia" at bounding box center [406, 367] width 202 height 26
type input "Hector Manuel"
click at [554, 358] on input "text" at bounding box center [633, 367] width 202 height 26
paste input "Ramirez Garcia"
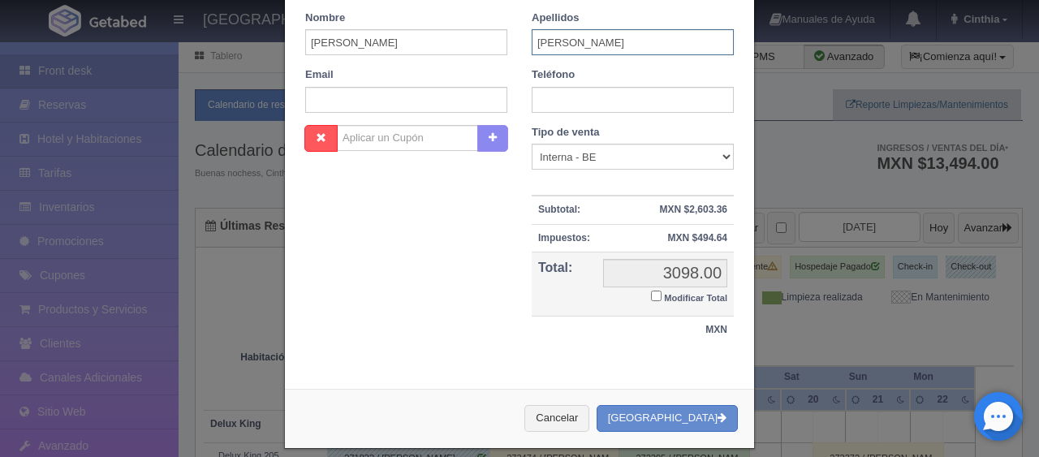
type input "Ramirez Garcia"
click at [651, 291] on input "Modificar Total" at bounding box center [656, 296] width 11 height 11
checkbox input "true"
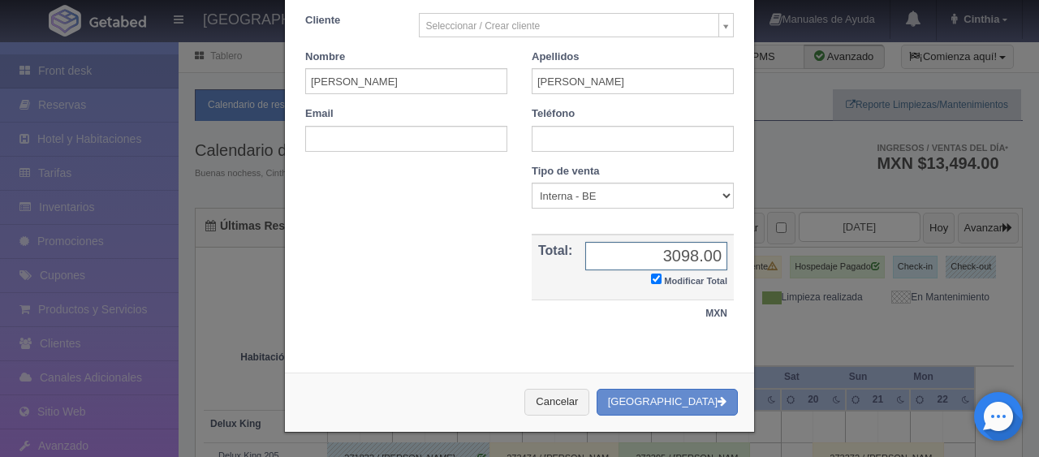
scroll to position [283, 0]
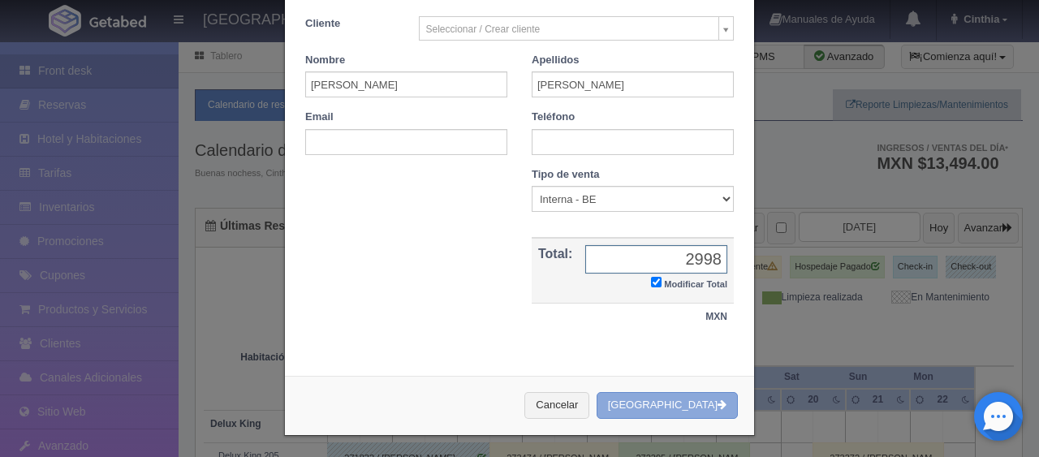
type input "2998"
click at [706, 395] on button "[GEOGRAPHIC_DATA]" at bounding box center [667, 405] width 141 height 27
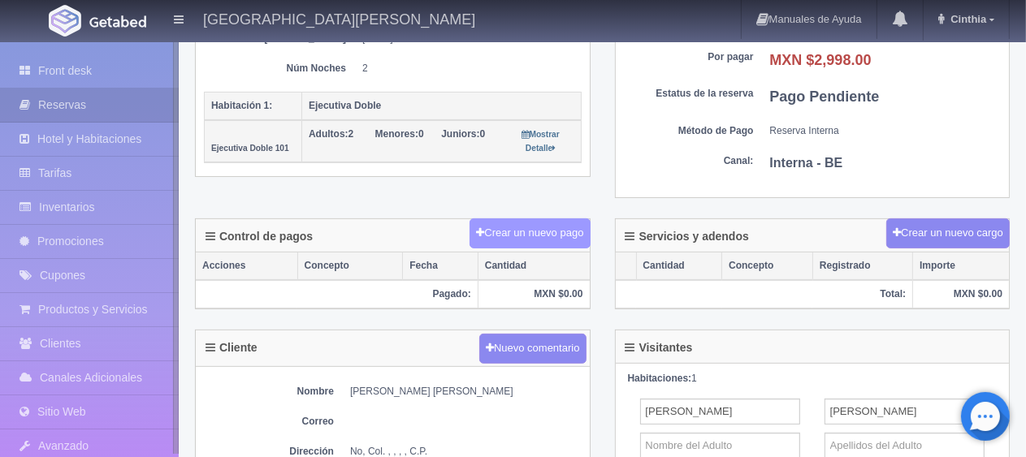
click at [519, 232] on button "Crear un nuevo pago" at bounding box center [529, 233] width 120 height 30
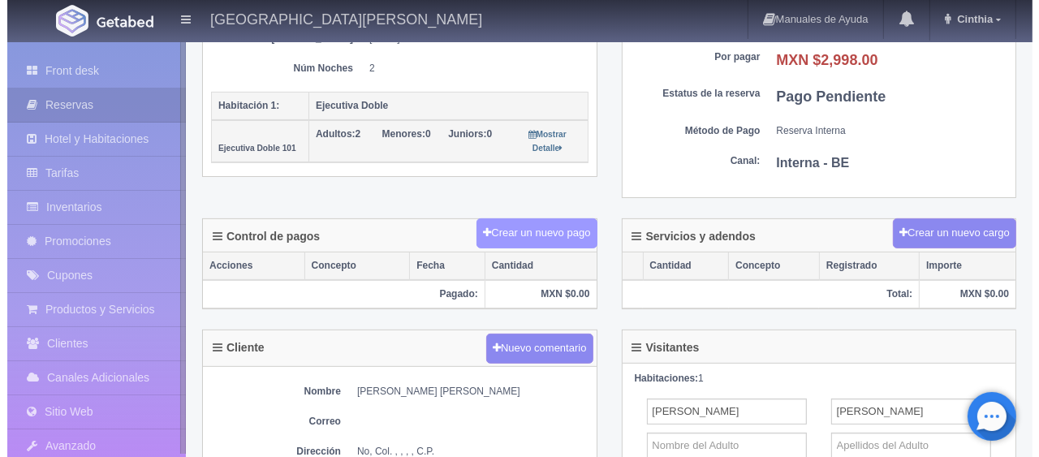
scroll to position [325, 0]
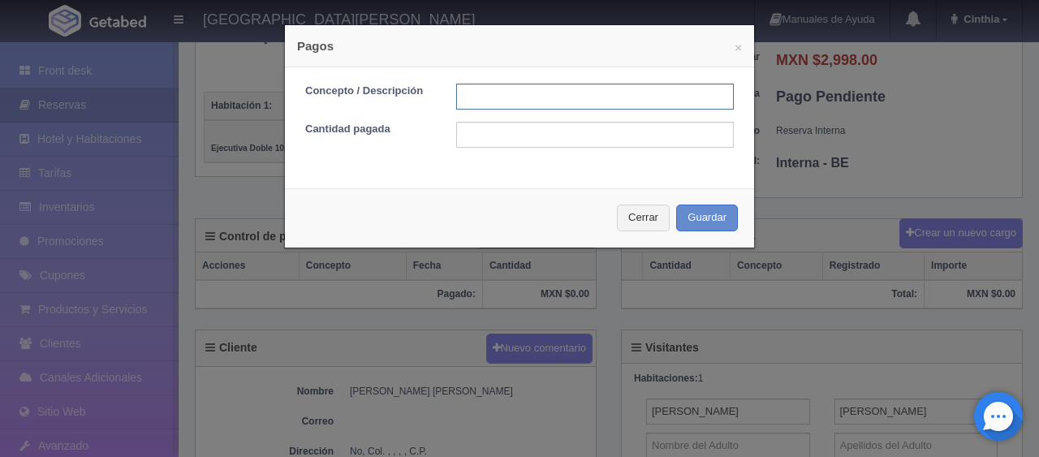
click at [509, 99] on input "text" at bounding box center [595, 97] width 278 height 26
type input "Total Tarjeta"
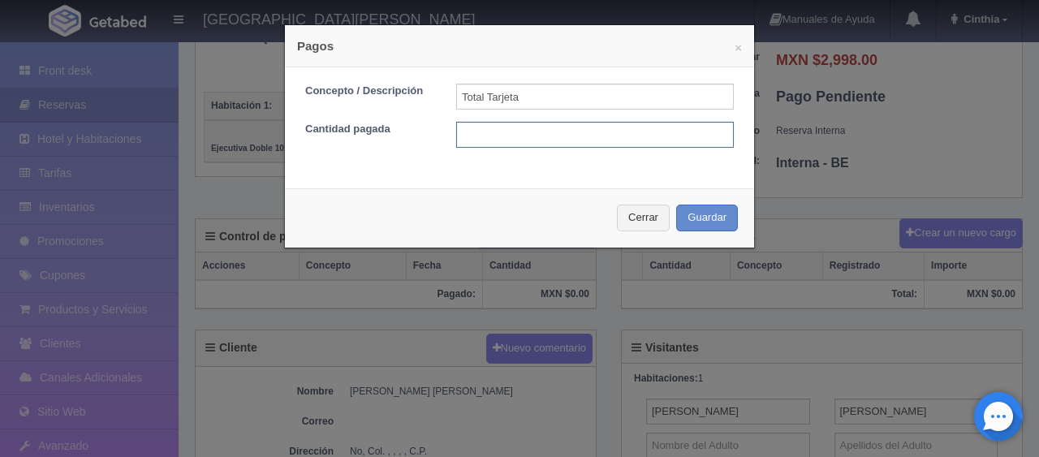
click at [568, 137] on input "text" at bounding box center [595, 135] width 278 height 26
type input "2998"
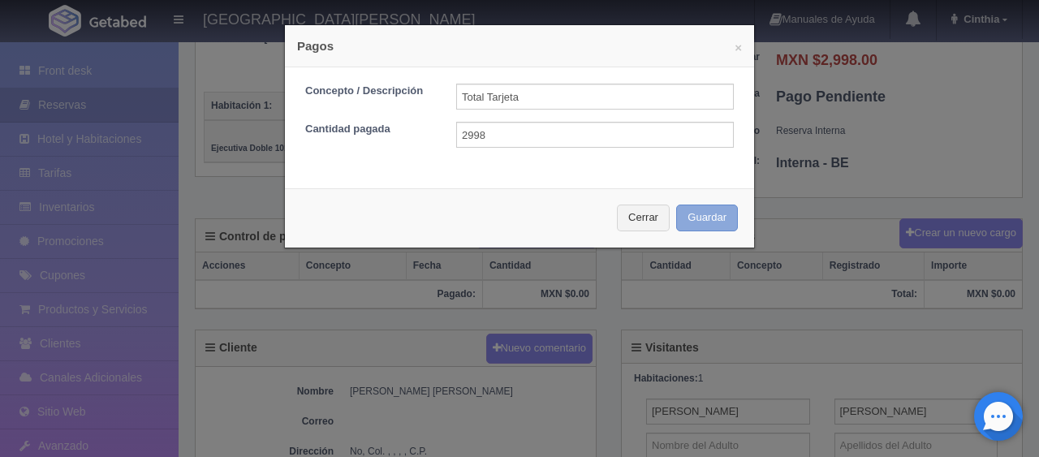
click at [704, 219] on button "Guardar" at bounding box center [707, 218] width 62 height 27
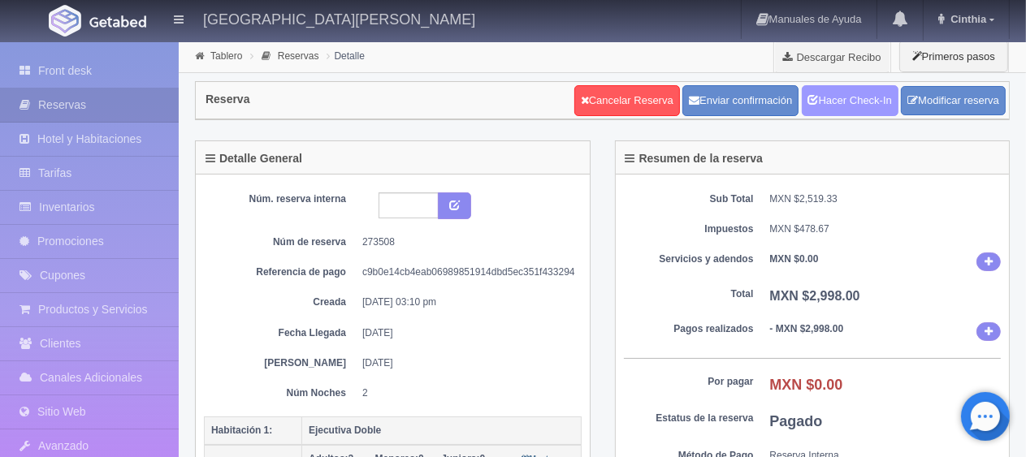
click at [870, 104] on link "Hacer Check-In" at bounding box center [849, 100] width 97 height 31
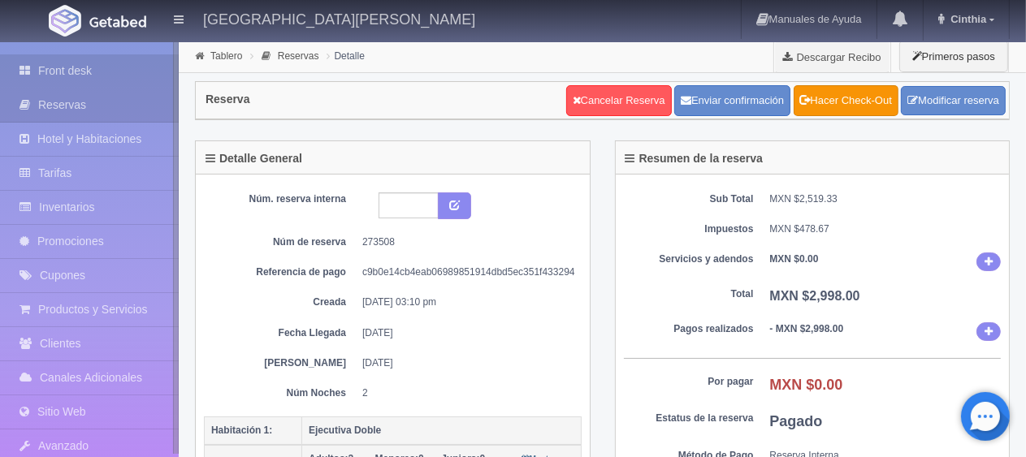
click at [90, 78] on link "Front desk" at bounding box center [89, 70] width 179 height 33
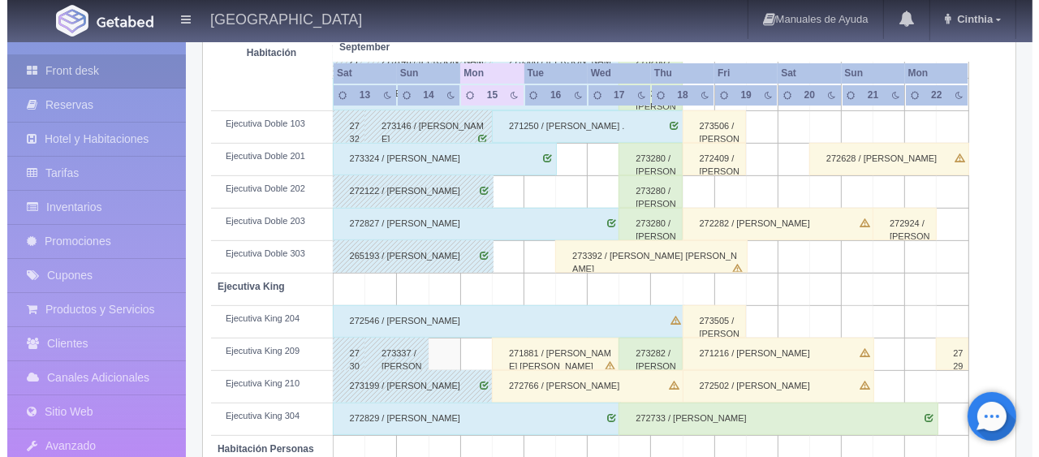
scroll to position [297, 0]
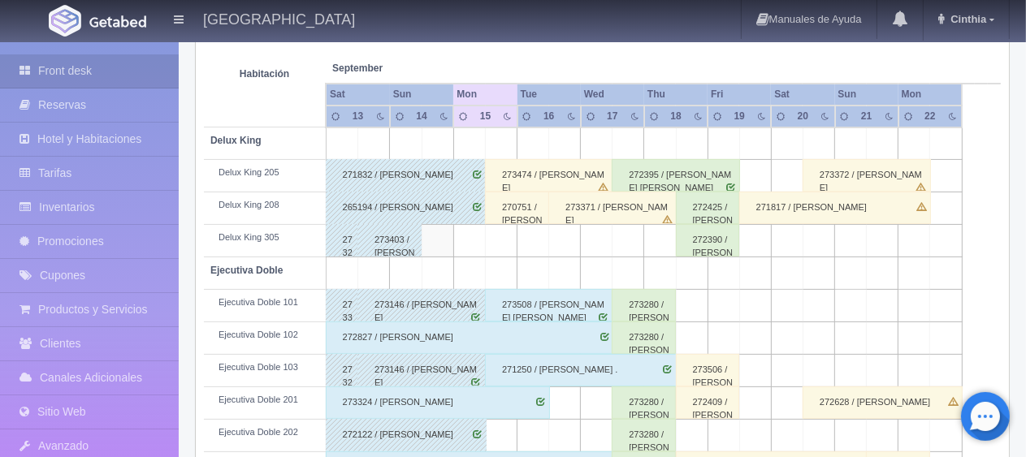
click at [633, 241] on td at bounding box center [628, 241] width 32 height 32
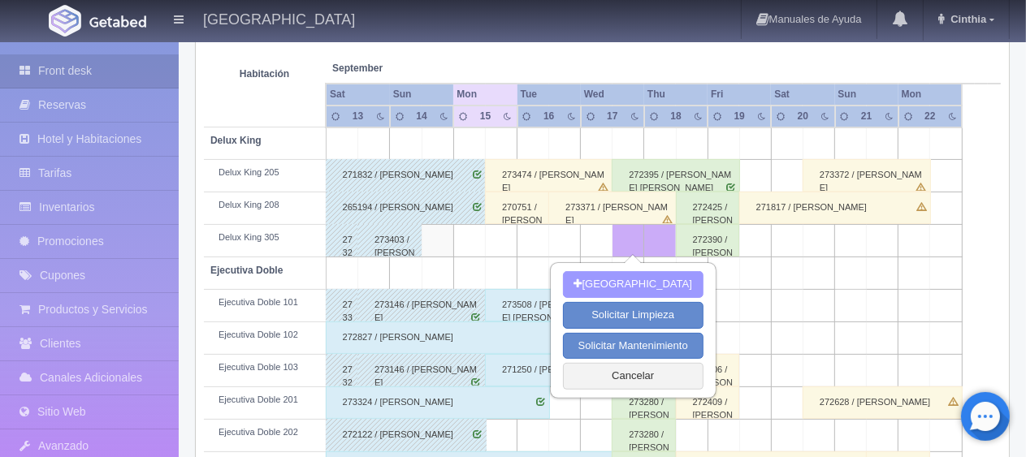
click at [649, 285] on button "Nueva Reserva" at bounding box center [633, 284] width 140 height 27
type input "[DATE]"
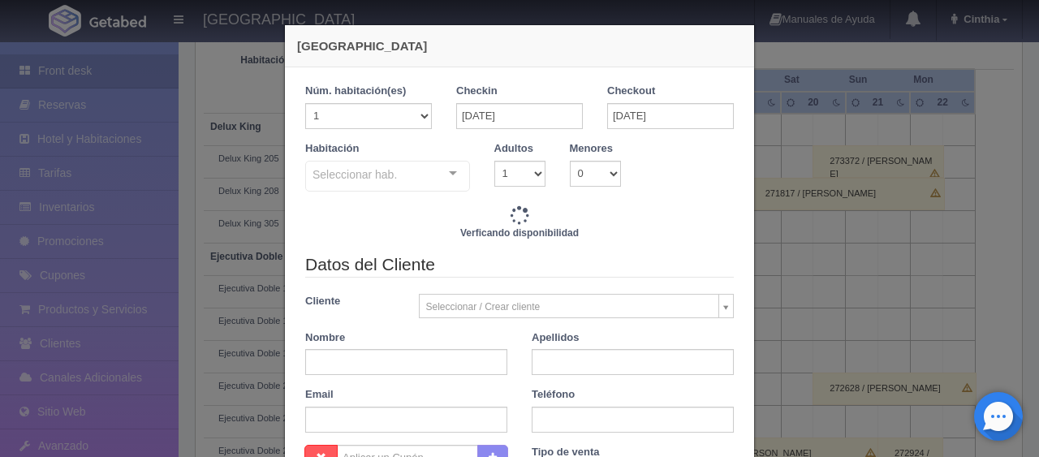
checkbox input "false"
type input "1299.00"
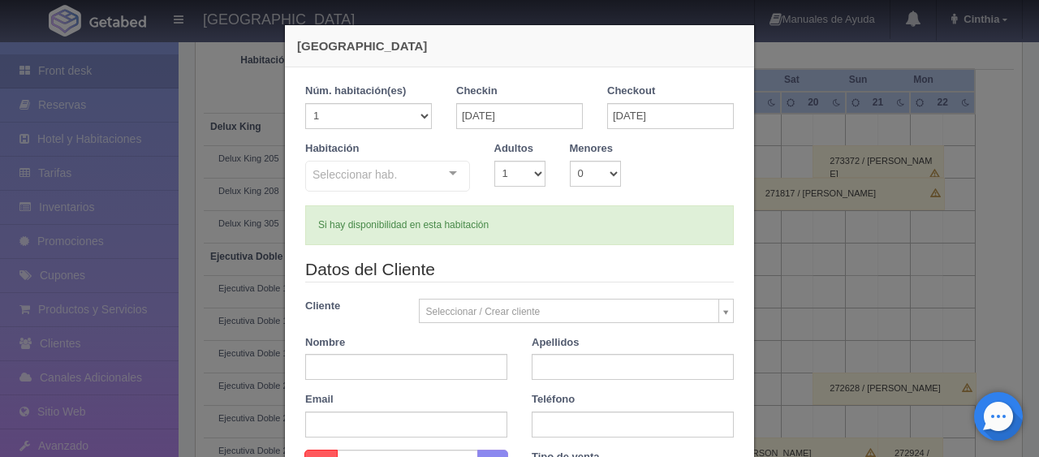
checkbox input "false"
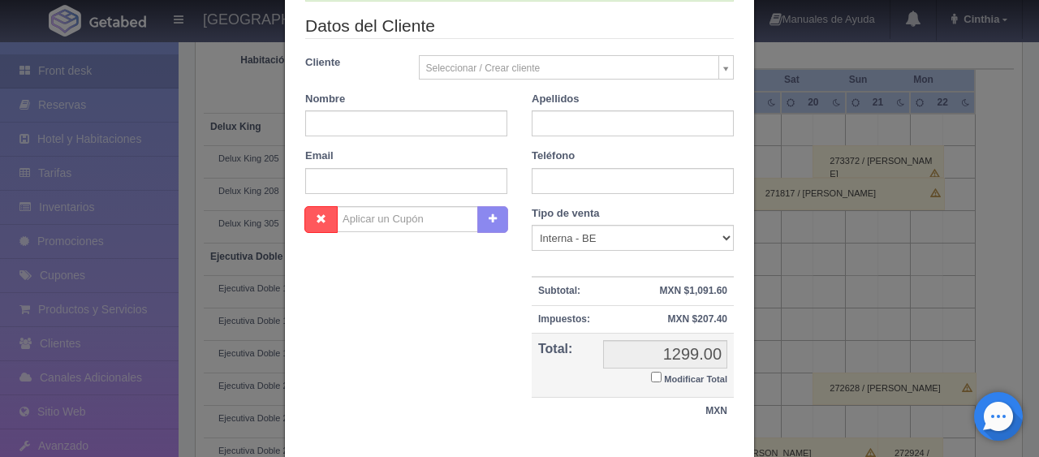
drag, startPoint x: 439, startPoint y: 126, endPoint x: 424, endPoint y: 109, distance: 23.0
drag, startPoint x: 424, startPoint y: 109, endPoint x: 373, endPoint y: 118, distance: 51.9
click at [373, 118] on input "text" at bounding box center [406, 123] width 202 height 26
click at [374, 124] on input "ArACELI" at bounding box center [406, 123] width 202 height 26
type input "Araceli"
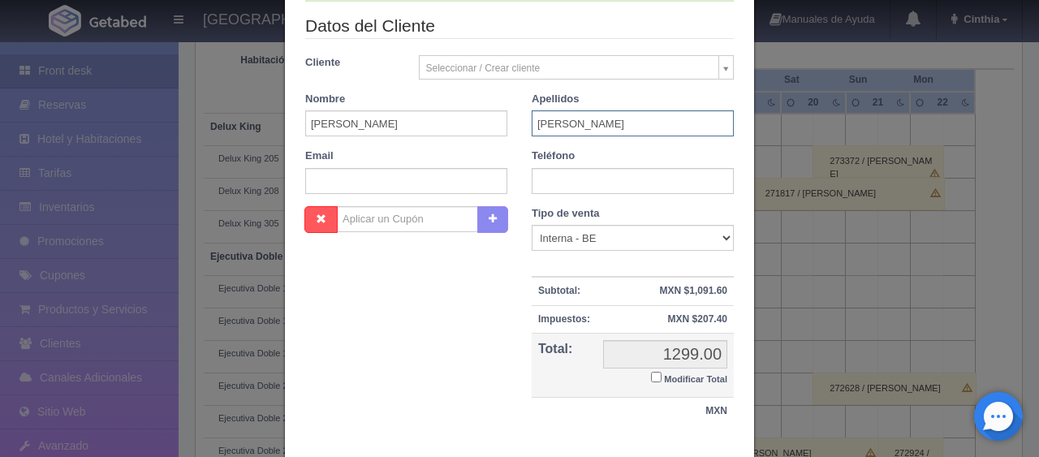
type input "Mejia"
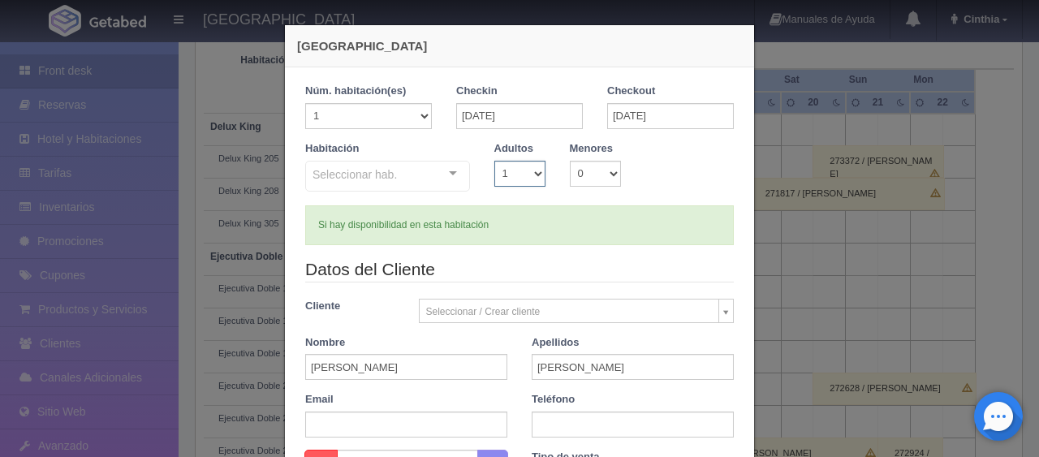
click at [525, 176] on select "1 2 3 4 5 6 7 8 9 10" at bounding box center [519, 174] width 51 height 26
select select "2"
click at [494, 161] on select "1 2 3 4 5 6 7 8 9 10" at bounding box center [519, 174] width 51 height 26
checkbox input "false"
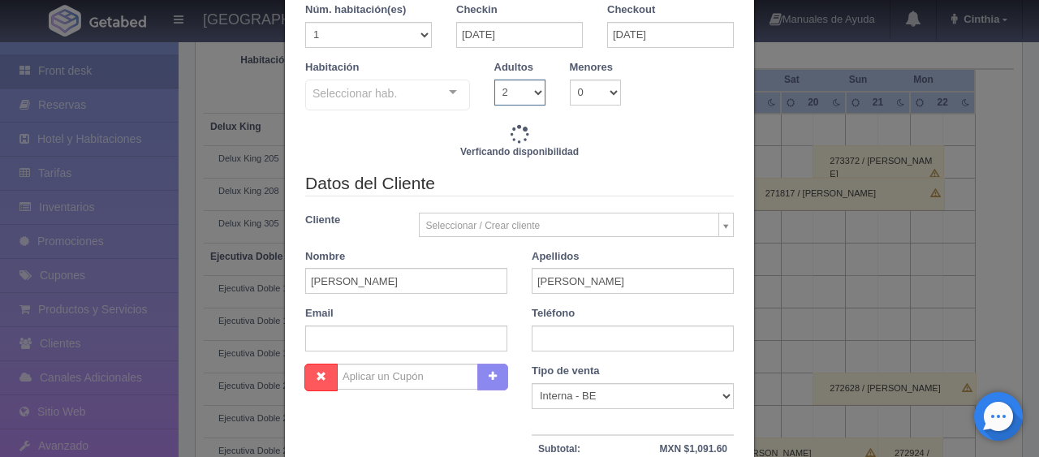
type input "1499.00"
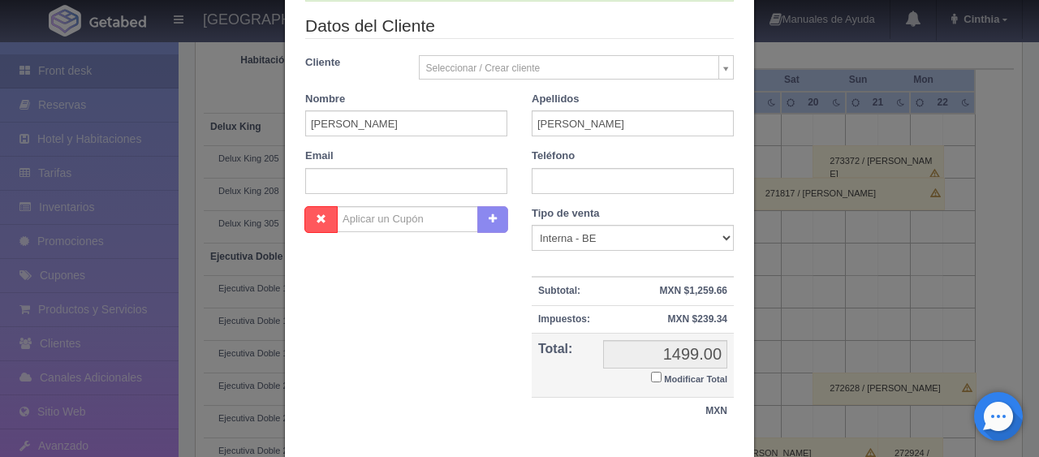
click at [651, 378] on input "Modificar Total" at bounding box center [656, 377] width 11 height 11
checkbox input "true"
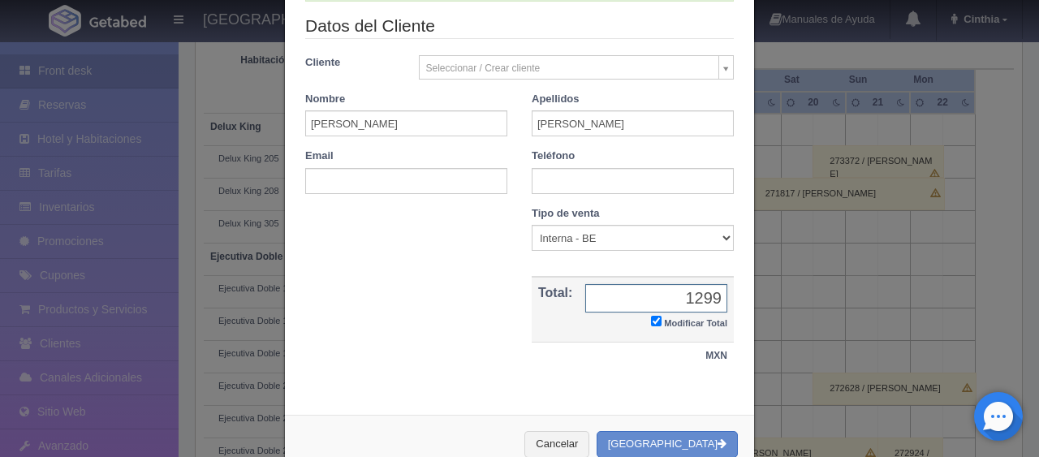
scroll to position [0, 0]
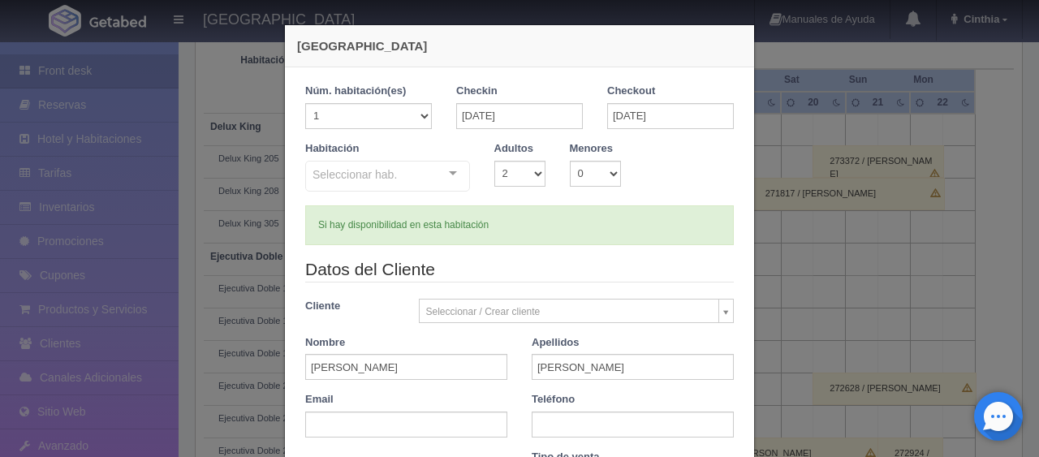
type input "1299"
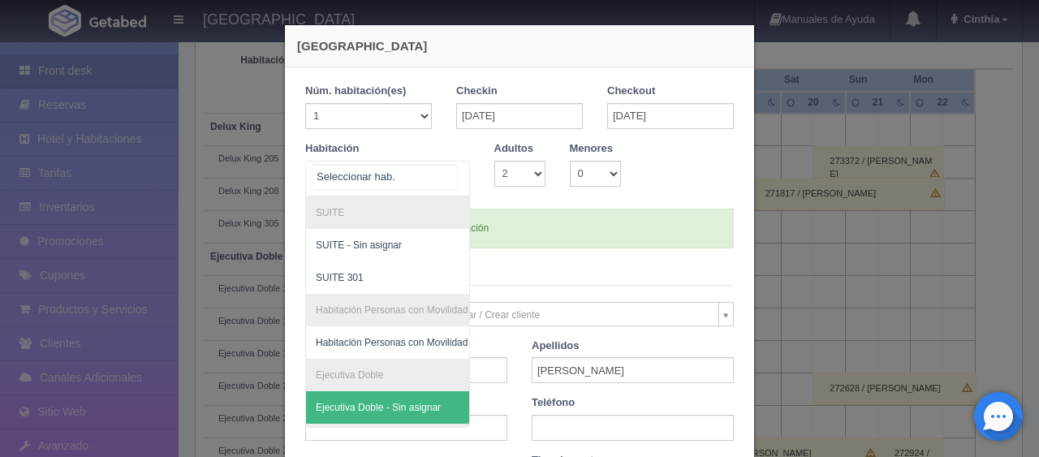
drag, startPoint x: 370, startPoint y: 283, endPoint x: 380, endPoint y: 417, distance: 134.3
click at [380, 417] on div "SUITE SUITE - Sin asignar SUITE 301 Habitación Personas con Movilidad Reducida …" at bounding box center [387, 312] width 165 height 232
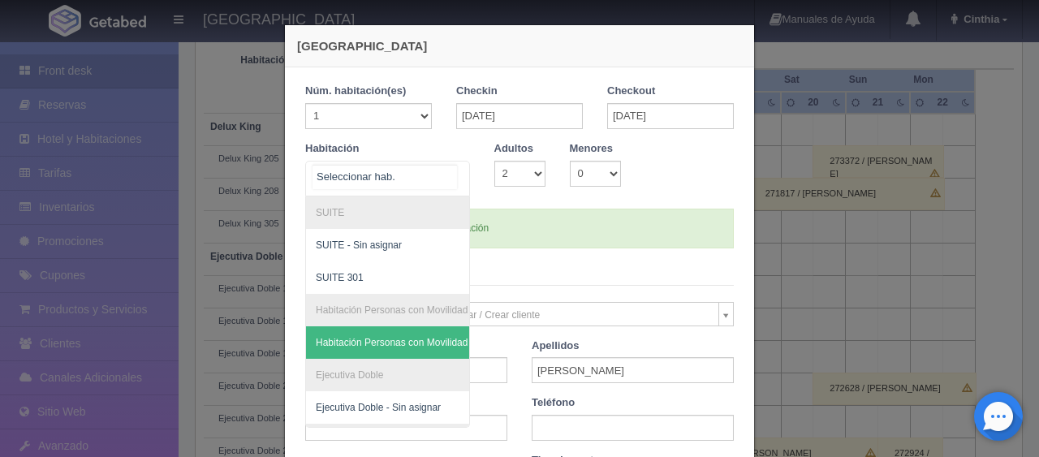
scroll to position [81, 0]
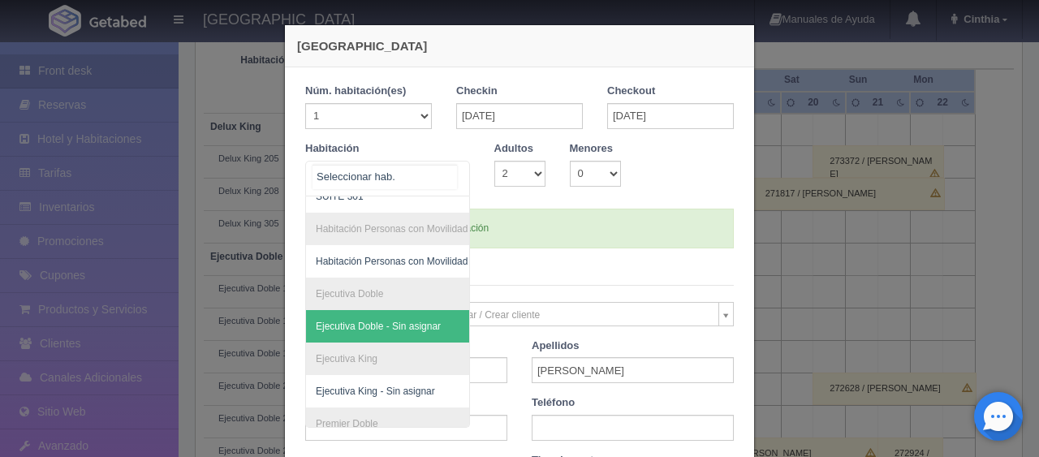
click at [397, 330] on span "Ejecutiva Doble - Sin asignar" at bounding box center [378, 326] width 125 height 11
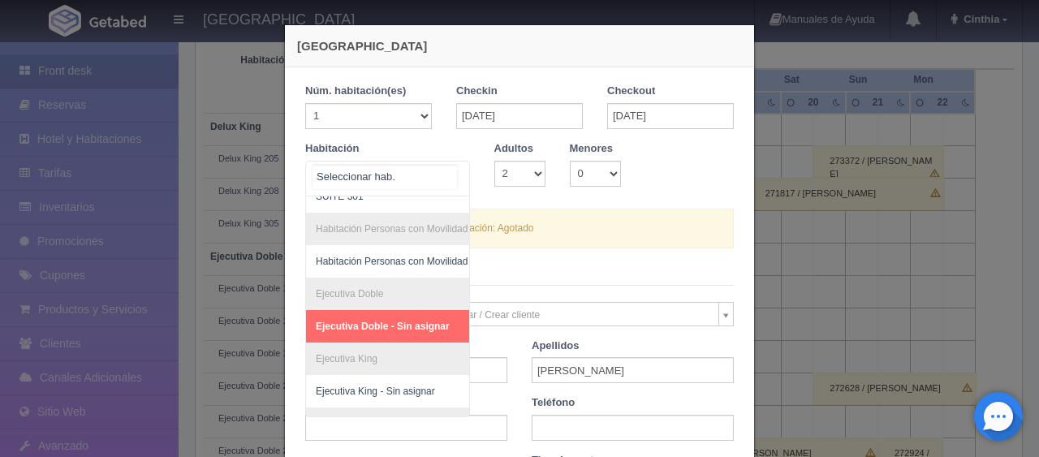
click at [447, 179] on div at bounding box center [453, 174] width 32 height 24
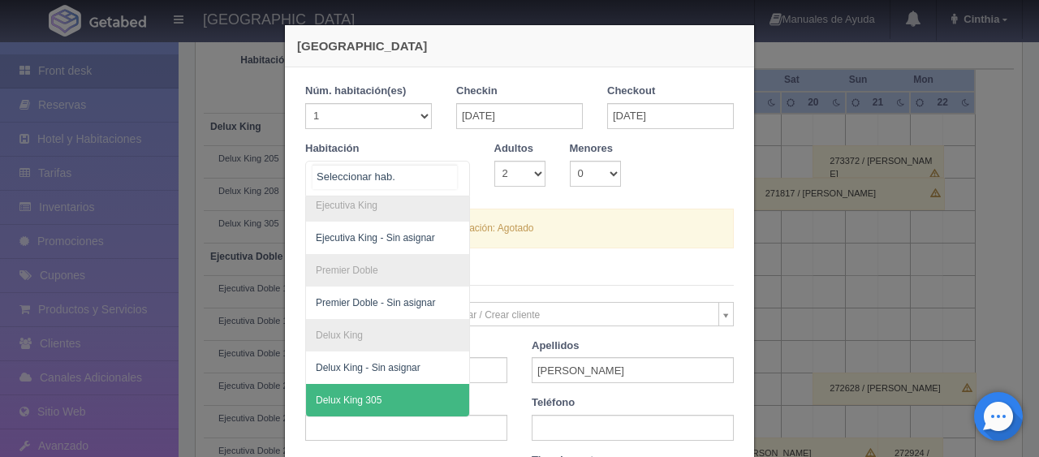
click at [406, 384] on span "Delux King 305" at bounding box center [442, 400] width 273 height 32
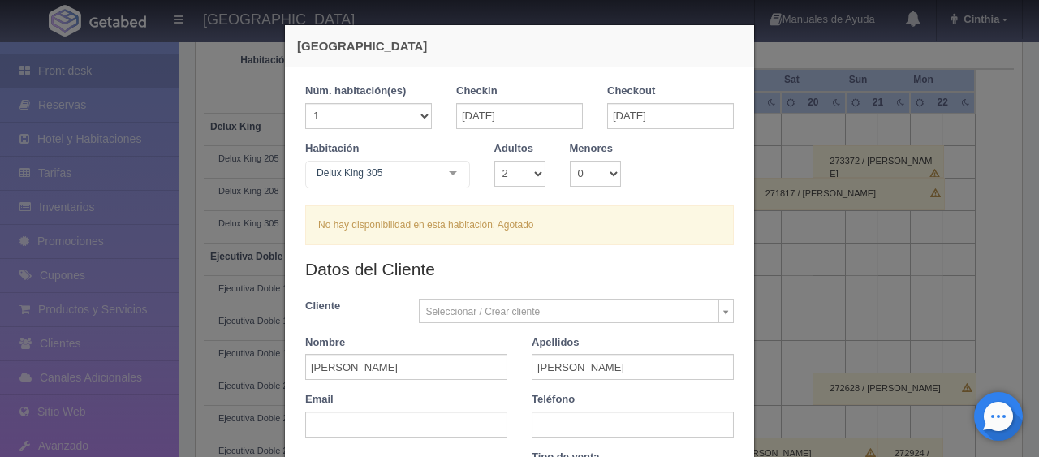
checkbox input "false"
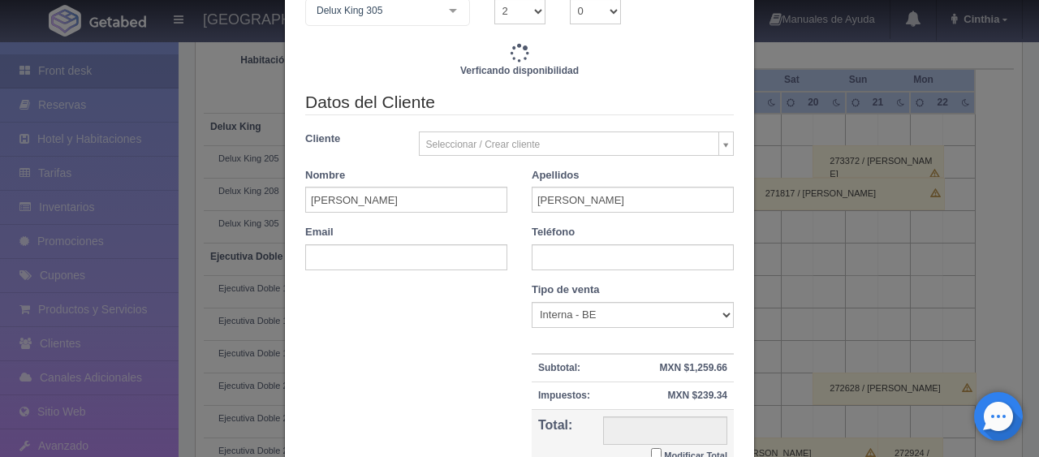
type input "1499.00"
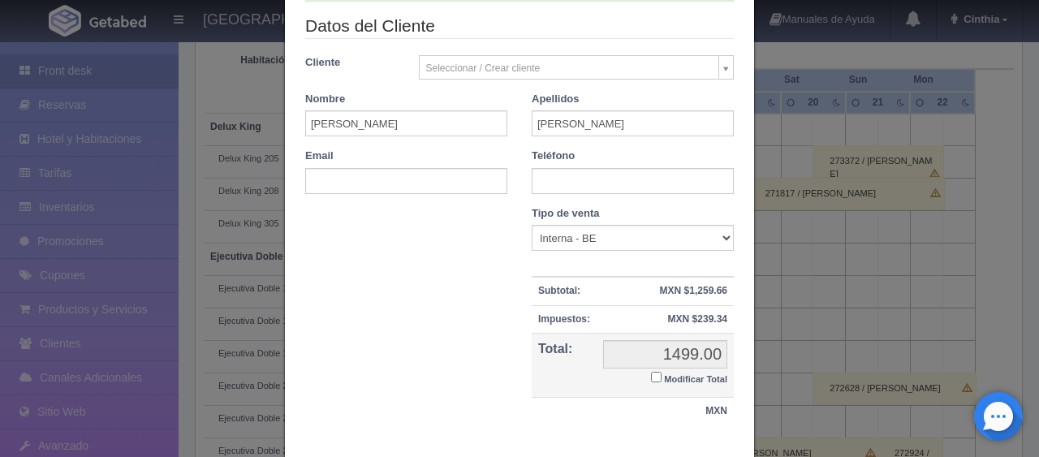
click at [651, 374] on input "Modificar Total" at bounding box center [656, 377] width 11 height 11
checkbox input "true"
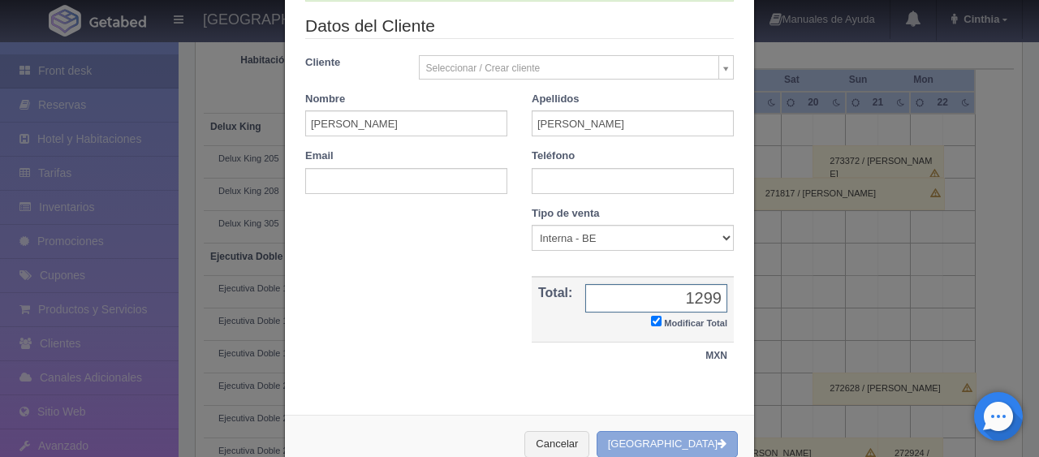
type input "1299"
click at [693, 440] on button "Crear Reserva" at bounding box center [667, 444] width 141 height 27
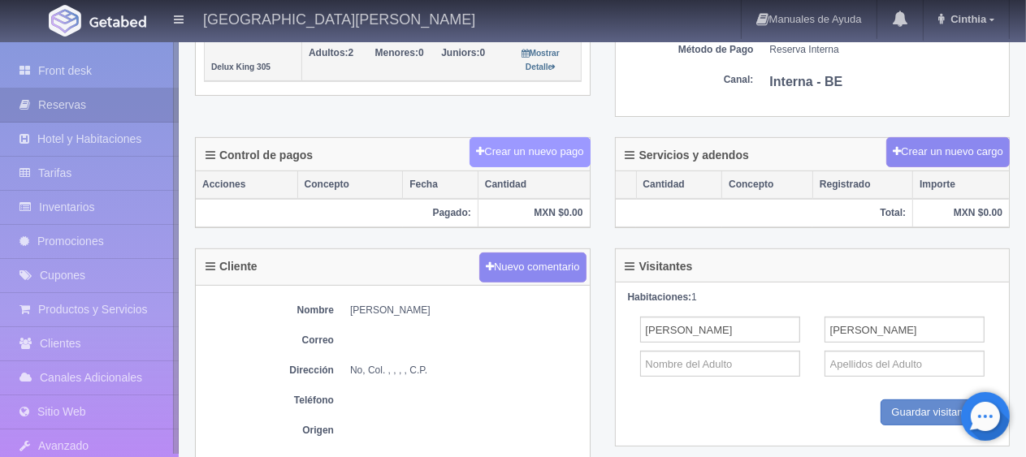
click at [525, 145] on button "Crear un nuevo pago" at bounding box center [529, 152] width 120 height 30
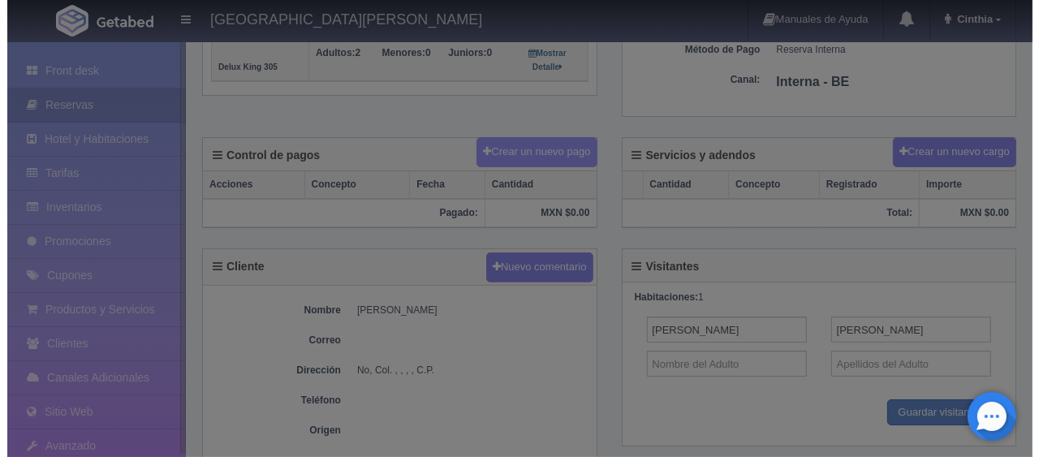
scroll to position [406, 0]
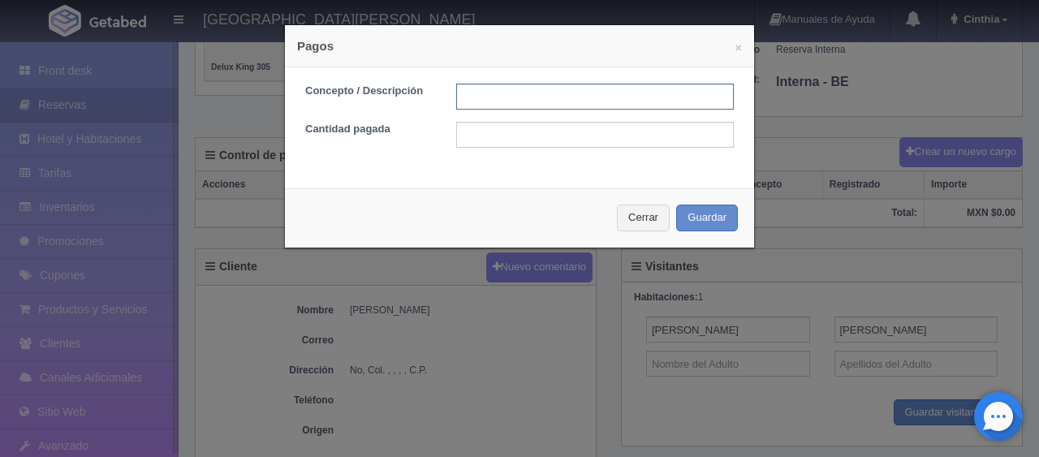
click at [525, 99] on input "text" at bounding box center [595, 97] width 278 height 26
type input "Total Tarjeta paypal"
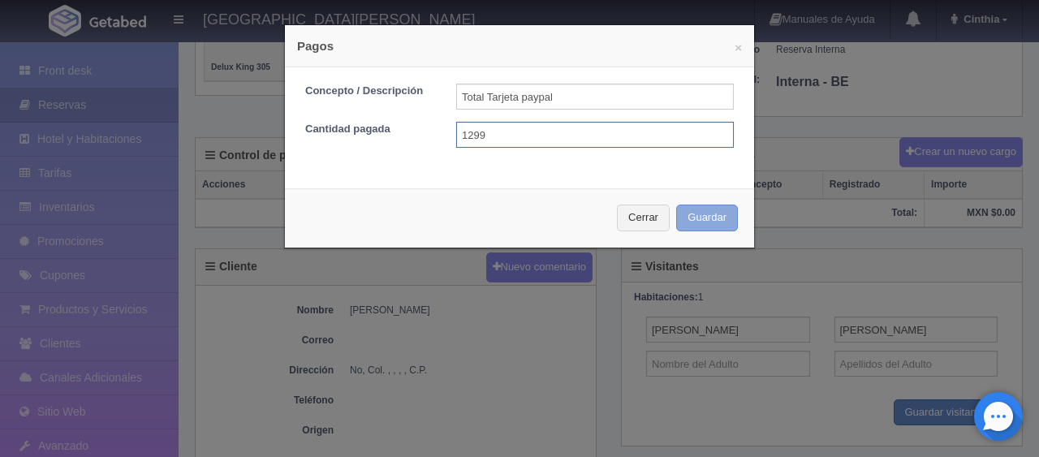
type input "1299"
click at [685, 209] on button "Guardar" at bounding box center [707, 218] width 62 height 27
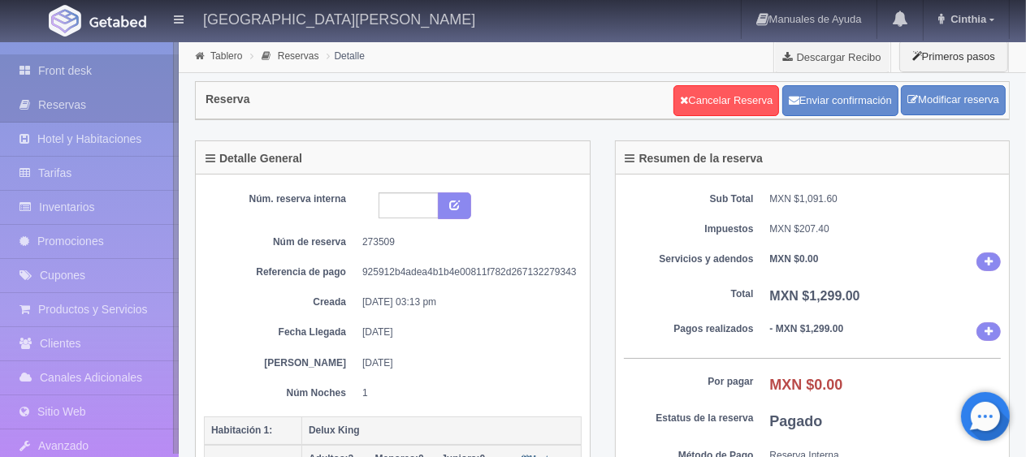
click at [36, 76] on icon at bounding box center [28, 71] width 19 height 16
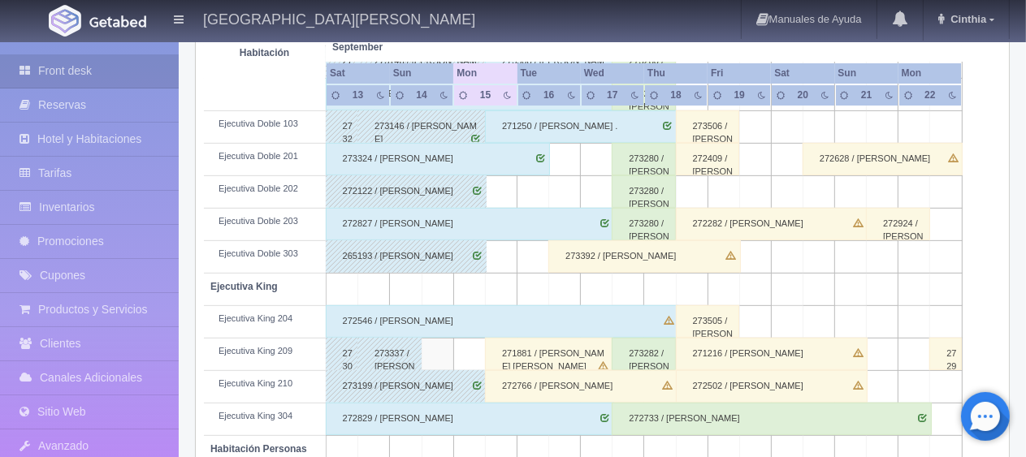
scroll to position [622, 0]
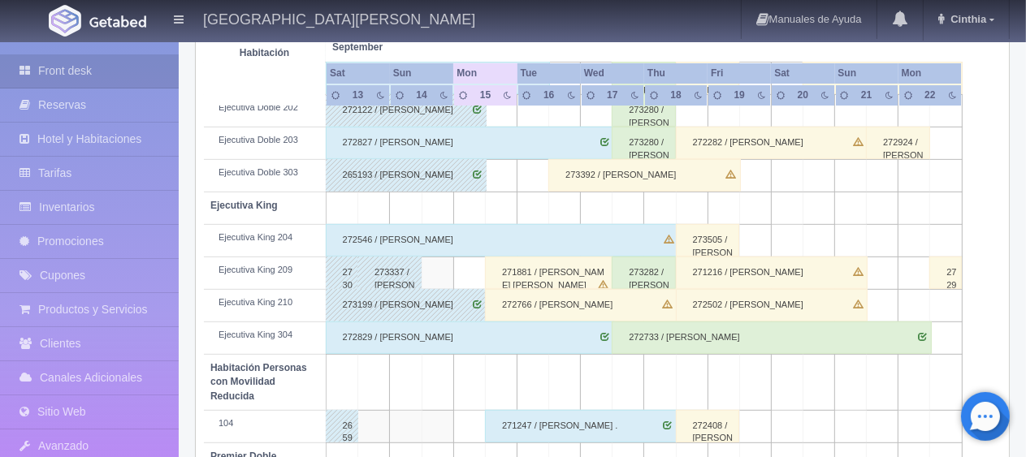
click at [654, 276] on div "273282 / Areceli Mejia" at bounding box center [643, 273] width 64 height 32
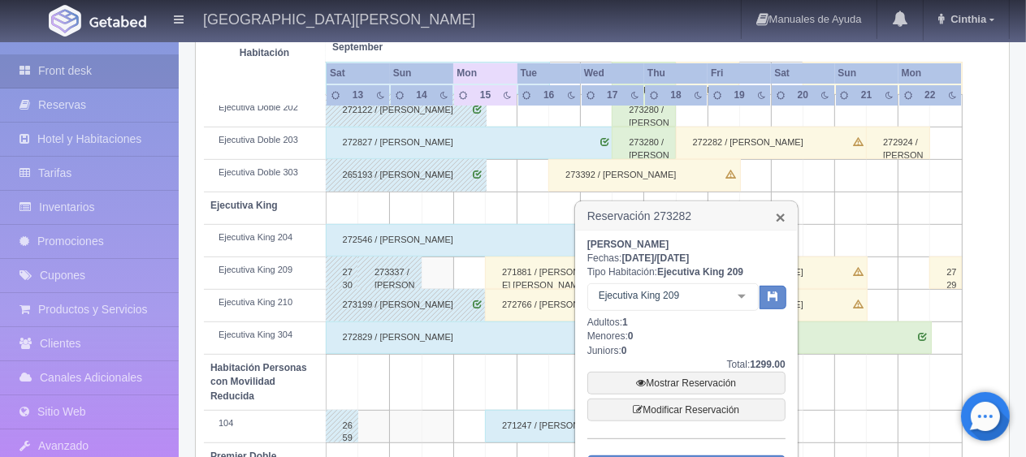
click at [776, 209] on link "×" at bounding box center [780, 217] width 10 height 17
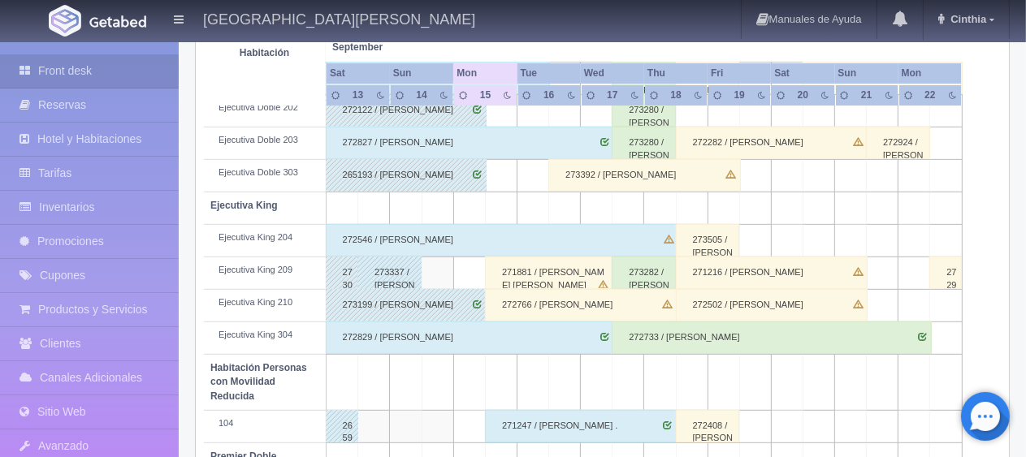
scroll to position [378, 0]
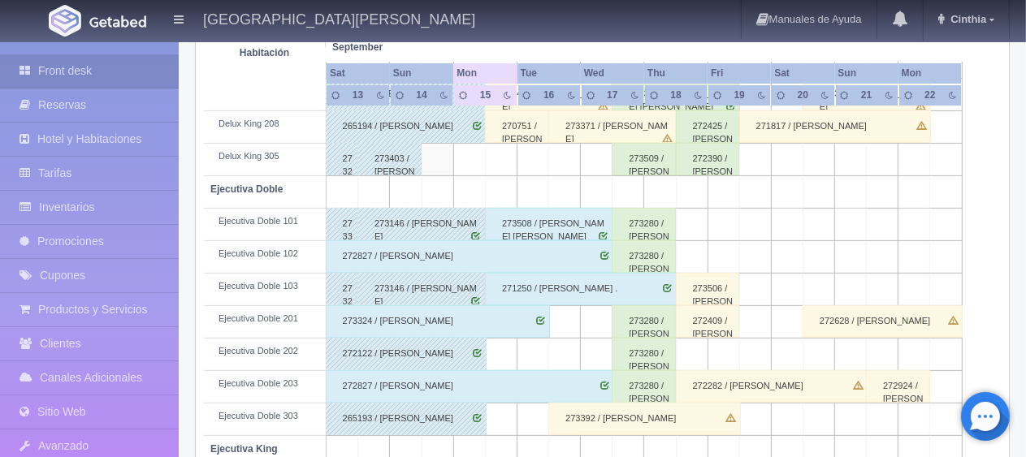
click at [640, 151] on div "273509 / Araceli Mejia" at bounding box center [643, 159] width 64 height 32
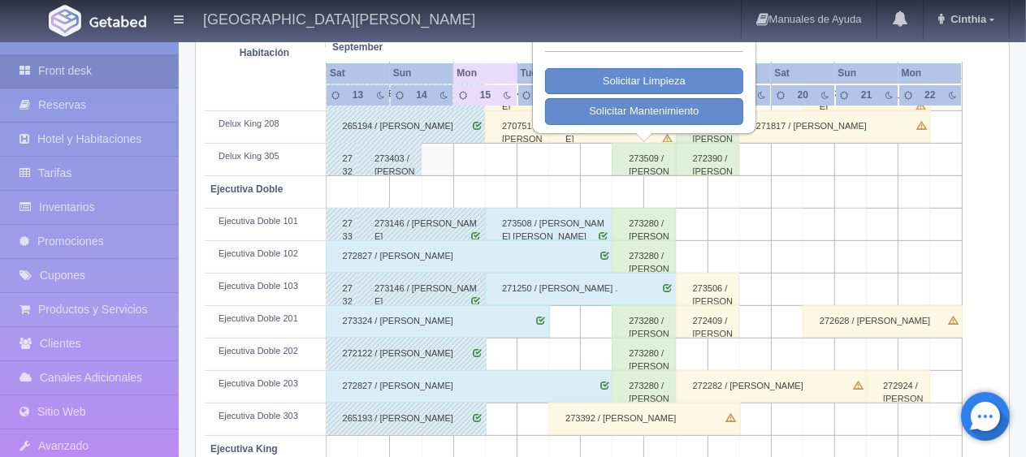
scroll to position [216, 0]
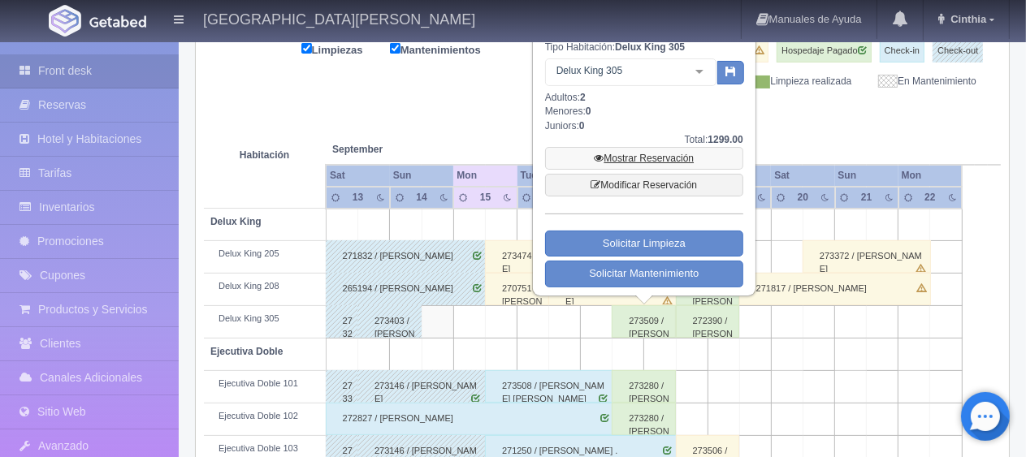
click at [666, 153] on link "Mostrar Reservación" at bounding box center [644, 158] width 198 height 23
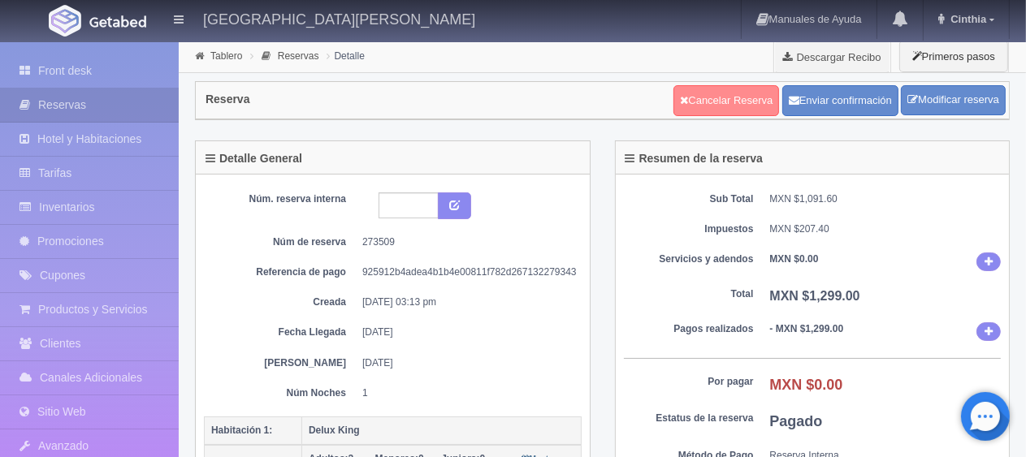
click at [732, 106] on link "Cancelar Reserva" at bounding box center [726, 100] width 106 height 31
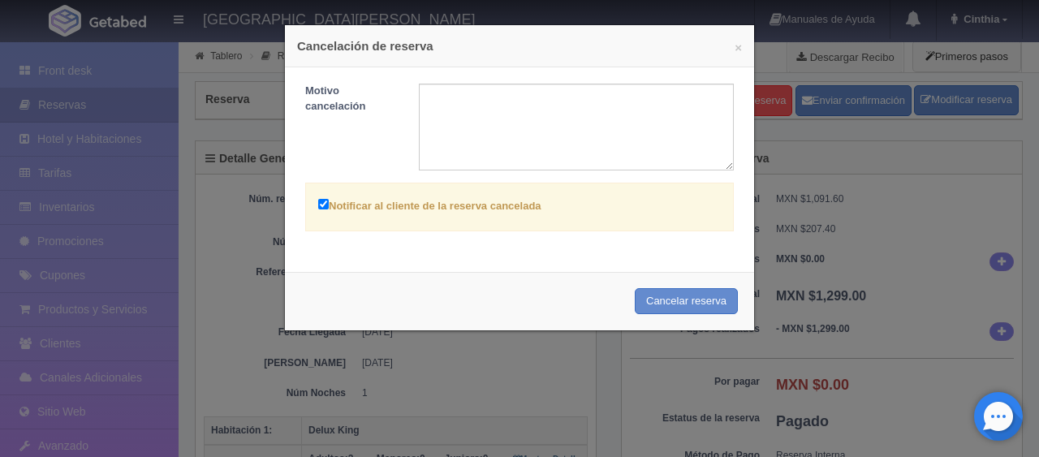
click at [346, 206] on label "Notificar al cliente de la reserva cancelada" at bounding box center [429, 205] width 223 height 19
click at [329, 206] on input "Notificar al cliente de la reserva cancelada" at bounding box center [323, 204] width 11 height 11
checkbox input "false"
click at [676, 300] on button "Cancelar reserva" at bounding box center [686, 301] width 103 height 27
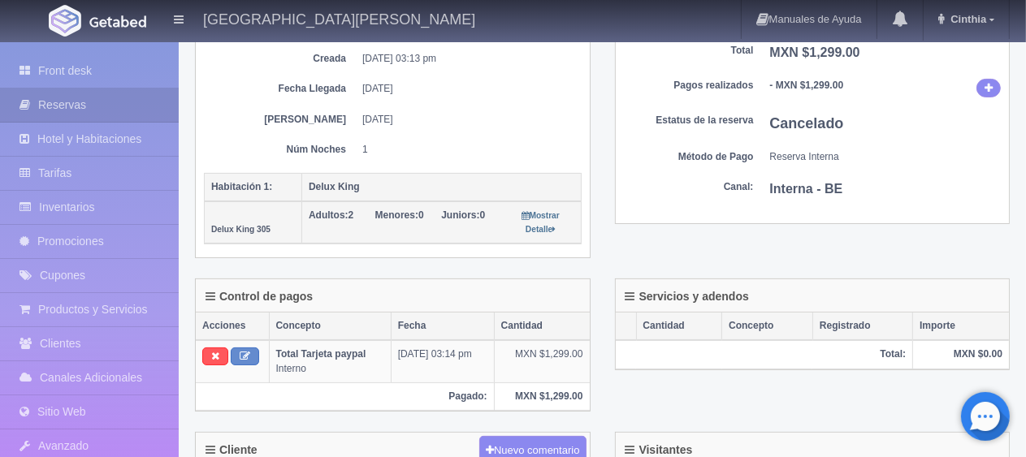
scroll to position [325, 0]
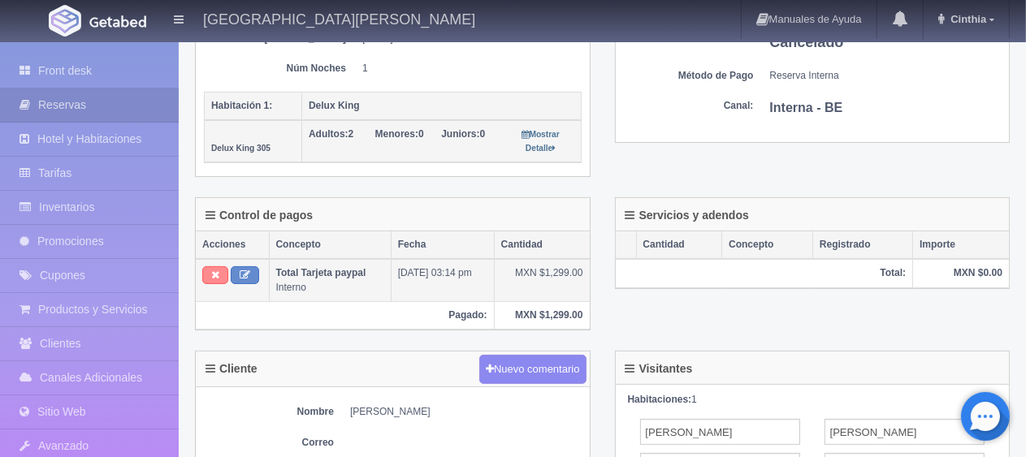
click at [216, 270] on icon at bounding box center [215, 275] width 8 height 11
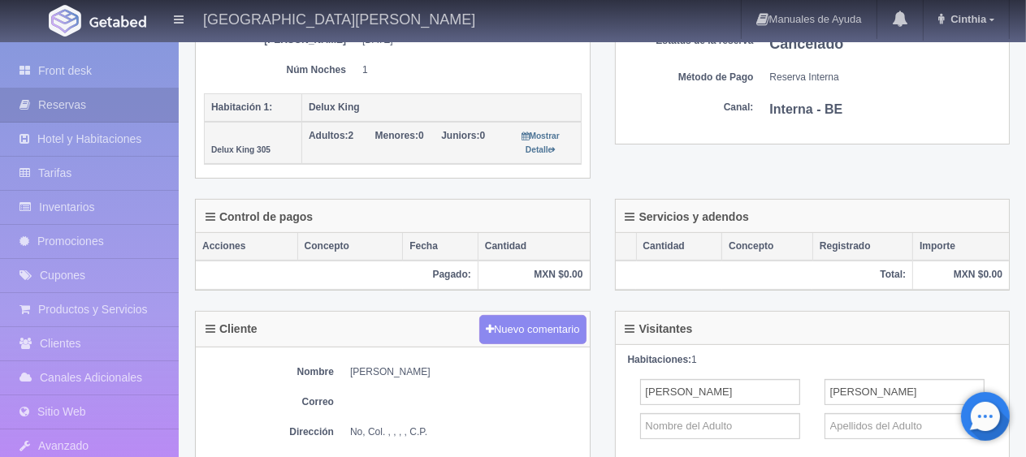
scroll to position [323, 0]
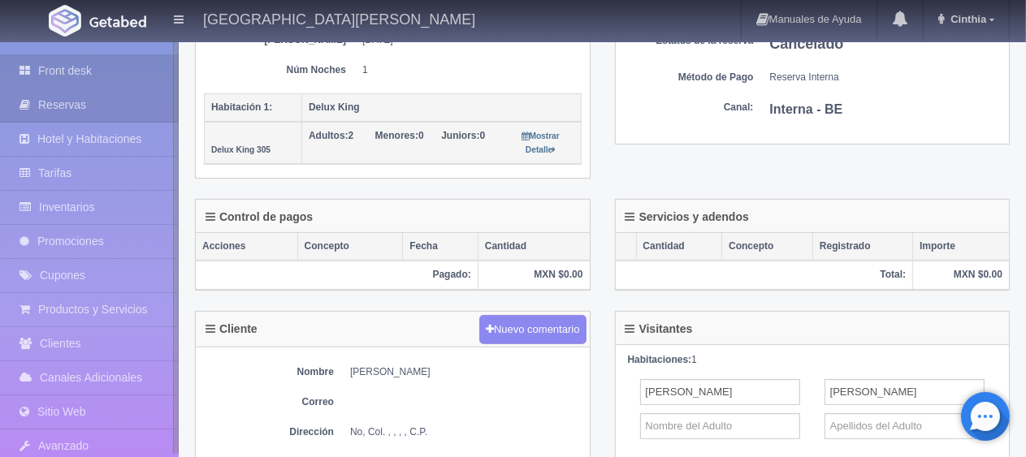
click at [38, 73] on link "Front desk" at bounding box center [89, 70] width 179 height 33
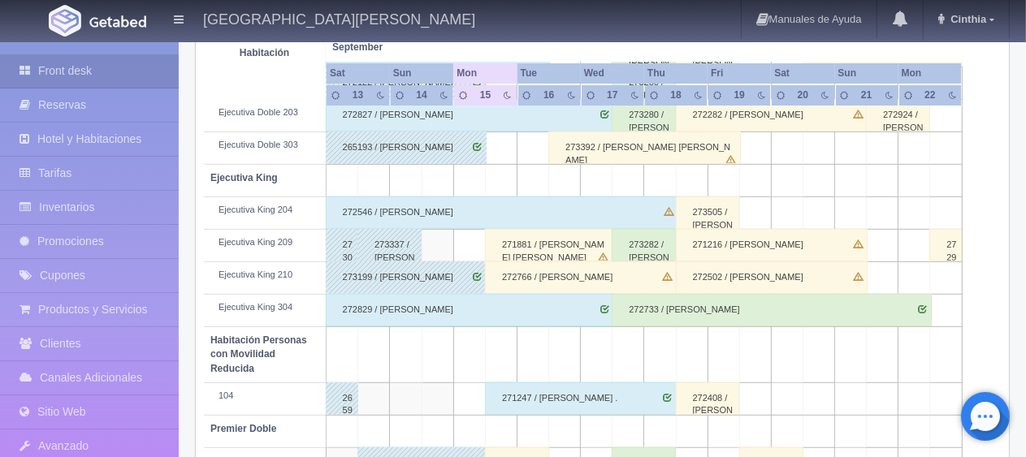
scroll to position [731, 0]
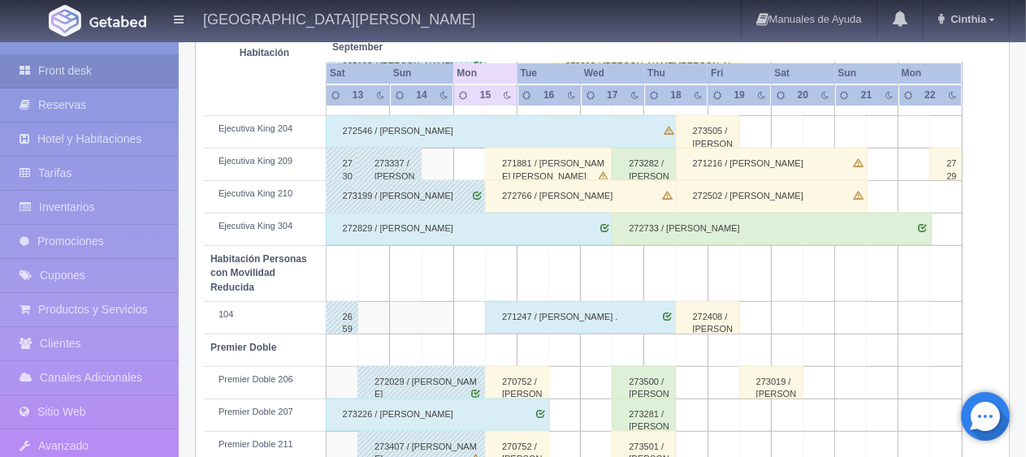
click at [568, 195] on div "272766 / Tellez Maribel" at bounding box center [581, 196] width 192 height 32
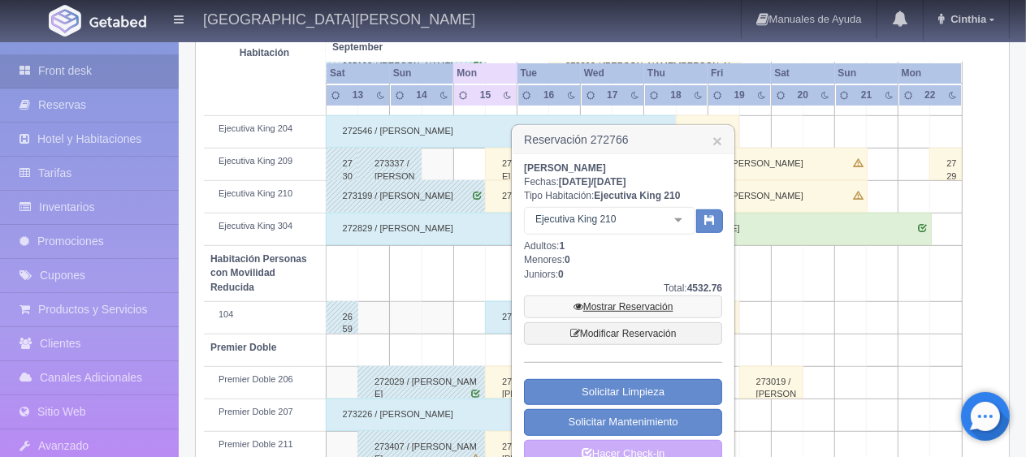
click at [623, 313] on link "Mostrar Reservación" at bounding box center [623, 307] width 198 height 23
click at [624, 308] on link "Mostrar Reservación" at bounding box center [623, 307] width 198 height 23
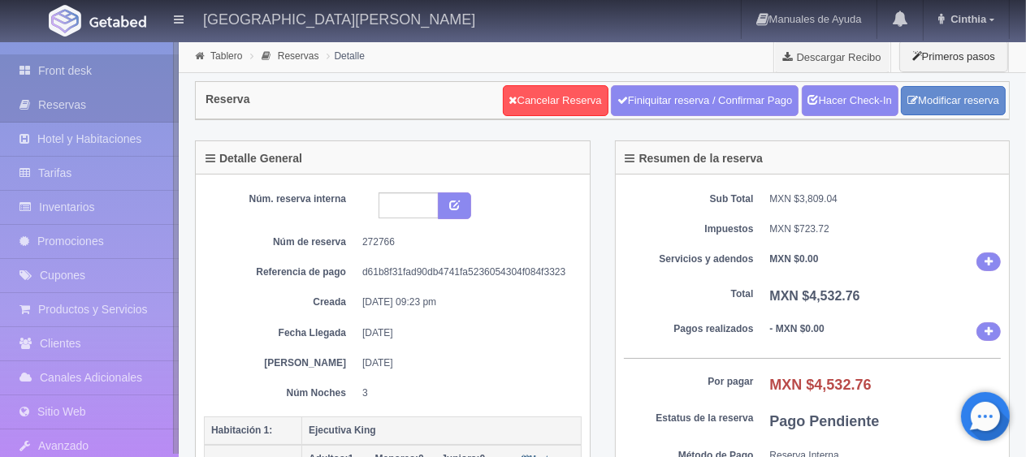
click at [99, 70] on link "Front desk" at bounding box center [89, 70] width 179 height 33
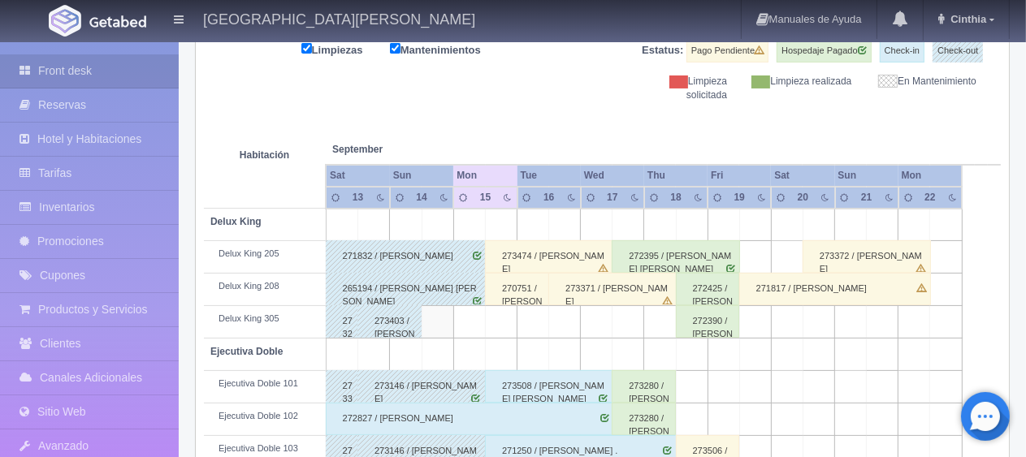
scroll to position [541, 0]
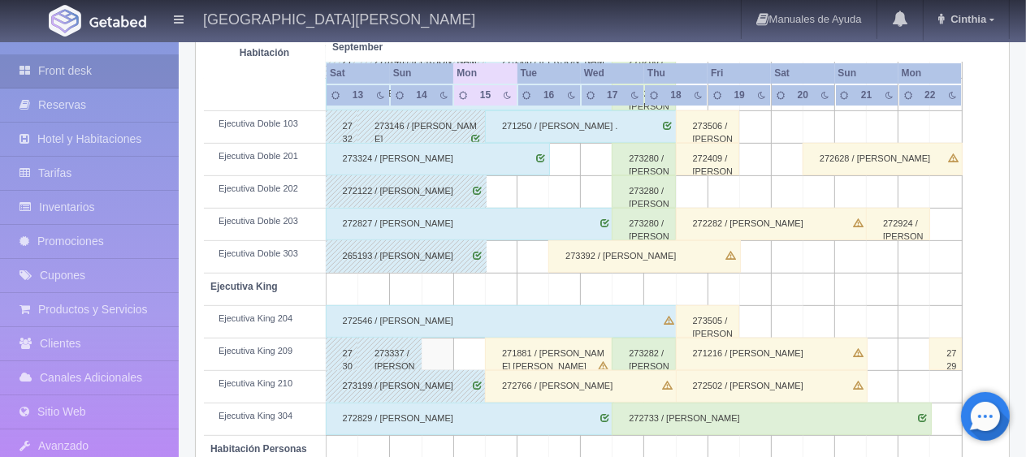
click at [635, 378] on div "272766 / Tellez Maribel" at bounding box center [581, 386] width 192 height 32
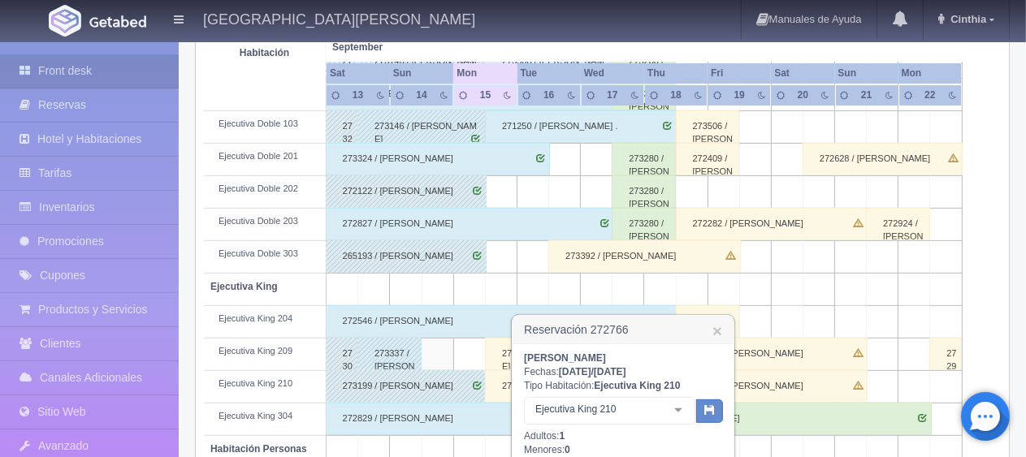
scroll to position [703, 0]
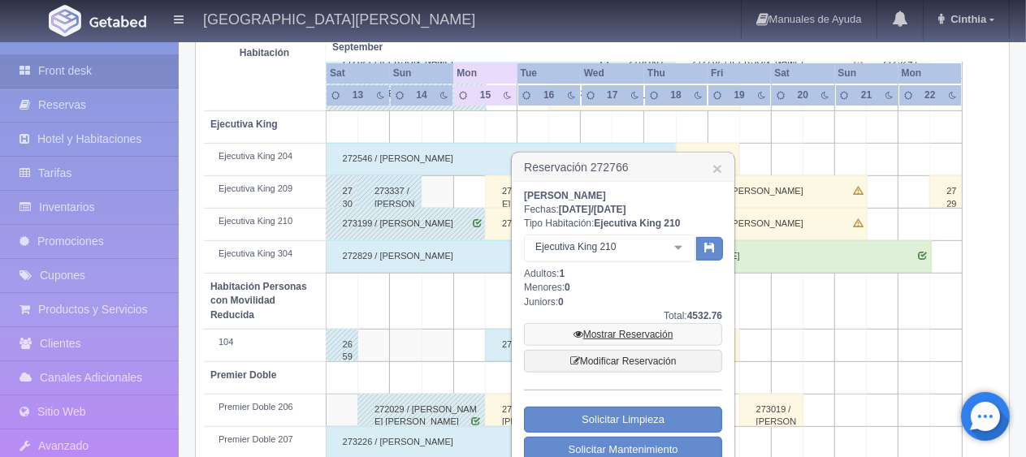
click at [650, 333] on link "Mostrar Reservación" at bounding box center [623, 334] width 198 height 23
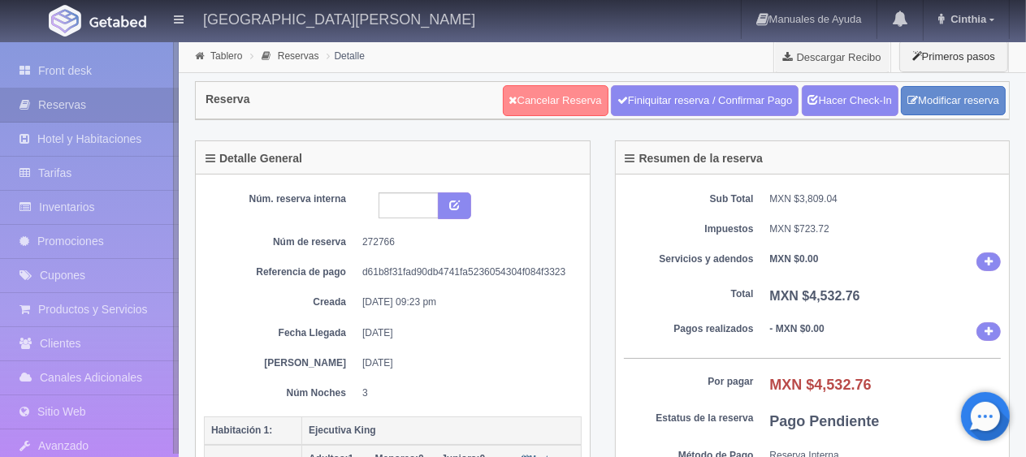
click at [512, 106] on link "Cancelar Reserva" at bounding box center [556, 100] width 106 height 31
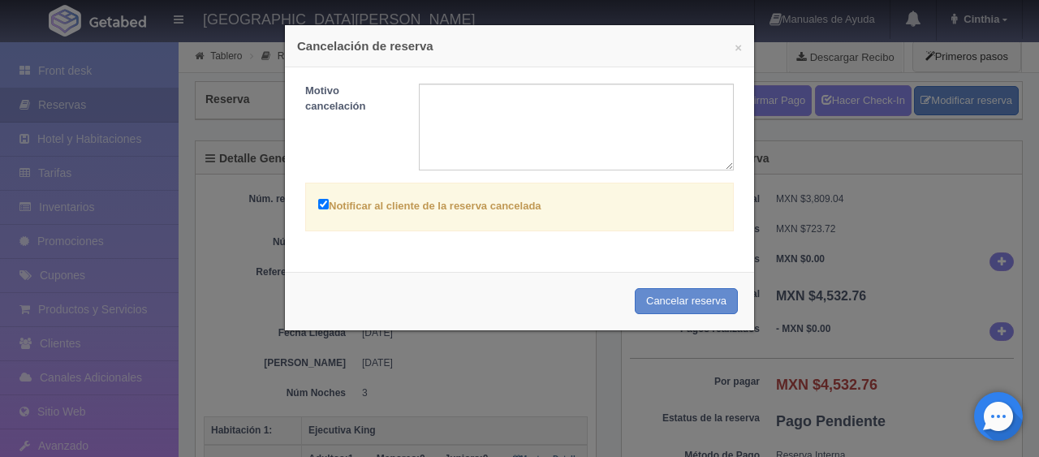
click at [320, 202] on input "Notificar al cliente de la reserva cancelada" at bounding box center [323, 204] width 11 height 11
checkbox input "false"
click at [689, 298] on button "Cancelar reserva" at bounding box center [686, 301] width 103 height 27
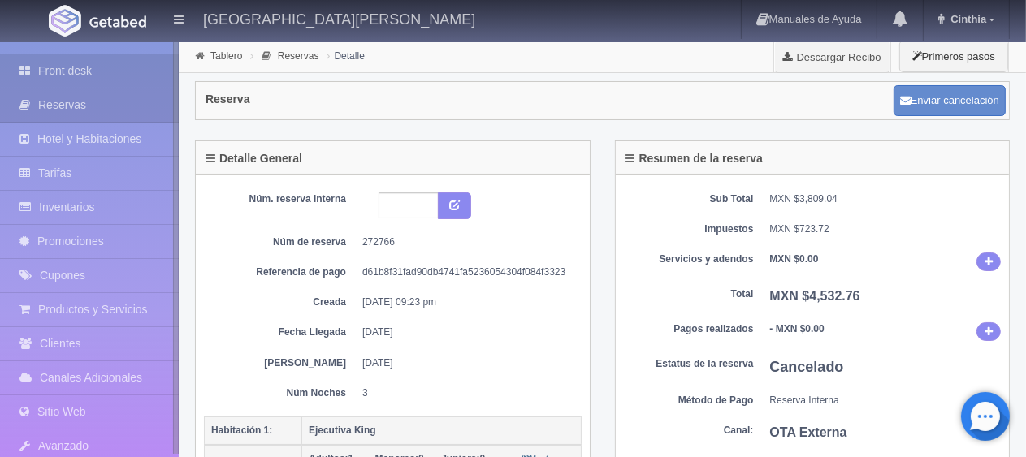
click at [113, 62] on link "Front desk" at bounding box center [89, 70] width 179 height 33
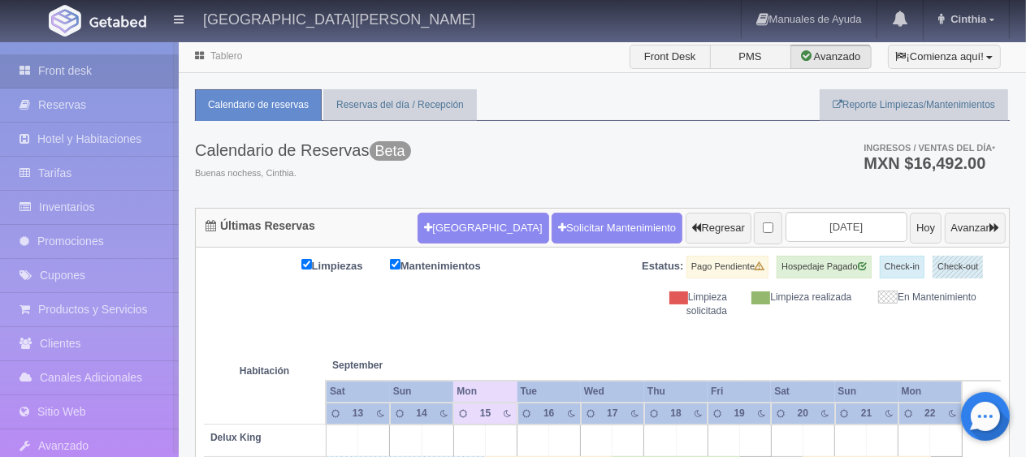
scroll to position [244, 0]
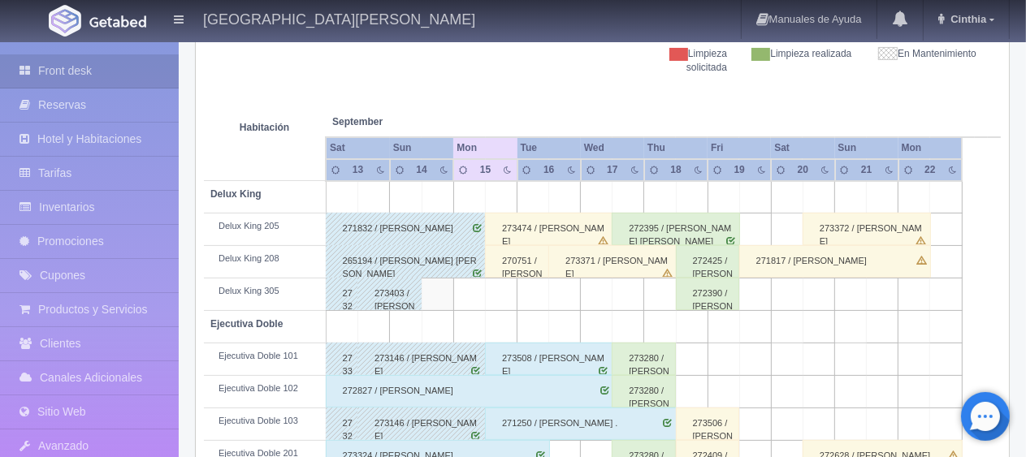
click at [518, 261] on div "270751 / [PERSON_NAME]" at bounding box center [517, 261] width 64 height 32
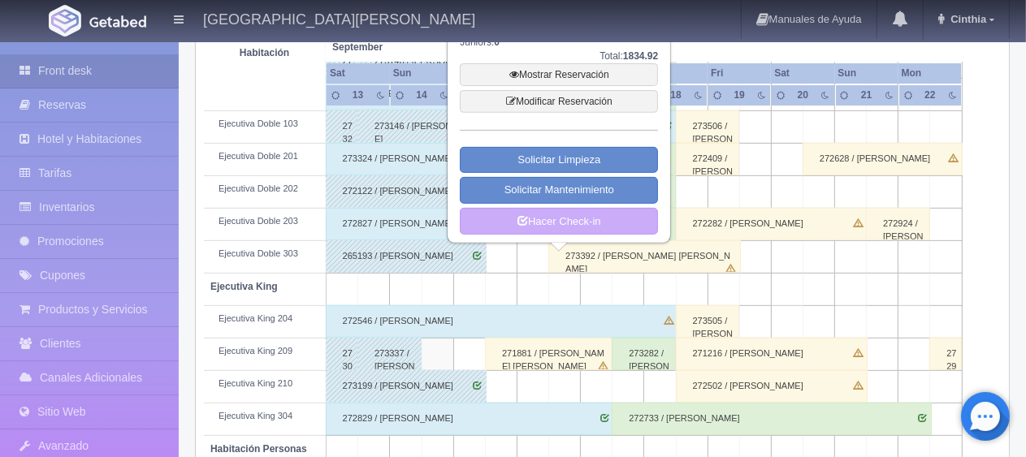
scroll to position [216, 0]
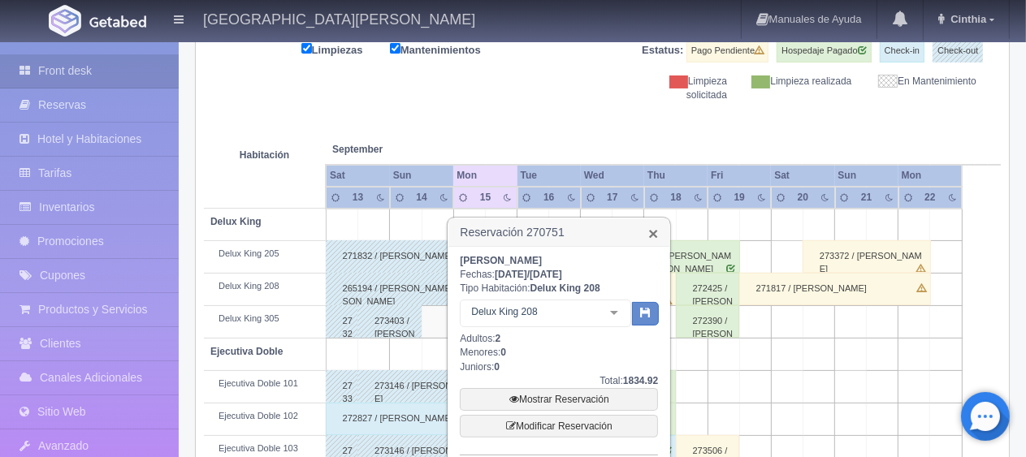
click at [657, 232] on link "×" at bounding box center [653, 233] width 10 height 17
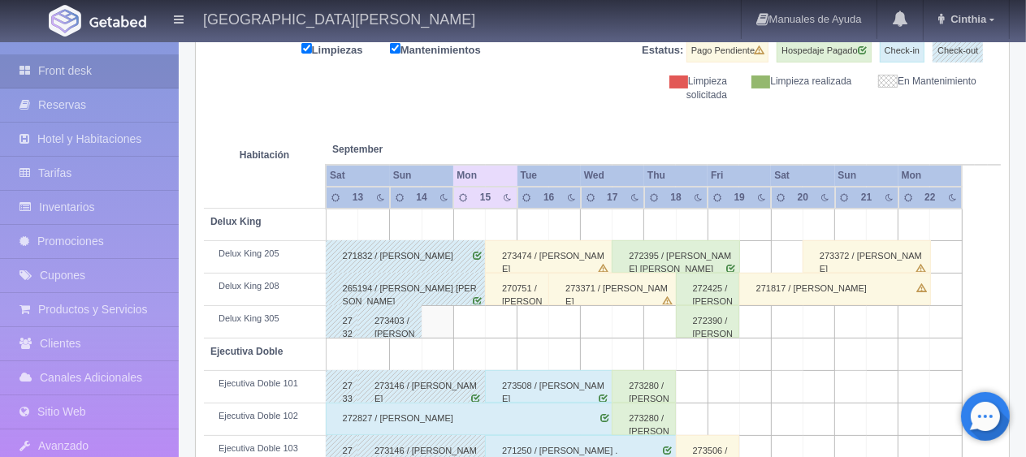
click at [562, 253] on div "273474 / [PERSON_NAME]" at bounding box center [549, 256] width 128 height 32
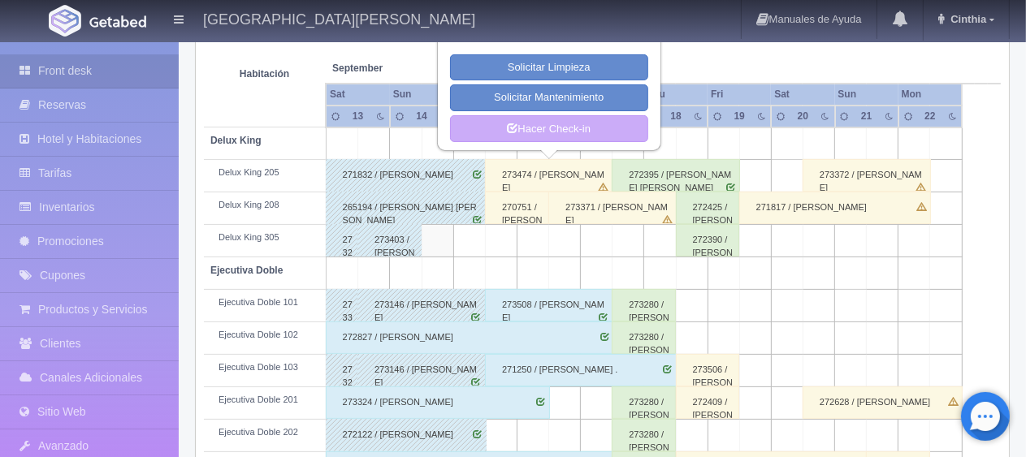
scroll to position [54, 0]
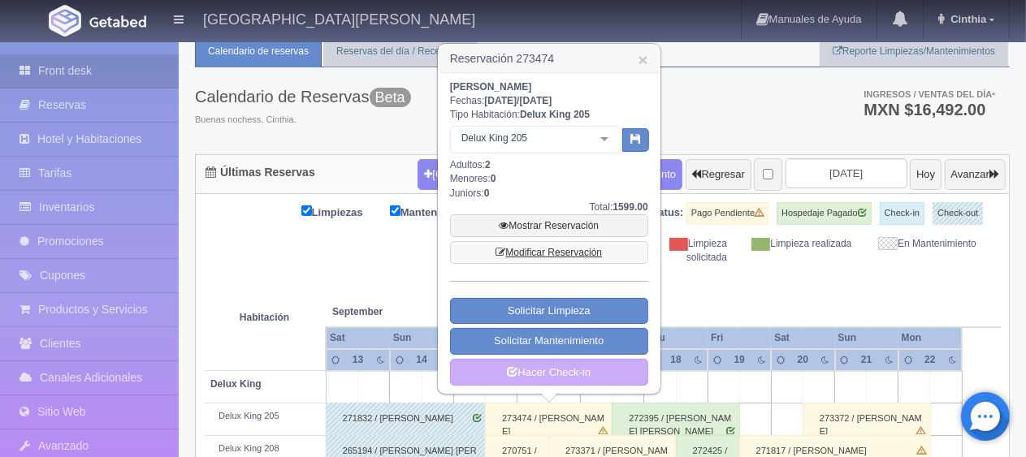
click at [582, 244] on link "Modificar Reservación" at bounding box center [549, 252] width 198 height 23
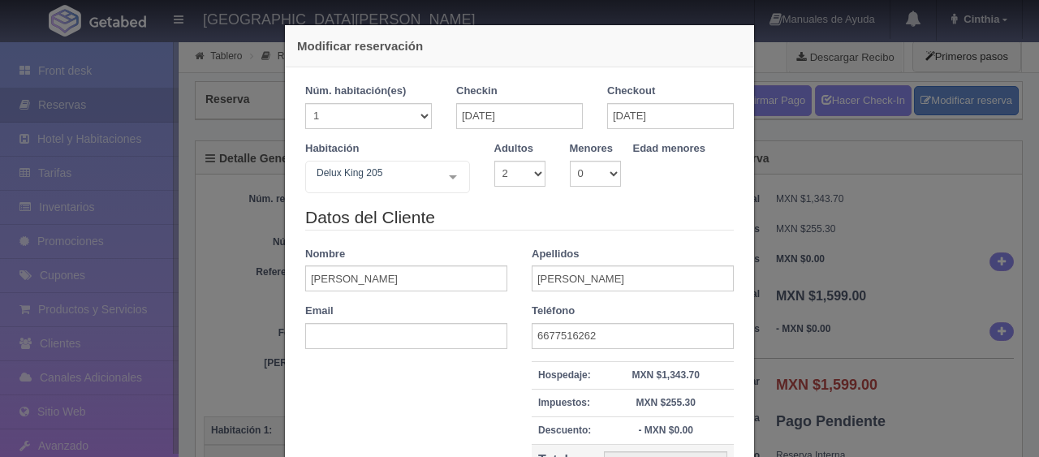
select select "2"
click at [430, 171] on div "Delux King 205 SUITE SUITE - Sin asignar SUITE 301 Habitación Personas con Movi…" at bounding box center [387, 177] width 165 height 32
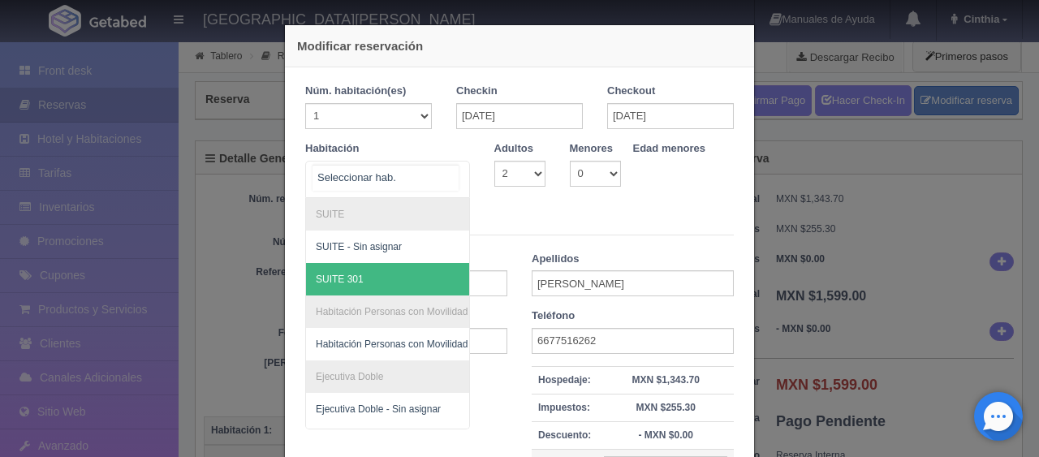
scroll to position [301, 0]
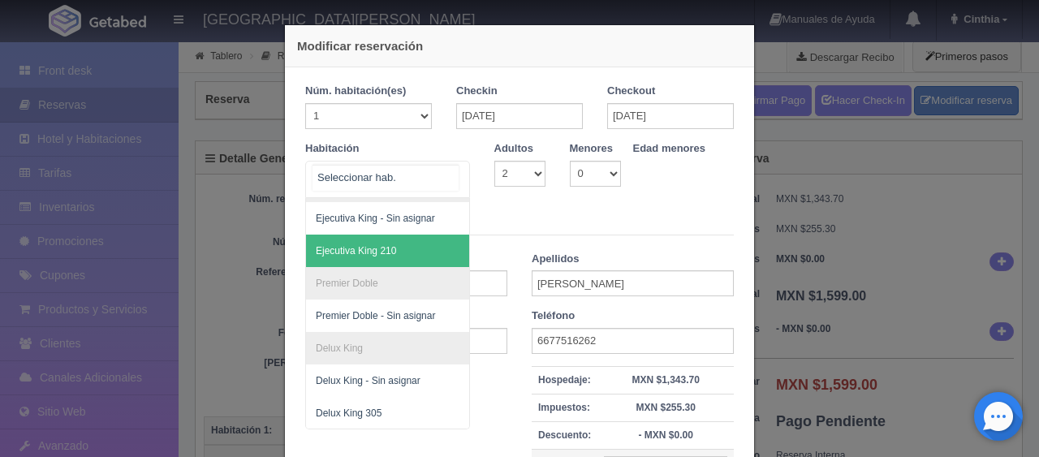
click at [403, 236] on span "Ejecutiva King 210" at bounding box center [442, 251] width 273 height 32
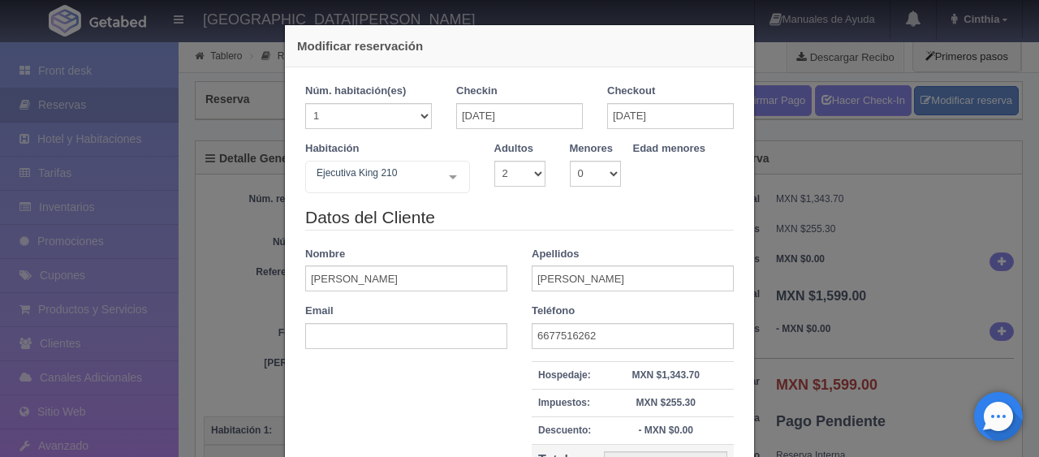
checkbox input "false"
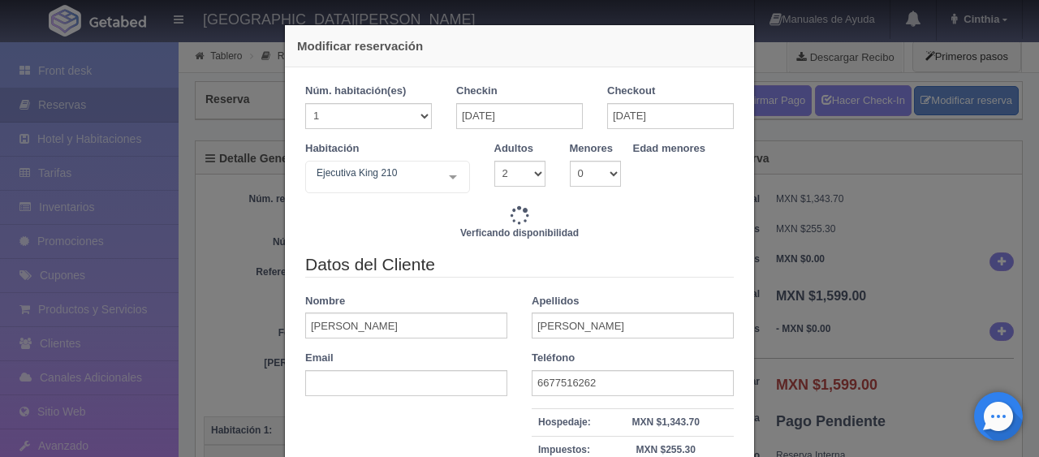
type input "3098.00"
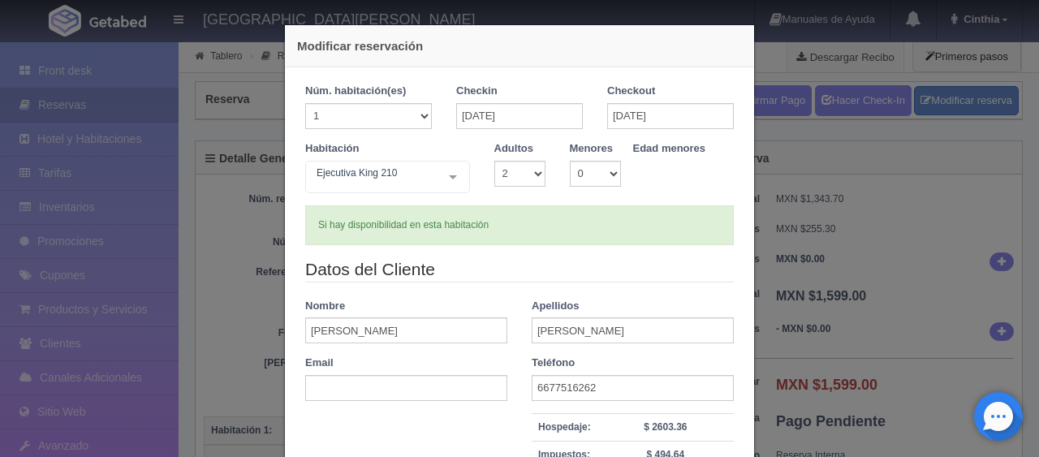
scroll to position [231, 0]
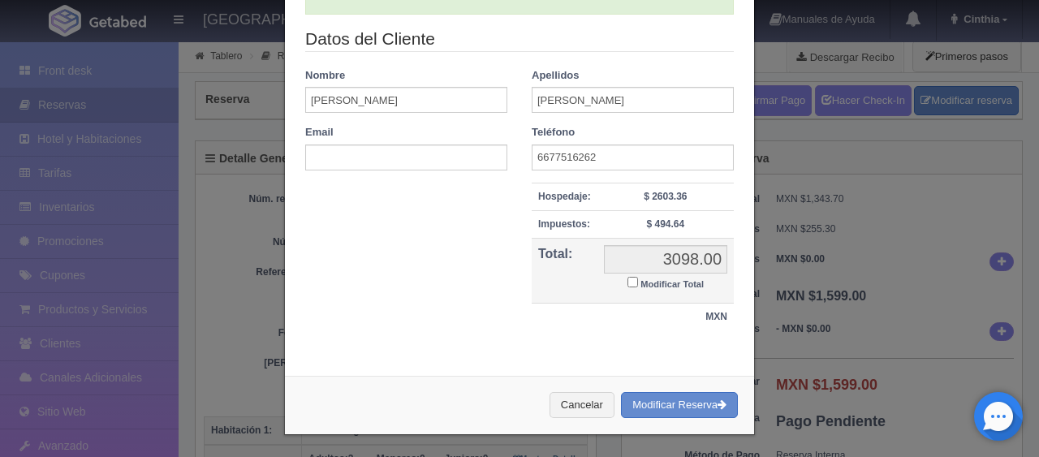
click at [656, 274] on label "Modificar Total" at bounding box center [666, 283] width 76 height 19
click at [638, 277] on input "Modificar Total" at bounding box center [633, 282] width 11 height 11
checkbox input "true"
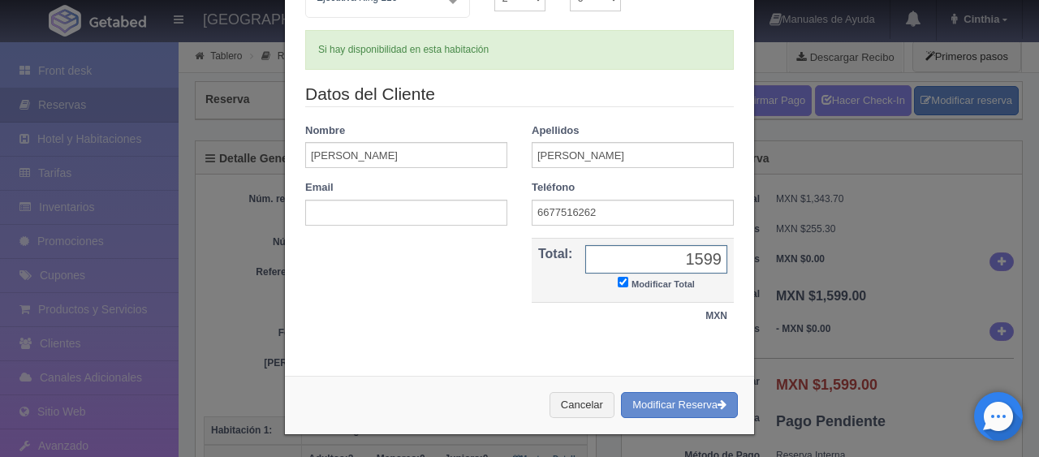
scroll to position [0, 0]
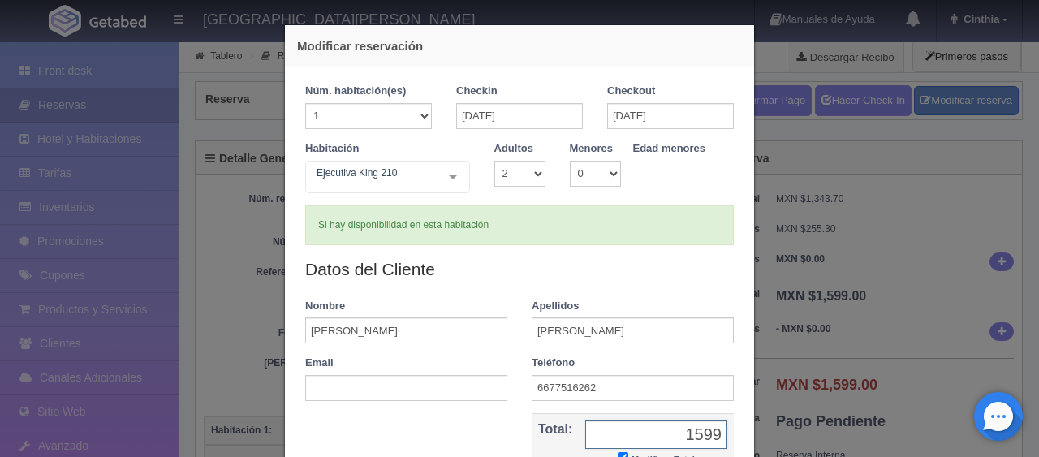
type input "1599"
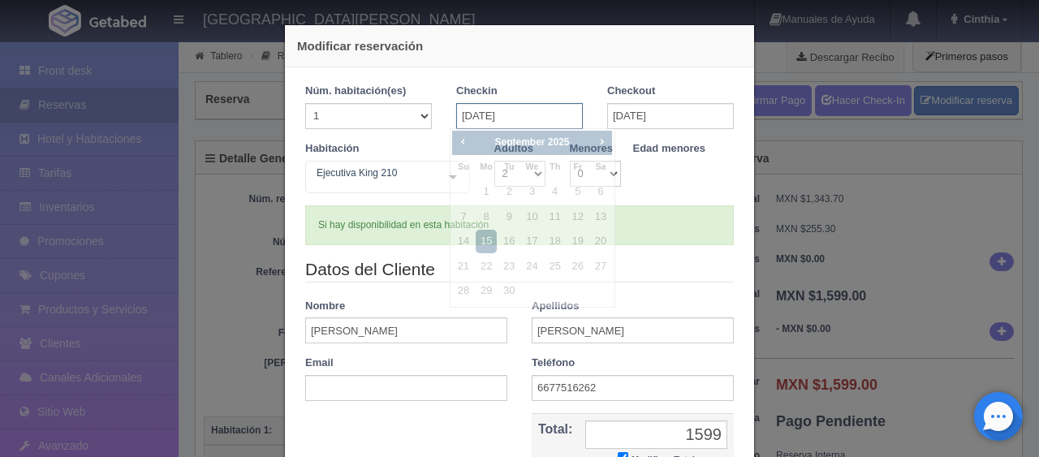
click at [533, 114] on input "15-09-2025" at bounding box center [519, 116] width 127 height 26
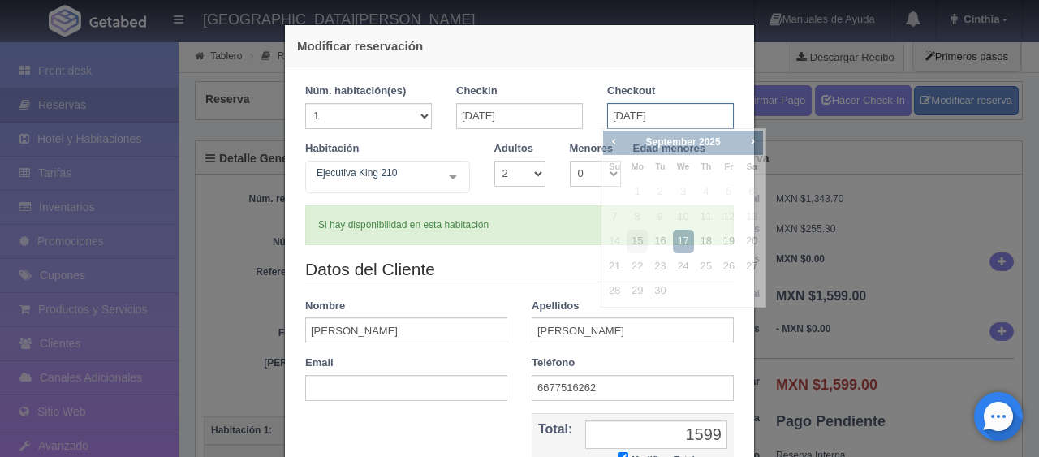
click at [676, 118] on input "17-09-2025" at bounding box center [670, 116] width 127 height 26
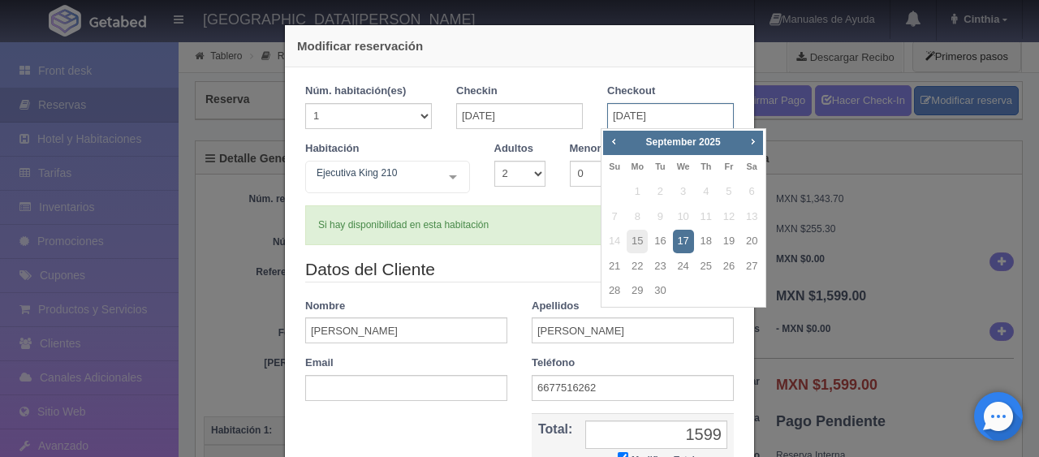
checkbox input "false"
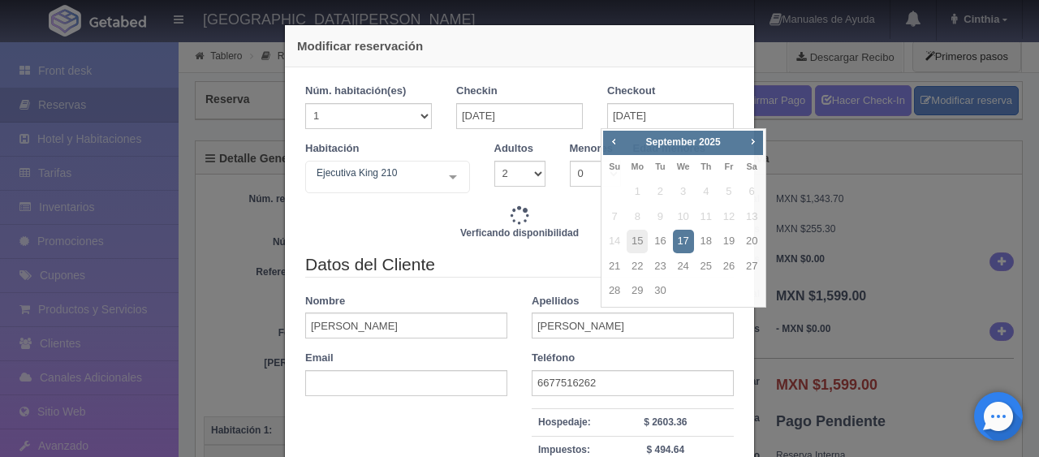
click at [512, 219] on icon at bounding box center [519, 214] width 19 height 19
type input "3098.00"
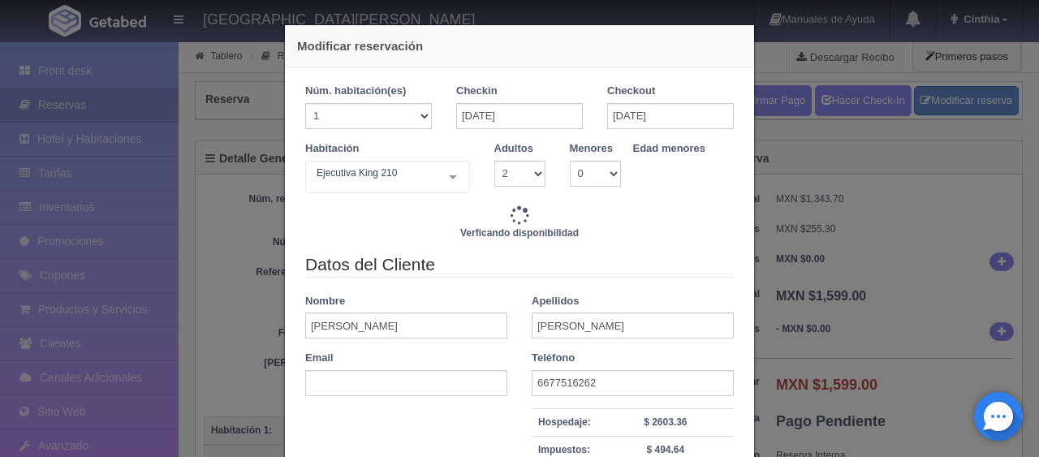
type input "3098.00"
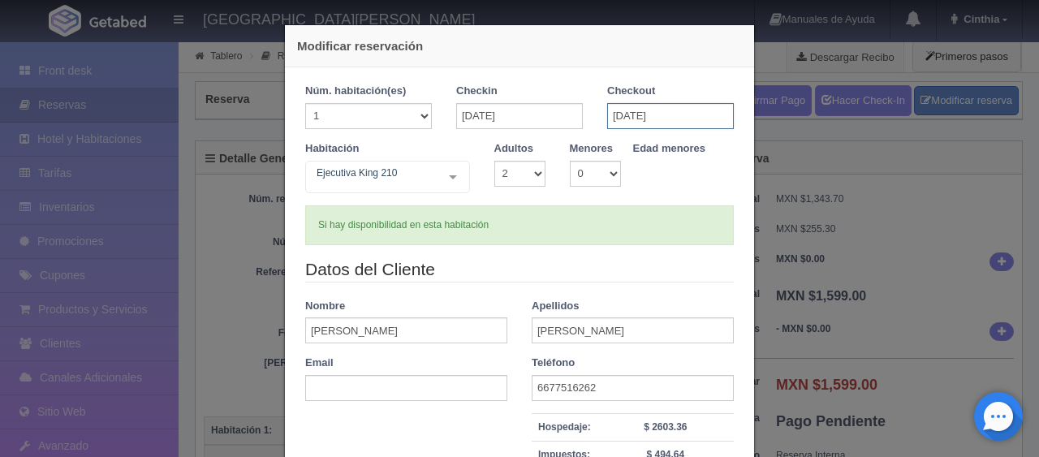
click at [689, 113] on input "17-09-2025" at bounding box center [670, 116] width 127 height 26
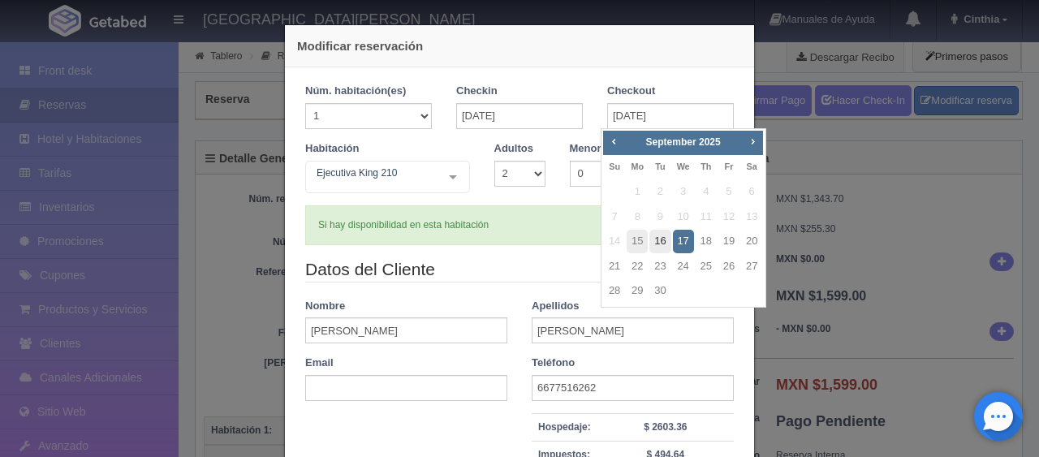
click at [655, 235] on link "16" at bounding box center [660, 242] width 21 height 24
type input "16-09-2025"
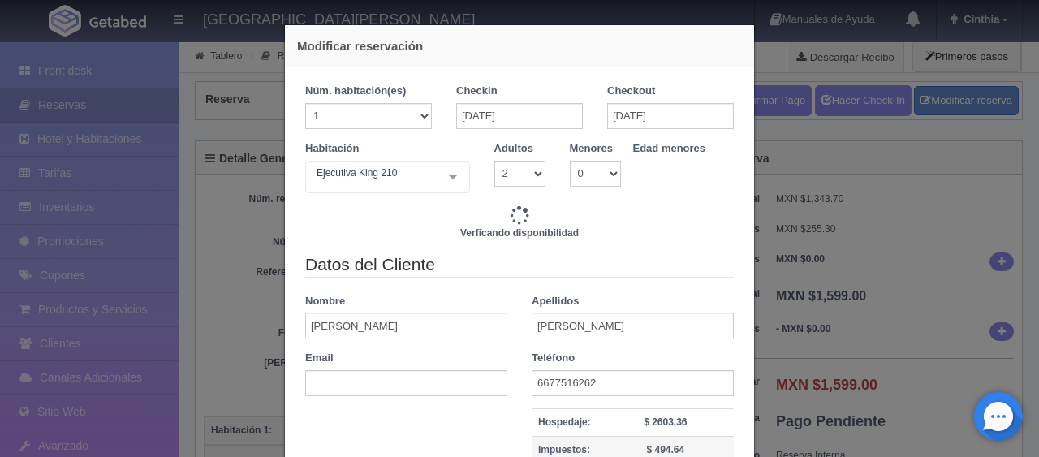
scroll to position [203, 0]
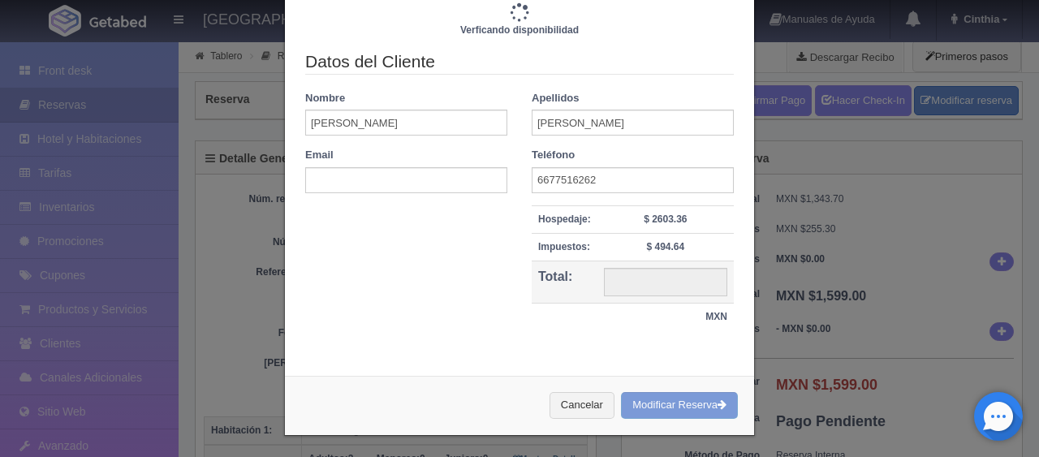
type input "1549.00"
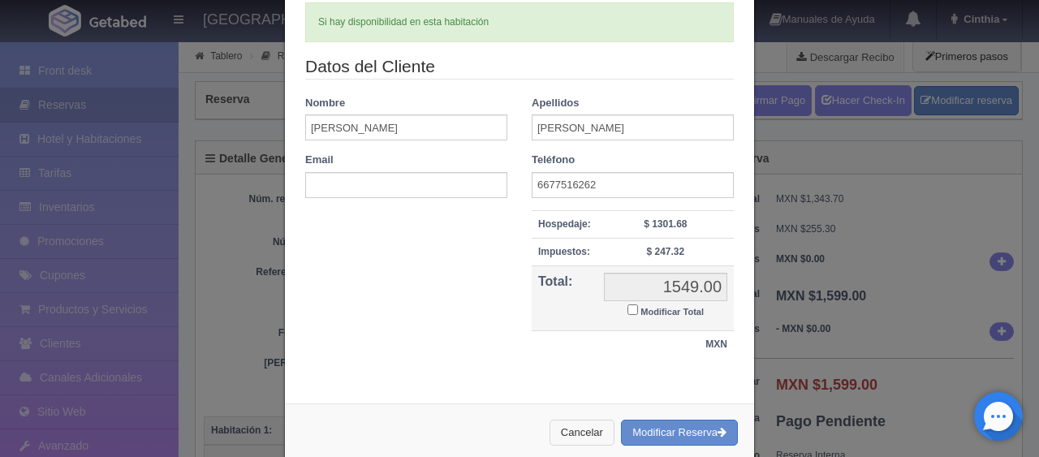
click at [550, 436] on button "Cancelar" at bounding box center [582, 433] width 65 height 27
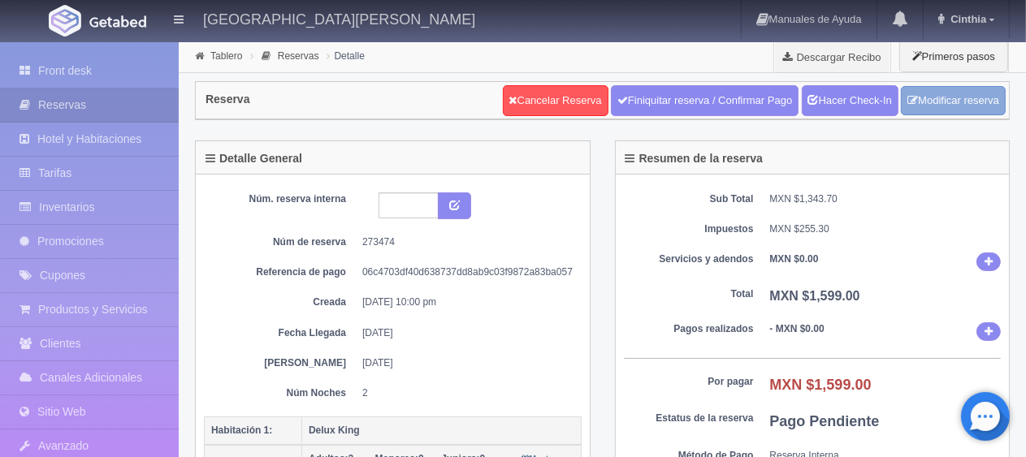
click at [952, 105] on link "Modificar reserva" at bounding box center [952, 101] width 105 height 30
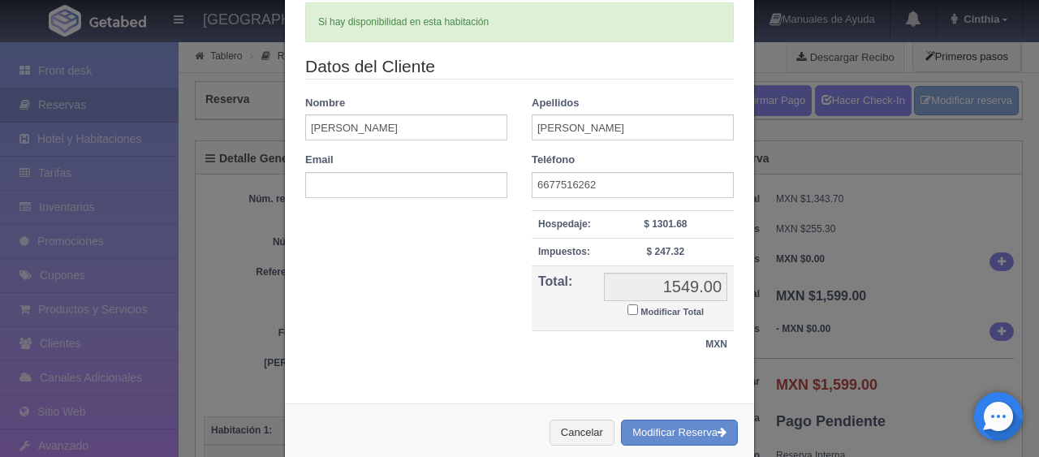
scroll to position [0, 0]
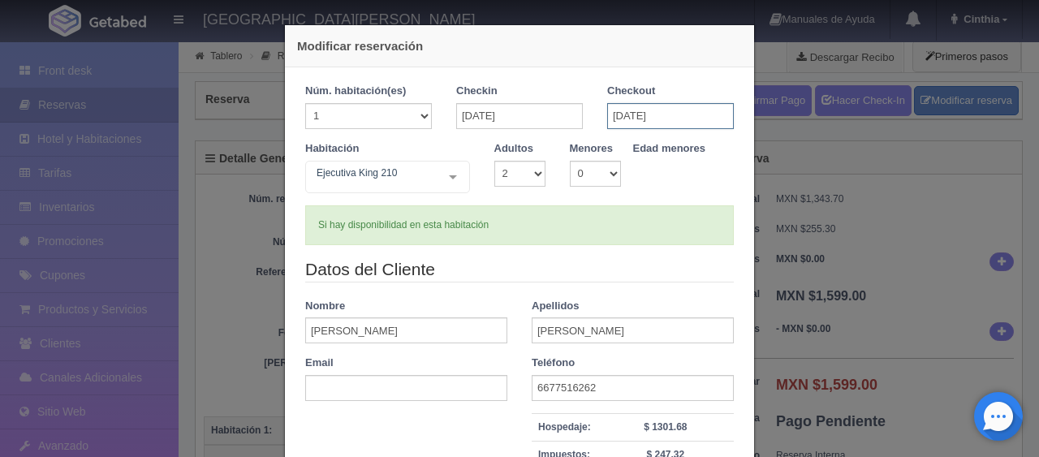
click at [667, 121] on input "16-09-2025" at bounding box center [670, 116] width 127 height 26
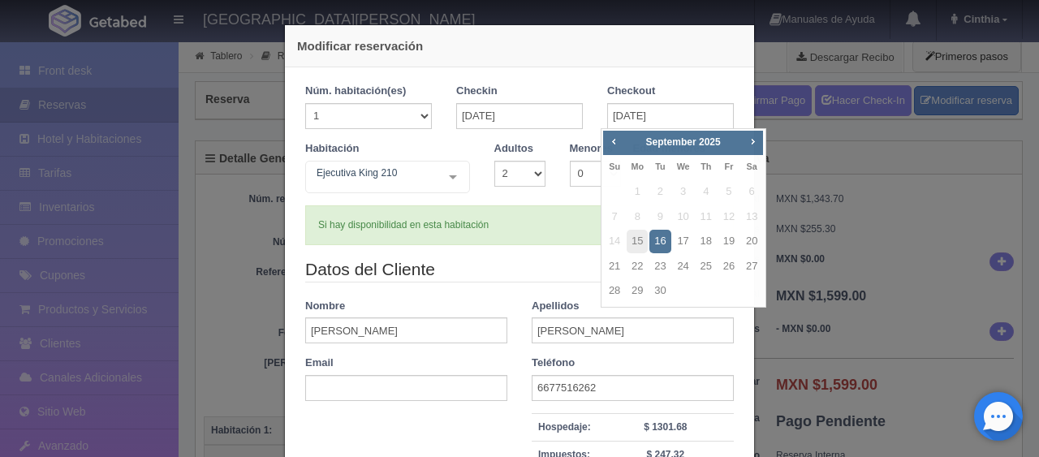
click at [516, 227] on div "Si hay disponibilidad en esta habitación" at bounding box center [519, 225] width 429 height 40
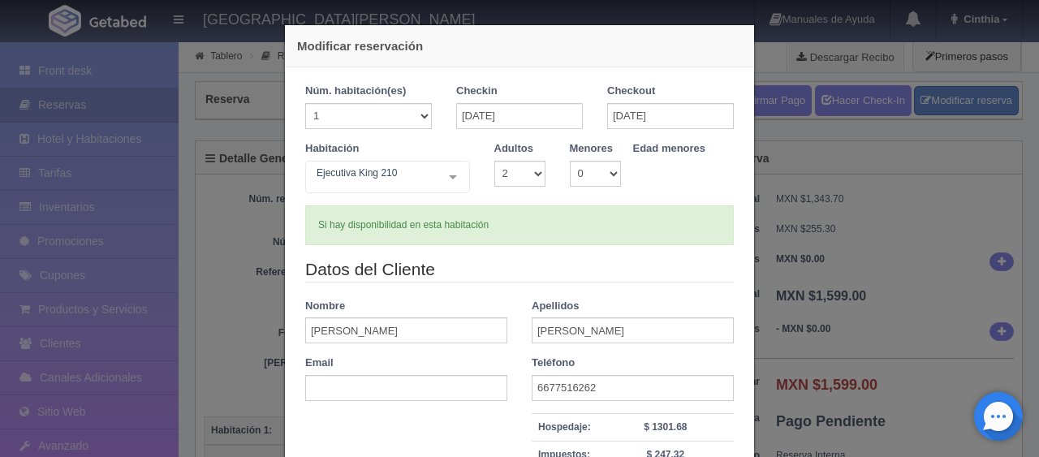
checkbox input "false"
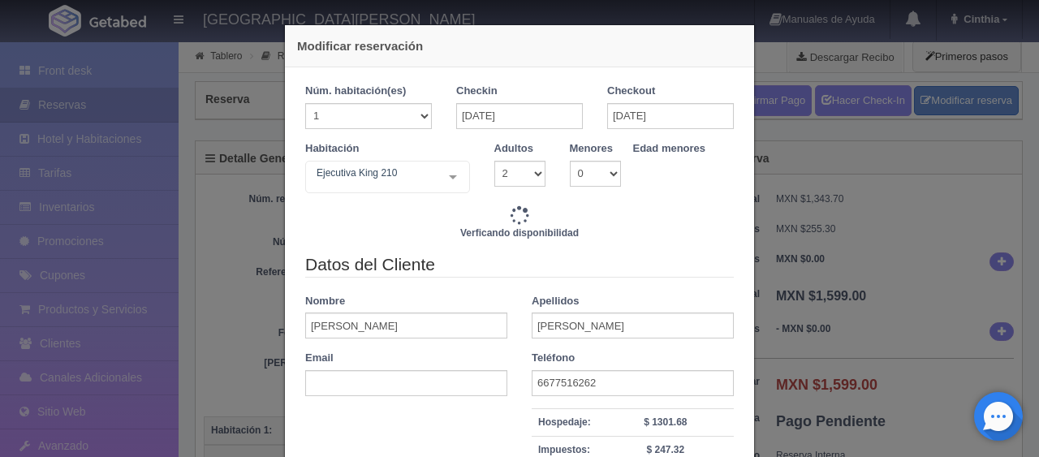
scroll to position [203, 0]
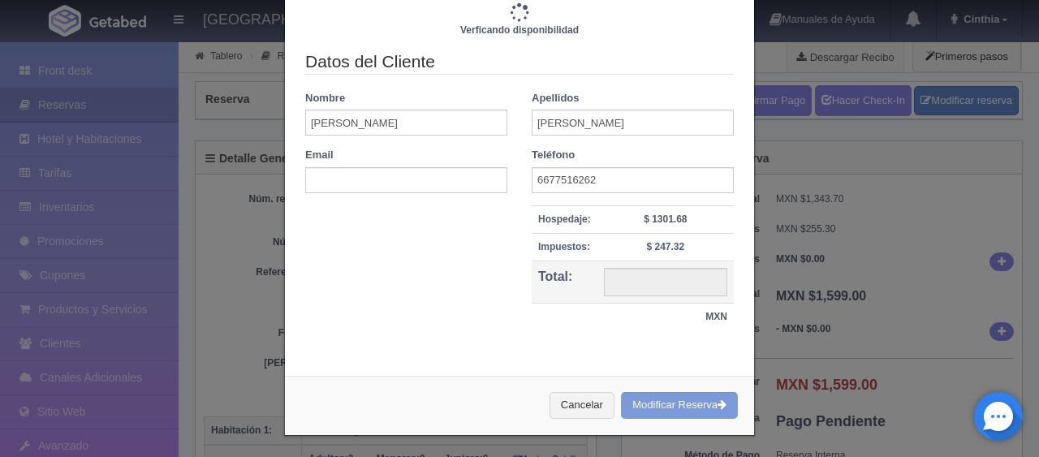
type input "1549.00"
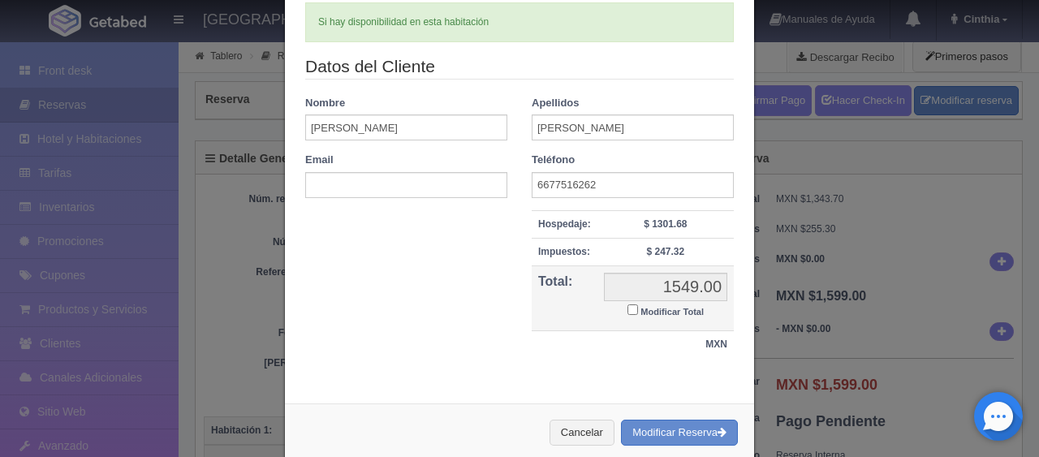
click at [645, 310] on small "Modificar Total" at bounding box center [672, 312] width 63 height 10
click at [638, 310] on input "Modificar Total" at bounding box center [633, 309] width 11 height 11
checkbox input "true"
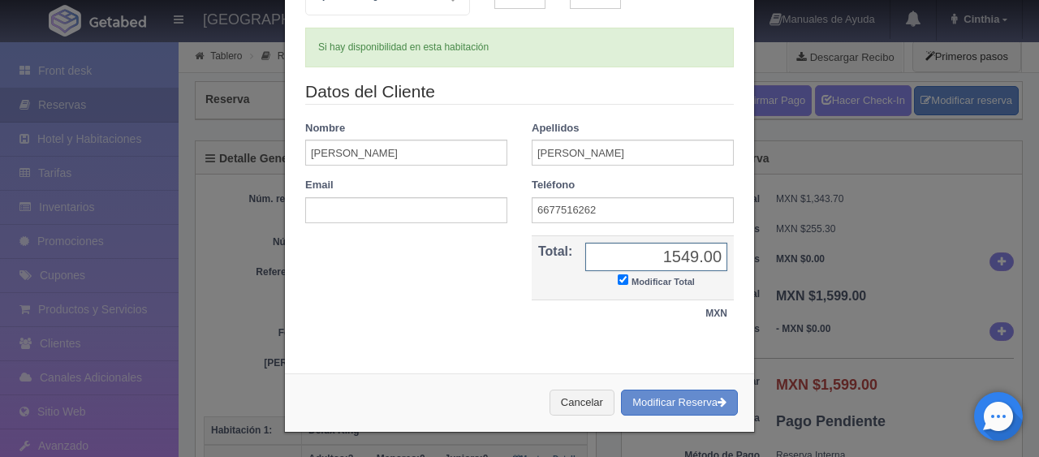
scroll to position [175, 0]
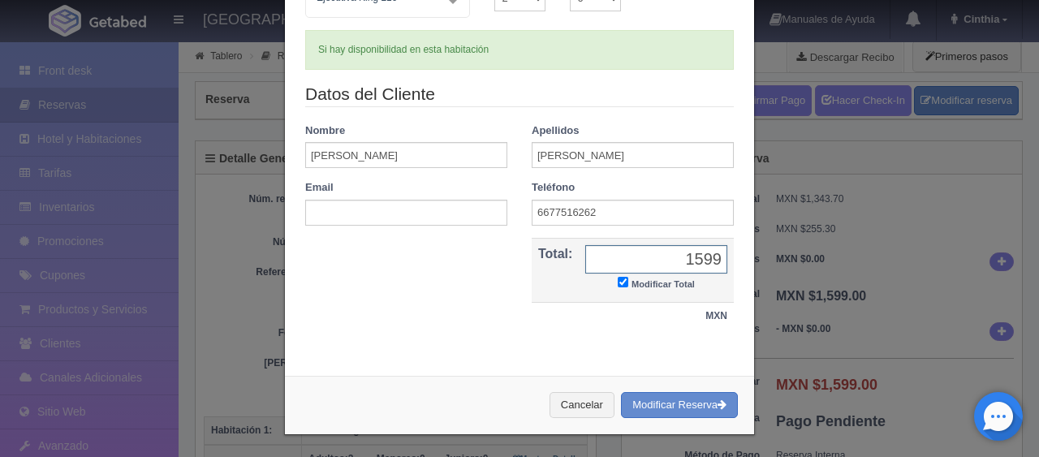
type input "1599"
click at [534, 282] on th "Total:" at bounding box center [555, 270] width 47 height 65
click at [683, 408] on button "Modificar Reserva" at bounding box center [679, 405] width 117 height 27
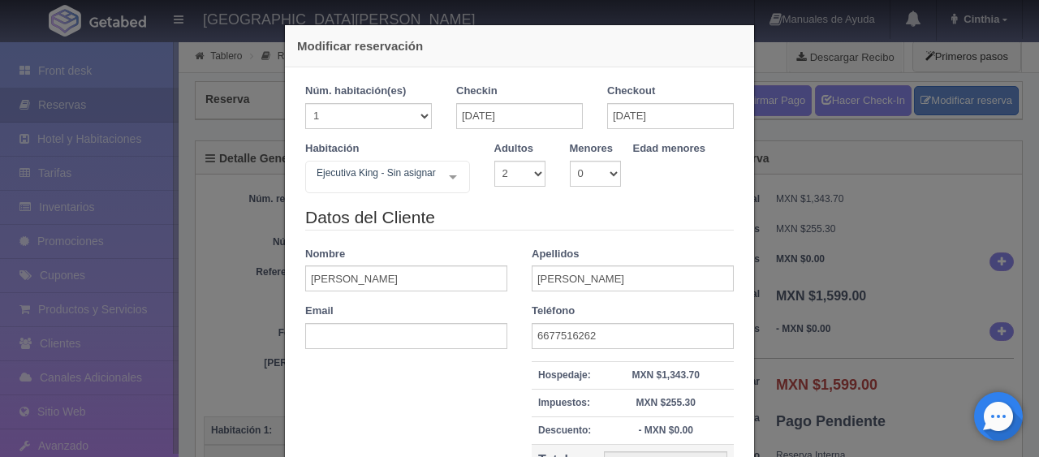
select select "2"
click at [581, 221] on legend "Datos del Cliente" at bounding box center [519, 217] width 429 height 25
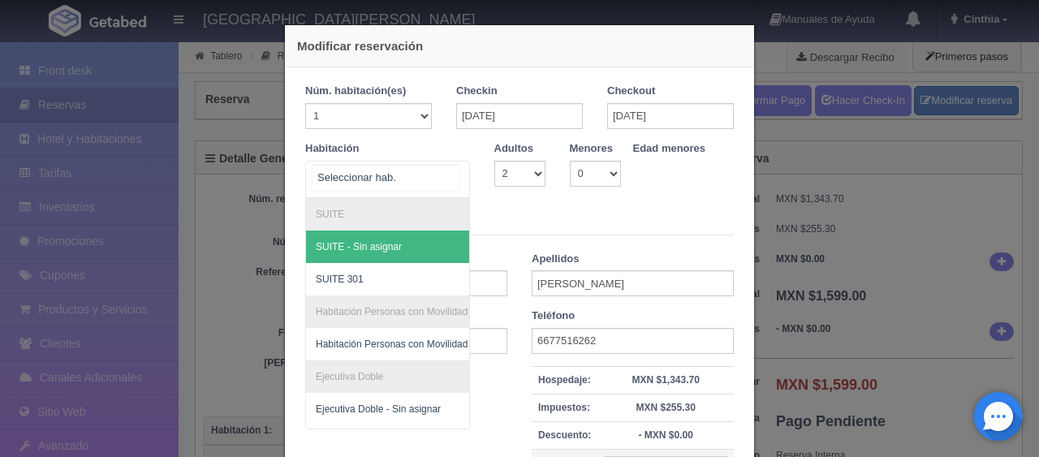
click at [442, 179] on div "SUITE SUITE - Sin asignar SUITE 301 Habitación Personas con Movilidad Reducida …" at bounding box center [387, 179] width 165 height 37
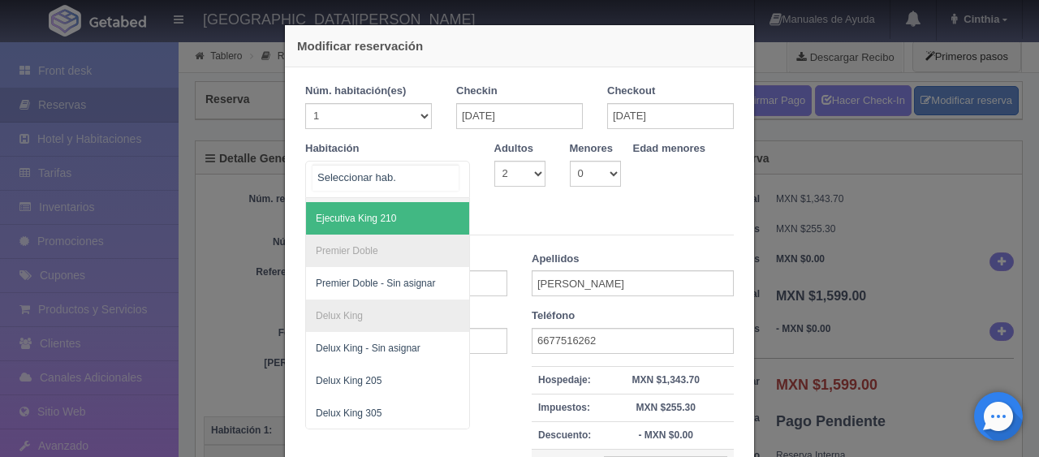
scroll to position [188, 0]
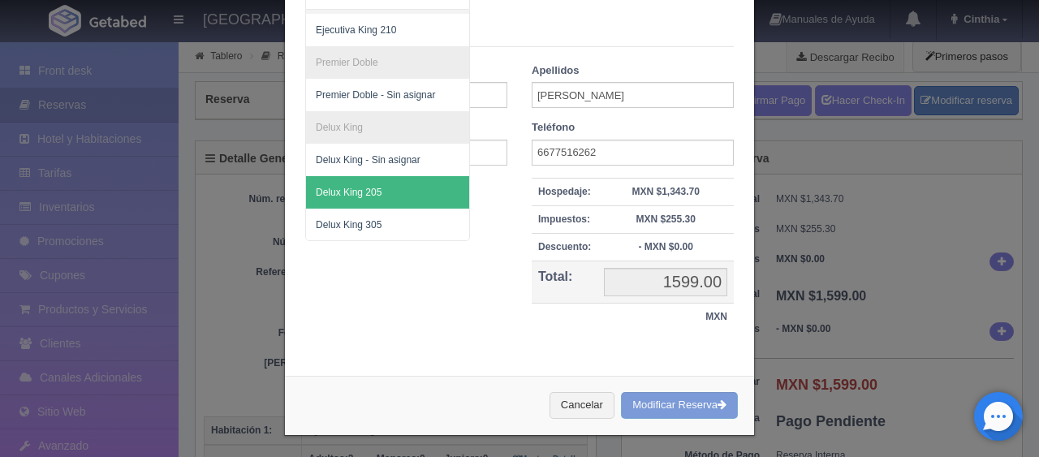
click at [903, 317] on div "Modificar reservación Núm. habitación(es) 1 2 3 4 5 6 7 8 9 10 11 12 13 14 15 1…" at bounding box center [519, 228] width 1039 height 457
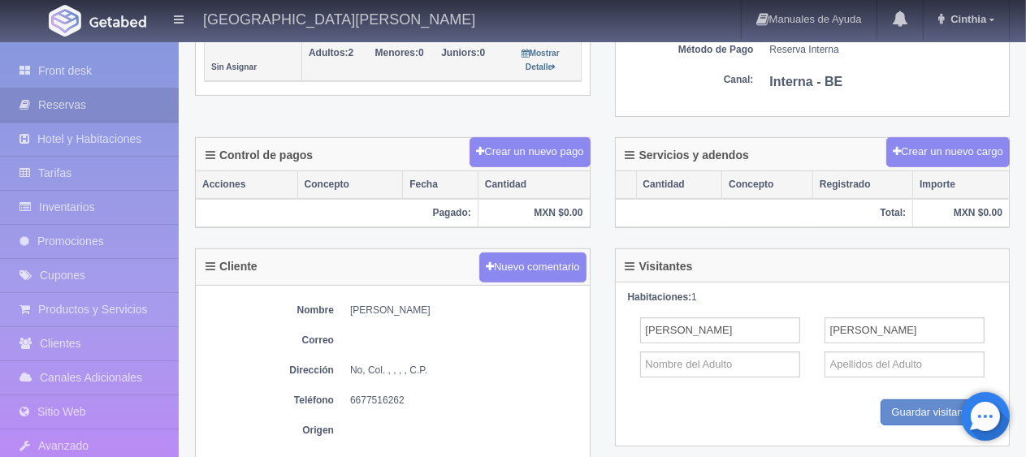
scroll to position [244, 0]
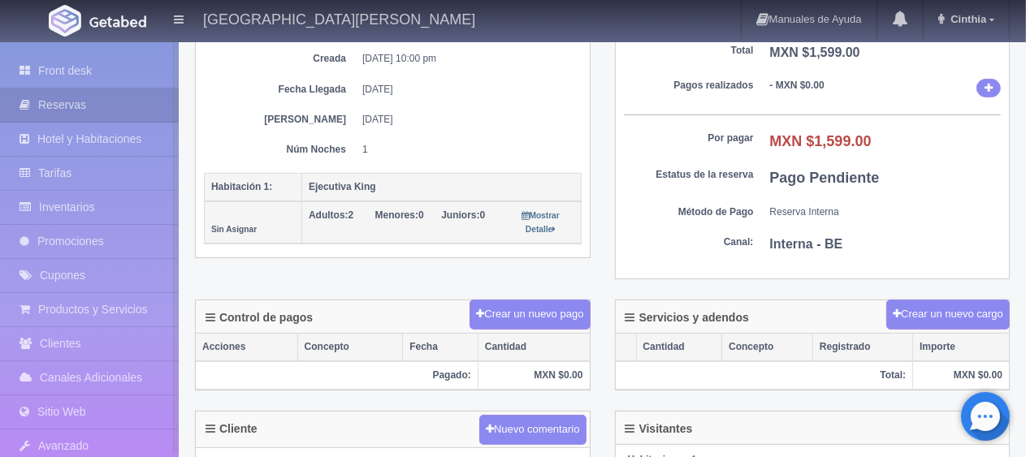
drag, startPoint x: 175, startPoint y: 166, endPoint x: 188, endPoint y: 157, distance: 15.8
click at [157, 160] on div "Front desk Reservas Hotel y Habitaciones Tarifas Inventarios Promociones Cupone…" at bounding box center [89, 270] width 179 height 457
click at [432, 274] on div "Detalle General Núm. reserva interna Núm de reserva 273474 Referencia de pago 0…" at bounding box center [393, 88] width 420 height 382
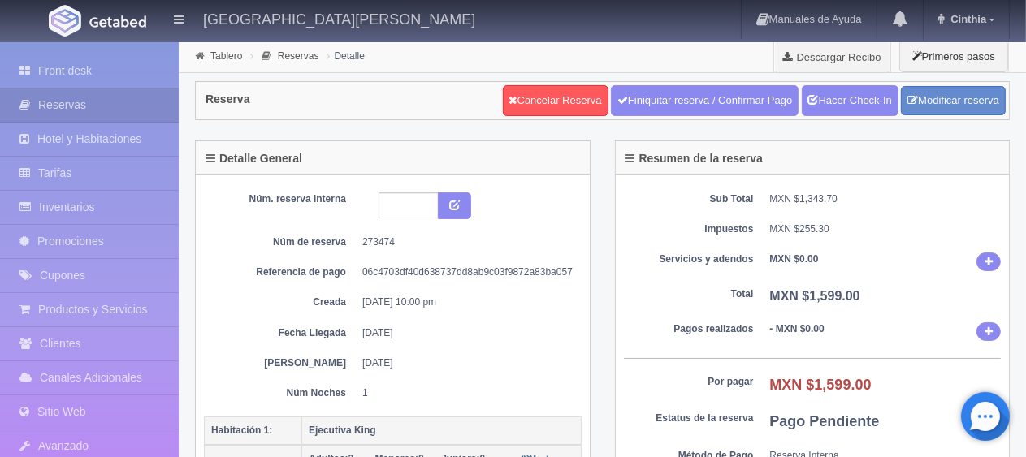
scroll to position [406, 0]
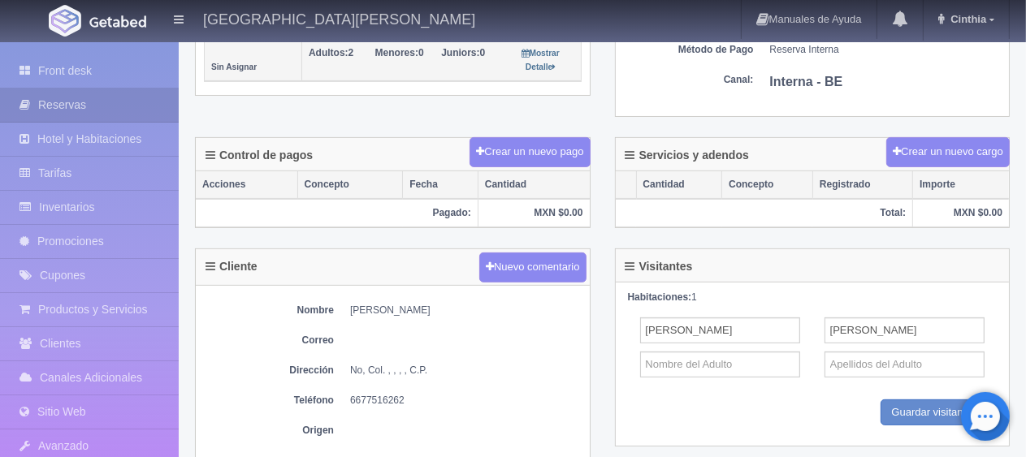
click at [450, 137] on div "Control de pagos Crear un nuevo pago Acciones Concepto Fecha Cantidad Pagado: M…" at bounding box center [392, 182] width 395 height 91
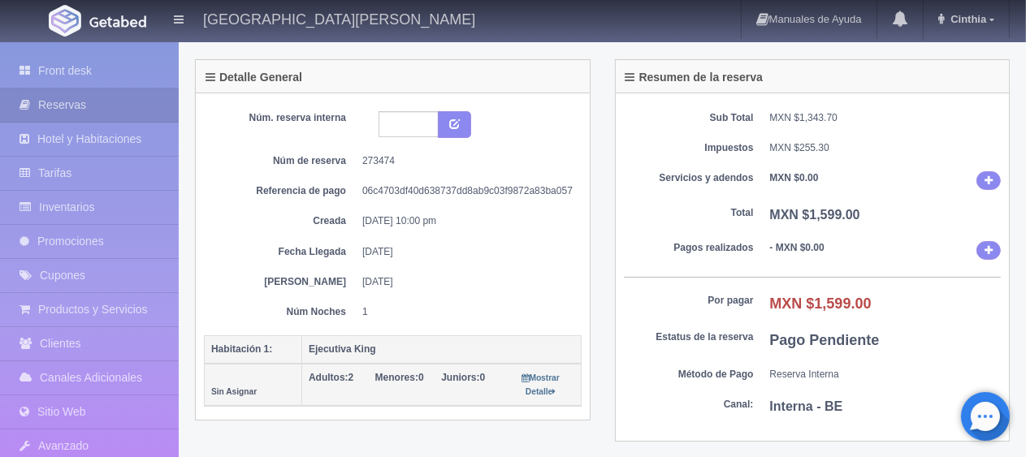
scroll to position [0, 0]
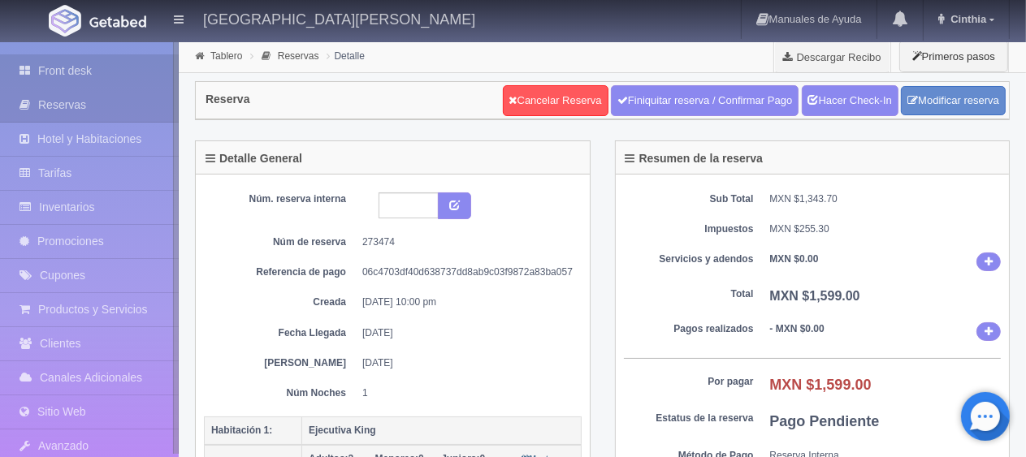
click at [54, 76] on link "Front desk" at bounding box center [89, 70] width 179 height 33
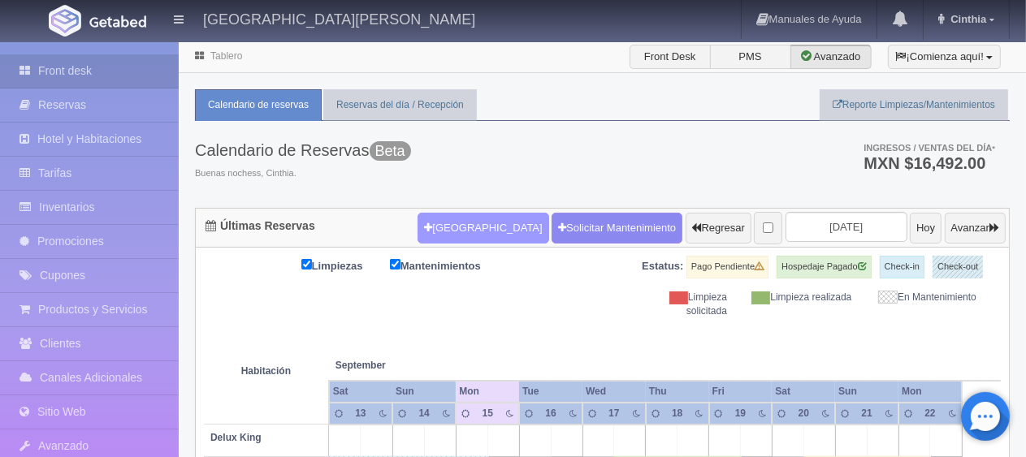
click at [459, 235] on button "[GEOGRAPHIC_DATA]" at bounding box center [482, 228] width 131 height 31
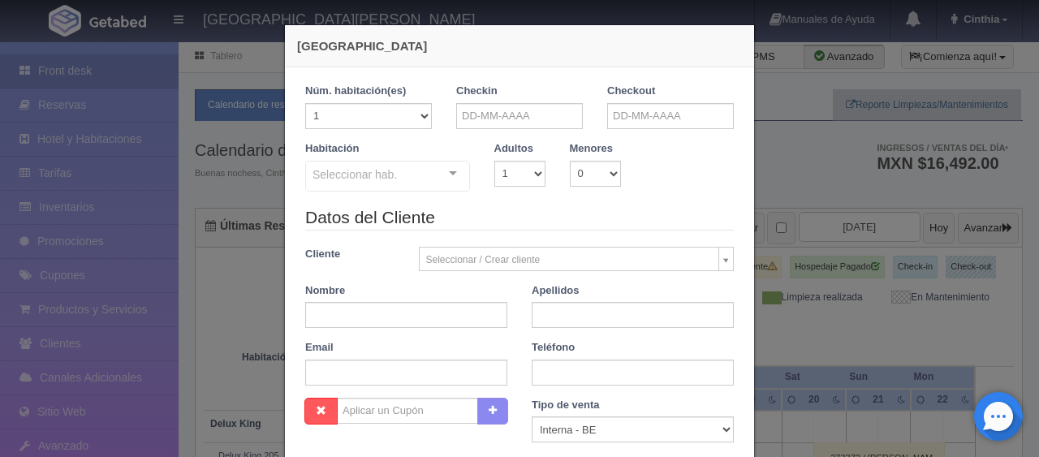
checkbox input "false"
click at [471, 311] on input "text" at bounding box center [406, 315] width 202 height 26
paste input "[PERSON_NAME]"
drag, startPoint x: 363, startPoint y: 317, endPoint x: 512, endPoint y: 325, distance: 148.8
click at [494, 322] on input "JUAN JOSÉ VILLELA ASCENCIO" at bounding box center [406, 315] width 202 height 26
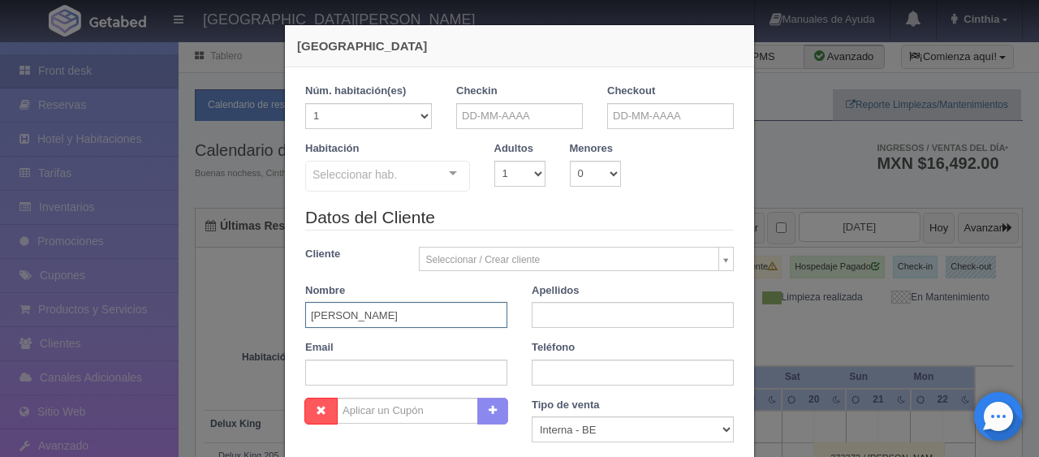
type input "JUAN JOSÉ"
paste input "VILLELA ASCENCIO"
type input "VILLELA ASCENCIO"
click at [559, 363] on input "text" at bounding box center [633, 373] width 202 height 26
paste input "[PHONE_NUMBER]"
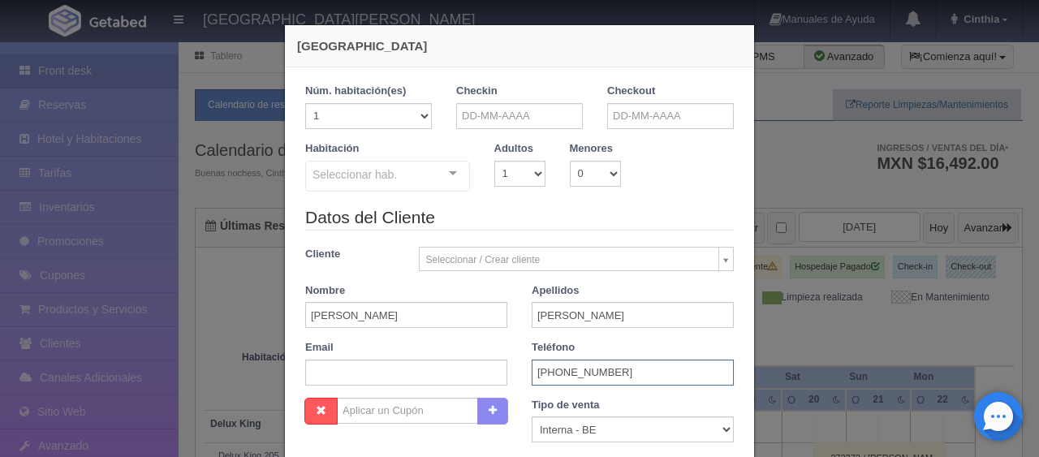
type input "[PHONE_NUMBER]"
click at [361, 357] on div "Email" at bounding box center [406, 362] width 227 height 45
click at [361, 373] on input "text" at bounding box center [406, 373] width 202 height 26
paste input "[EMAIL_ADDRESS][DOMAIN_NAME]"
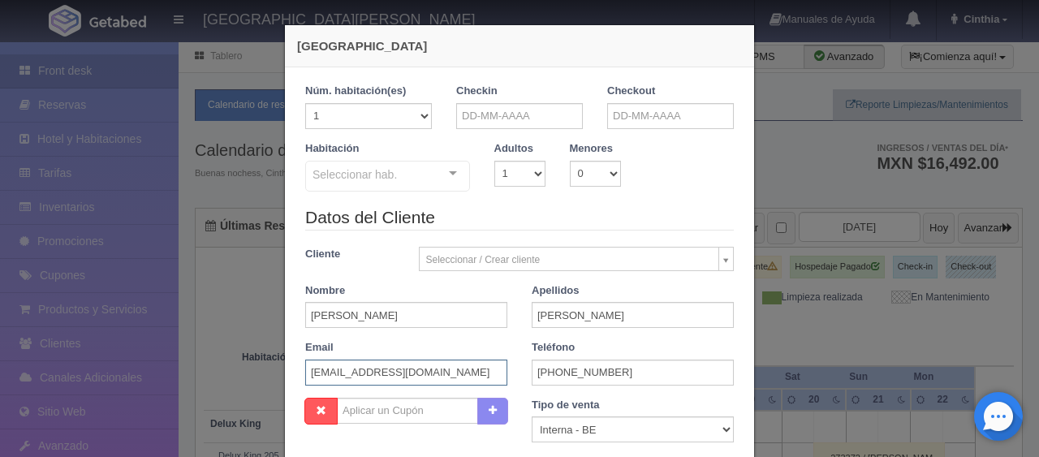
scroll to position [0, 3]
type input "[EMAIL_ADDRESS][DOMAIN_NAME]"
click at [608, 430] on select "Correo Electronico Interna - BE Llamada OTA Externa Otro WALK IN" at bounding box center [633, 430] width 202 height 26
select select "extota"
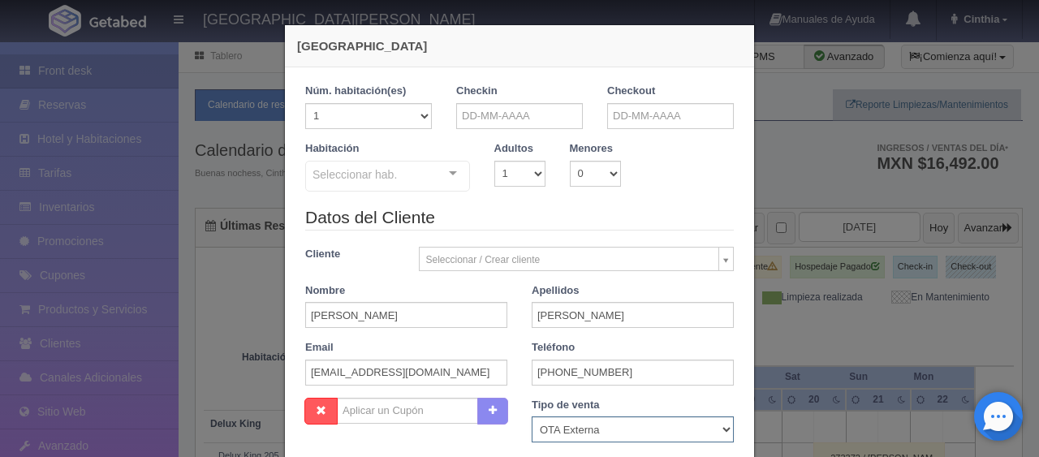
click at [532, 417] on select "Correo Electronico Interna - BE Llamada OTA Externa Otro WALK IN" at bounding box center [633, 430] width 202 height 26
click at [517, 190] on div "Habitación Seleccionar hab. SUITE SUITE - Sin asignar SUITE 301 Habitación Pers…" at bounding box center [519, 173] width 453 height 64
click at [540, 118] on input "text" at bounding box center [519, 116] width 127 height 26
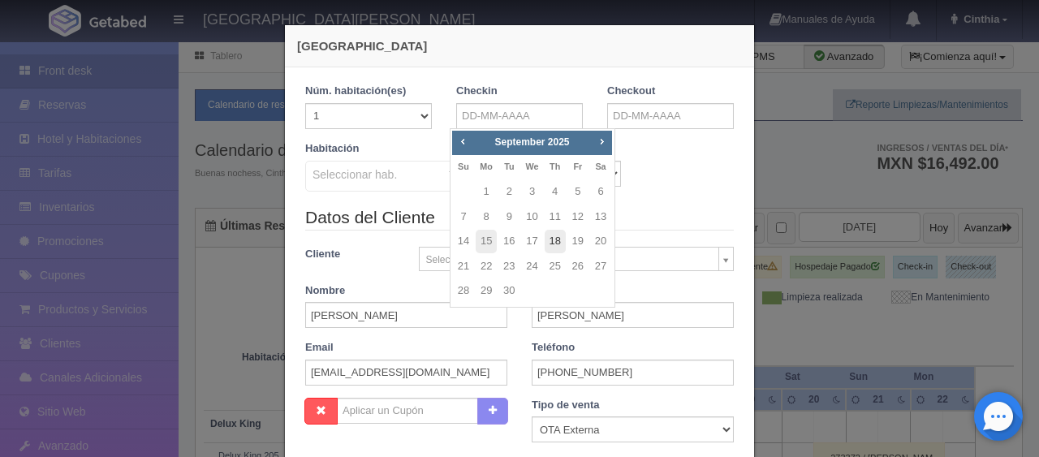
click at [564, 247] on link "18" at bounding box center [555, 242] width 21 height 24
type input "[DATE]"
checkbox input "false"
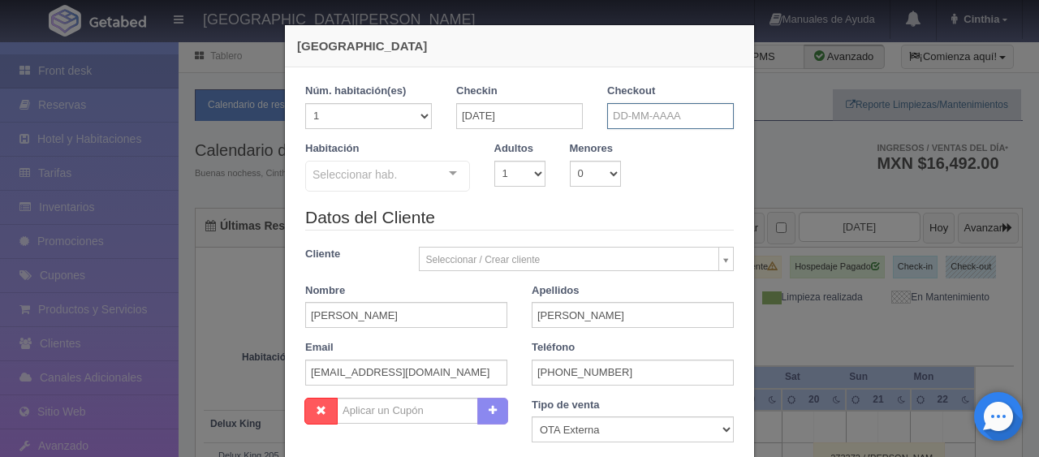
click at [682, 110] on input "text" at bounding box center [670, 116] width 127 height 26
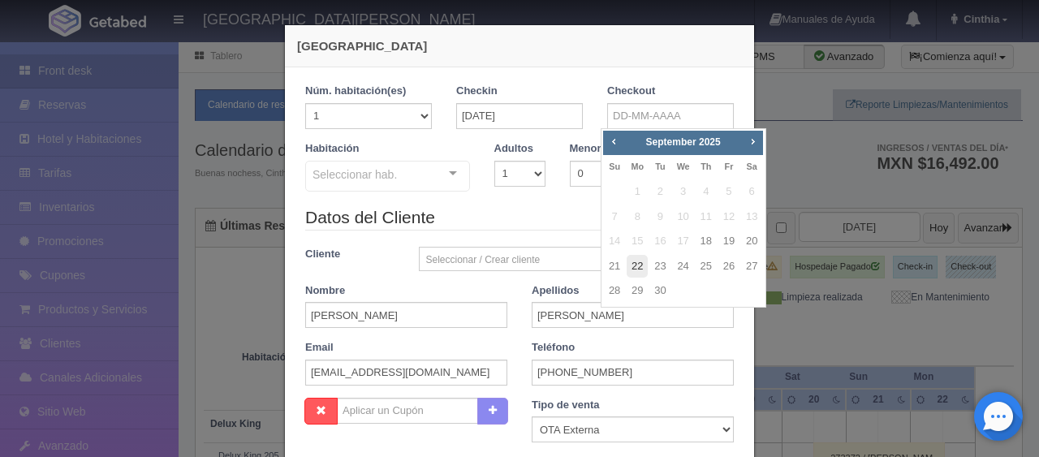
click at [639, 267] on link "22" at bounding box center [637, 267] width 21 height 24
type input "[DATE]"
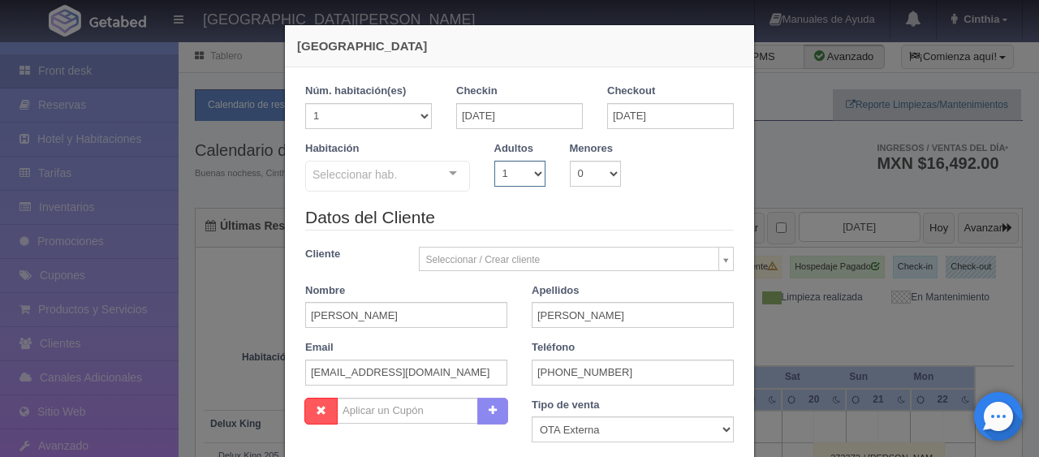
checkbox input "false"
click at [516, 173] on select "1 2 3 4 5 6 7 8 9 10" at bounding box center [519, 174] width 51 height 26
select select "2"
click at [494, 161] on select "1 2 3 4 5 6 7 8 9 10" at bounding box center [519, 174] width 51 height 26
checkbox input "false"
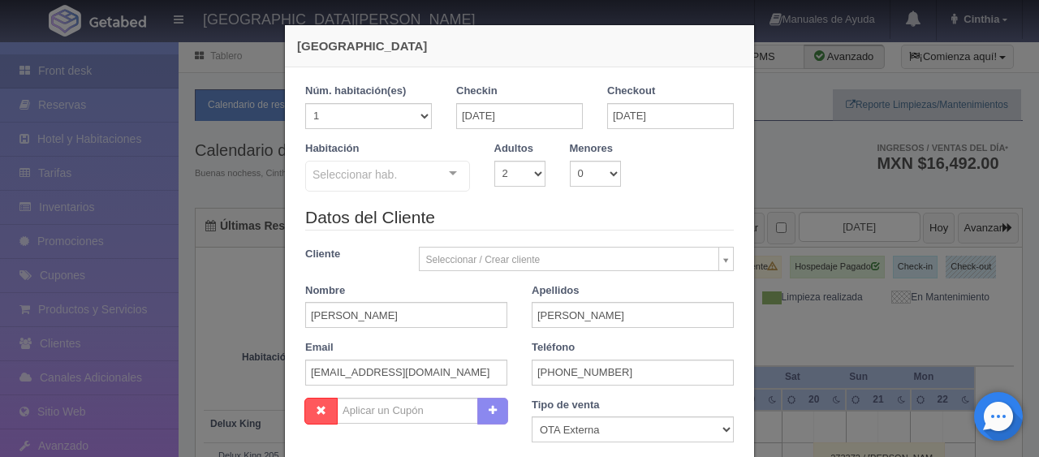
click at [452, 174] on div at bounding box center [453, 174] width 32 height 24
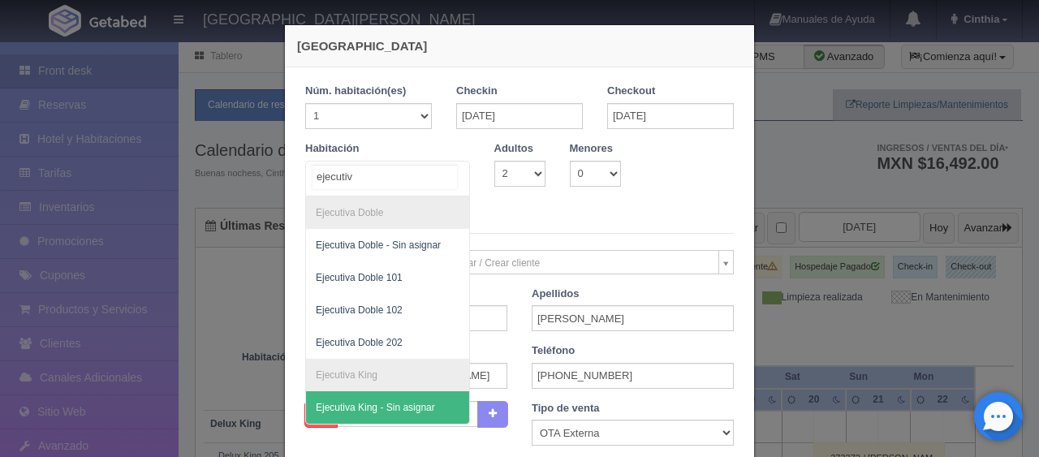
type input "ejecutiva"
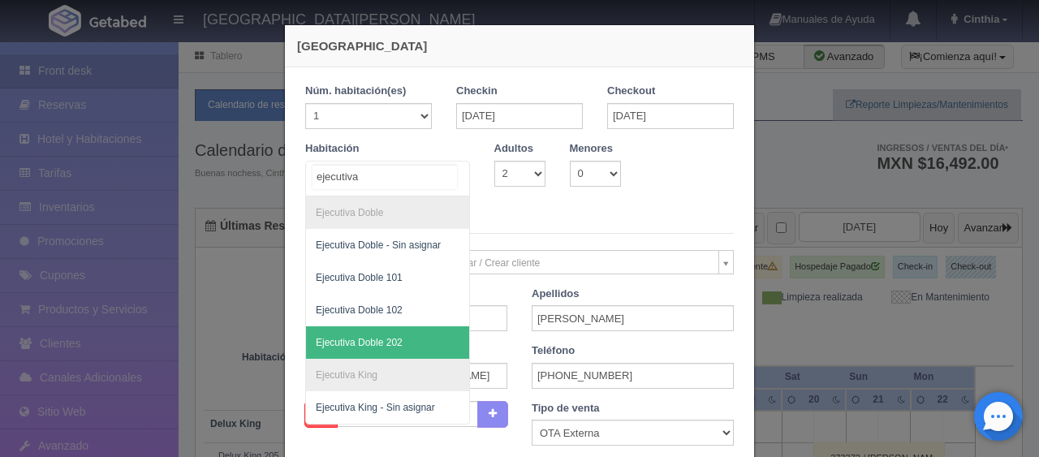
click at [408, 340] on span "Ejecutiva Doble 202" at bounding box center [387, 342] width 163 height 32
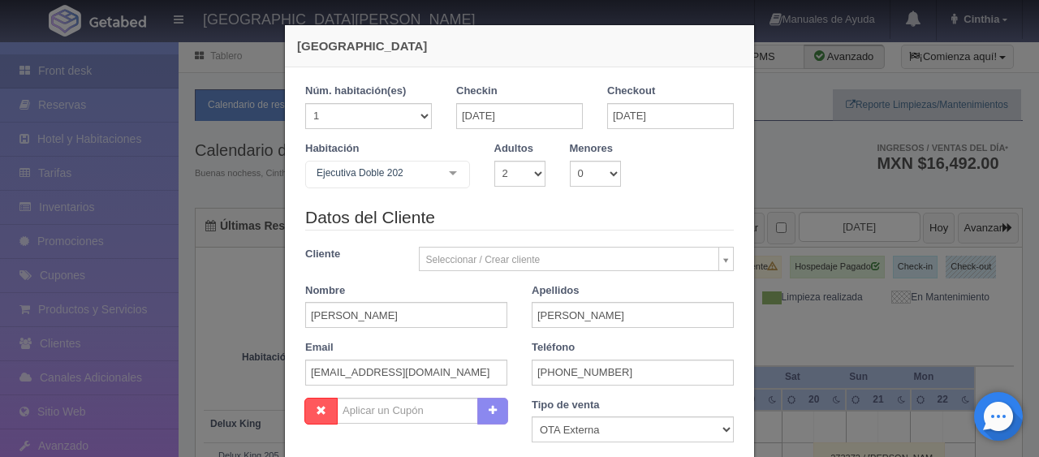
checkbox input "false"
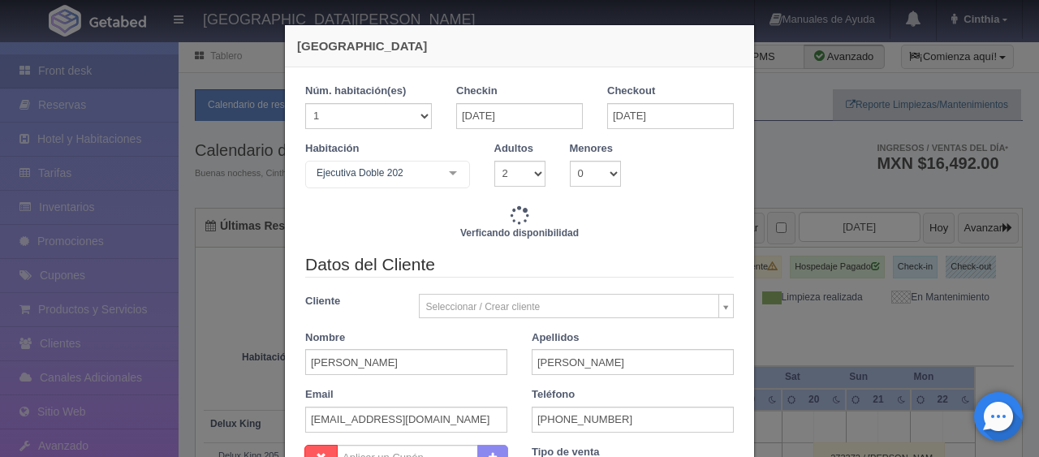
type input "6196.00"
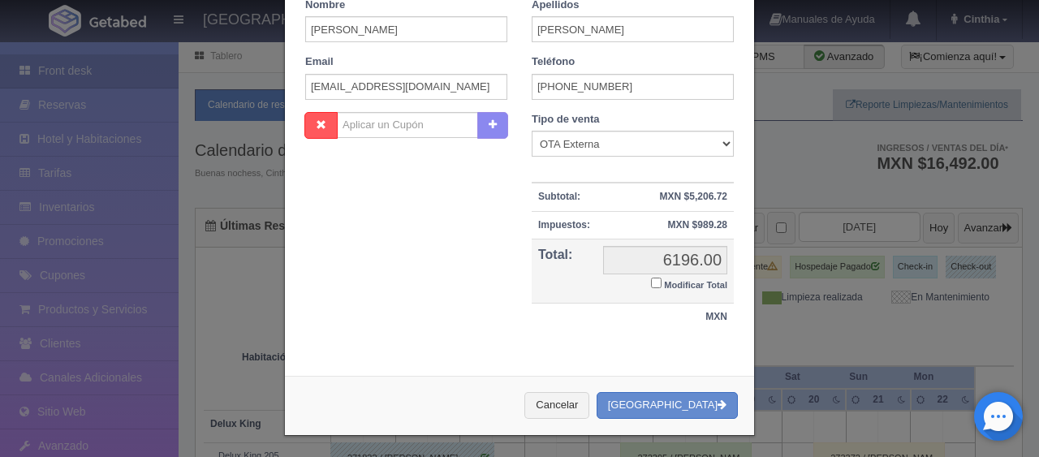
click at [693, 281] on small "Modificar Total" at bounding box center [695, 285] width 63 height 10
click at [662, 281] on input "Modificar Total" at bounding box center [656, 283] width 11 height 11
checkbox input "true"
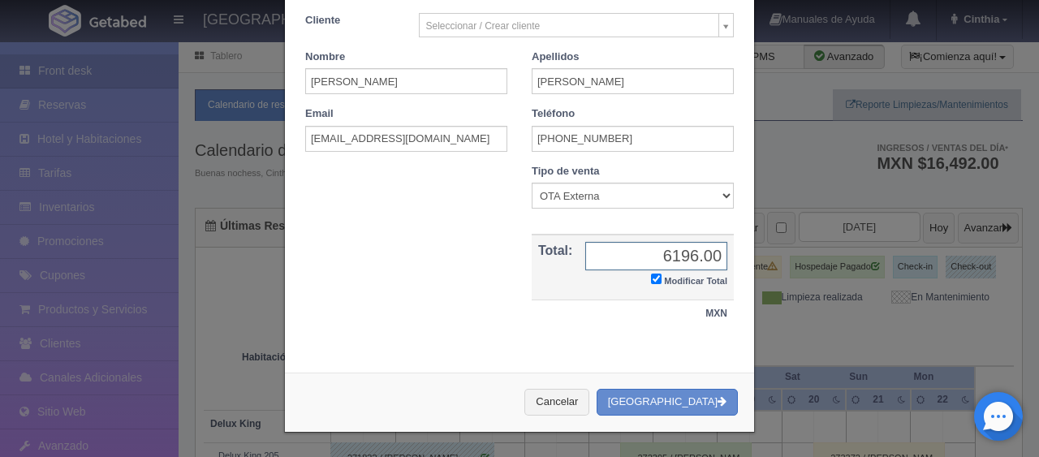
scroll to position [283, 0]
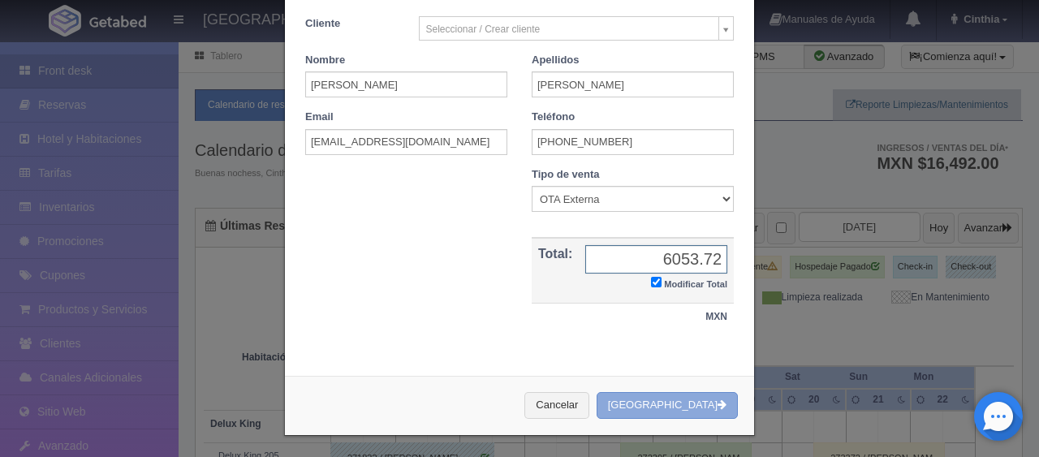
type input "6053.72"
click at [688, 406] on button "[GEOGRAPHIC_DATA]" at bounding box center [667, 405] width 141 height 27
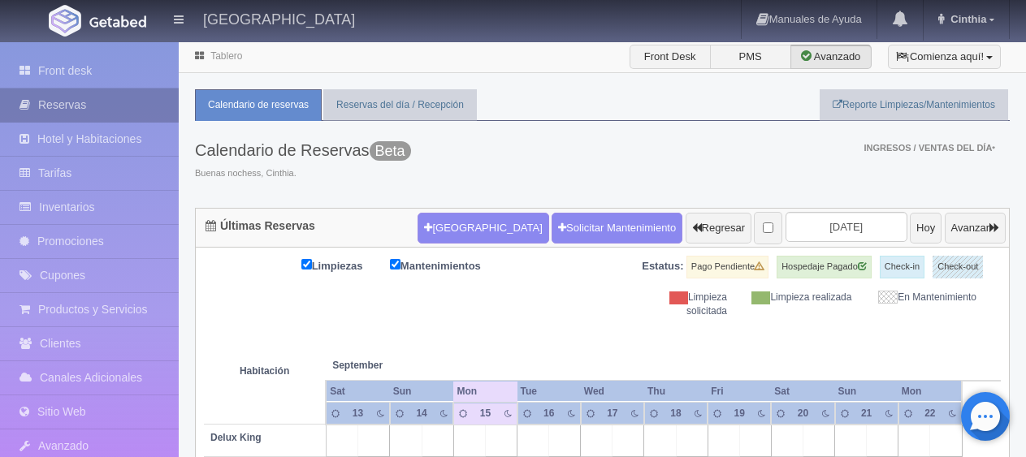
click at [106, 98] on link "Reservas" at bounding box center [89, 105] width 179 height 33
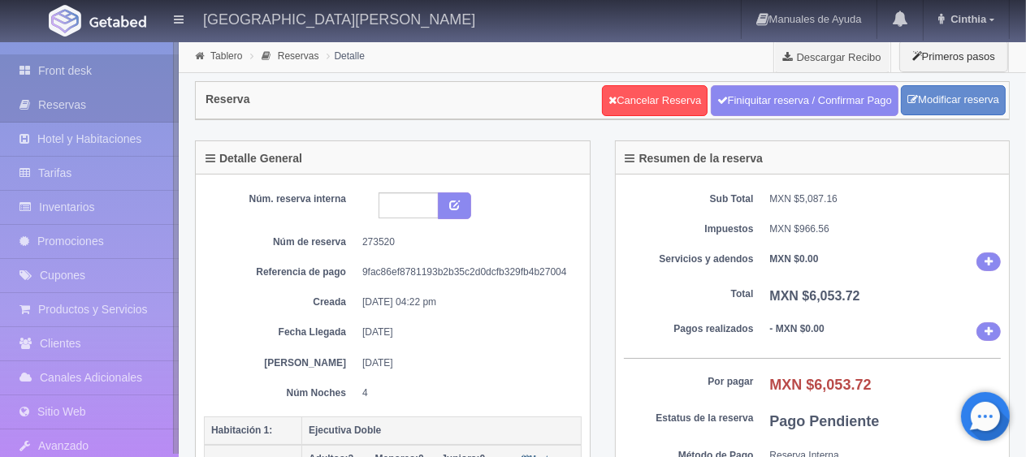
click at [97, 65] on link "Front desk" at bounding box center [89, 70] width 179 height 33
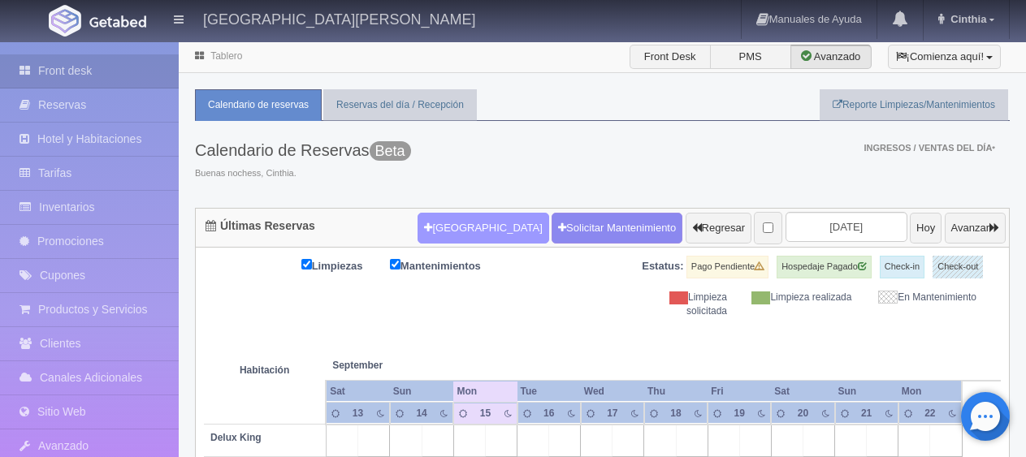
click at [425, 218] on button "[GEOGRAPHIC_DATA]" at bounding box center [482, 228] width 131 height 31
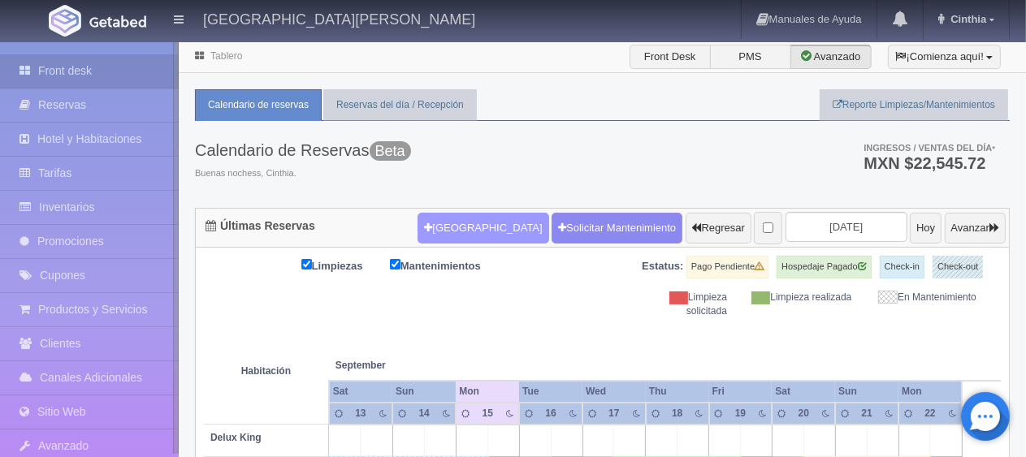
click at [417, 226] on button "[GEOGRAPHIC_DATA]" at bounding box center [482, 228] width 131 height 31
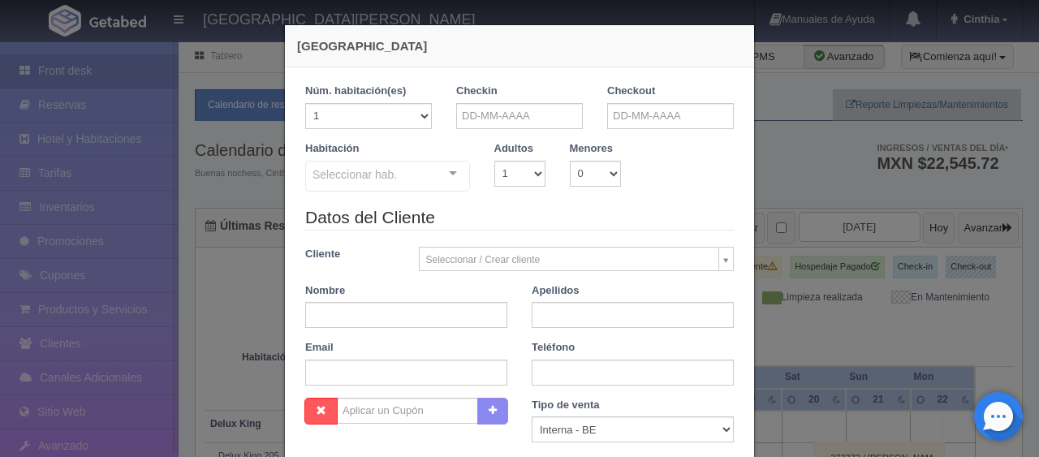
checkbox input "false"
click at [428, 314] on input "text" at bounding box center [406, 315] width 202 height 26
paste input "[PERSON_NAME]"
drag, startPoint x: 374, startPoint y: 316, endPoint x: 350, endPoint y: 318, distance: 24.5
click at [350, 318] on input "[PERSON_NAME]" at bounding box center [406, 315] width 202 height 26
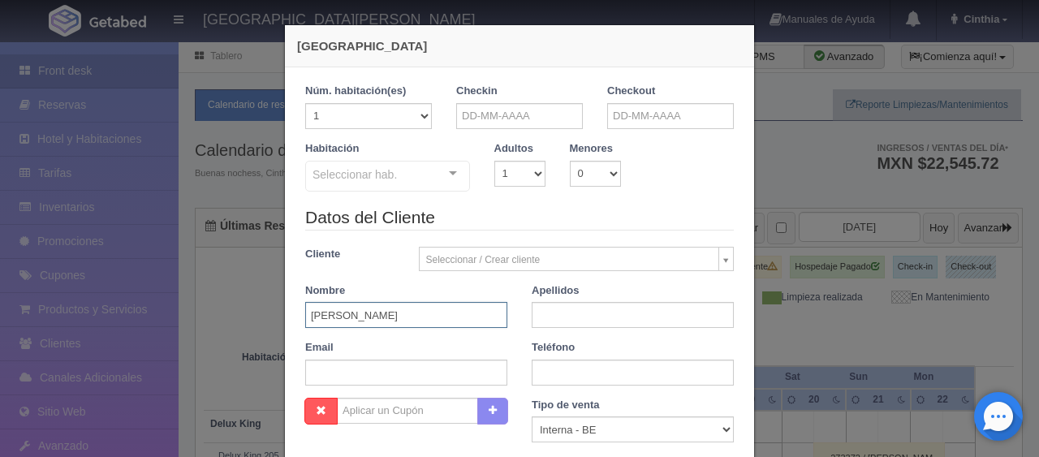
drag, startPoint x: 398, startPoint y: 317, endPoint x: 344, endPoint y: 319, distance: 53.6
click at [344, 319] on input "[PERSON_NAME]" at bounding box center [406, 315] width 202 height 26
type input "[PERSON_NAME]"
paste input "[PERSON_NAME]"
type input "[PERSON_NAME]"
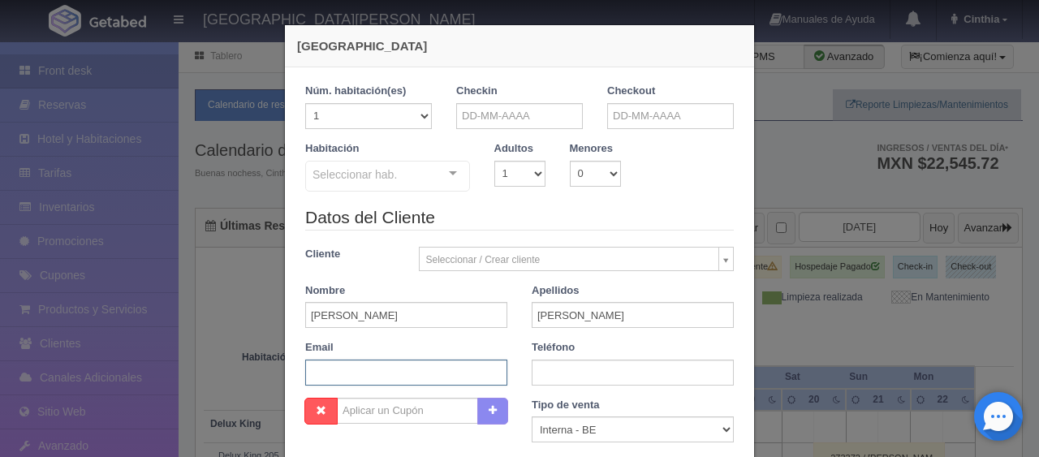
drag, startPoint x: 335, startPoint y: 382, endPoint x: 335, endPoint y: 326, distance: 55.2
click at [335, 382] on input "text" at bounding box center [406, 373] width 202 height 26
click at [536, 373] on input "text" at bounding box center [633, 373] width 202 height 26
paste input "[PHONE_NUMBER]"
type input "[PHONE_NUMBER]"
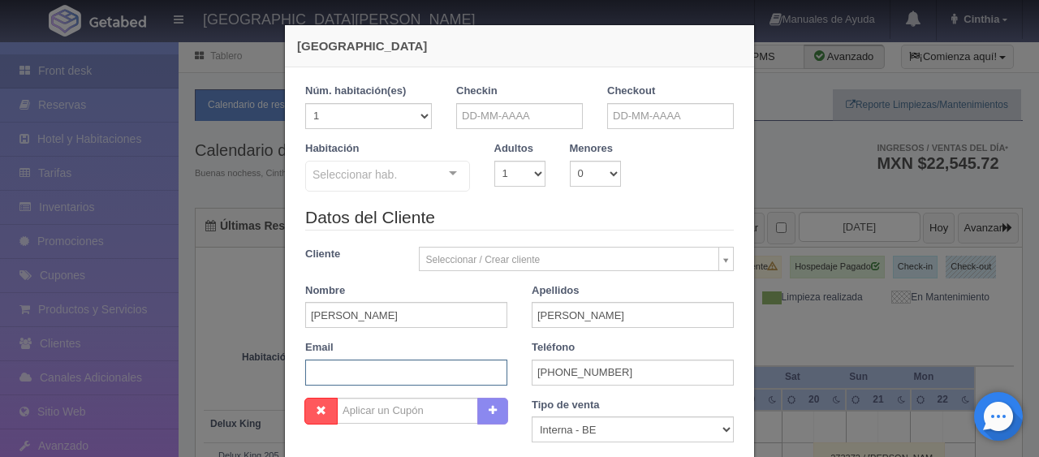
click at [399, 362] on input "text" at bounding box center [406, 373] width 202 height 26
paste input "[EMAIL_ADDRESS][DOMAIN_NAME]"
type input "[EMAIL_ADDRESS][DOMAIN_NAME]"
click at [533, 424] on select "Correo Electronico Interna - BE Llamada OTA Externa Otro WALK IN" at bounding box center [633, 430] width 202 height 26
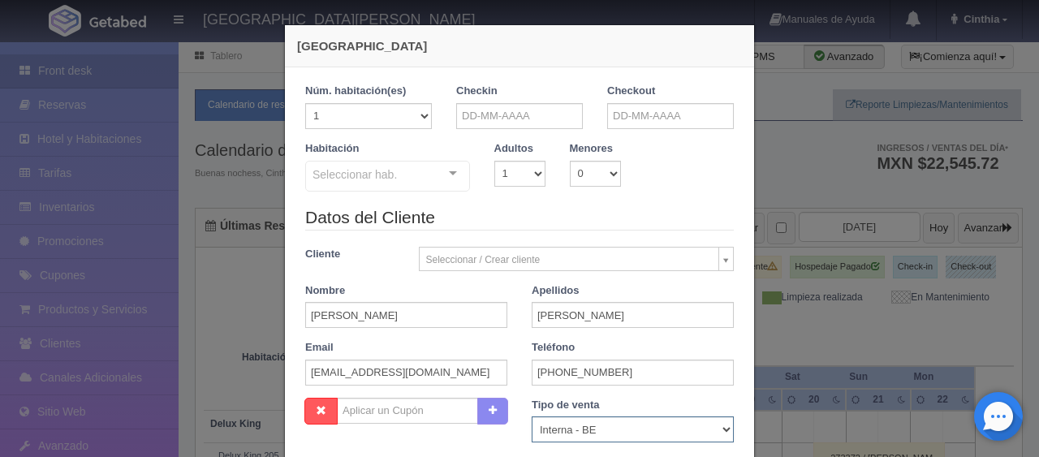
scroll to position [0, 0]
select select "extota"
click at [532, 417] on select "Correo Electronico Interna - BE Llamada OTA Externa Otro WALK IN" at bounding box center [633, 430] width 202 height 26
click at [549, 213] on legend "Datos del Cliente" at bounding box center [519, 217] width 429 height 25
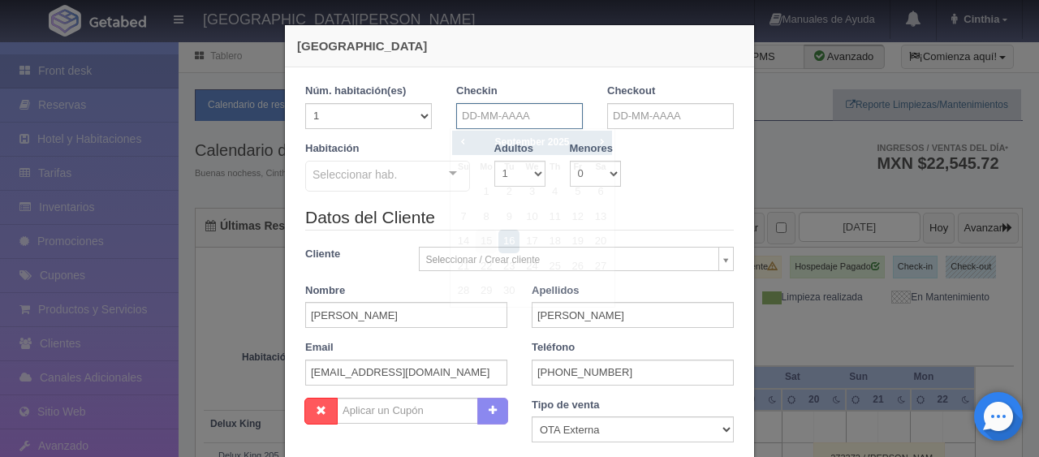
click at [546, 115] on input "text" at bounding box center [519, 116] width 127 height 26
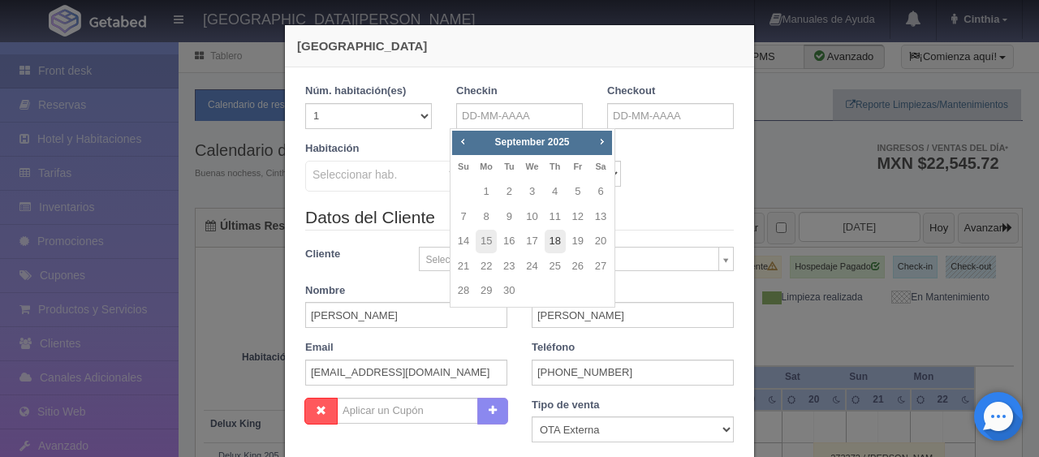
click at [559, 235] on link "18" at bounding box center [555, 242] width 21 height 24
type input "[DATE]"
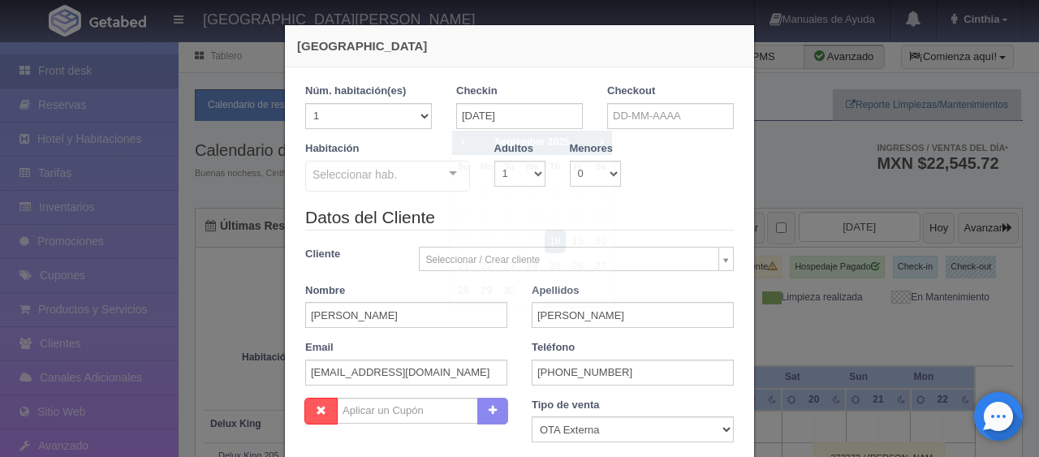
checkbox input "false"
click at [652, 111] on input "text" at bounding box center [670, 116] width 127 height 26
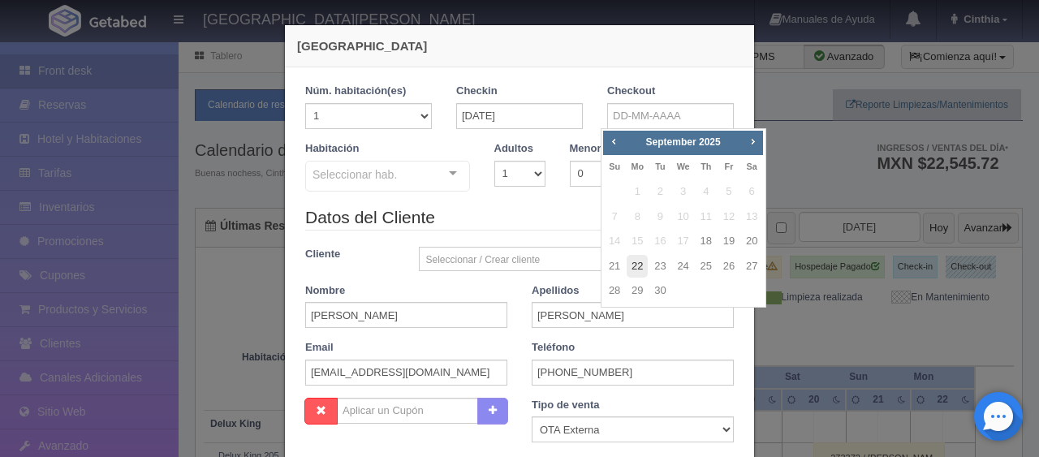
click at [636, 269] on link "22" at bounding box center [637, 267] width 21 height 24
type input "[DATE]"
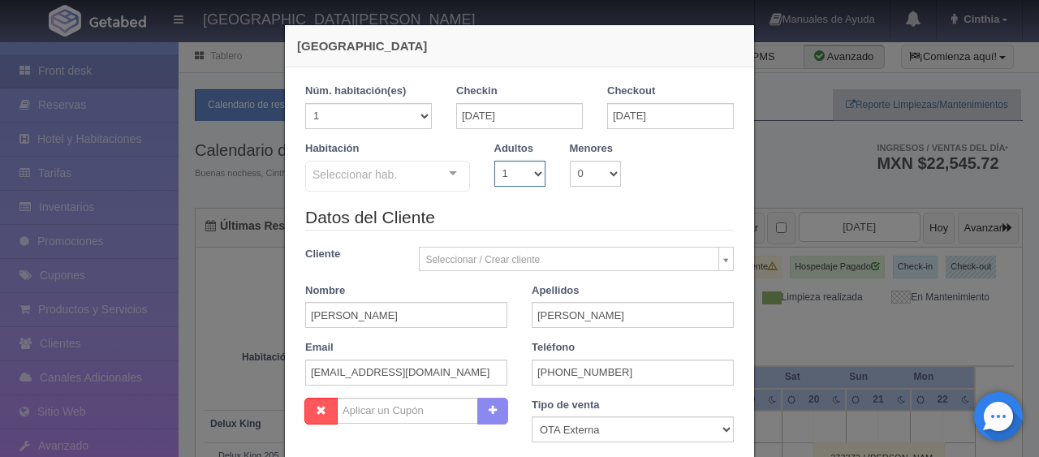
click at [521, 176] on select "1 2 3 4 5 6 7 8 9 10" at bounding box center [519, 174] width 51 height 26
click at [384, 190] on div "Seleccionar hab." at bounding box center [387, 176] width 165 height 31
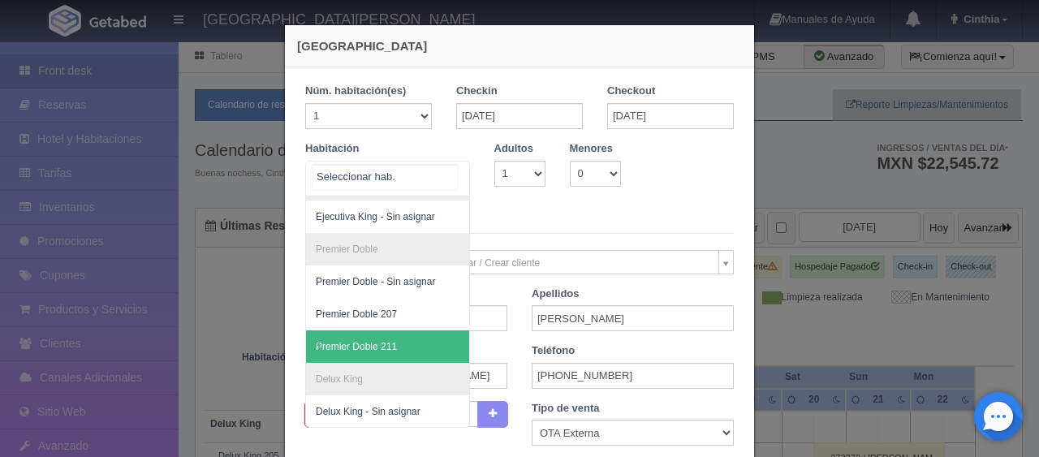
scroll to position [335, 0]
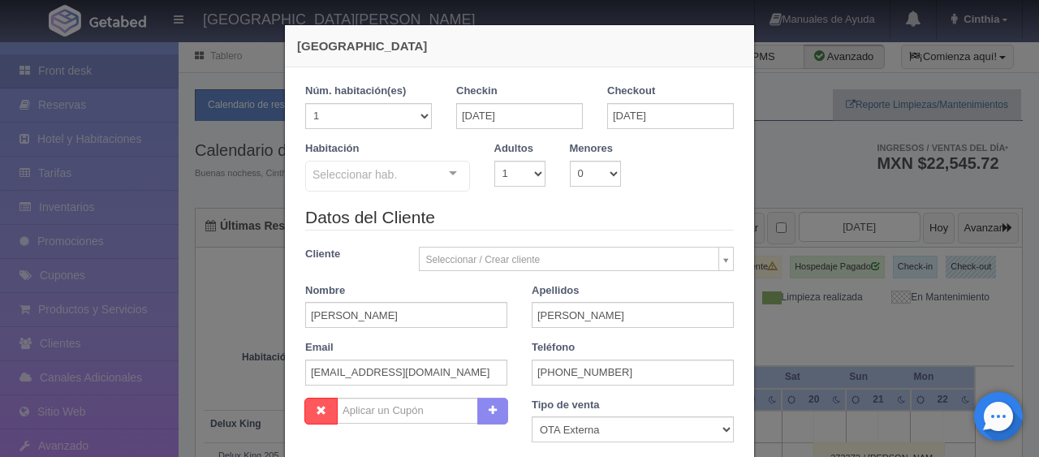
click at [389, 189] on div "Seleccionar hab." at bounding box center [387, 176] width 165 height 31
click at [353, 162] on div "Seleccionar hab." at bounding box center [387, 176] width 165 height 31
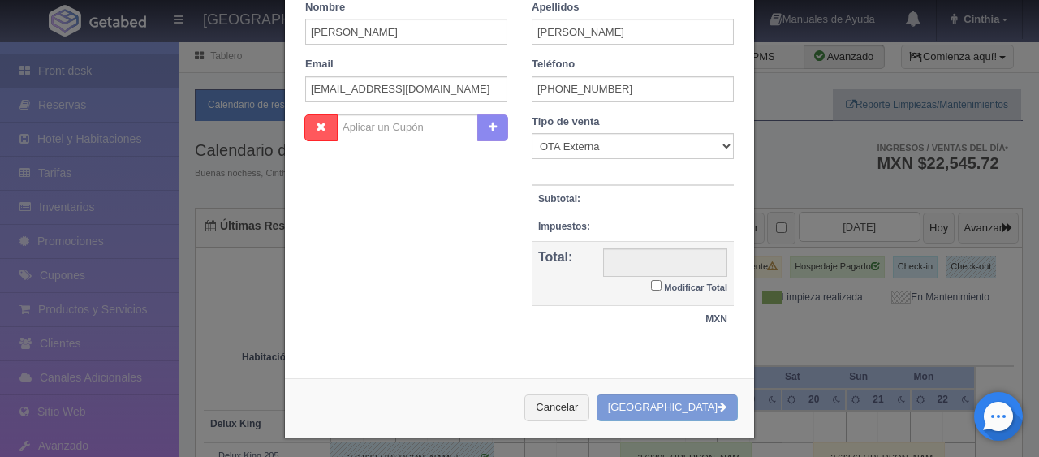
scroll to position [0, 0]
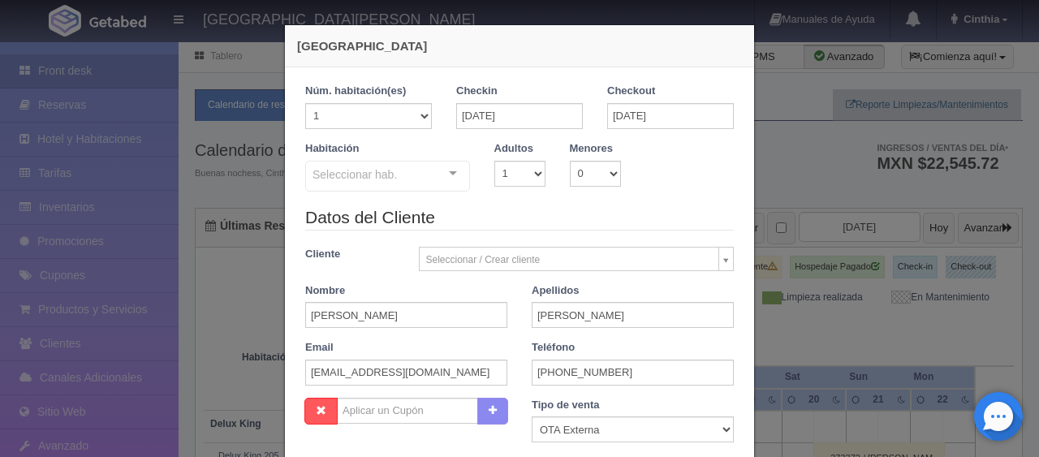
click at [402, 184] on div "Seleccionar hab." at bounding box center [387, 176] width 165 height 31
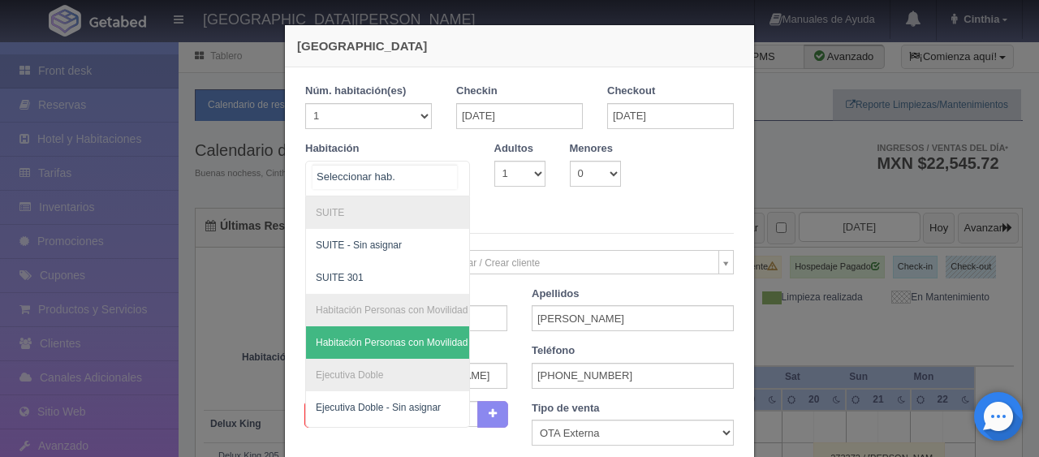
click at [406, 169] on div at bounding box center [387, 179] width 165 height 36
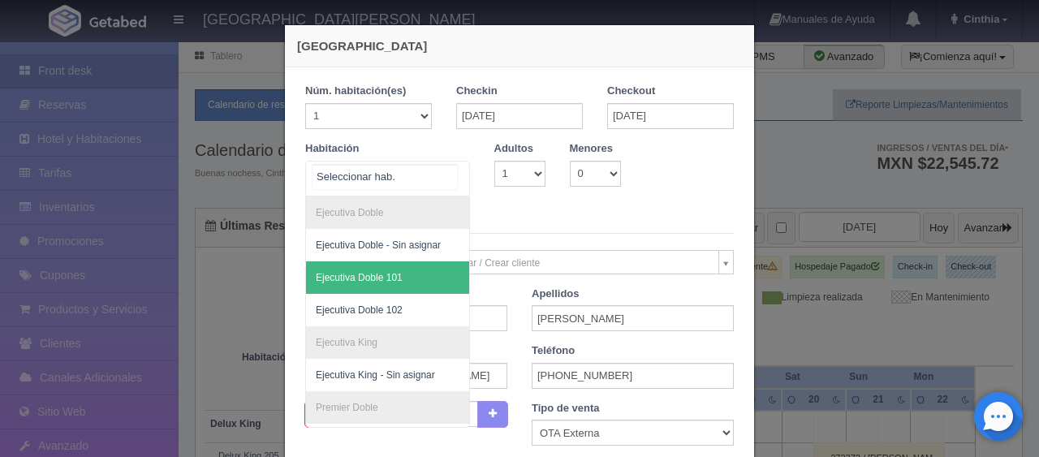
click at [409, 305] on span "Ejecutiva Doble 102" at bounding box center [442, 310] width 273 height 32
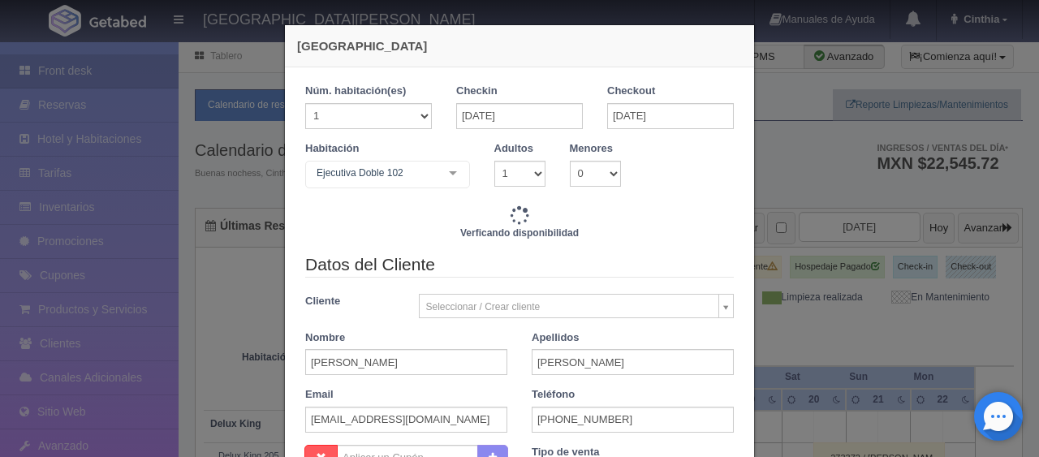
scroll to position [244, 0]
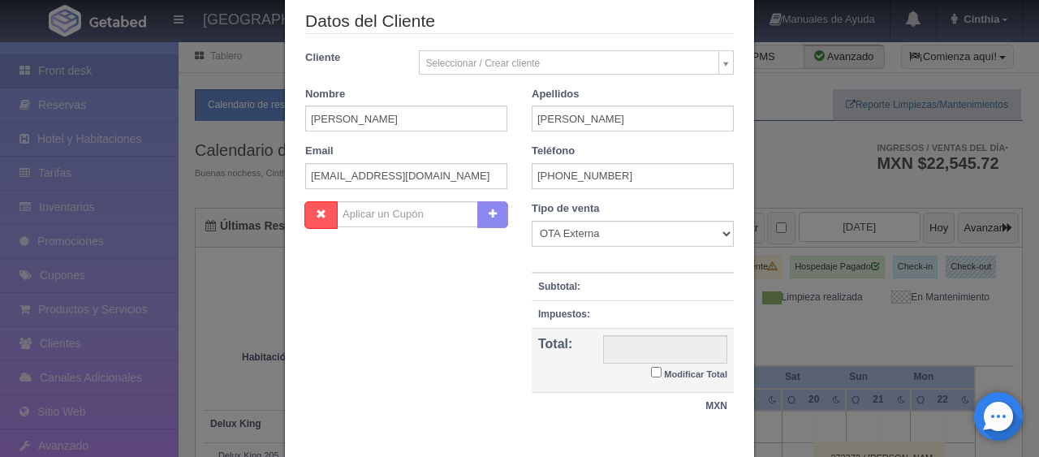
click at [669, 373] on small "Modificar Total" at bounding box center [695, 374] width 63 height 10
click at [662, 373] on input "Modificar Total" at bounding box center [656, 372] width 11 height 11
checkbox input "true"
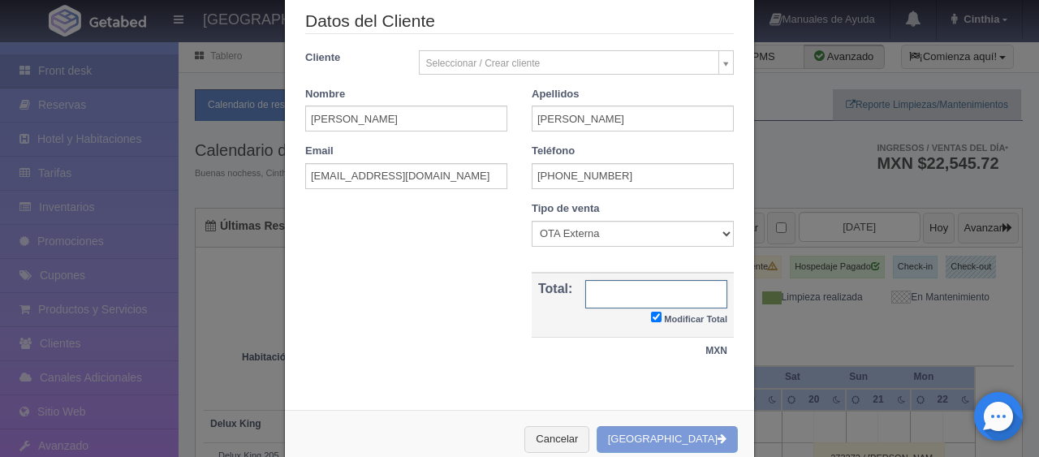
type input "5196.00"
checkbox input "true"
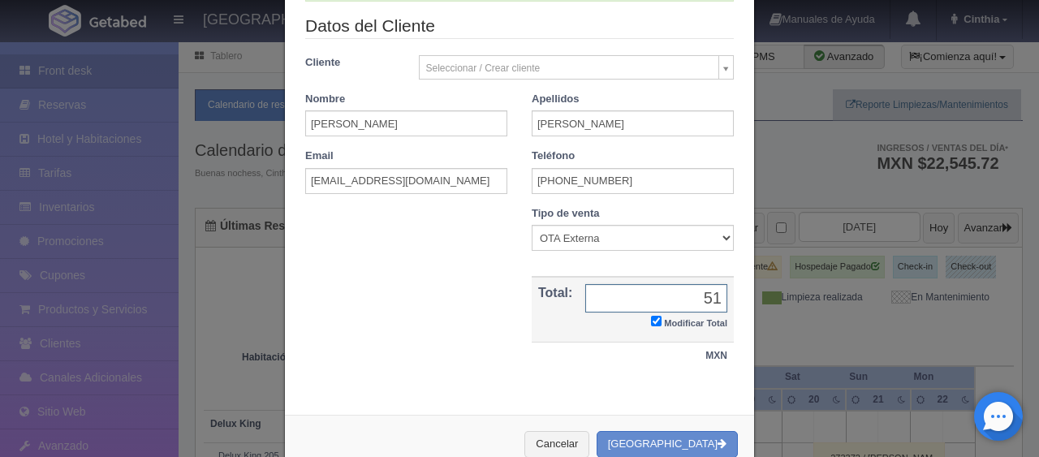
type input "5"
click at [610, 304] on input "text" at bounding box center [656, 298] width 142 height 28
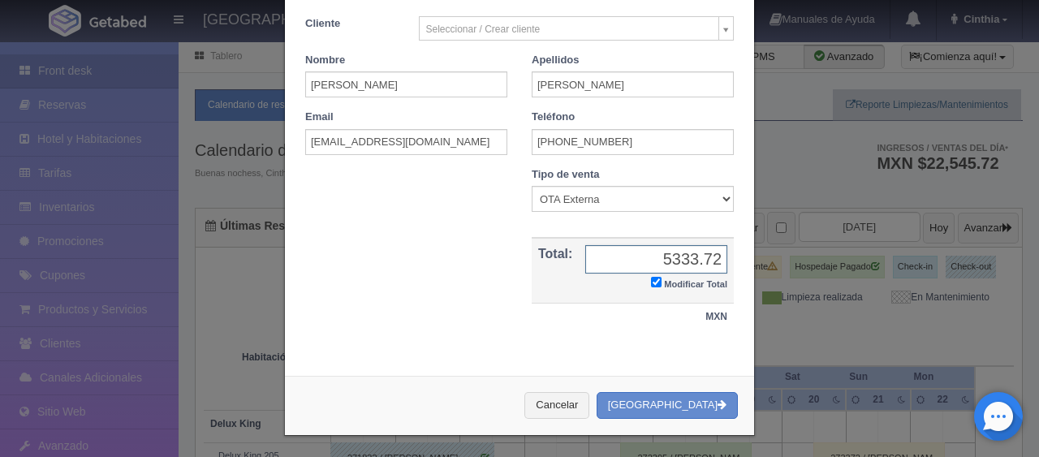
scroll to position [0, 0]
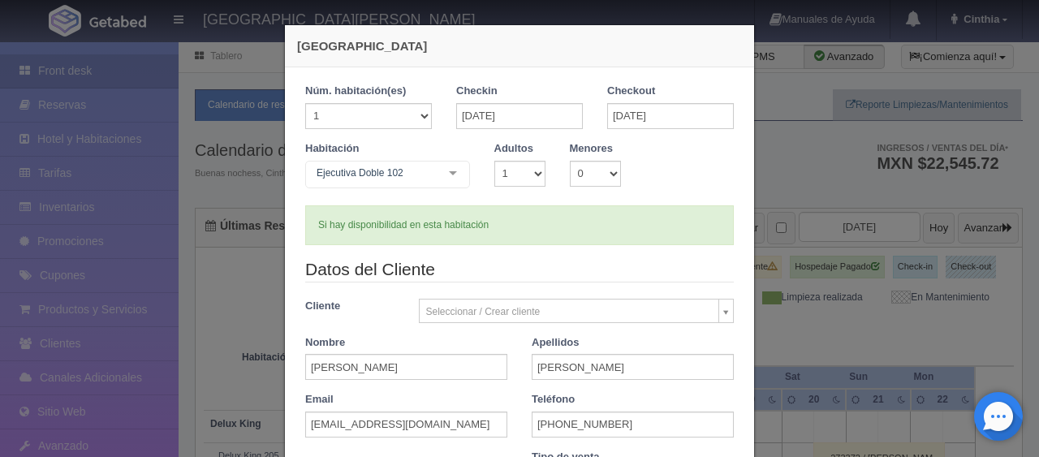
type input "5333.72"
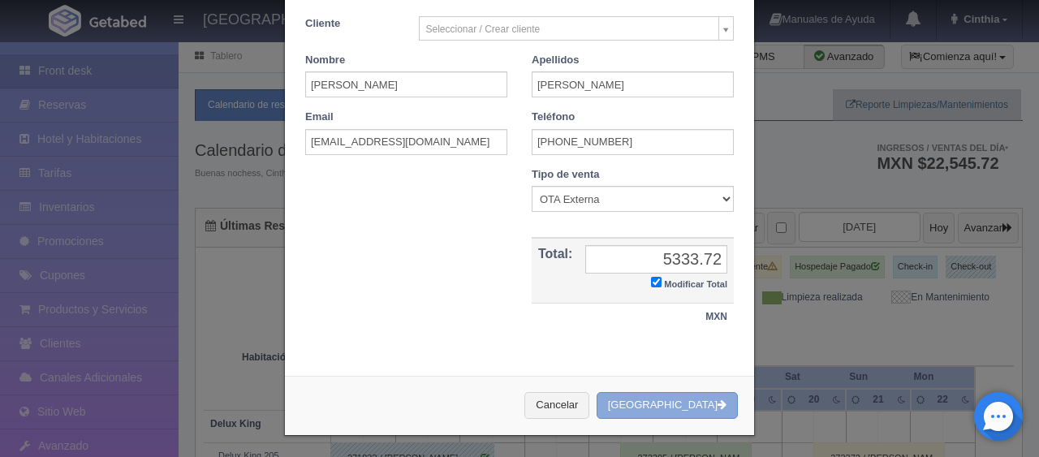
click at [675, 392] on button "Crear Reserva" at bounding box center [667, 405] width 141 height 27
